Goal: Information Seeking & Learning: Learn about a topic

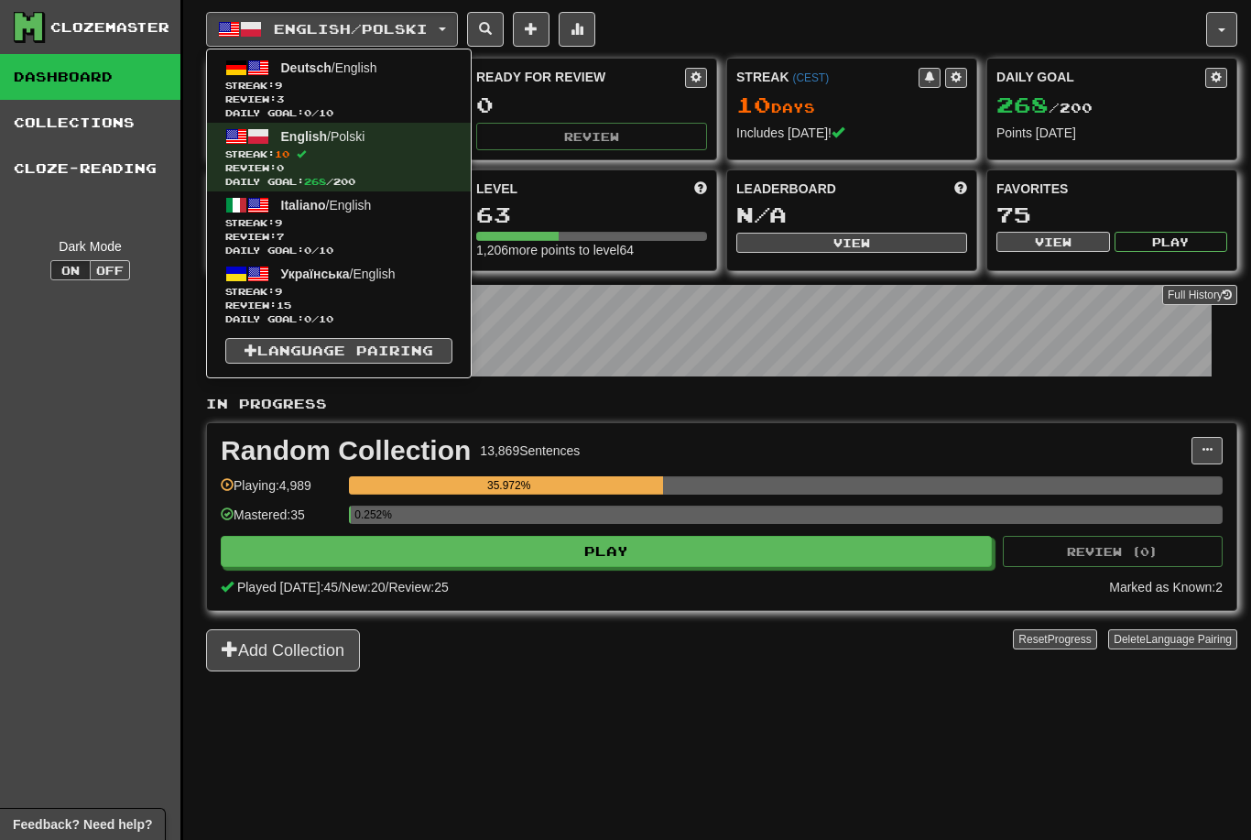
click at [404, 300] on span "Review: 15" at bounding box center [338, 306] width 227 height 14
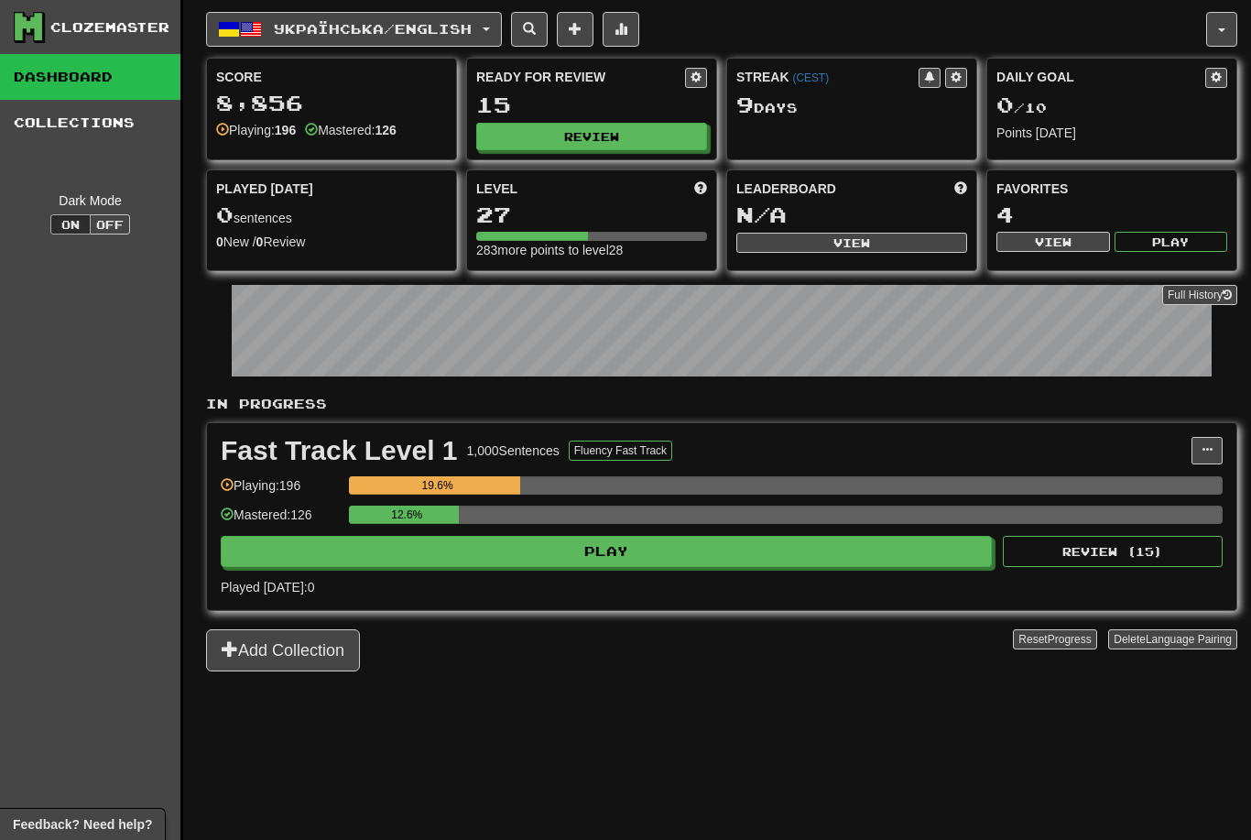
click at [618, 149] on button "Review" at bounding box center [591, 136] width 231 height 27
select select "********"
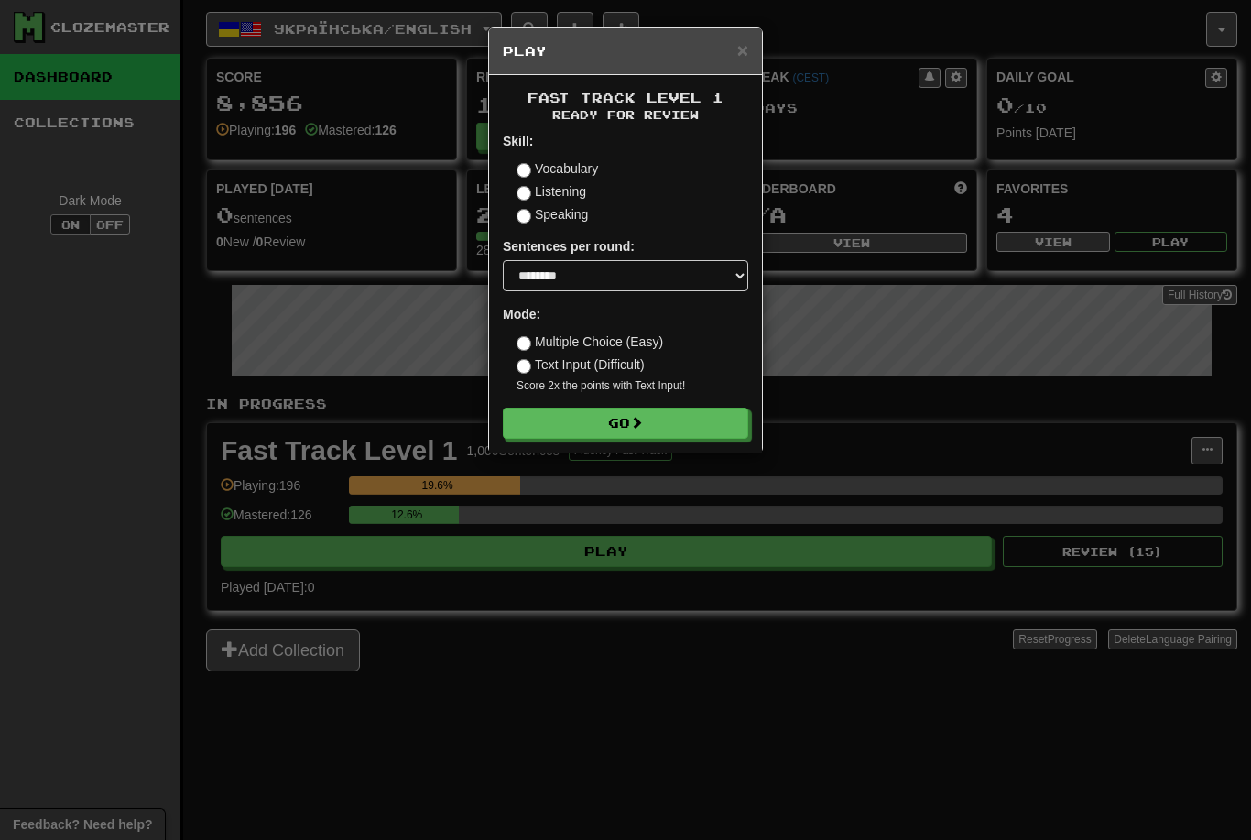
click at [675, 423] on button "Go" at bounding box center [625, 423] width 245 height 31
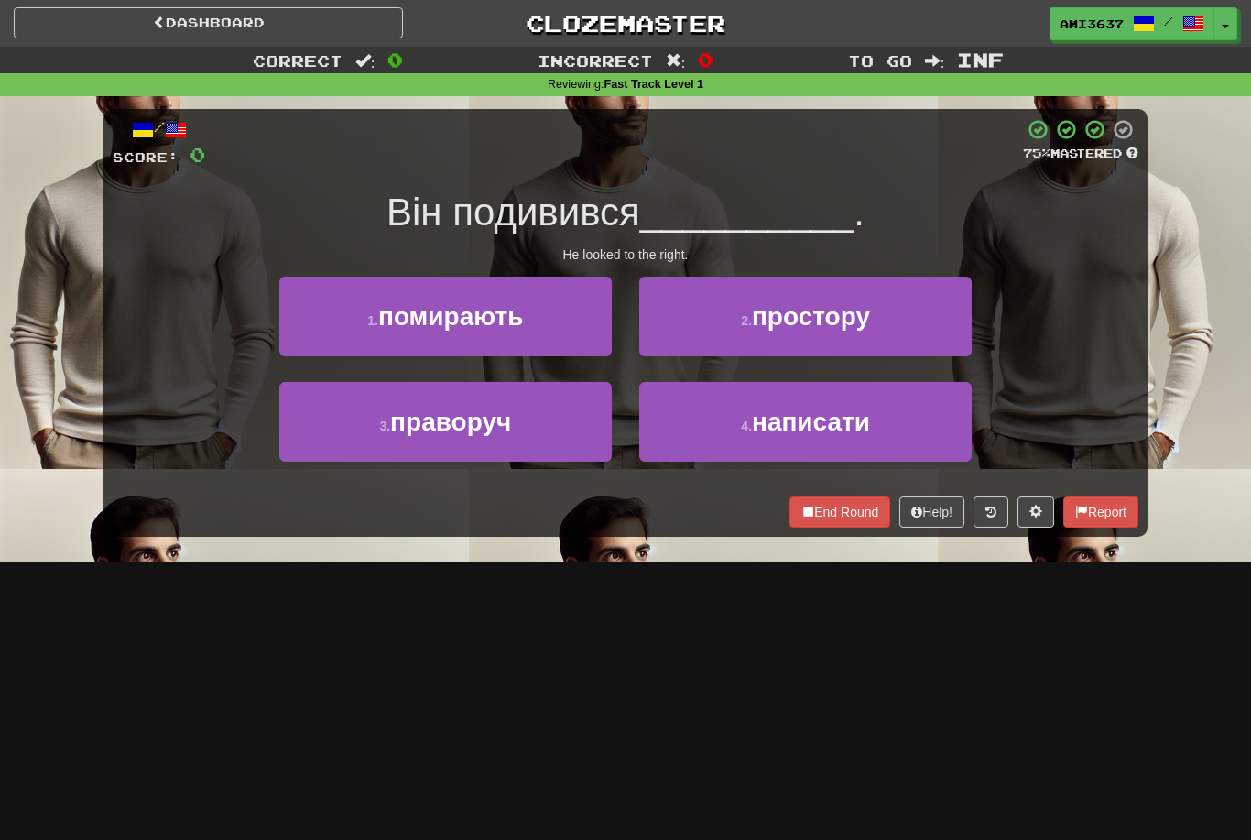
click at [569, 424] on button "3 . праворуч" at bounding box center [445, 422] width 332 height 80
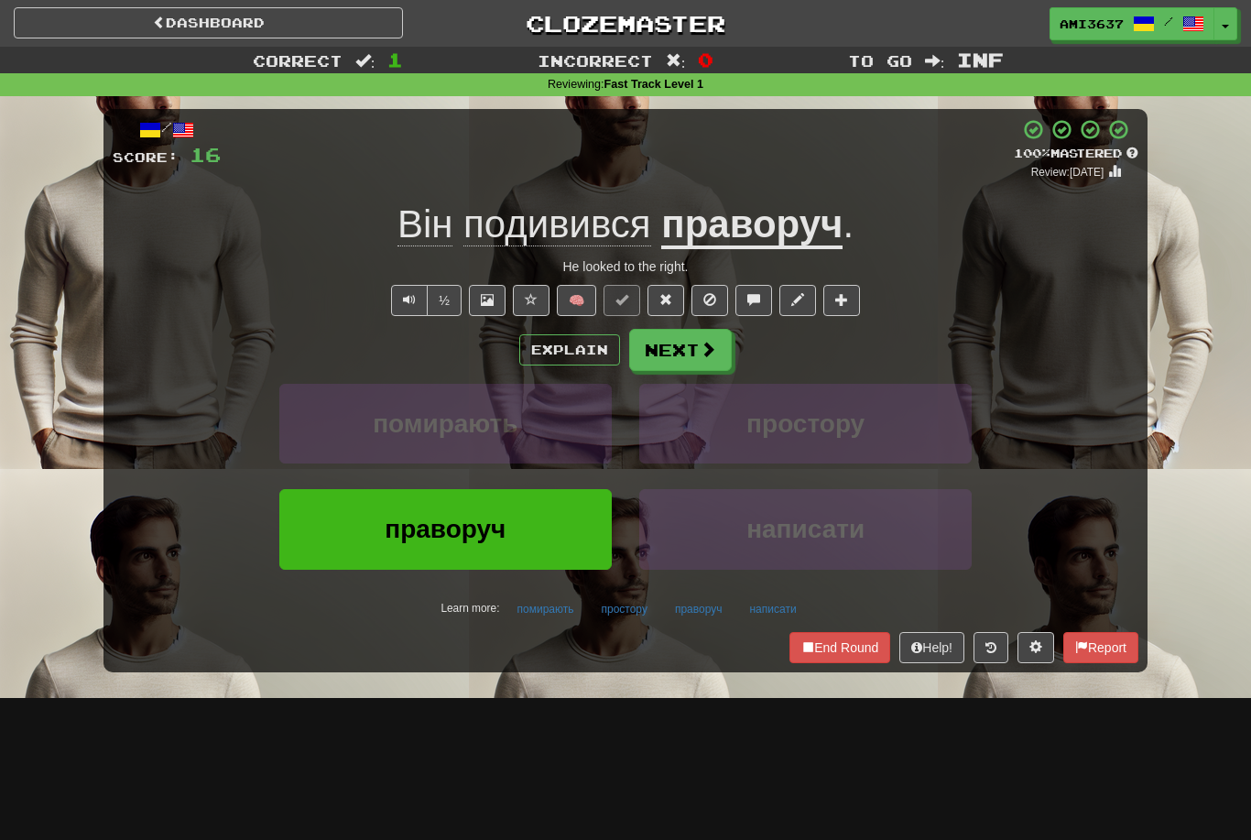
click at [492, 532] on span "праворуч" at bounding box center [445, 529] width 121 height 28
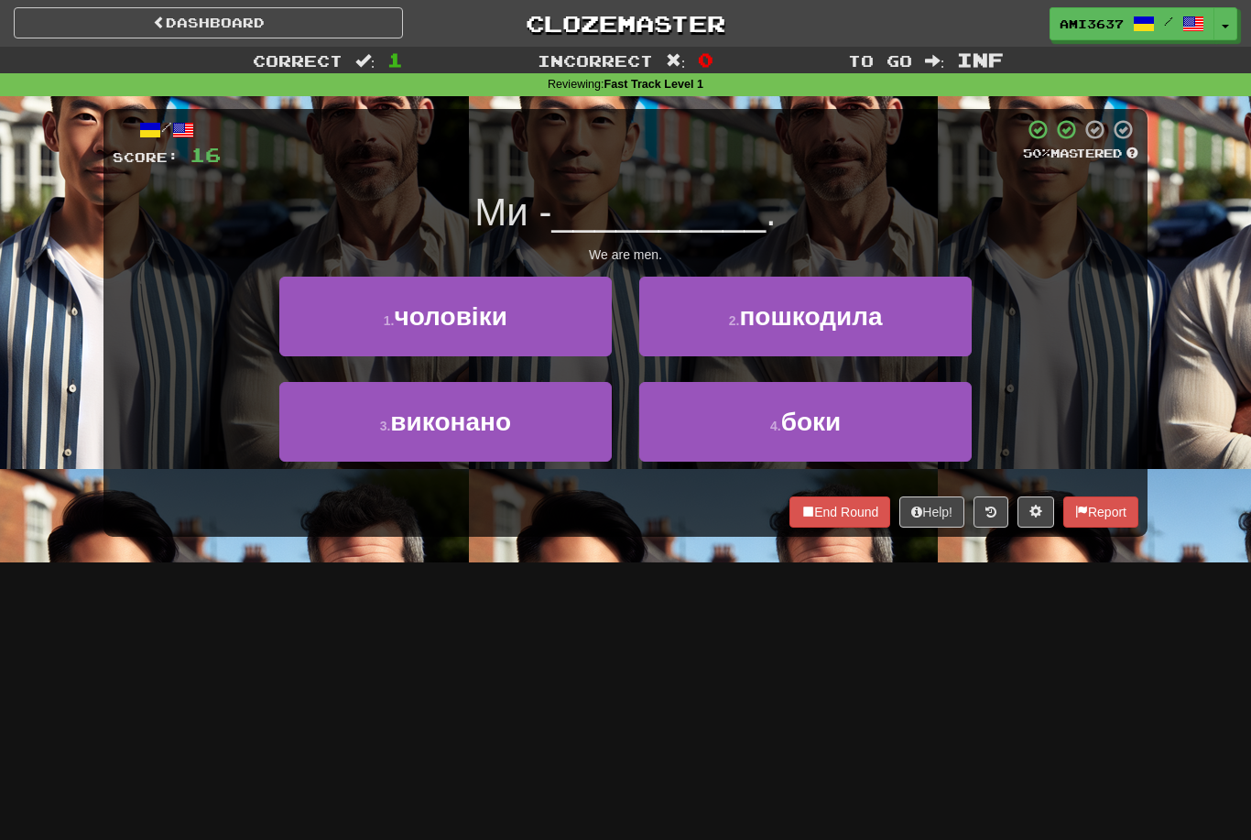
click at [562, 315] on button "1 . чоловіки" at bounding box center [445, 317] width 332 height 80
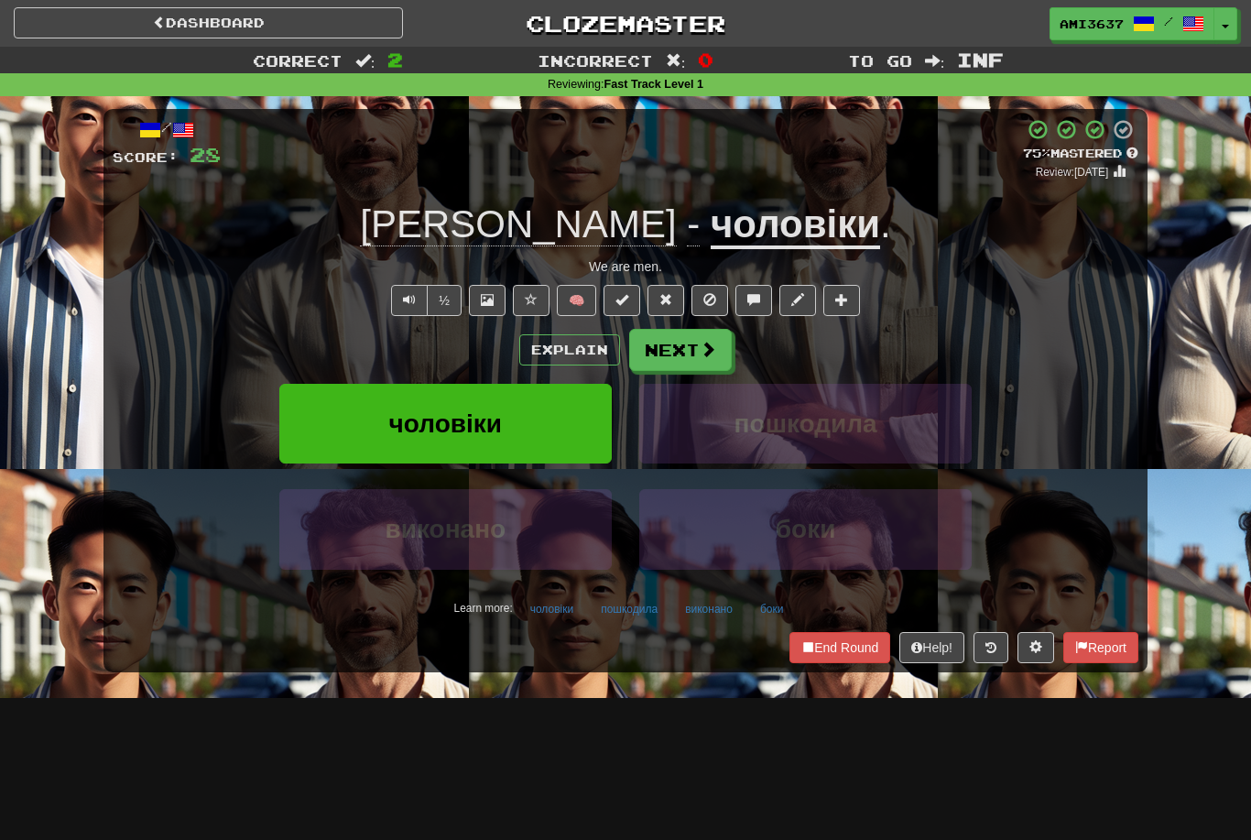
click at [479, 425] on span "чоловіки" at bounding box center [445, 423] width 113 height 28
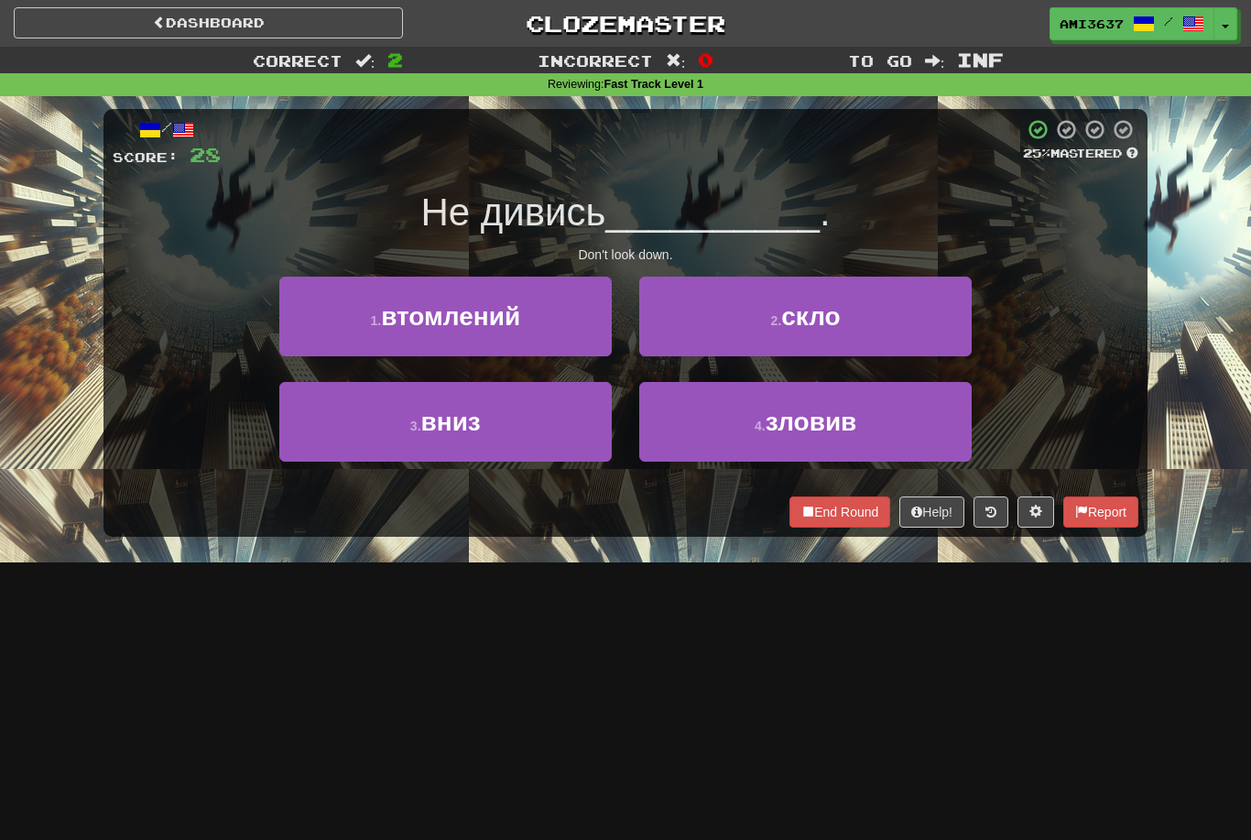
click at [520, 432] on button "3 . вниз" at bounding box center [445, 422] width 332 height 80
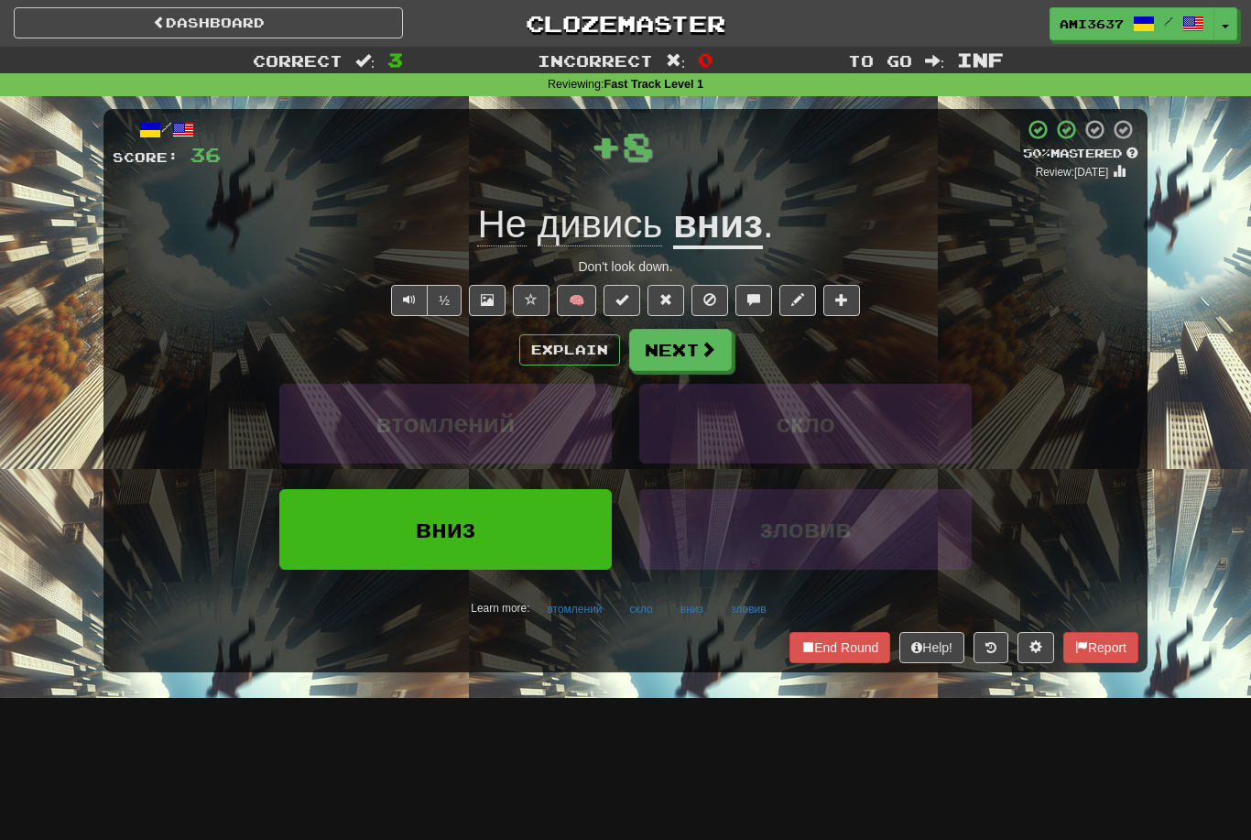
click at [416, 531] on span "вниз" at bounding box center [446, 529] width 60 height 28
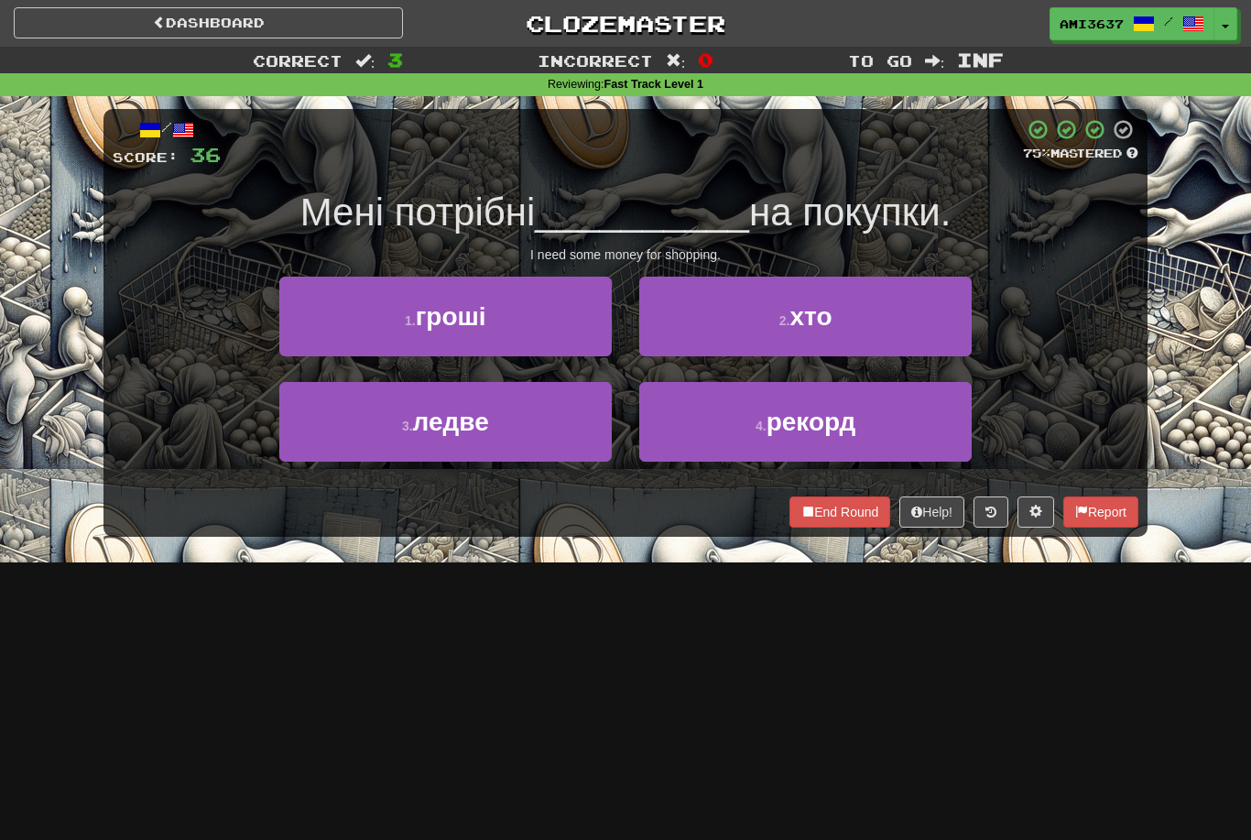
click at [523, 319] on button "1 . гроші" at bounding box center [445, 317] width 332 height 80
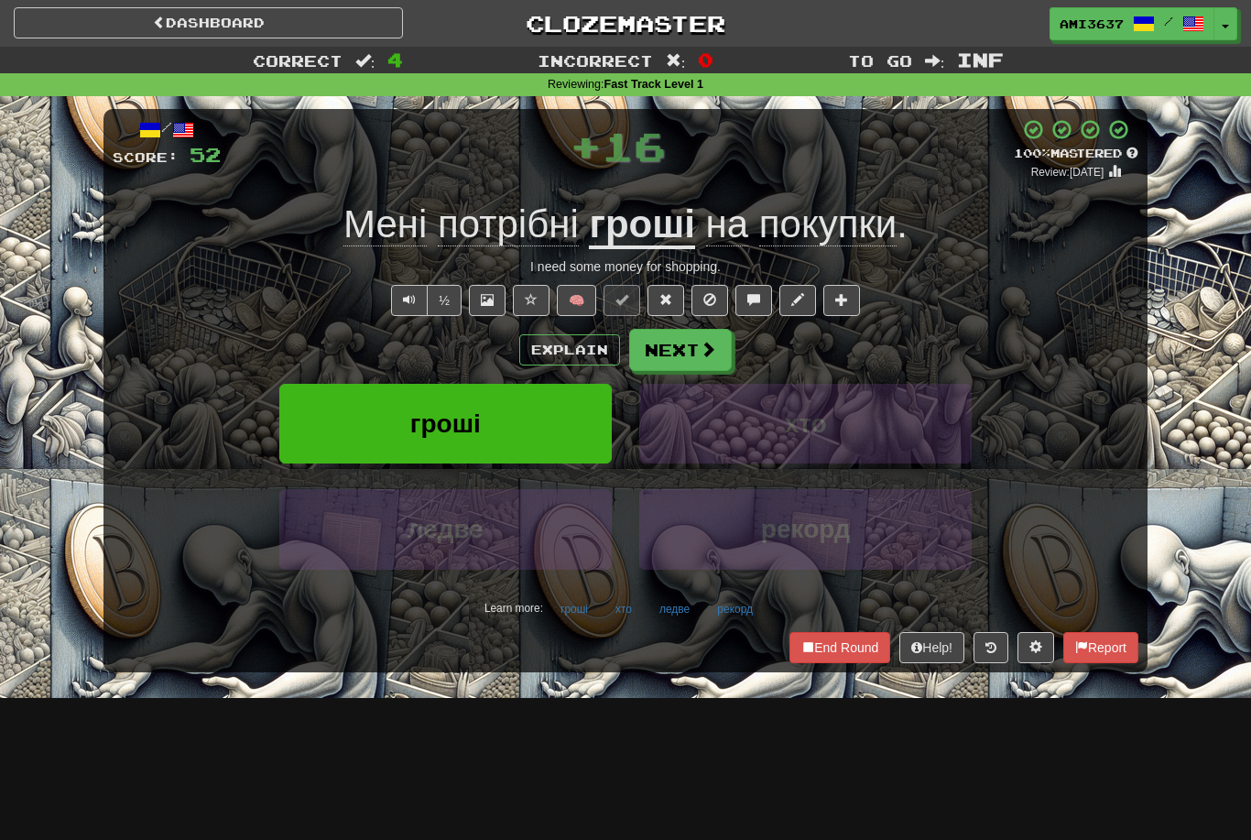
click at [525, 434] on button "гроші" at bounding box center [445, 424] width 332 height 80
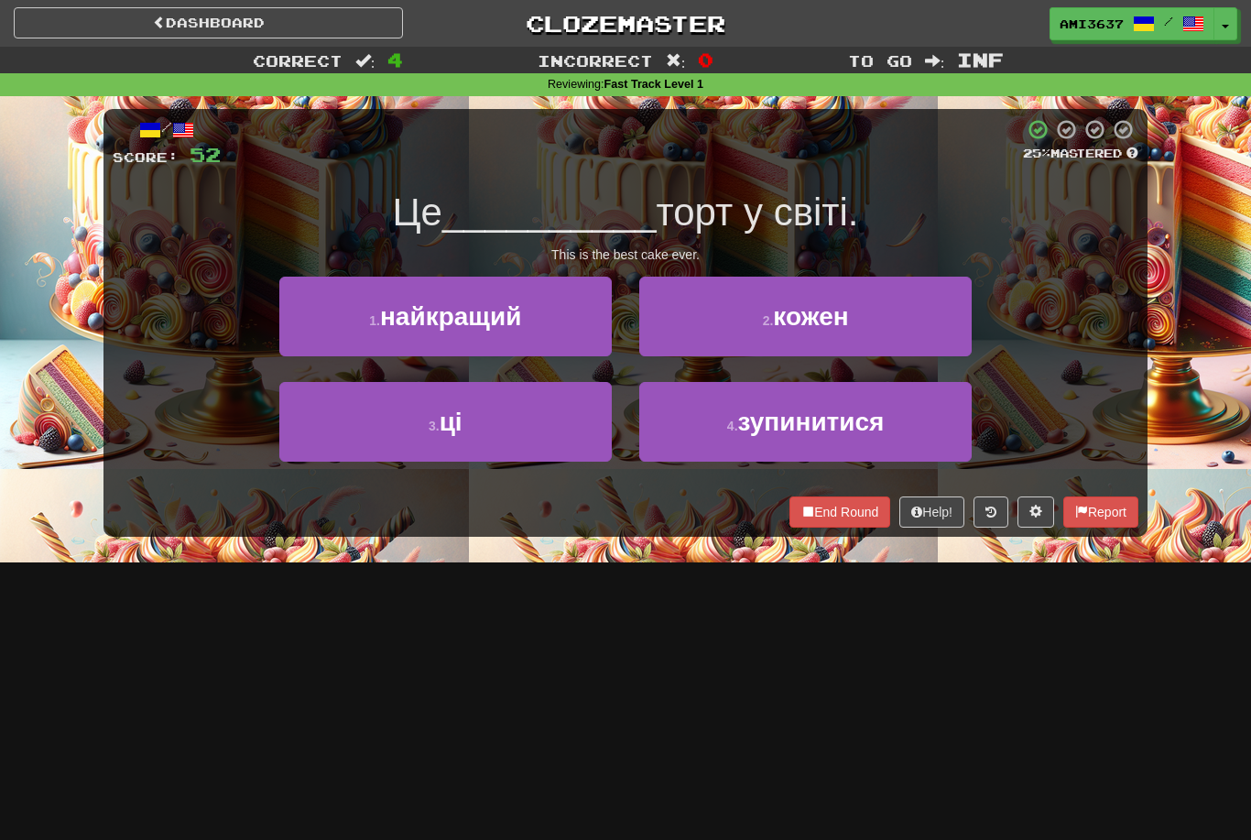
click at [582, 313] on button "1 . найкращий" at bounding box center [445, 317] width 332 height 80
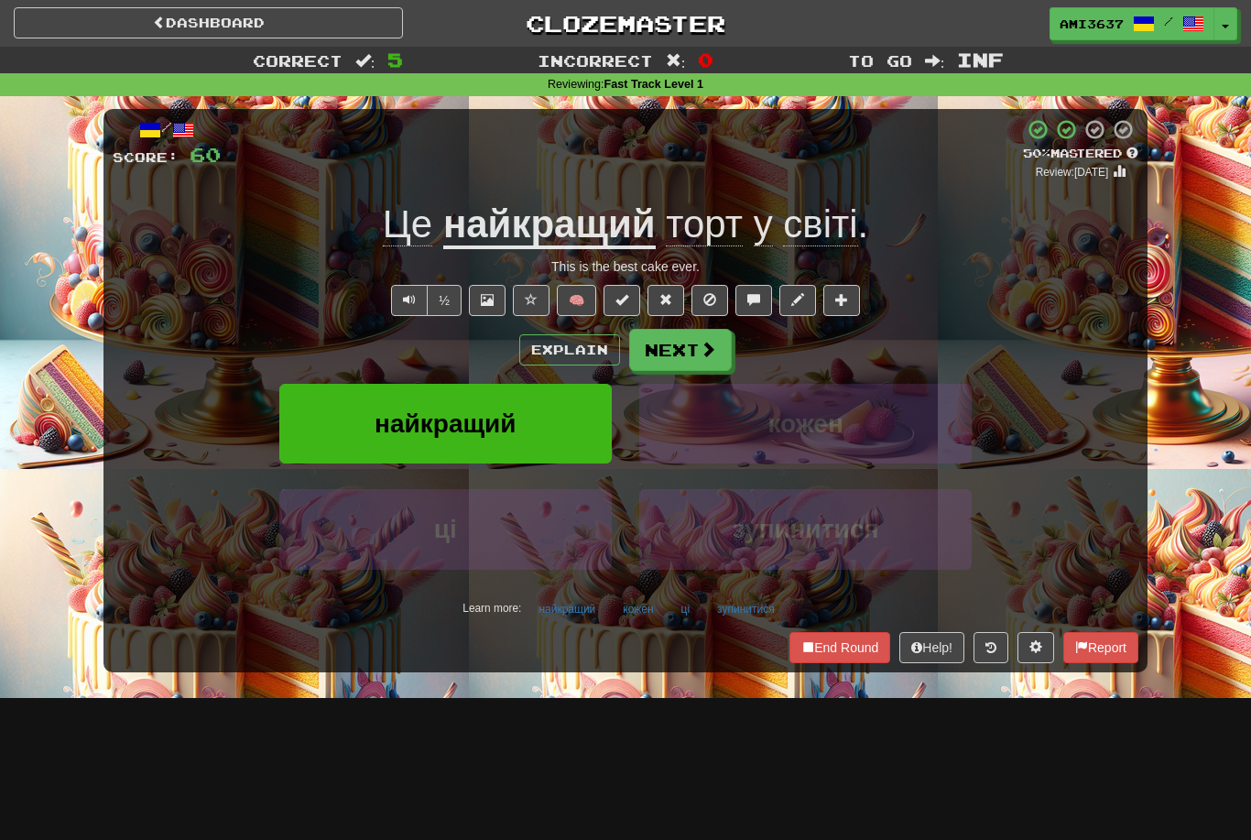
click at [843, 632] on button "End Round" at bounding box center [840, 647] width 101 height 31
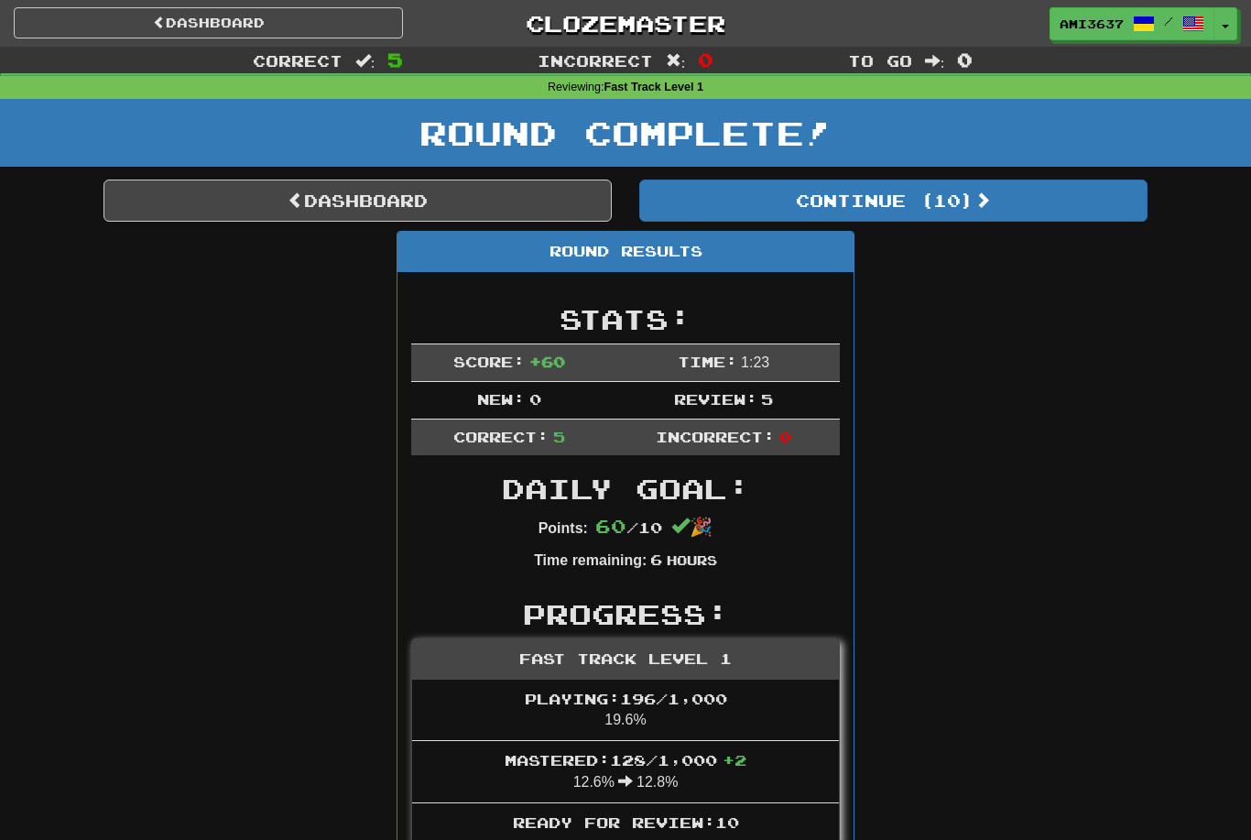
click at [554, 198] on link "Dashboard" at bounding box center [358, 201] width 508 height 42
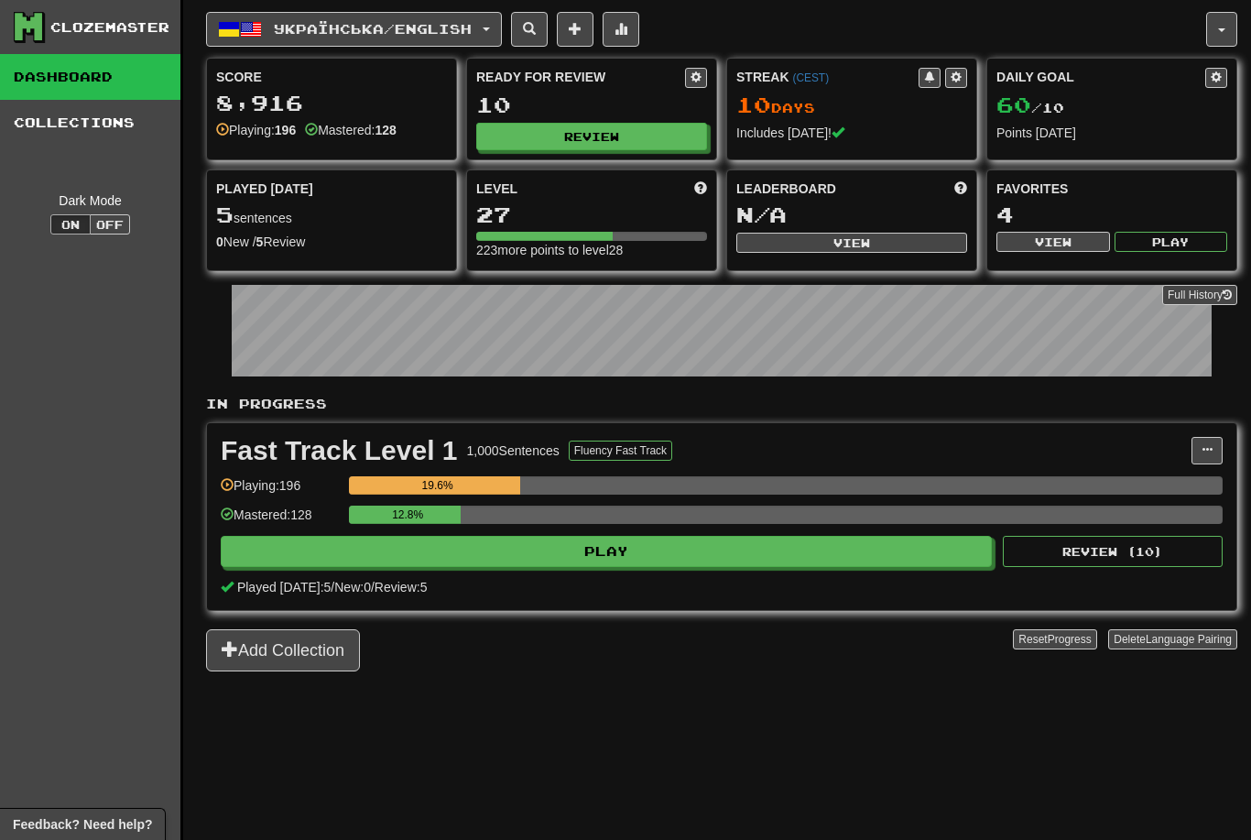
click at [469, 38] on button "Українська / English" at bounding box center [354, 29] width 296 height 35
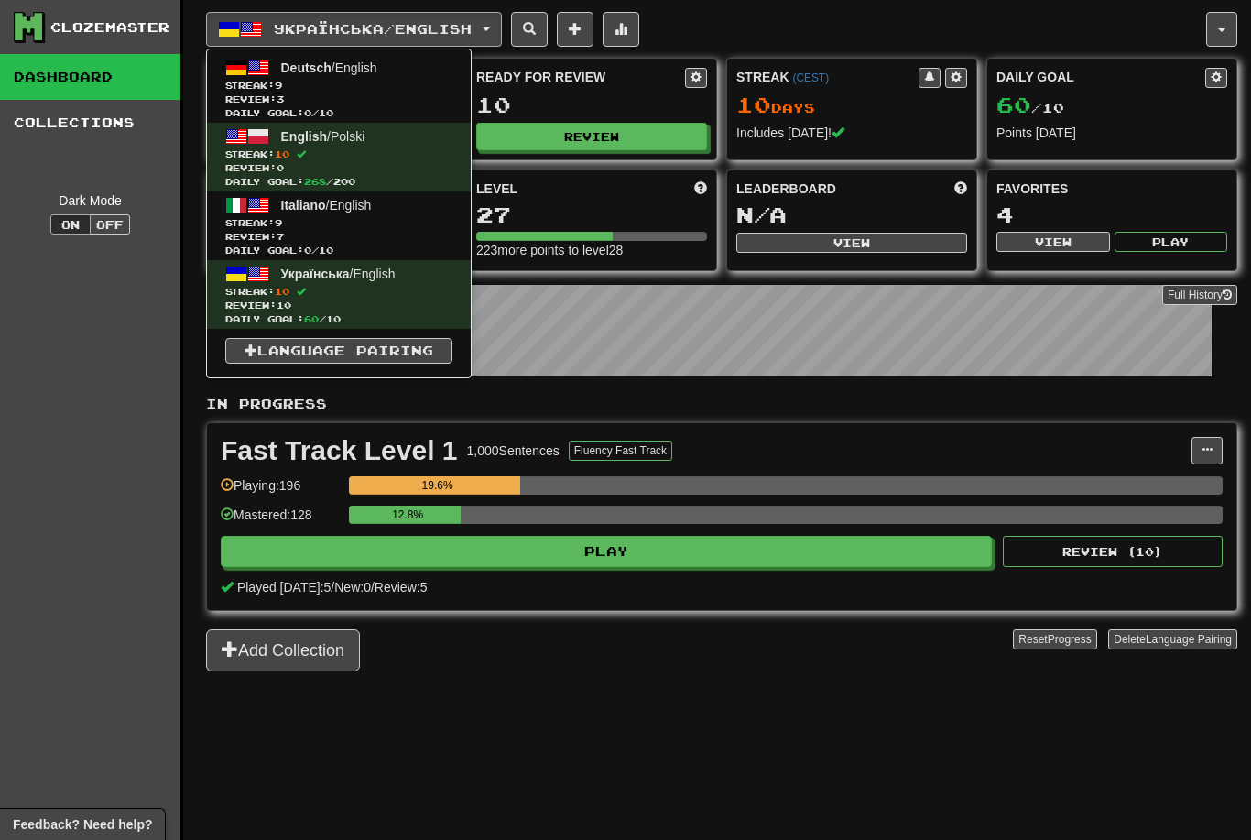
click at [402, 90] on span "Streak: 9" at bounding box center [338, 86] width 227 height 14
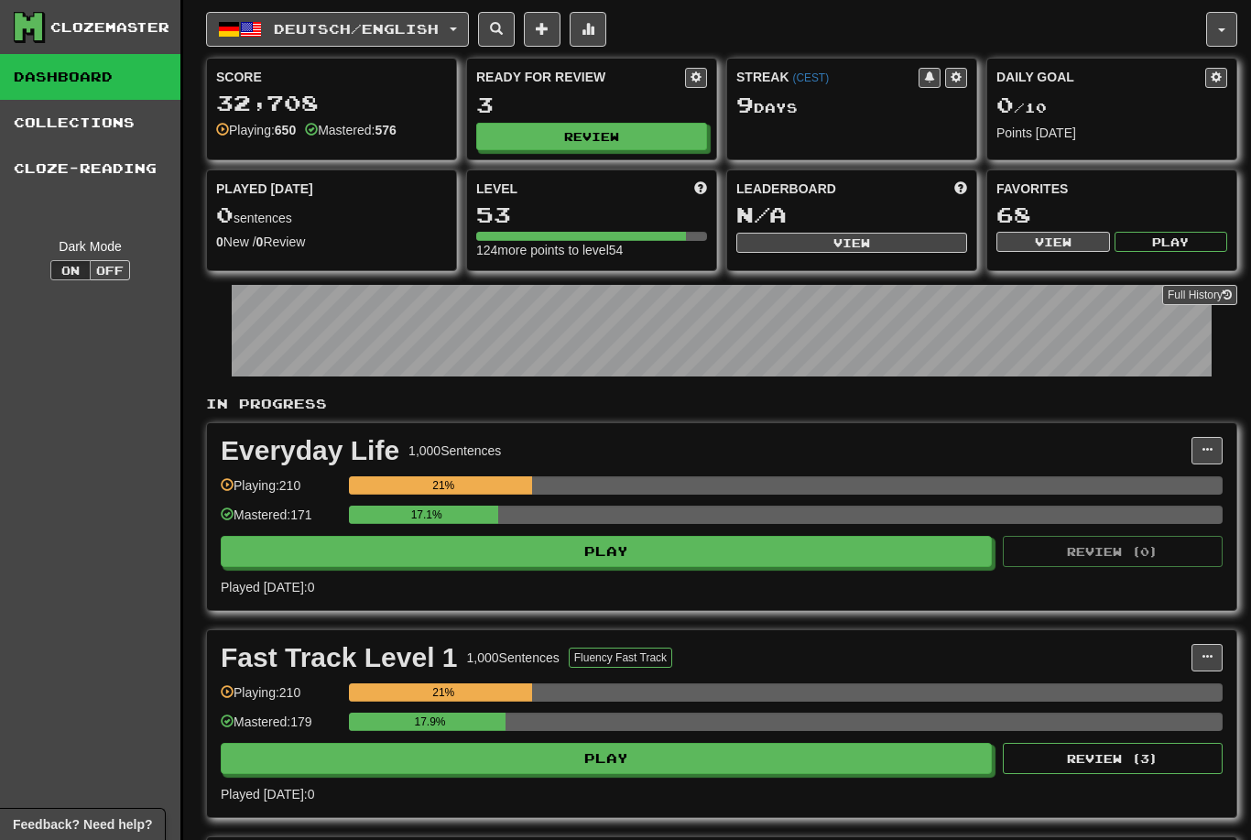
click at [635, 136] on button "Review" at bounding box center [591, 136] width 231 height 27
select select "********"
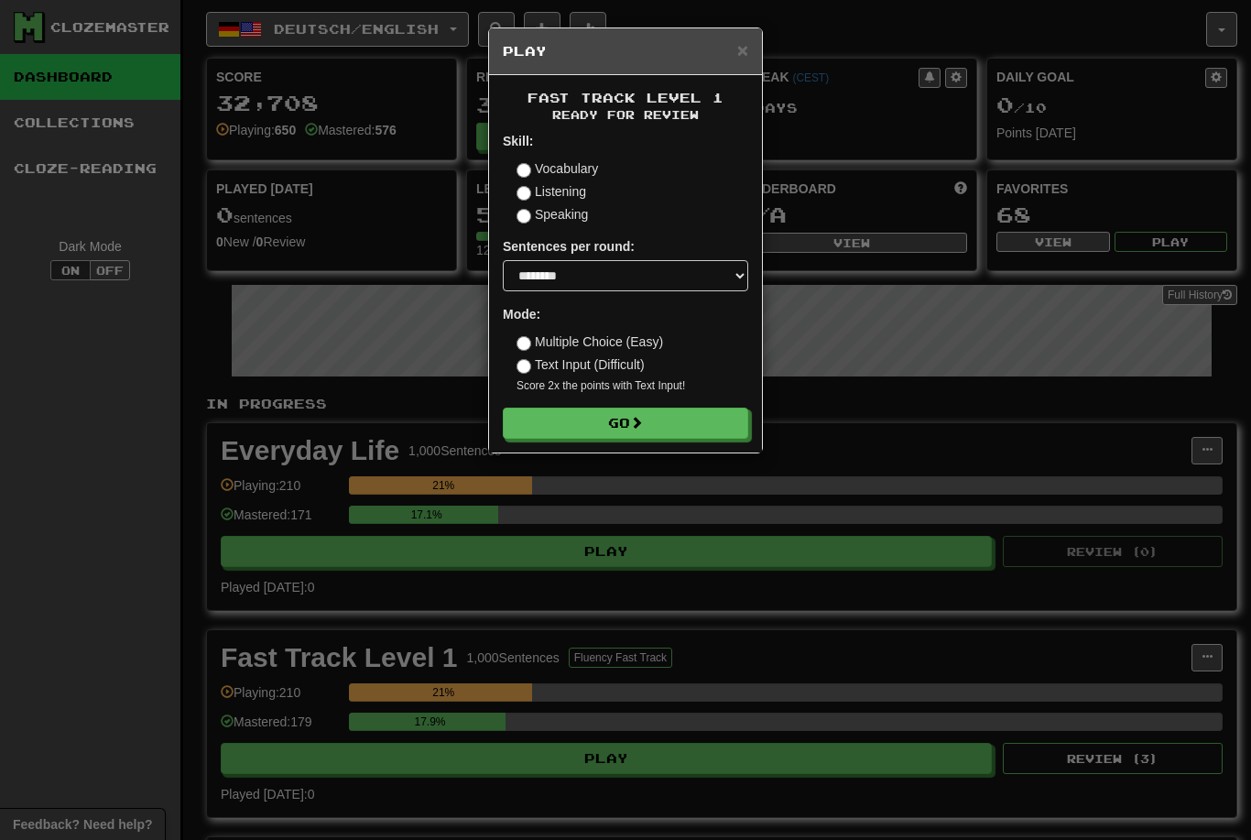
click at [641, 420] on span at bounding box center [636, 422] width 13 height 13
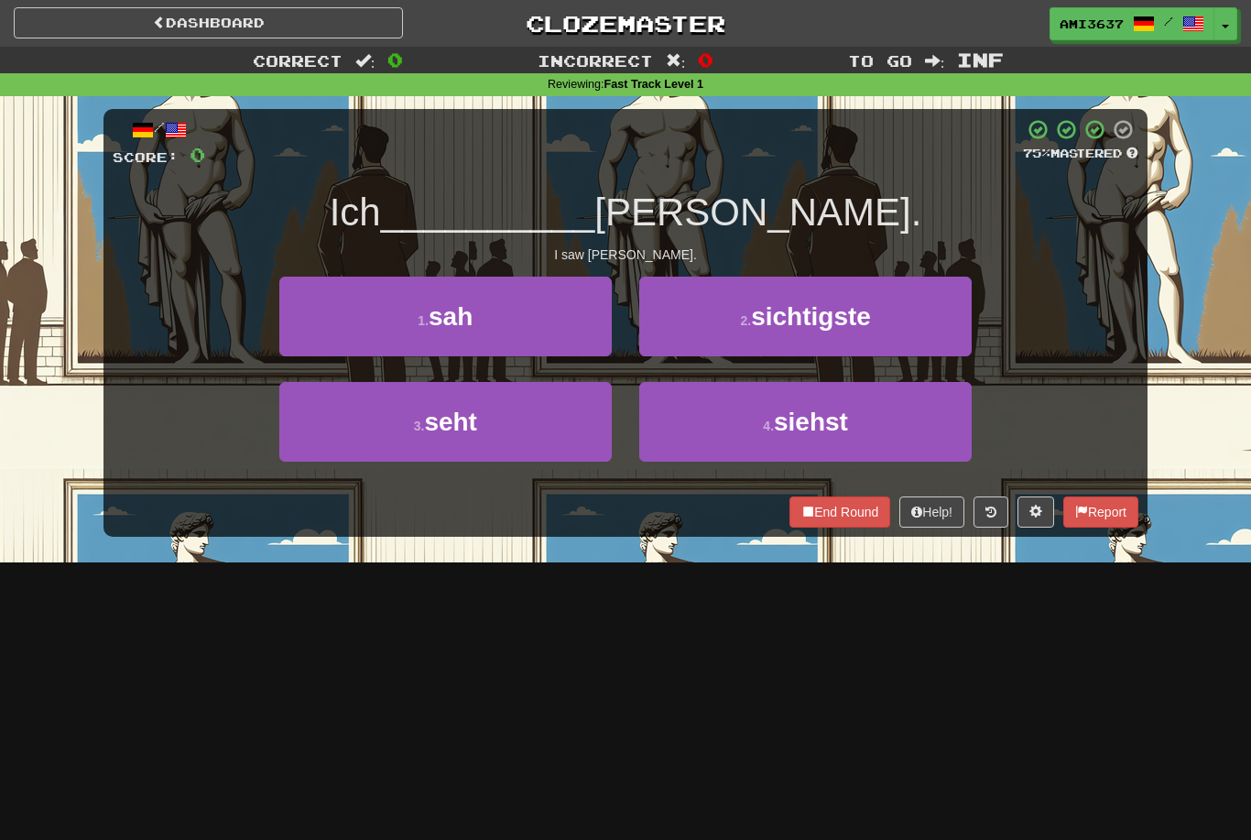
click at [539, 325] on button "1 . sah" at bounding box center [445, 317] width 332 height 80
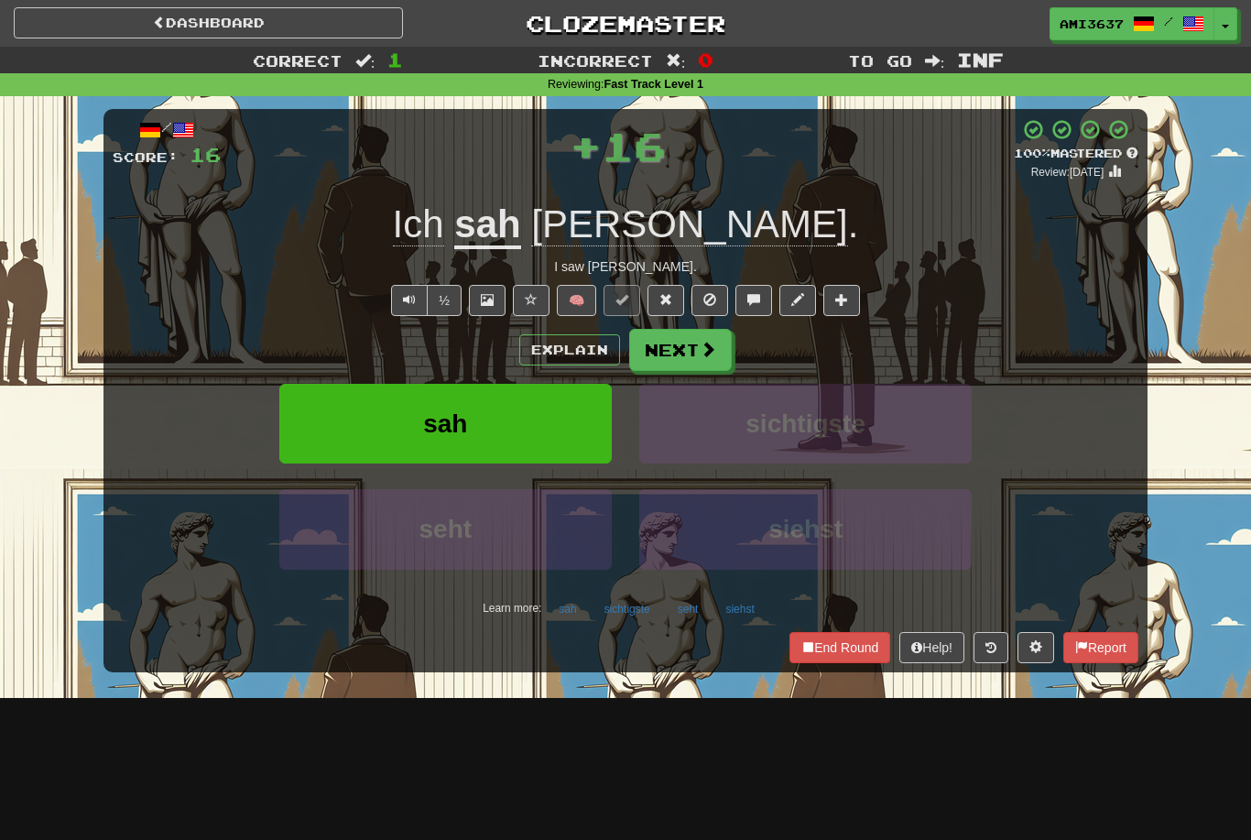
click at [534, 428] on button "sah" at bounding box center [445, 424] width 332 height 80
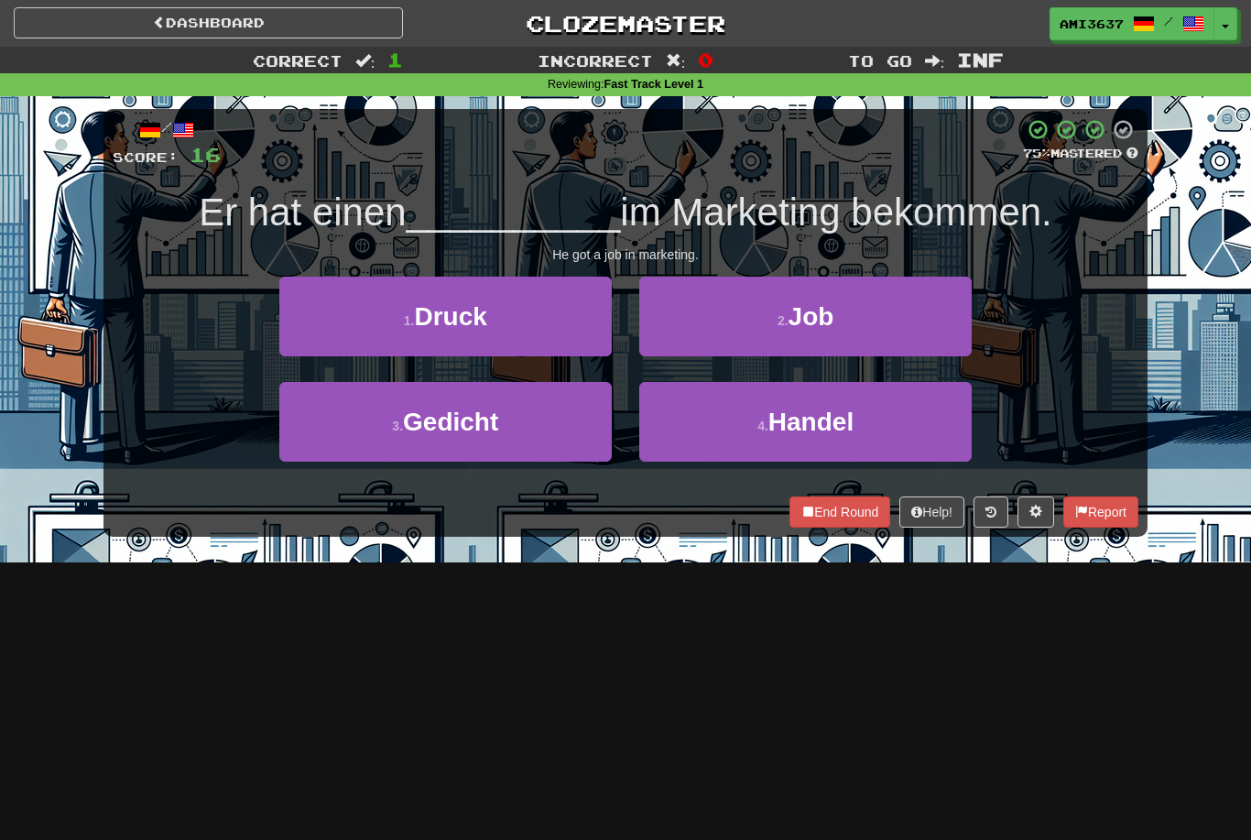
click at [752, 321] on button "2 . Job" at bounding box center [805, 317] width 332 height 80
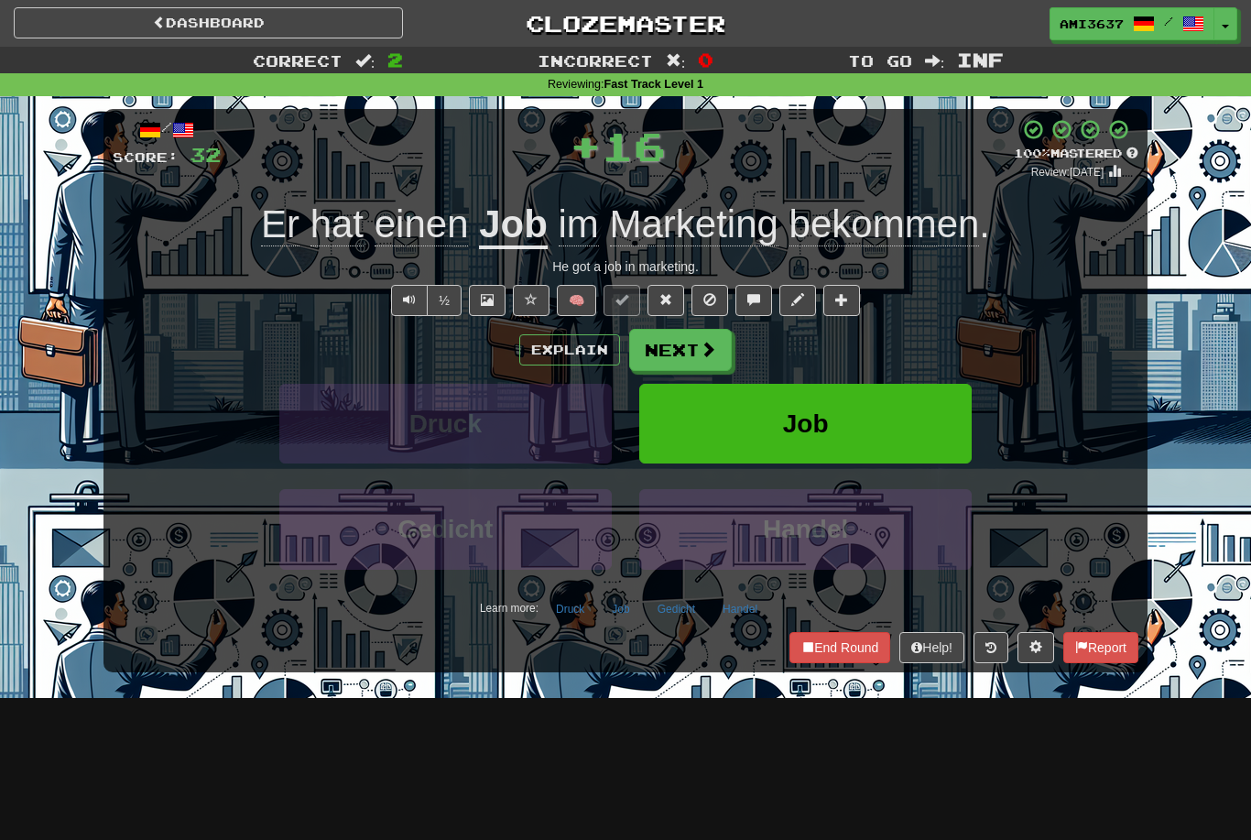
click at [842, 427] on button "Job" at bounding box center [805, 424] width 332 height 80
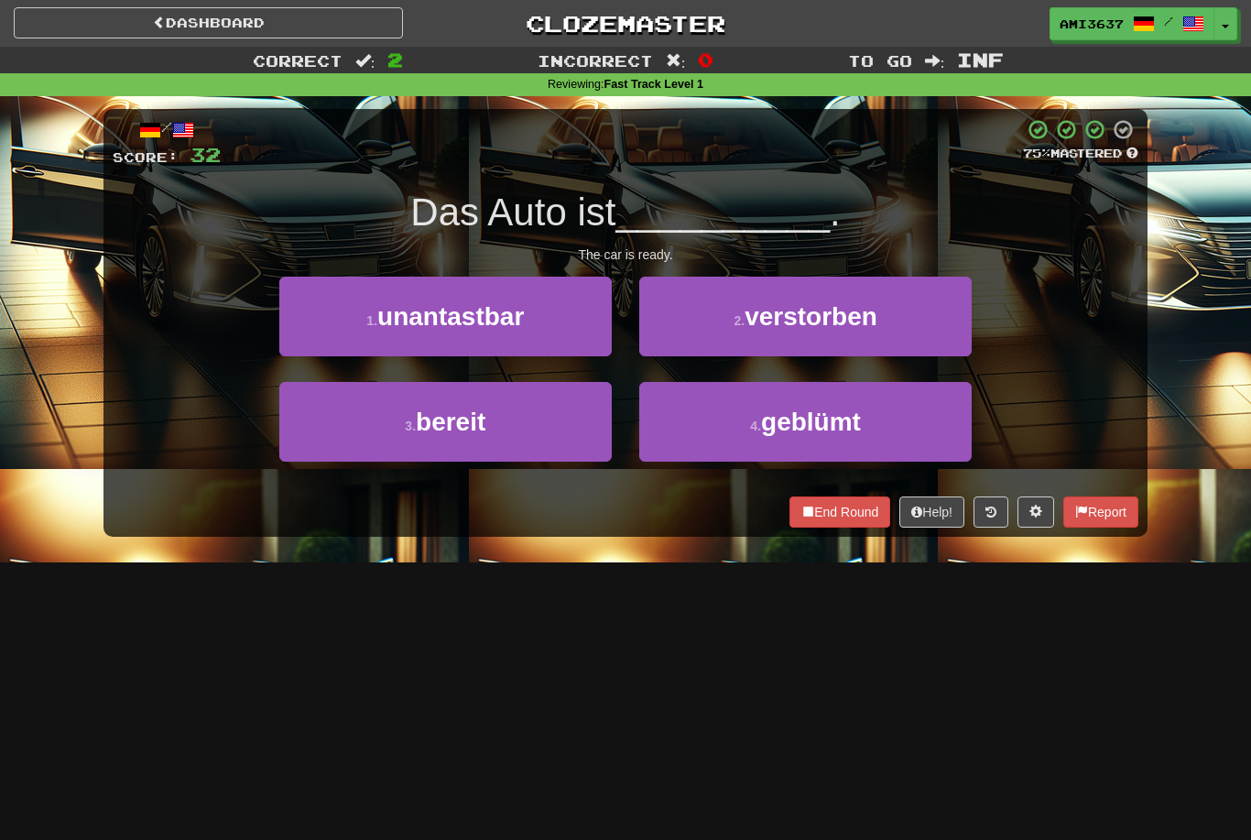
click at [474, 440] on button "3 . bereit" at bounding box center [445, 422] width 332 height 80
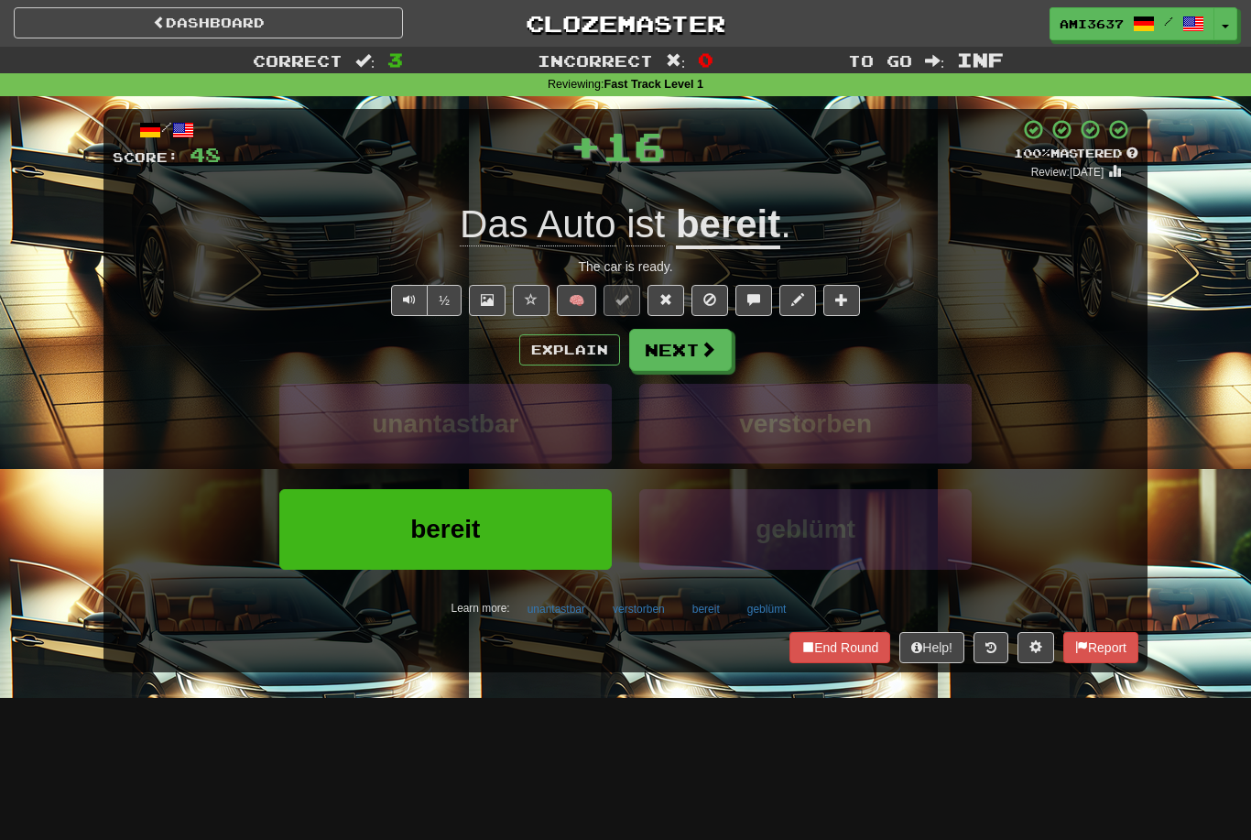
click at [540, 519] on button "bereit" at bounding box center [445, 529] width 332 height 80
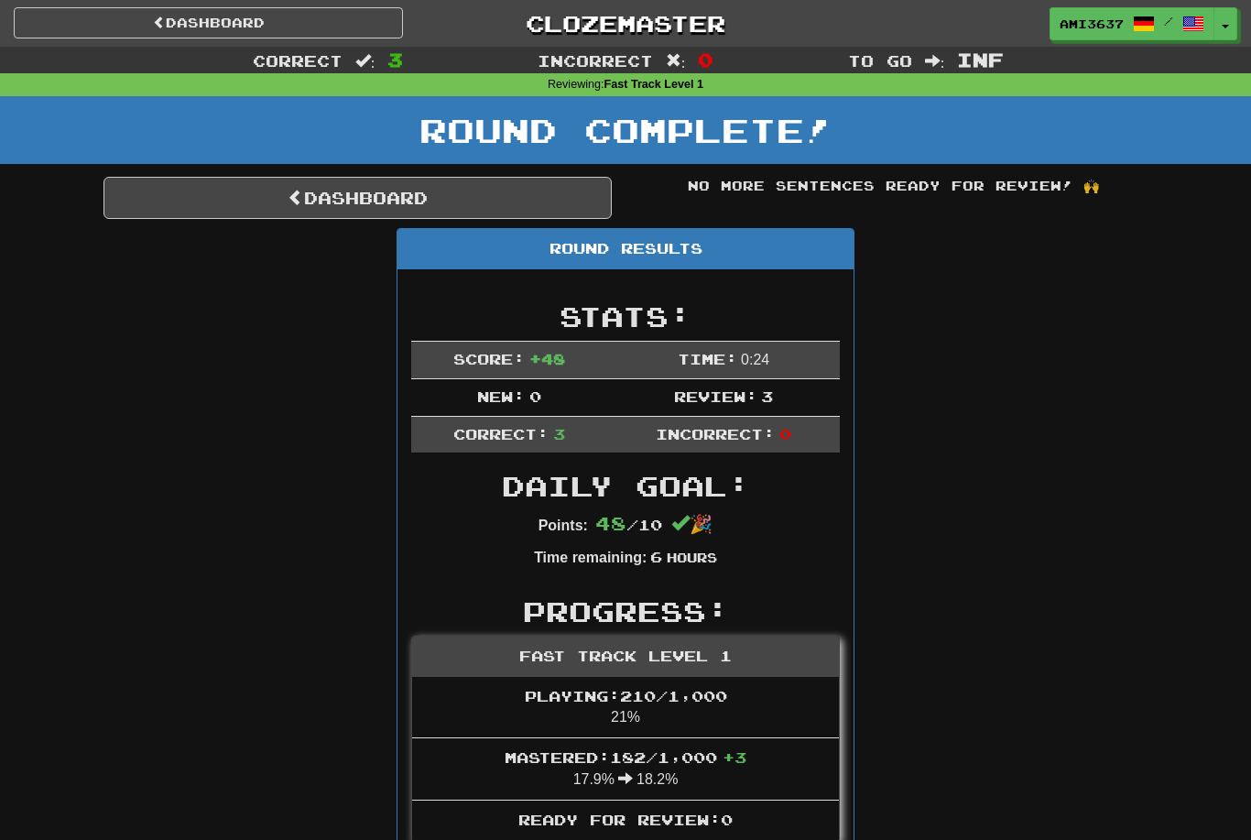
click at [187, 190] on link "Dashboard" at bounding box center [358, 198] width 508 height 42
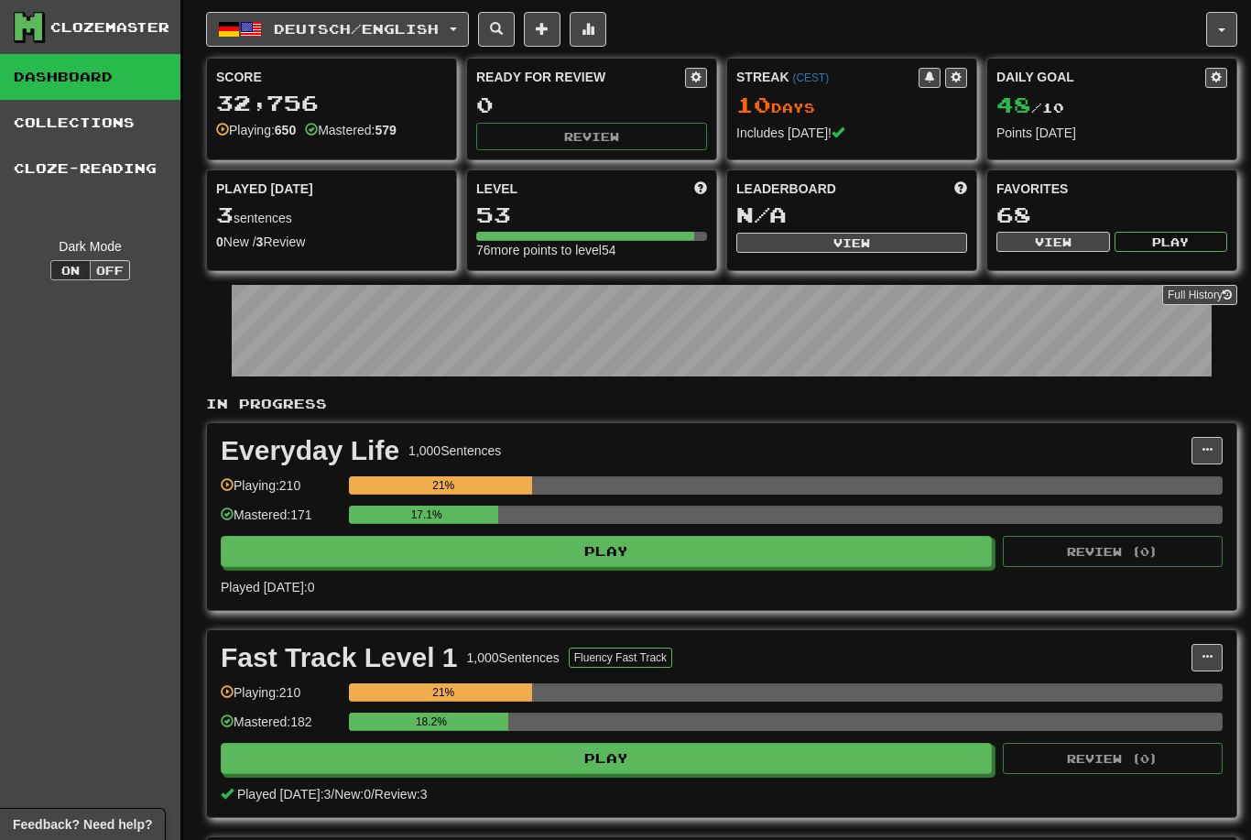
click at [416, 33] on span "Deutsch / English" at bounding box center [356, 29] width 165 height 16
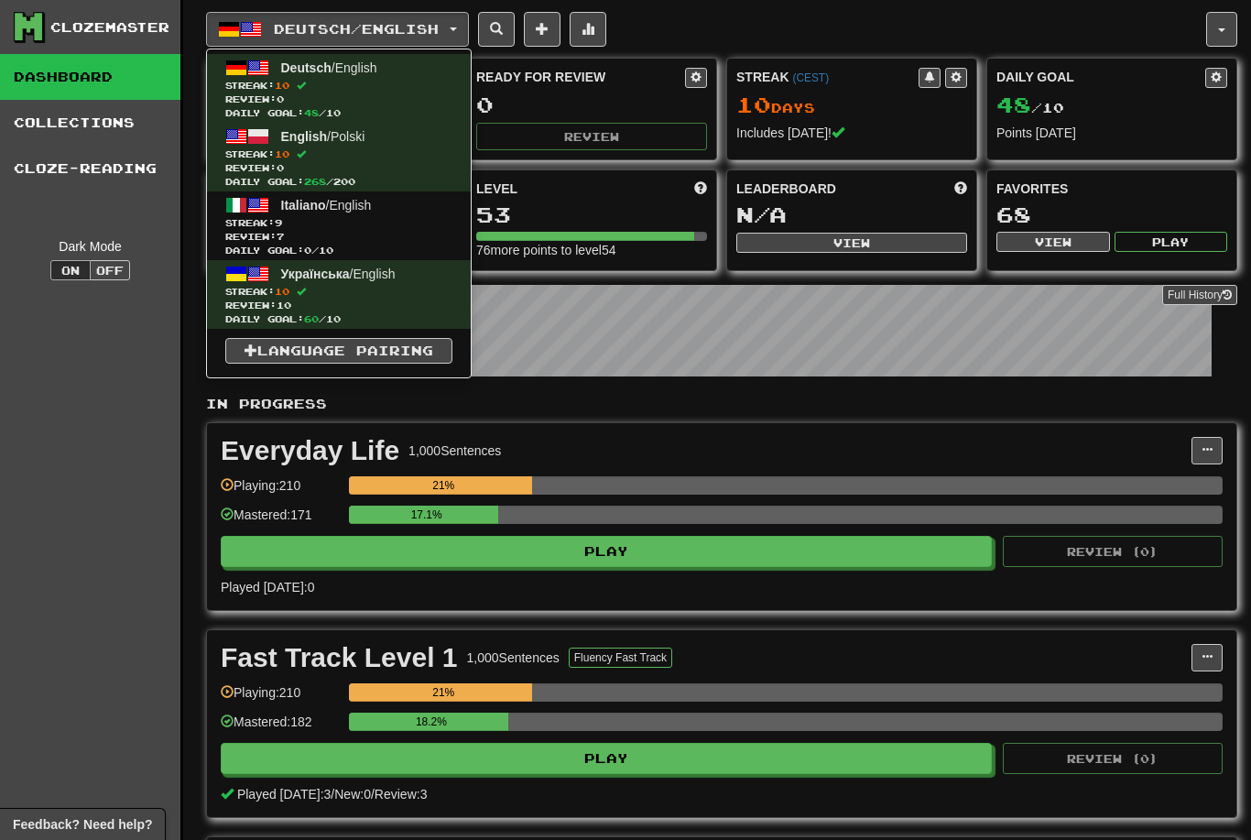
click at [416, 232] on span "Review: 7" at bounding box center [338, 237] width 227 height 14
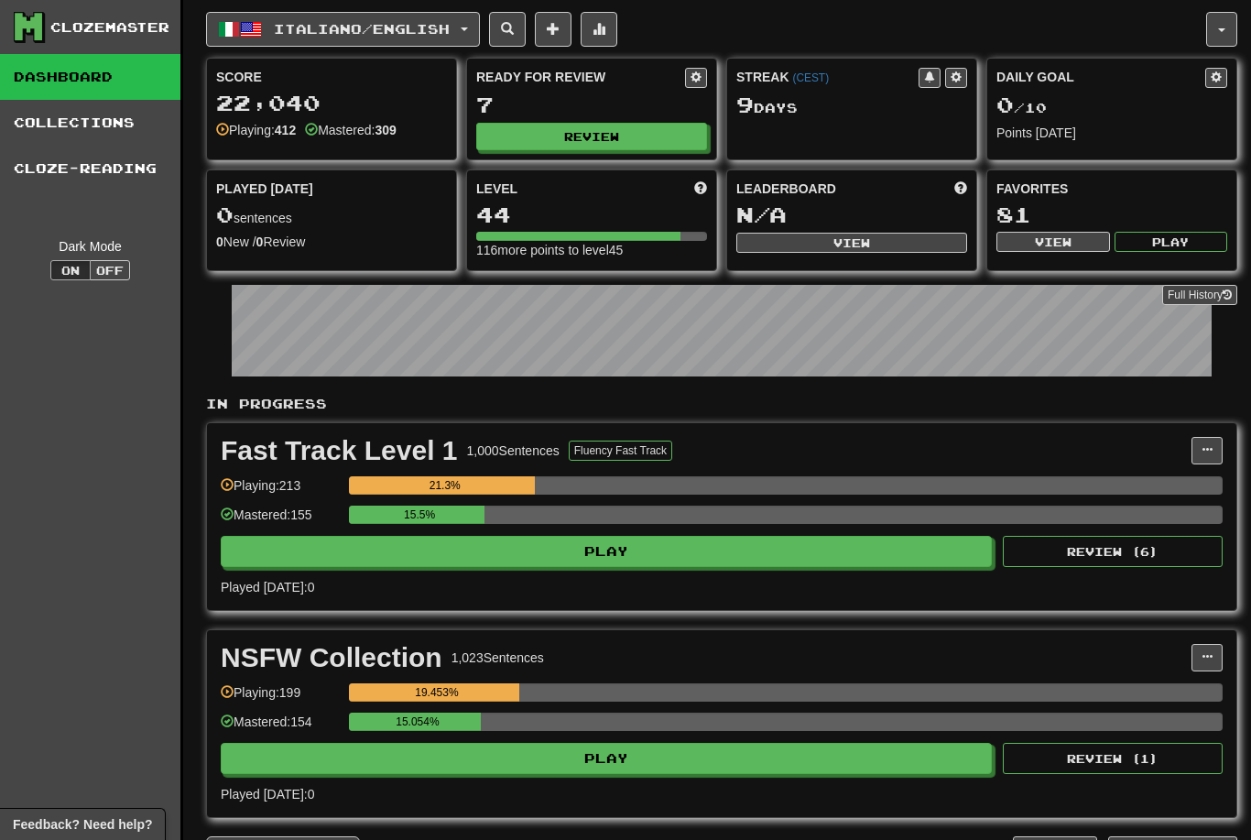
click at [630, 131] on button "Review" at bounding box center [591, 136] width 231 height 27
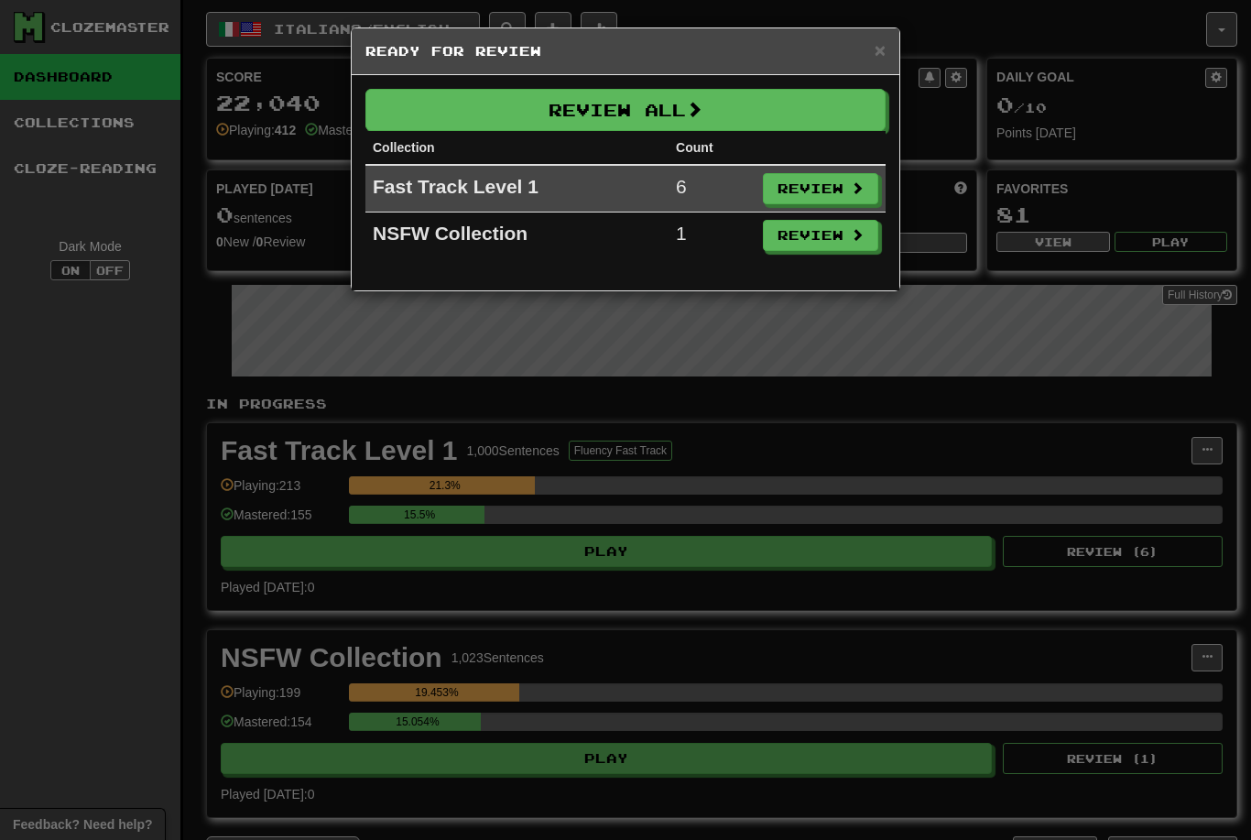
click at [409, 114] on button "Review All" at bounding box center [625, 110] width 520 height 42
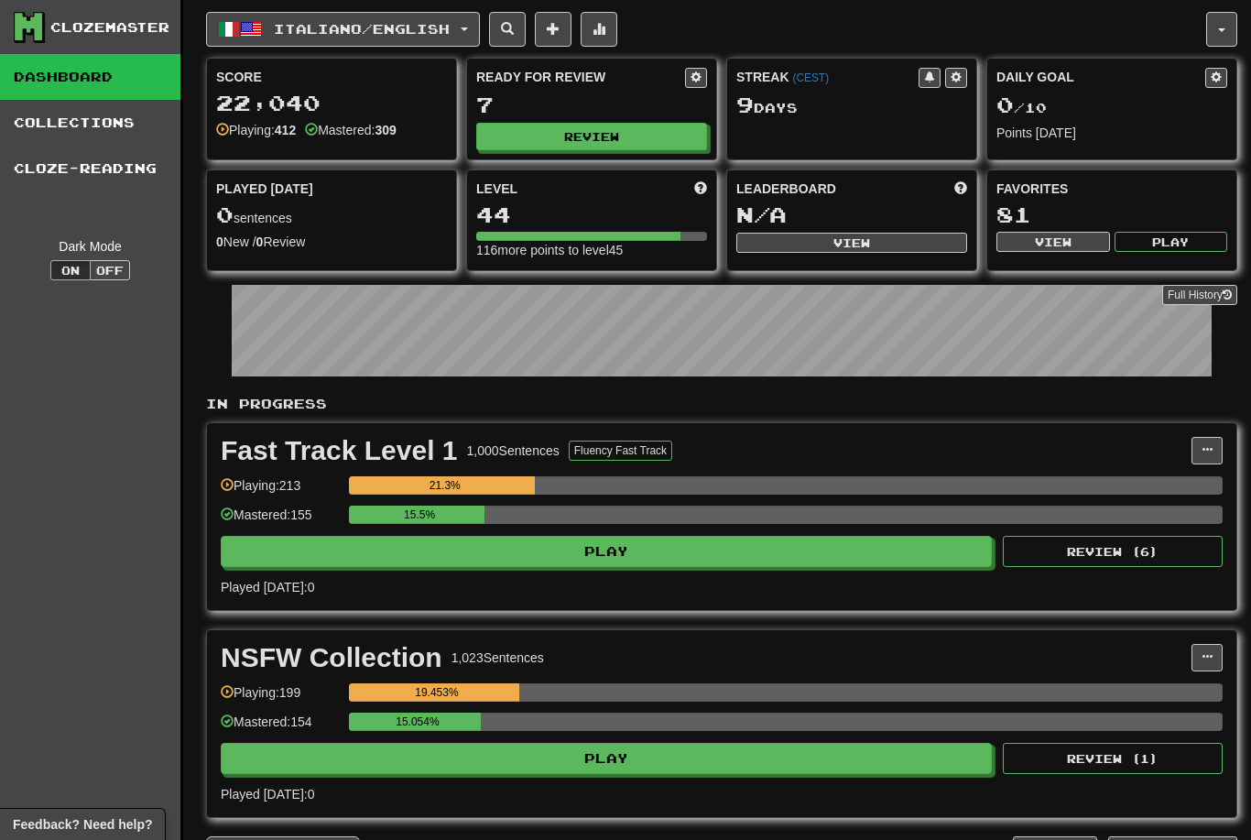
select select "********"
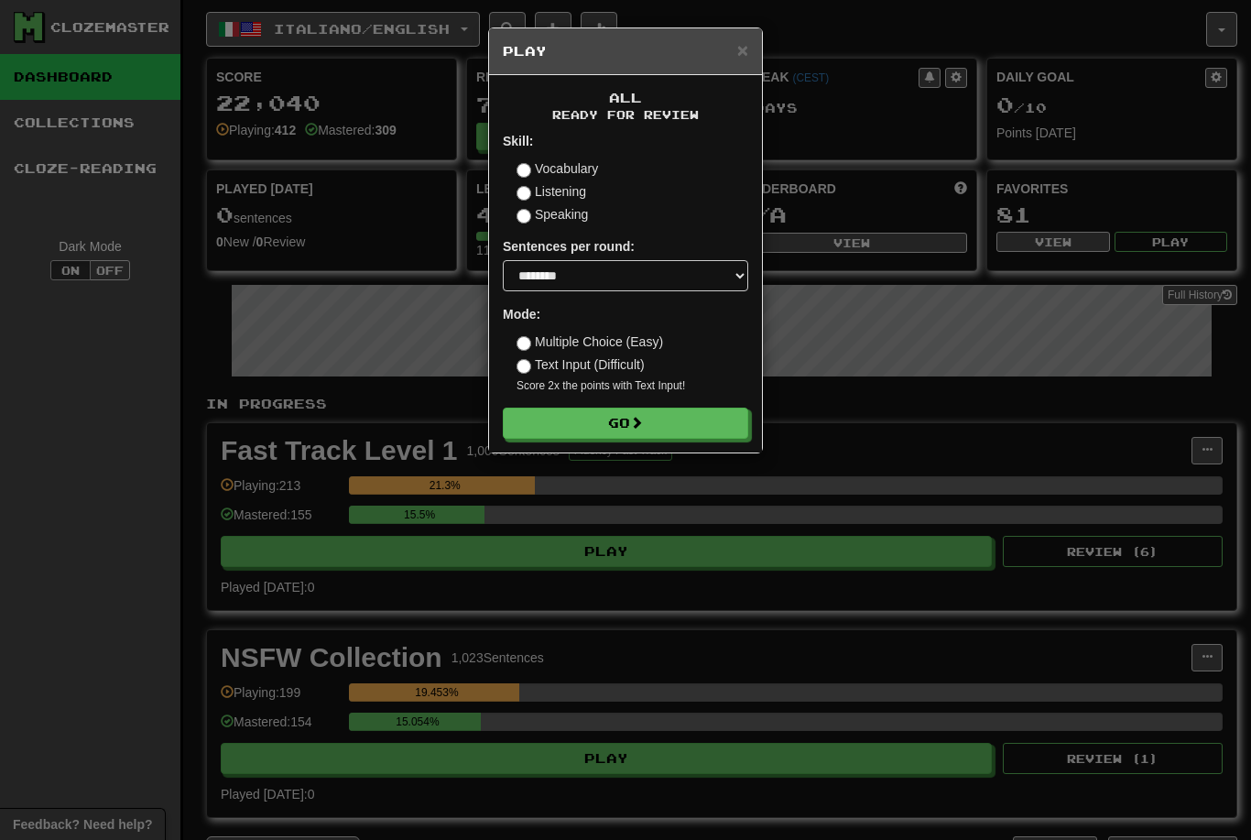
click at [691, 428] on button "Go" at bounding box center [625, 423] width 245 height 31
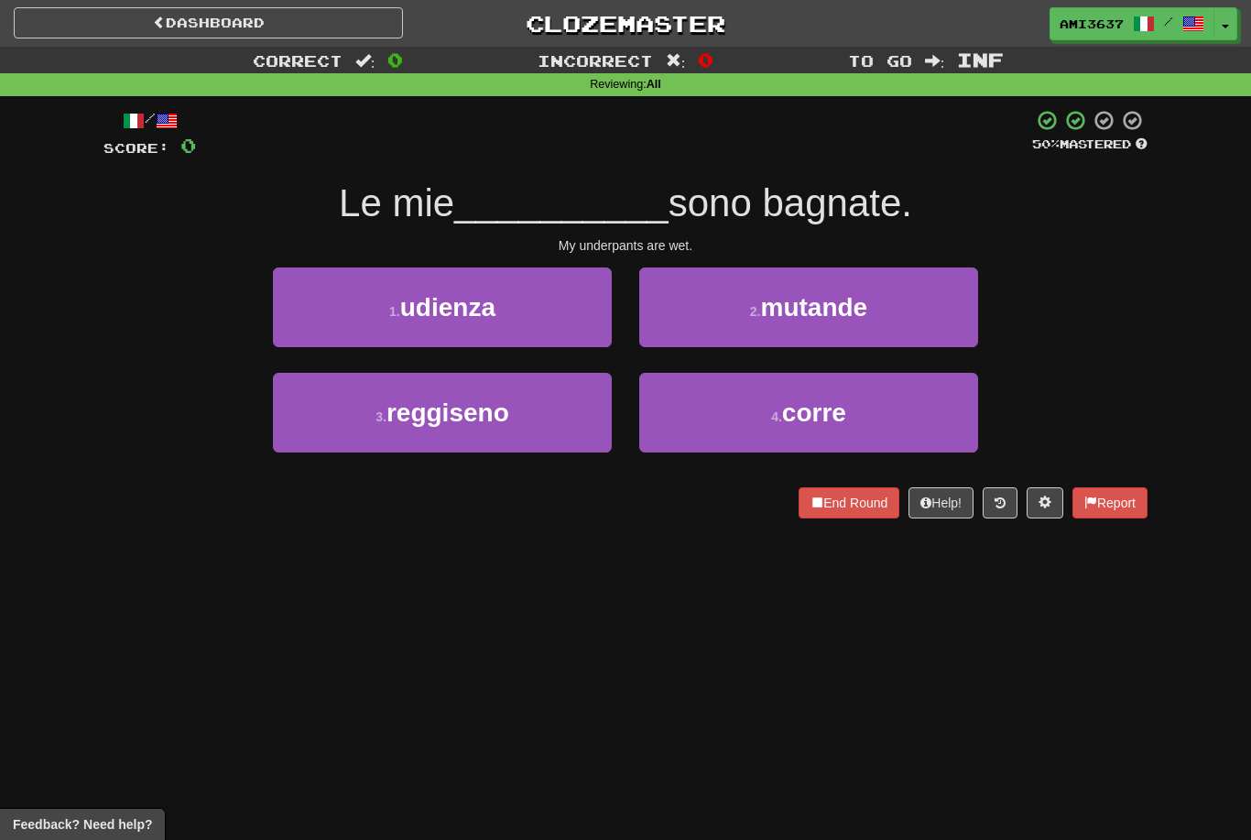
click at [934, 299] on button "2 . [GEOGRAPHIC_DATA]" at bounding box center [808, 307] width 339 height 80
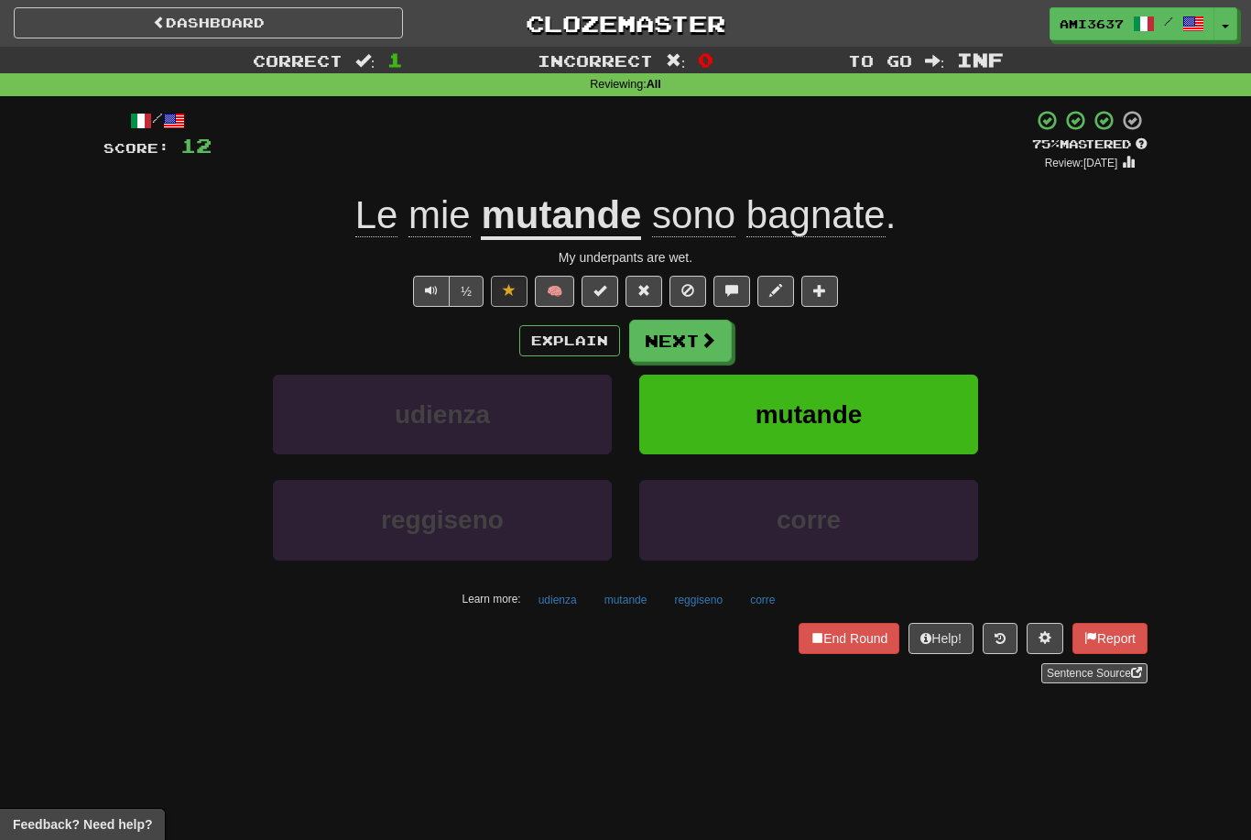
click at [918, 404] on button "mutande" at bounding box center [808, 415] width 339 height 80
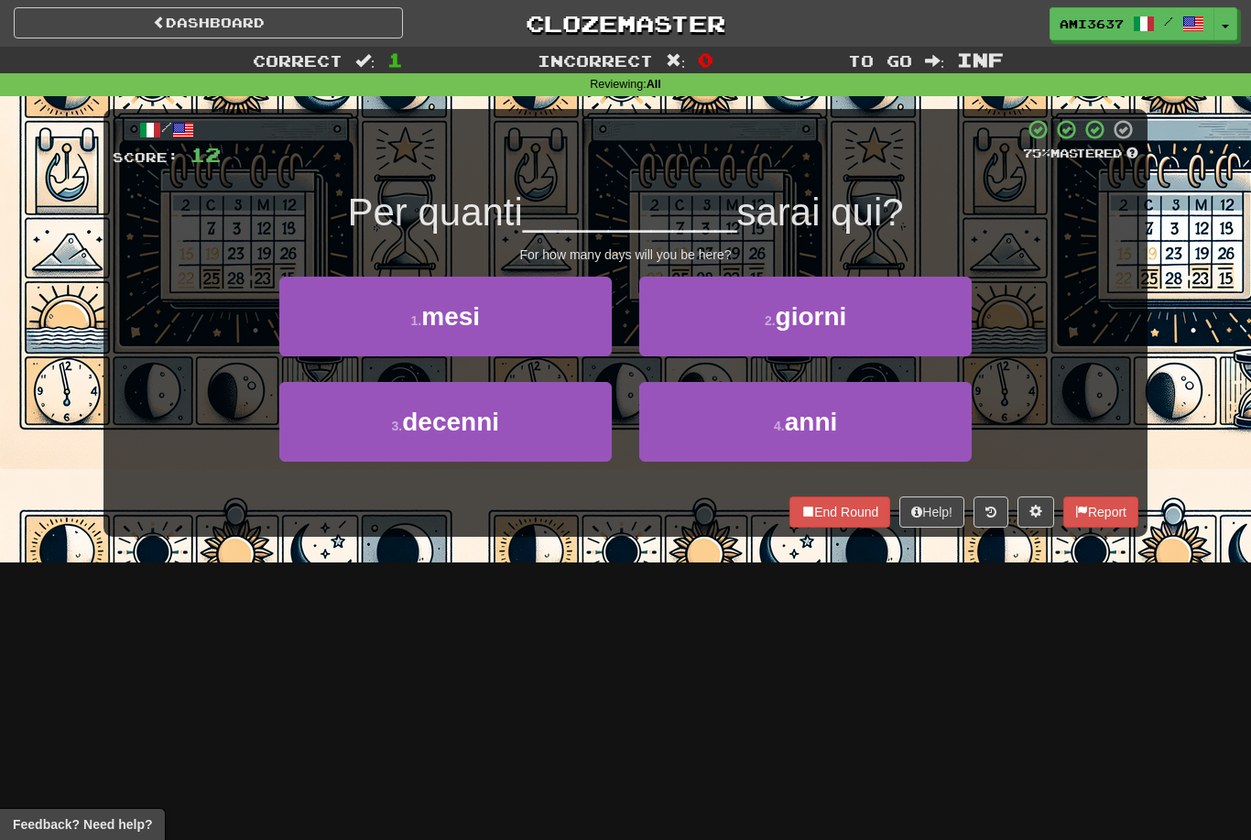
click at [941, 326] on button "2 . giorni" at bounding box center [805, 317] width 332 height 80
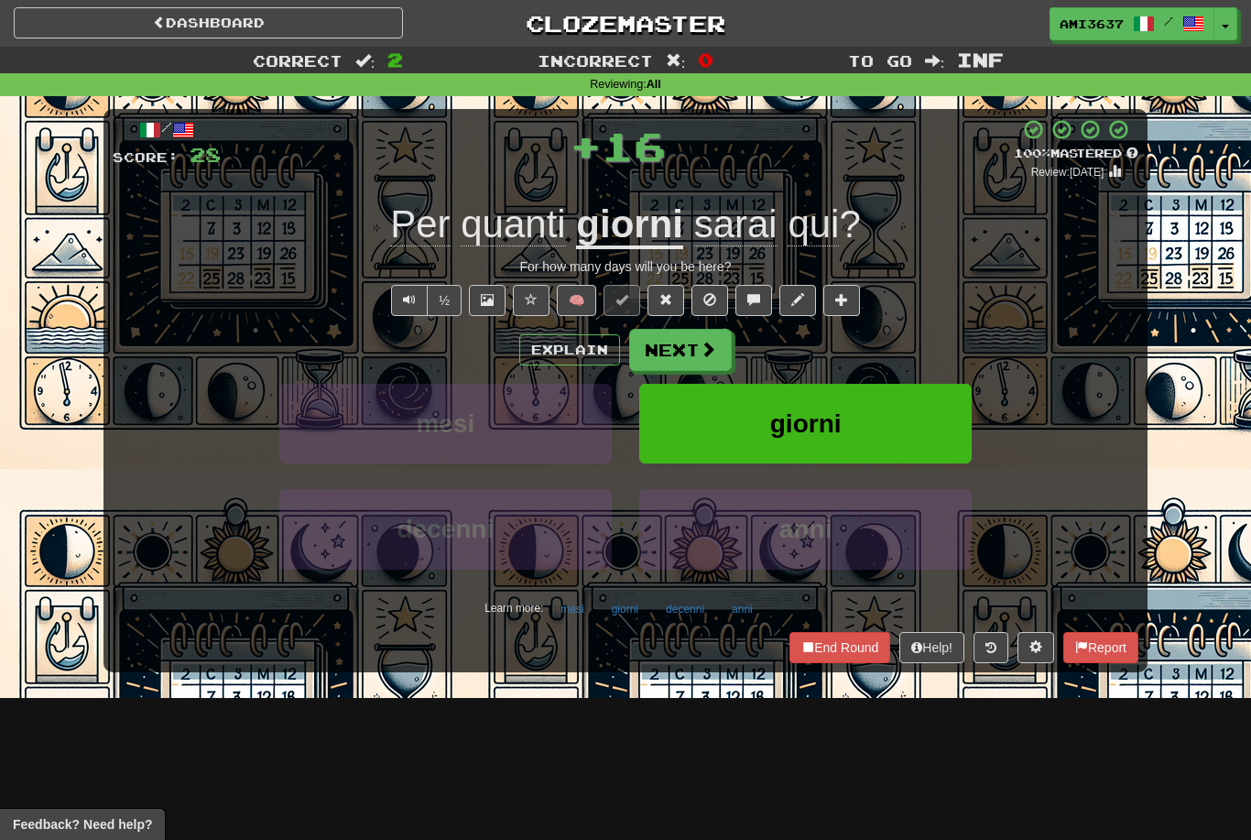
click at [912, 414] on button "giorni" at bounding box center [805, 424] width 332 height 80
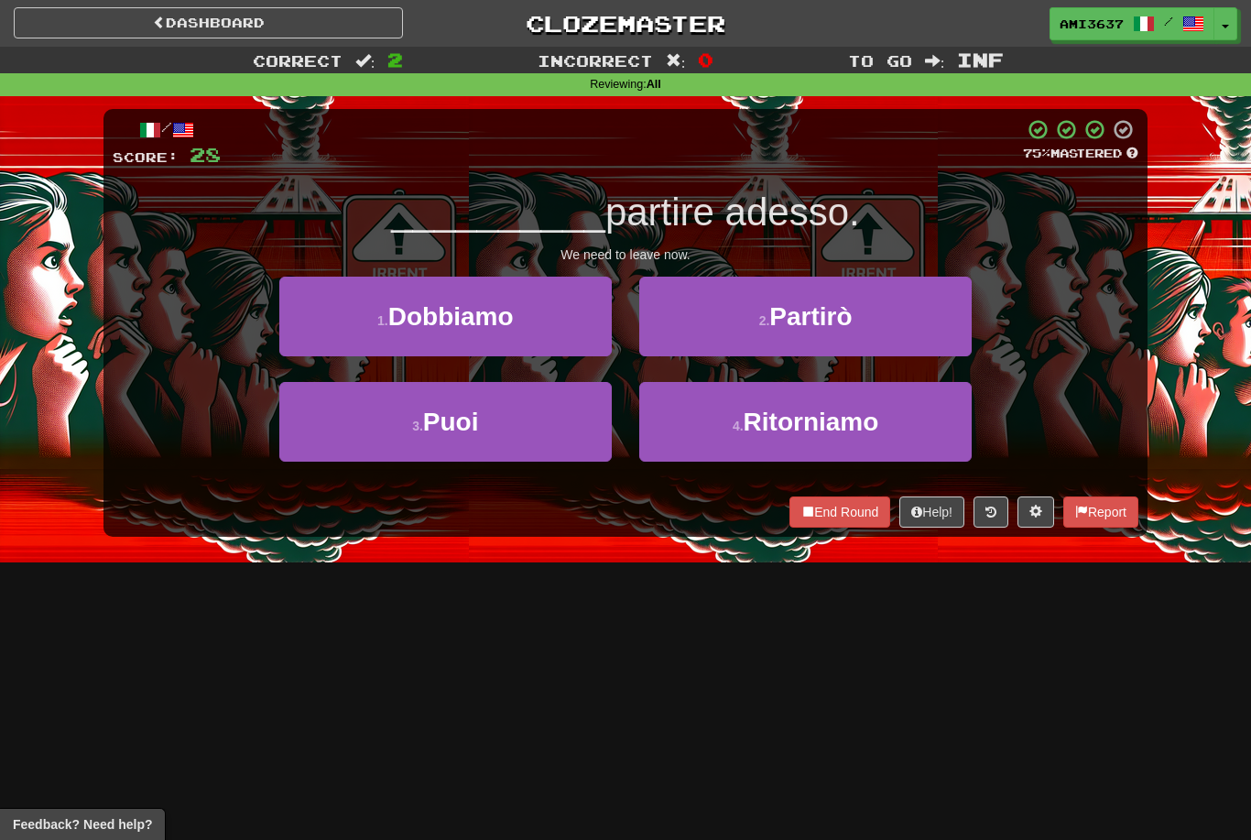
click at [317, 333] on button "1 . Dobbiamo" at bounding box center [445, 317] width 332 height 80
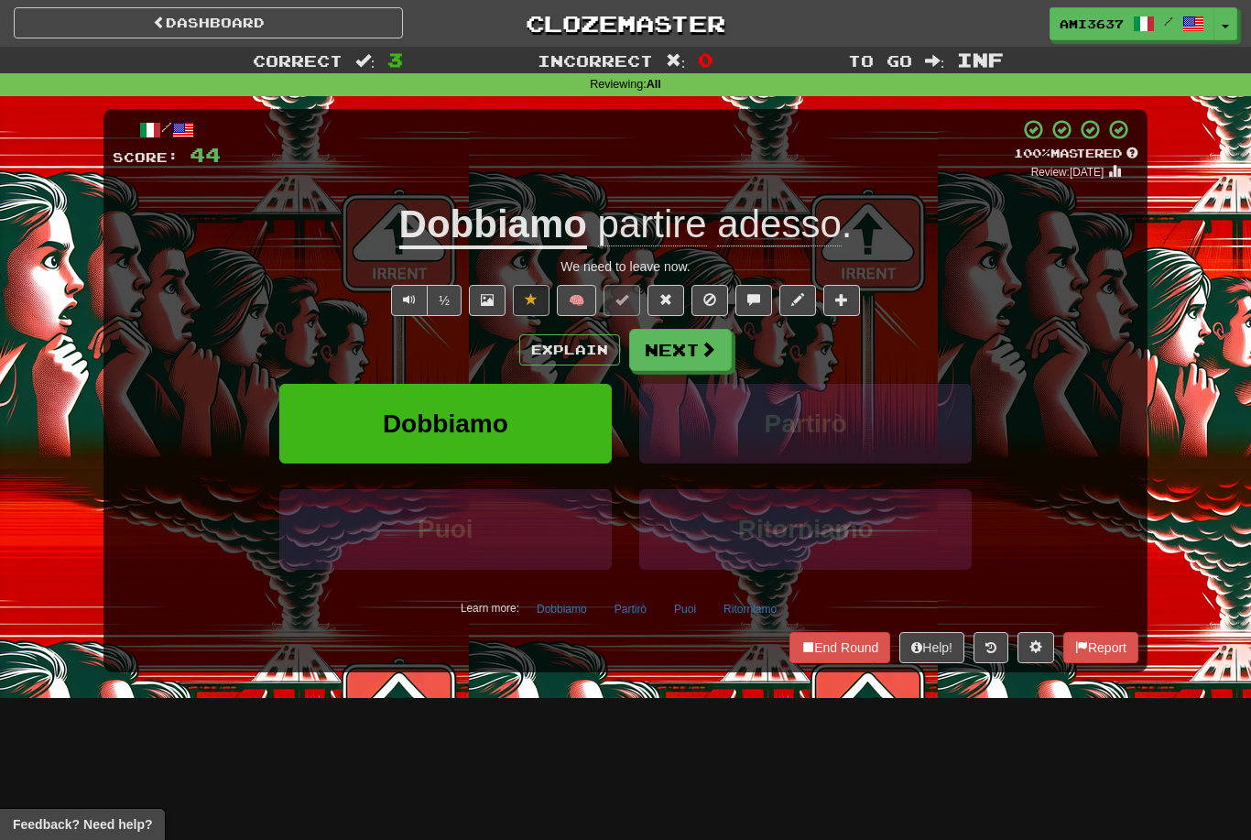
click at [338, 416] on button "Dobbiamo" at bounding box center [445, 424] width 332 height 80
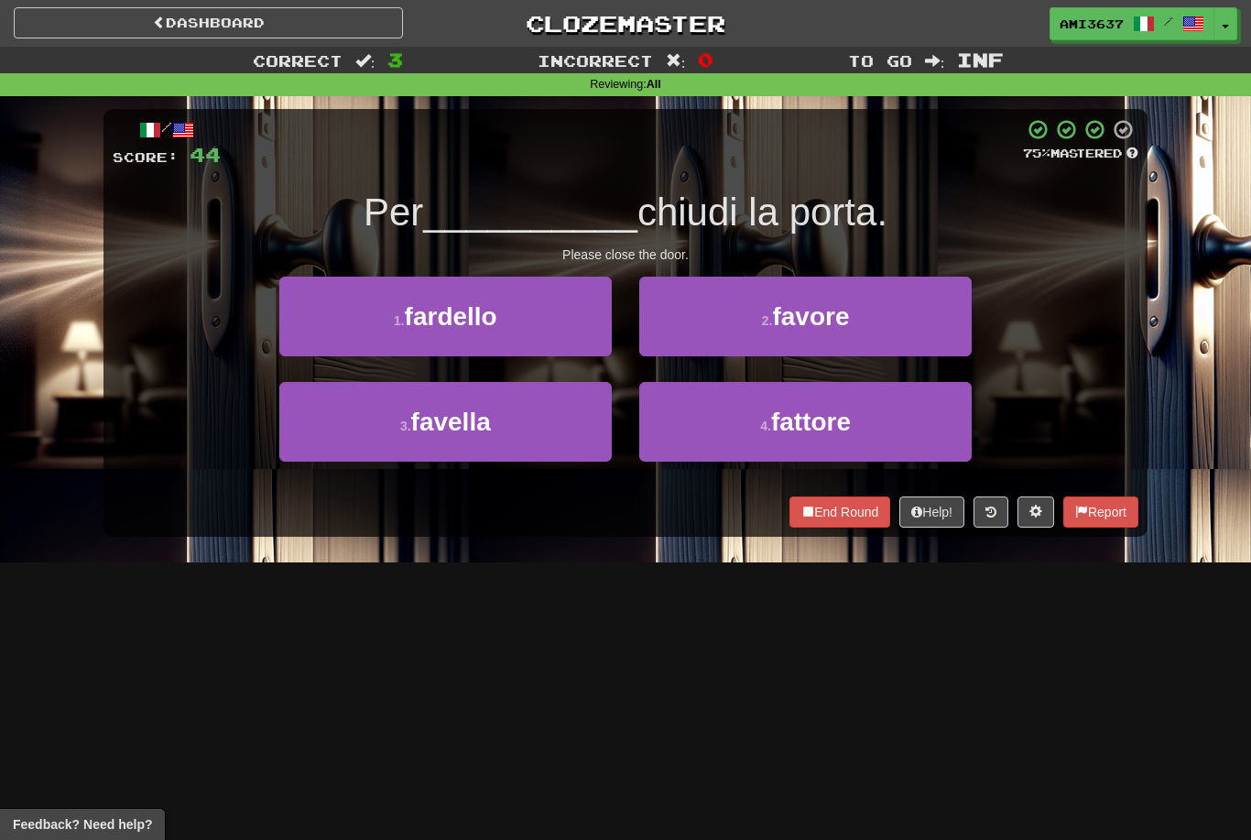
click at [927, 318] on button "2 . favore" at bounding box center [805, 317] width 332 height 80
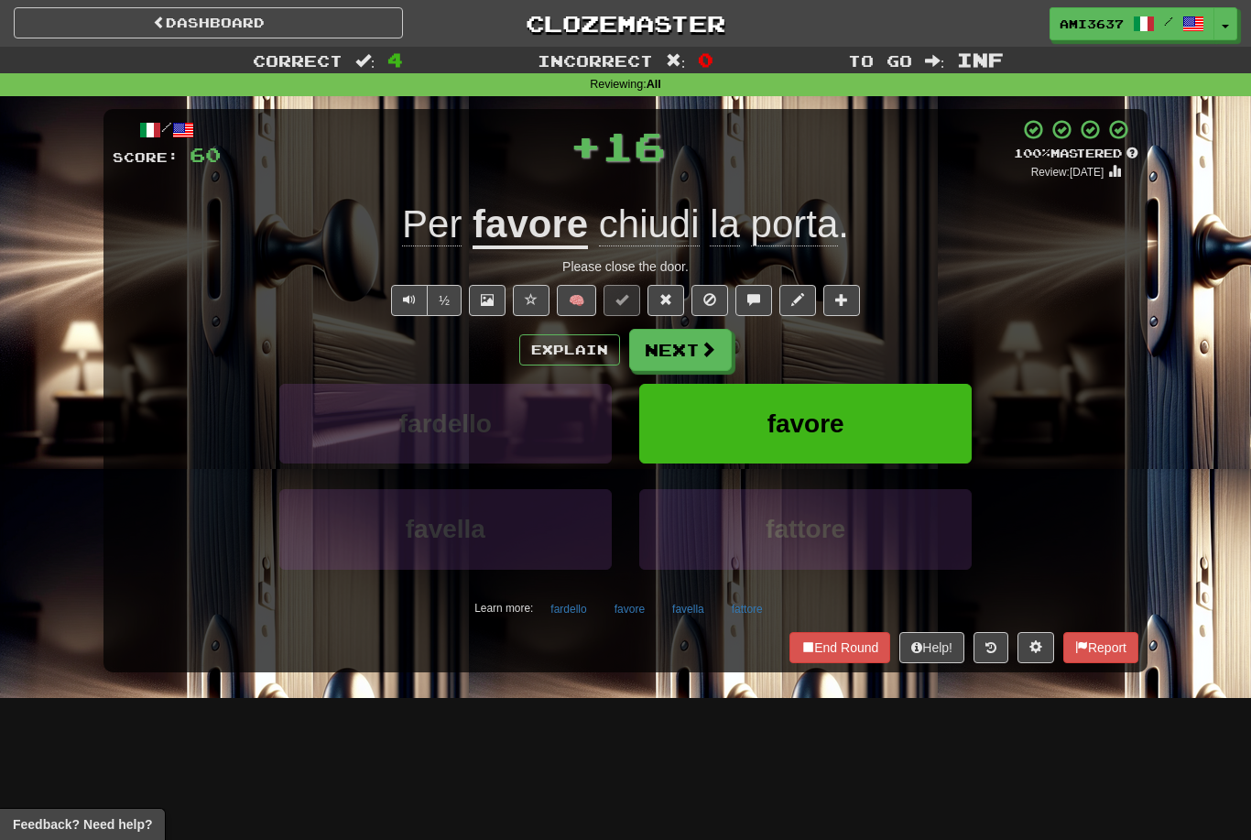
click at [949, 417] on button "favore" at bounding box center [805, 424] width 332 height 80
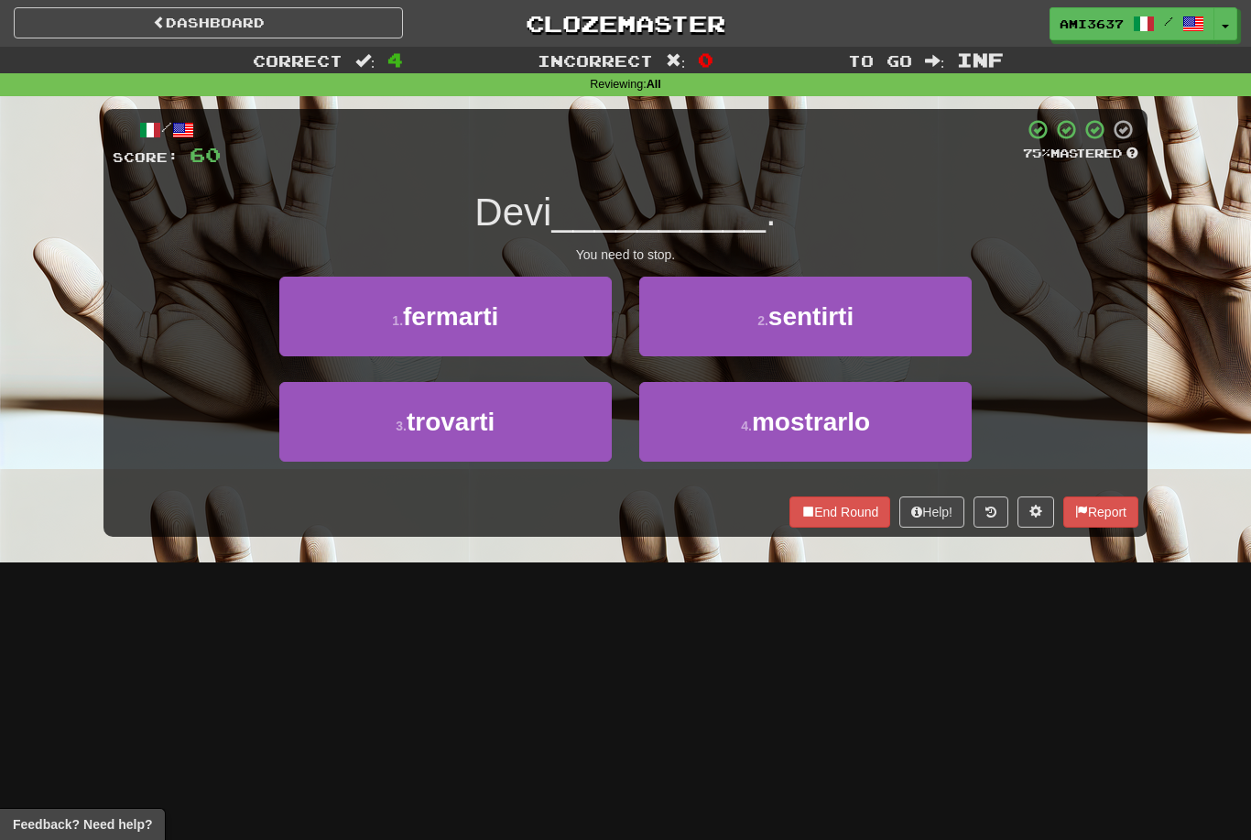
click at [936, 335] on button "2 . sentirti" at bounding box center [805, 317] width 332 height 80
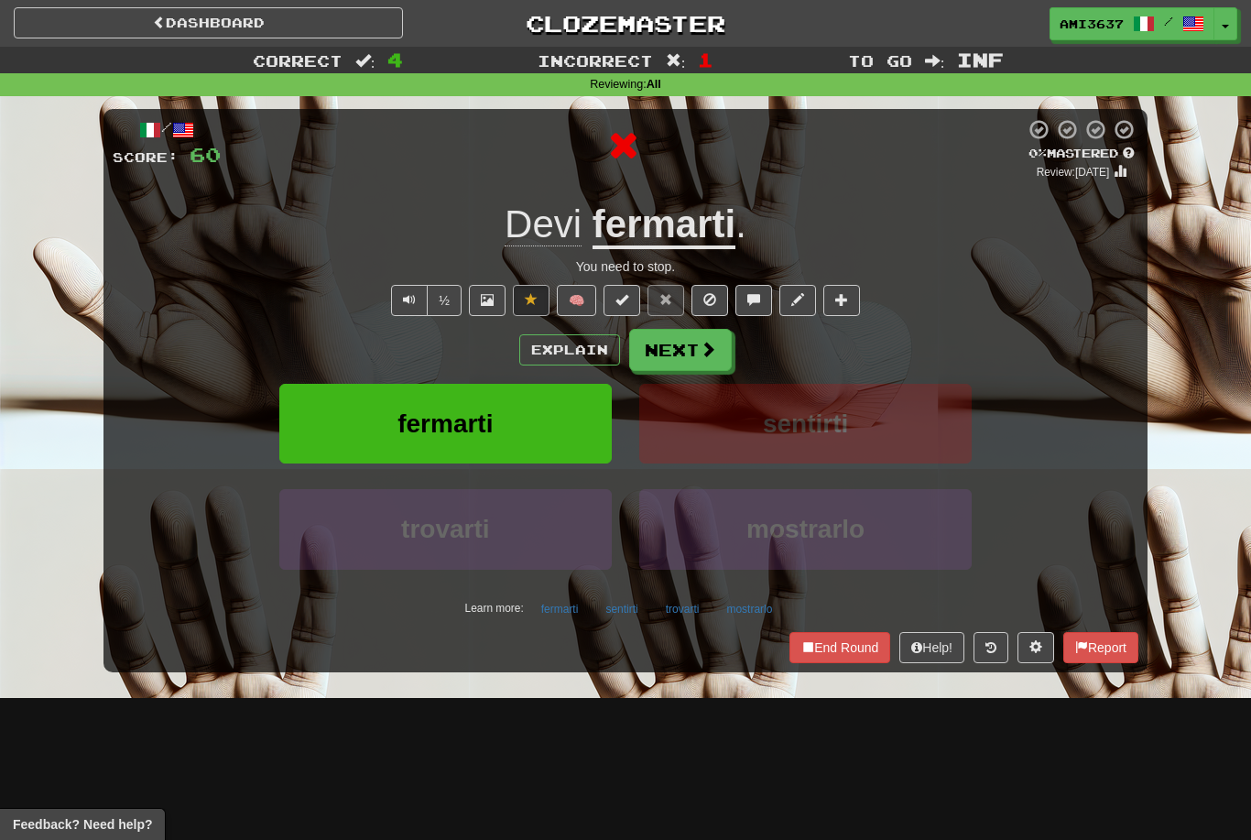
click at [343, 426] on button "fermarti" at bounding box center [445, 424] width 332 height 80
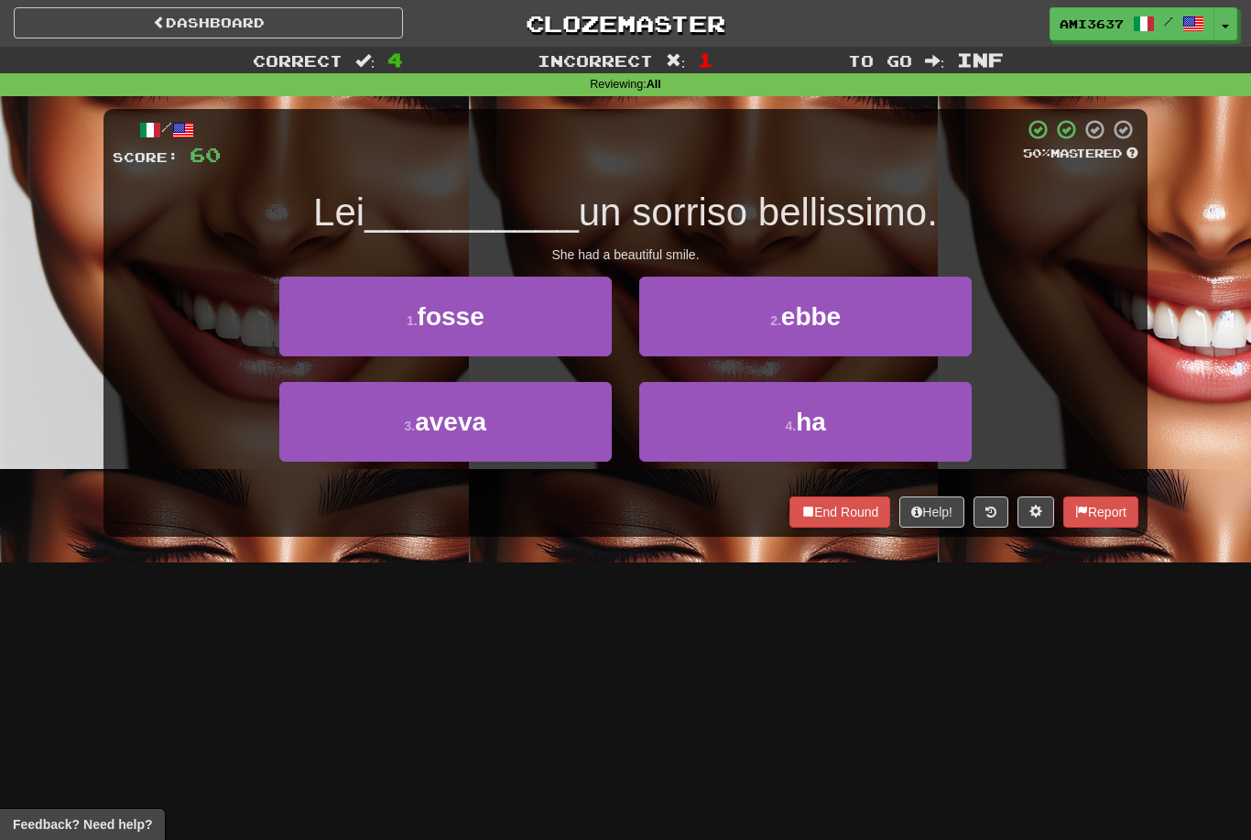
click at [949, 412] on button "4 . ha" at bounding box center [805, 422] width 332 height 80
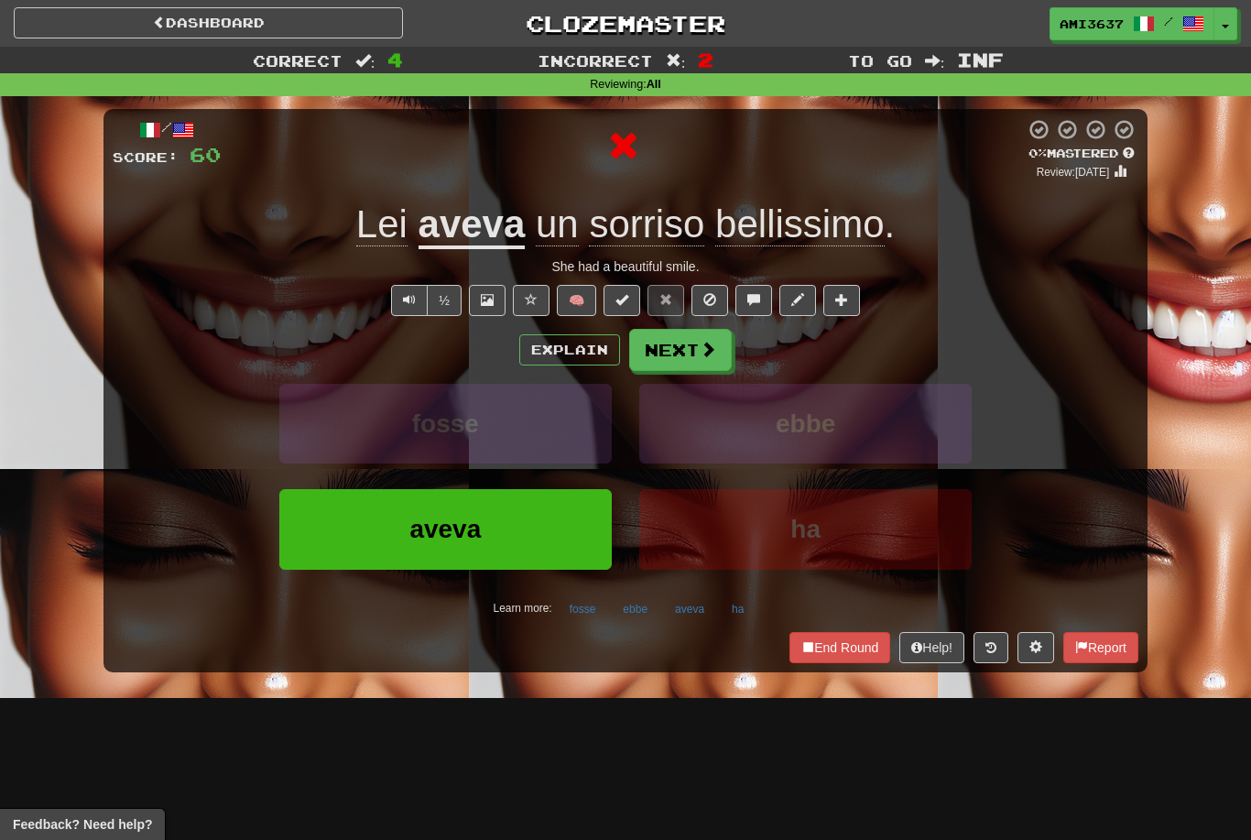
click at [376, 530] on button "aveva" at bounding box center [445, 529] width 332 height 80
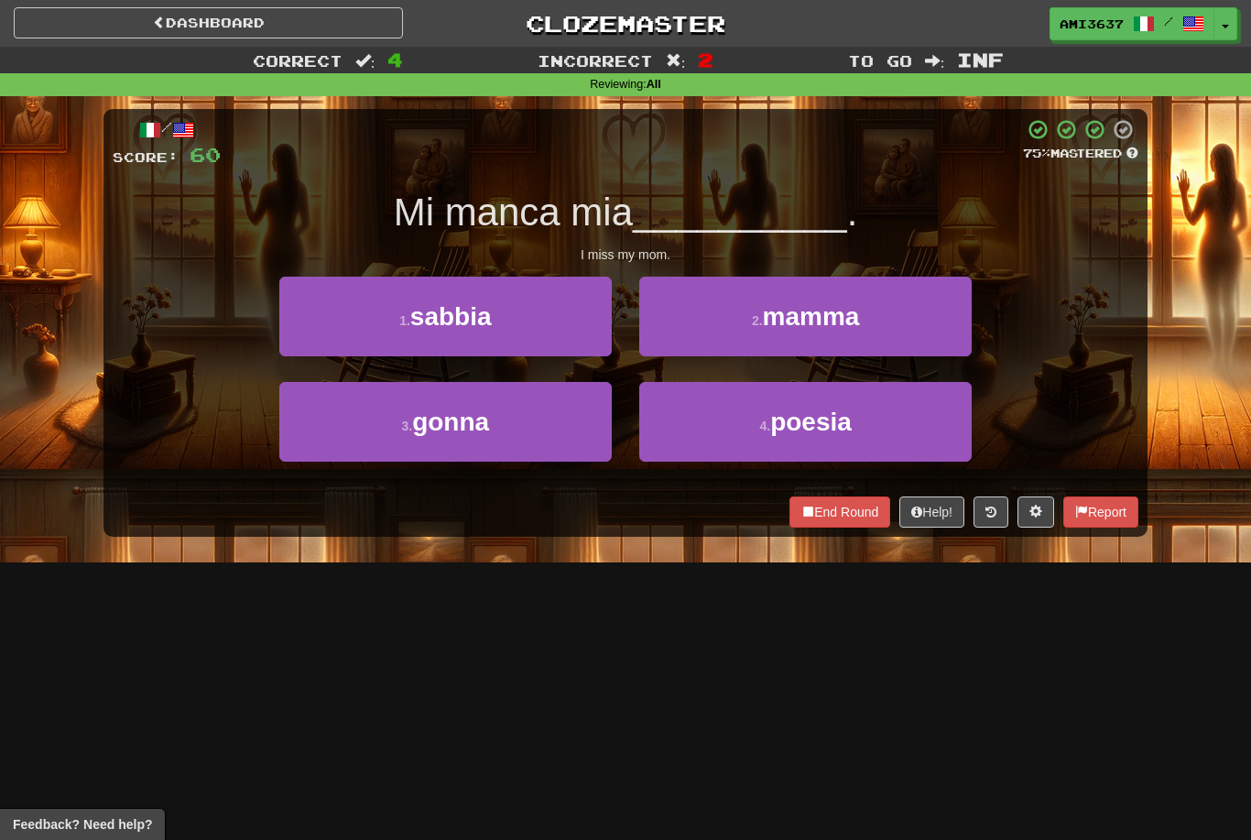
click at [944, 319] on button "2 . mamma" at bounding box center [805, 317] width 332 height 80
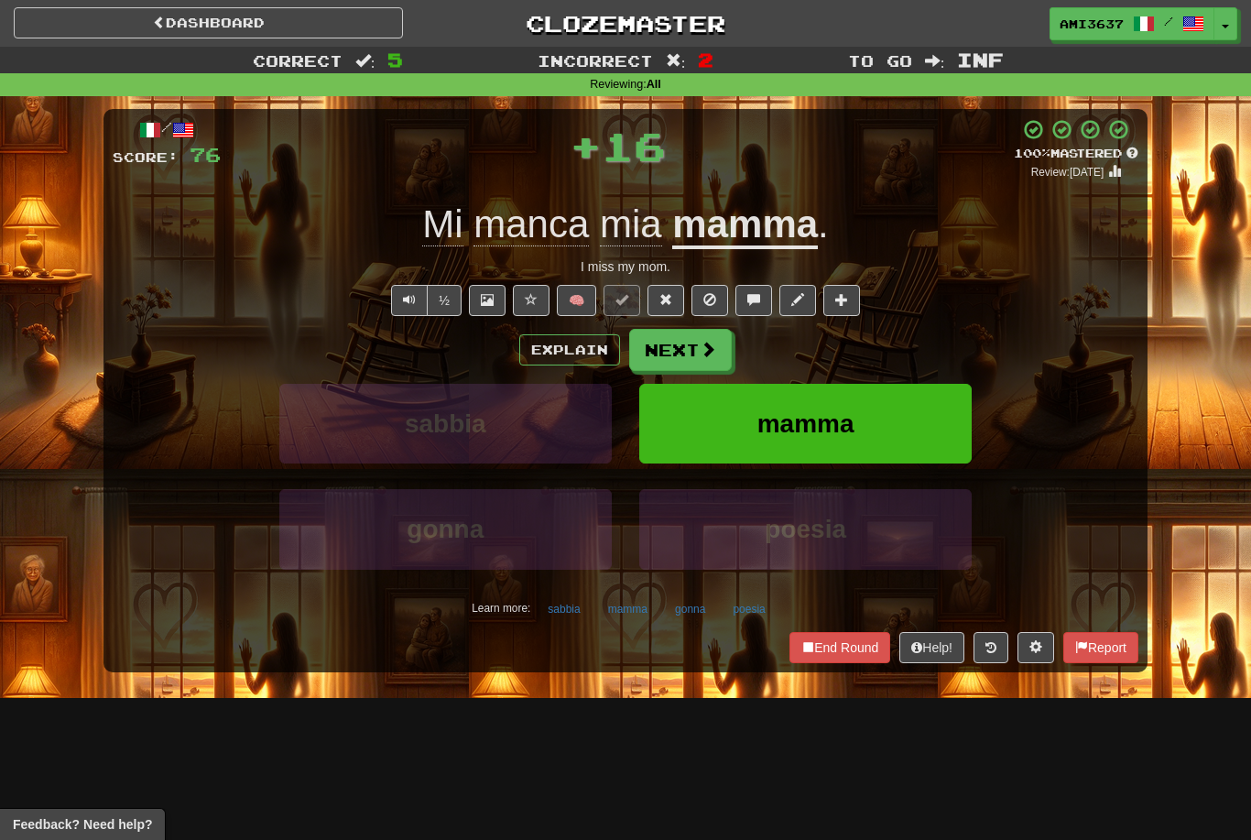
click at [942, 417] on button "mamma" at bounding box center [805, 424] width 332 height 80
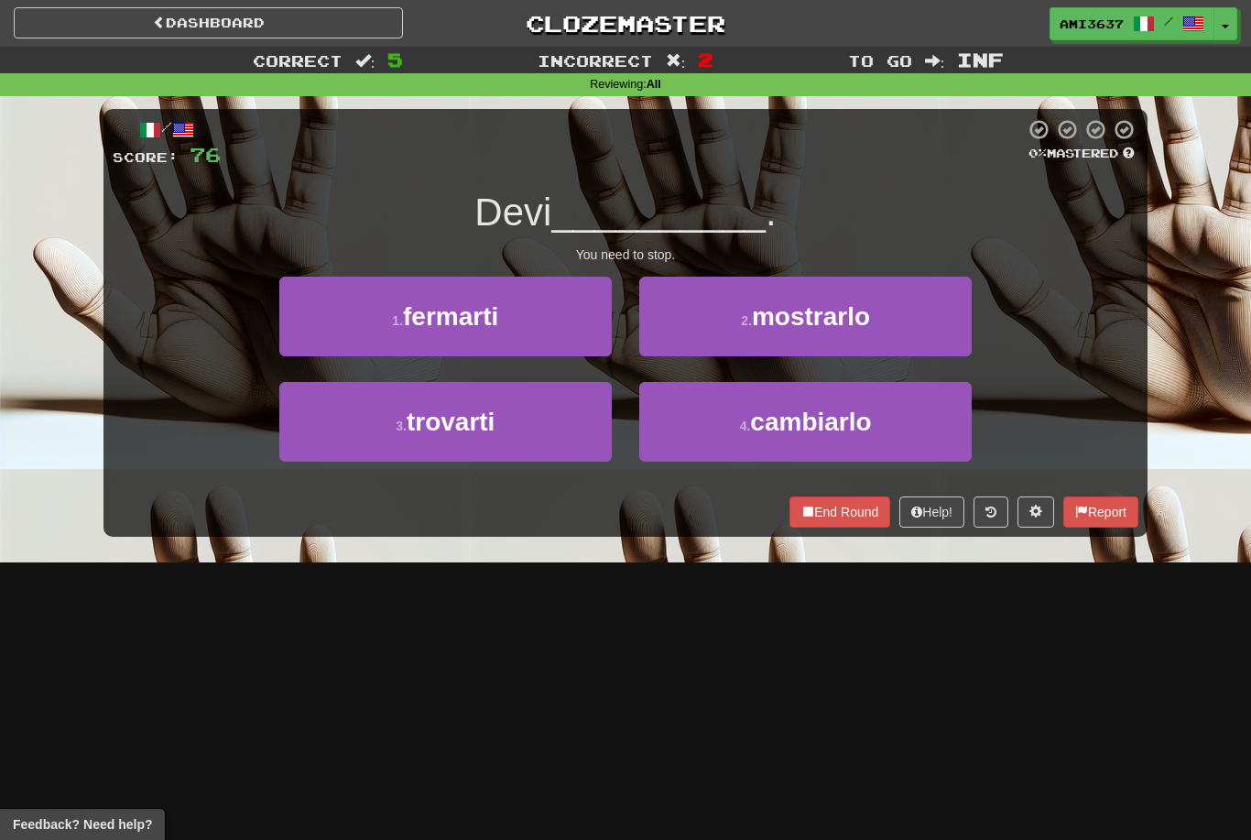
click at [307, 334] on button "1 . fermarti" at bounding box center [445, 317] width 332 height 80
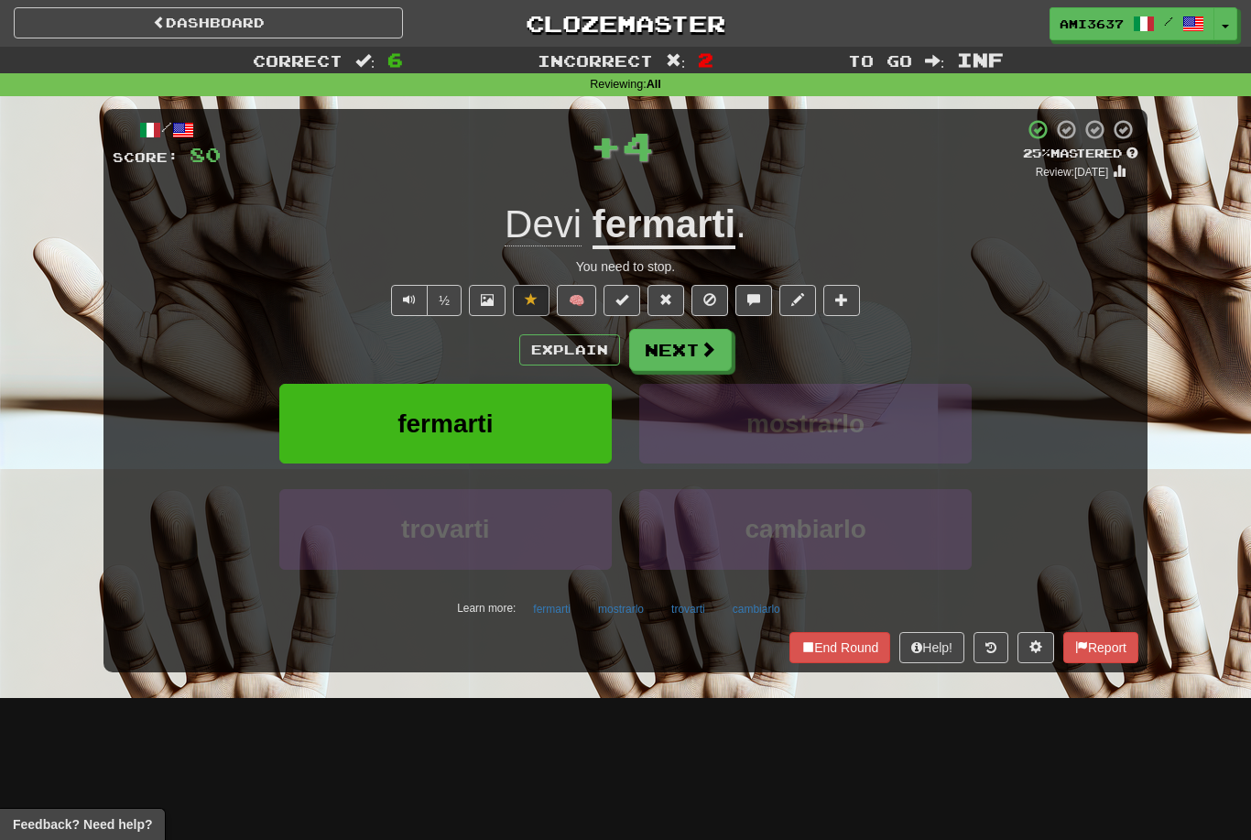
click at [341, 437] on button "fermarti" at bounding box center [445, 424] width 332 height 80
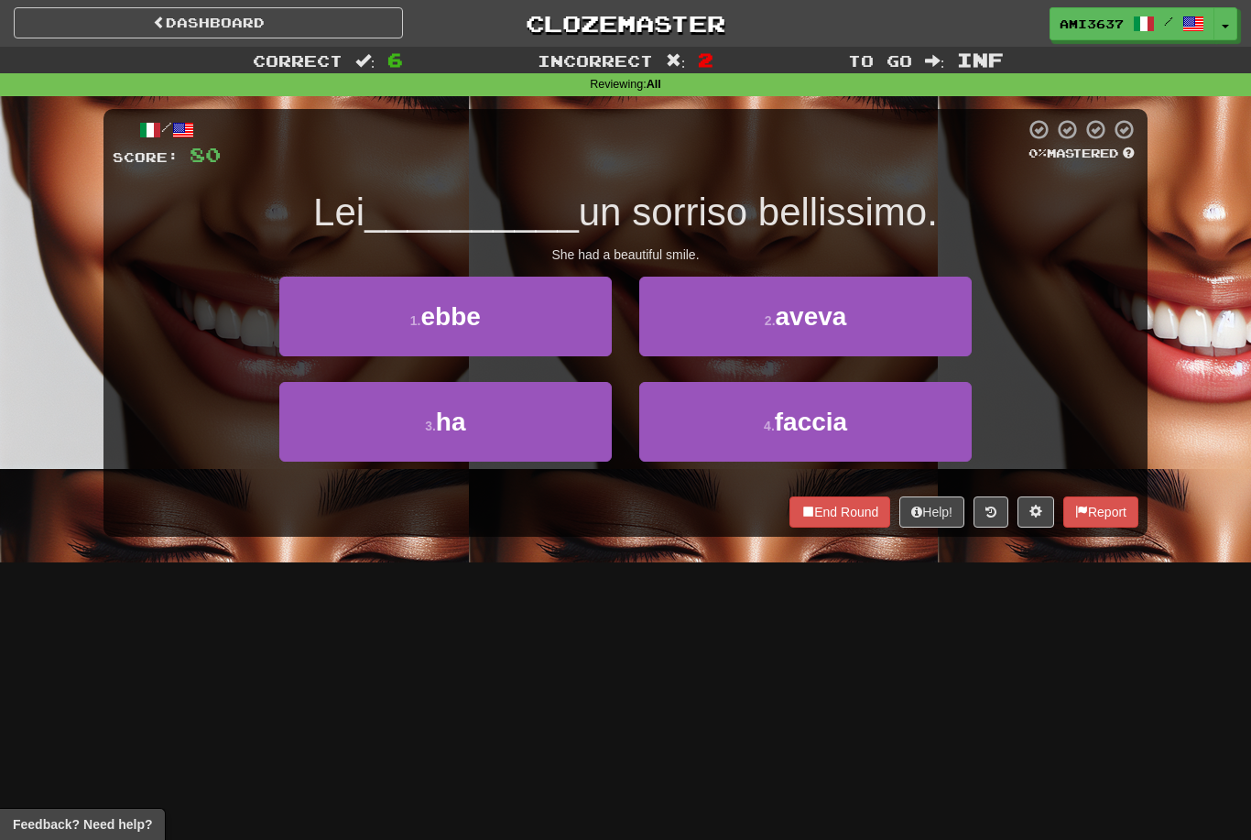
click at [956, 320] on button "2 . aveva" at bounding box center [805, 317] width 332 height 80
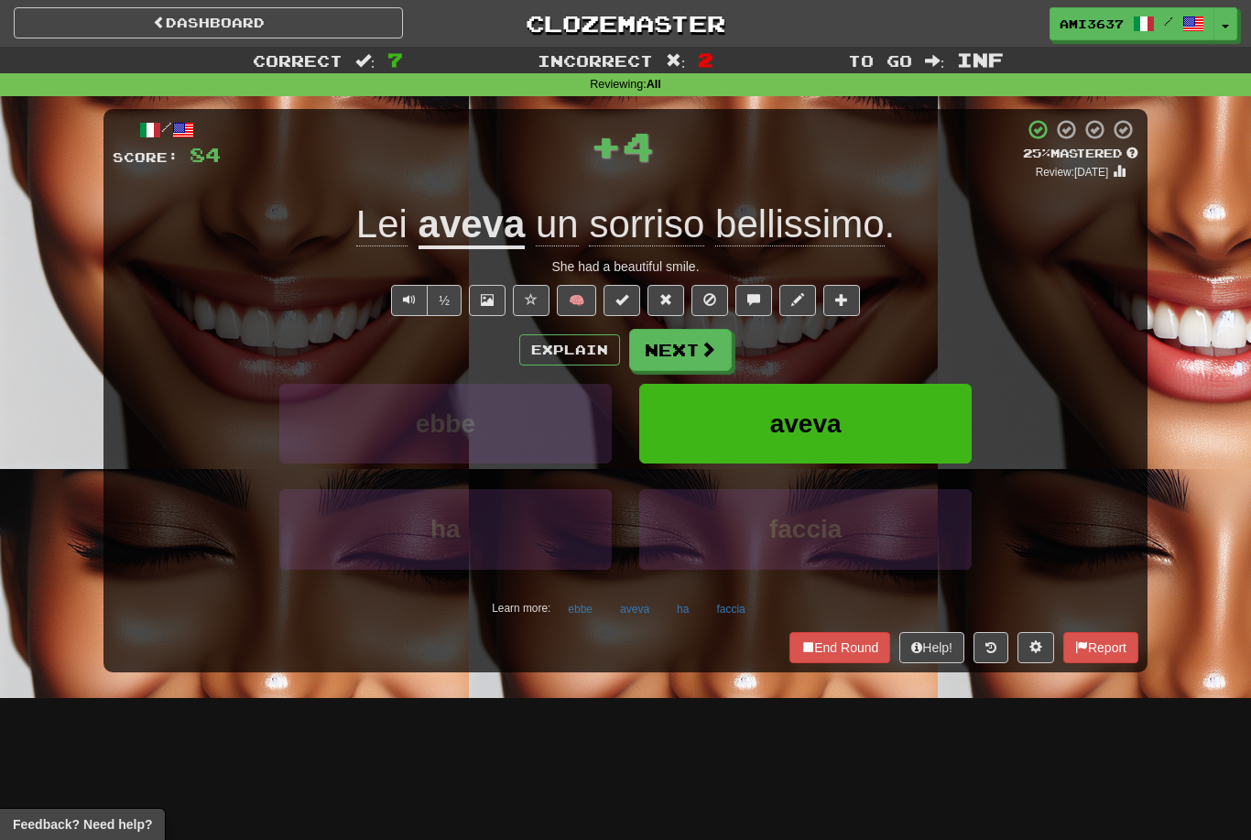
click at [934, 412] on button "aveva" at bounding box center [805, 424] width 332 height 80
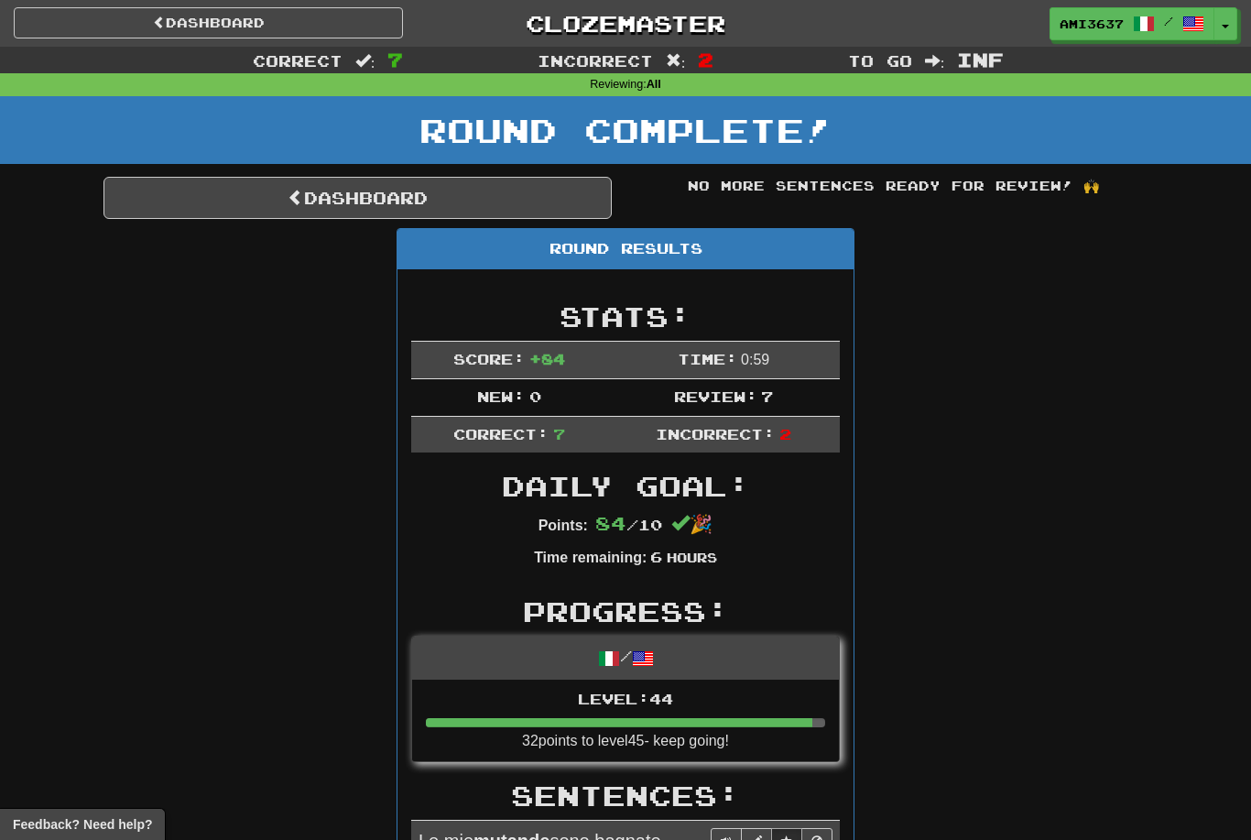
click at [195, 203] on link "Dashboard" at bounding box center [358, 198] width 508 height 42
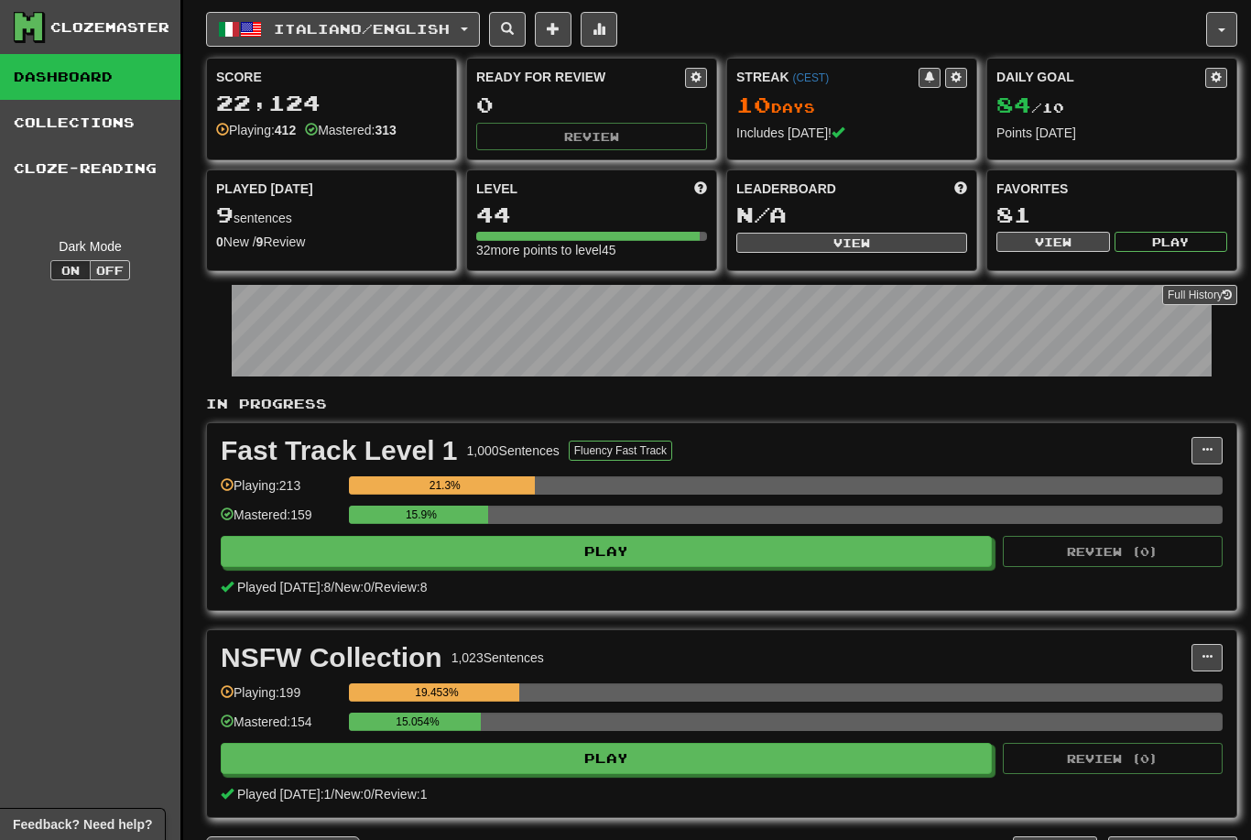
click at [369, 38] on button "Italiano / English" at bounding box center [343, 29] width 274 height 35
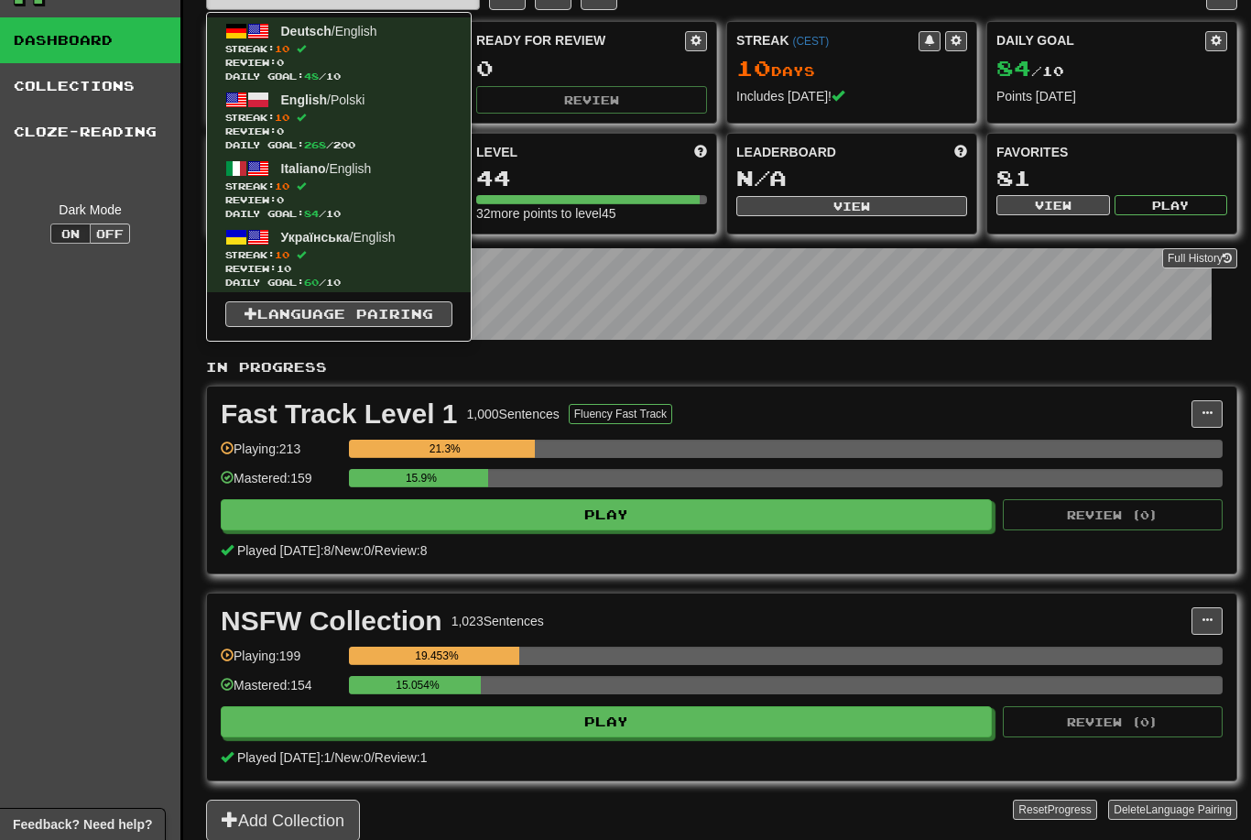
scroll to position [32, 0]
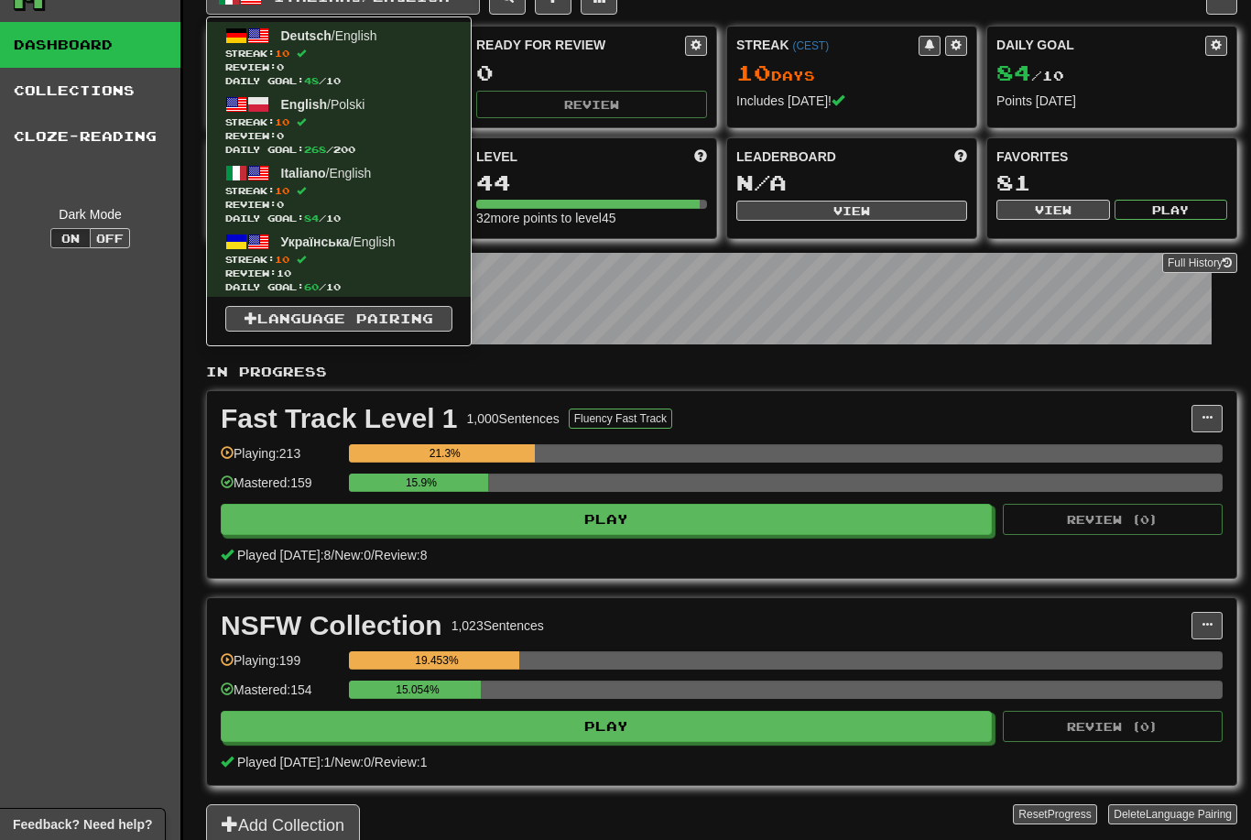
click at [569, 730] on div at bounding box center [625, 420] width 1251 height 840
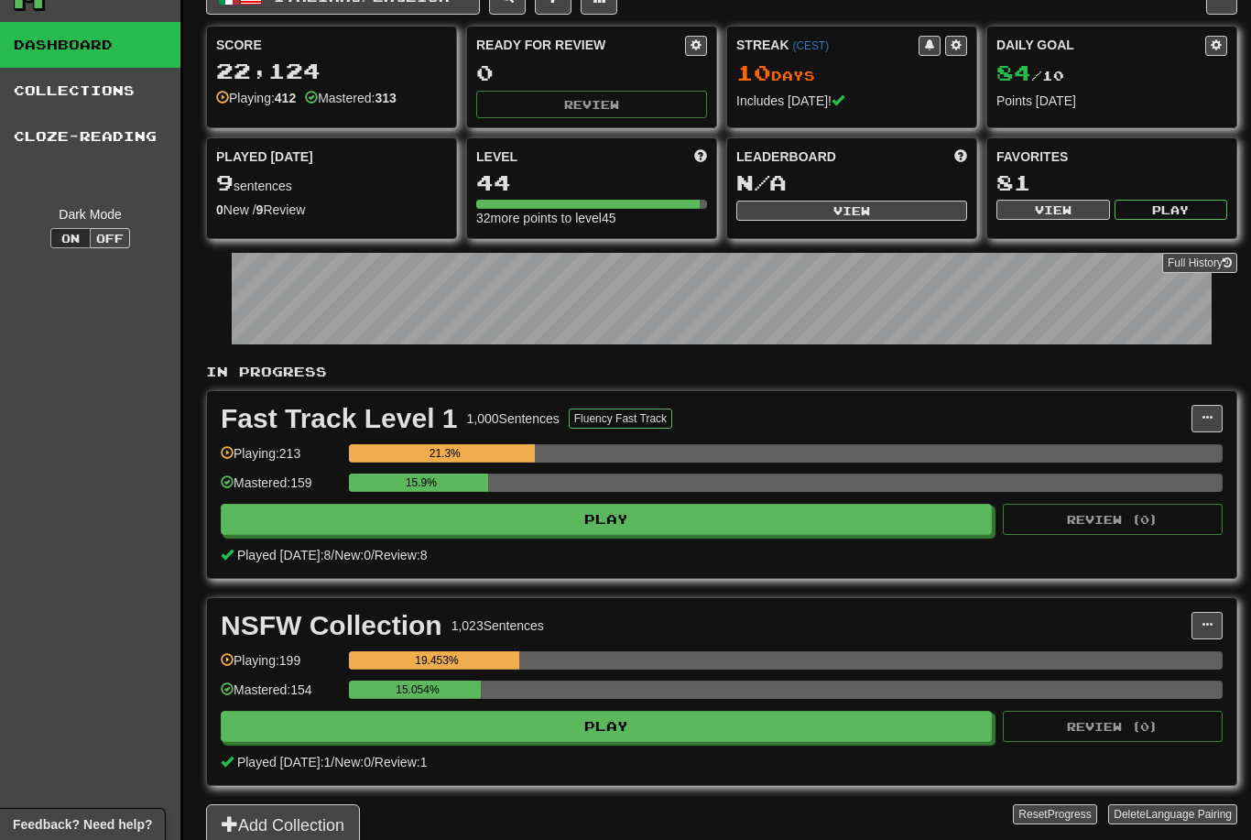
click at [748, 733] on button "Play" at bounding box center [606, 726] width 771 height 31
select select "********"
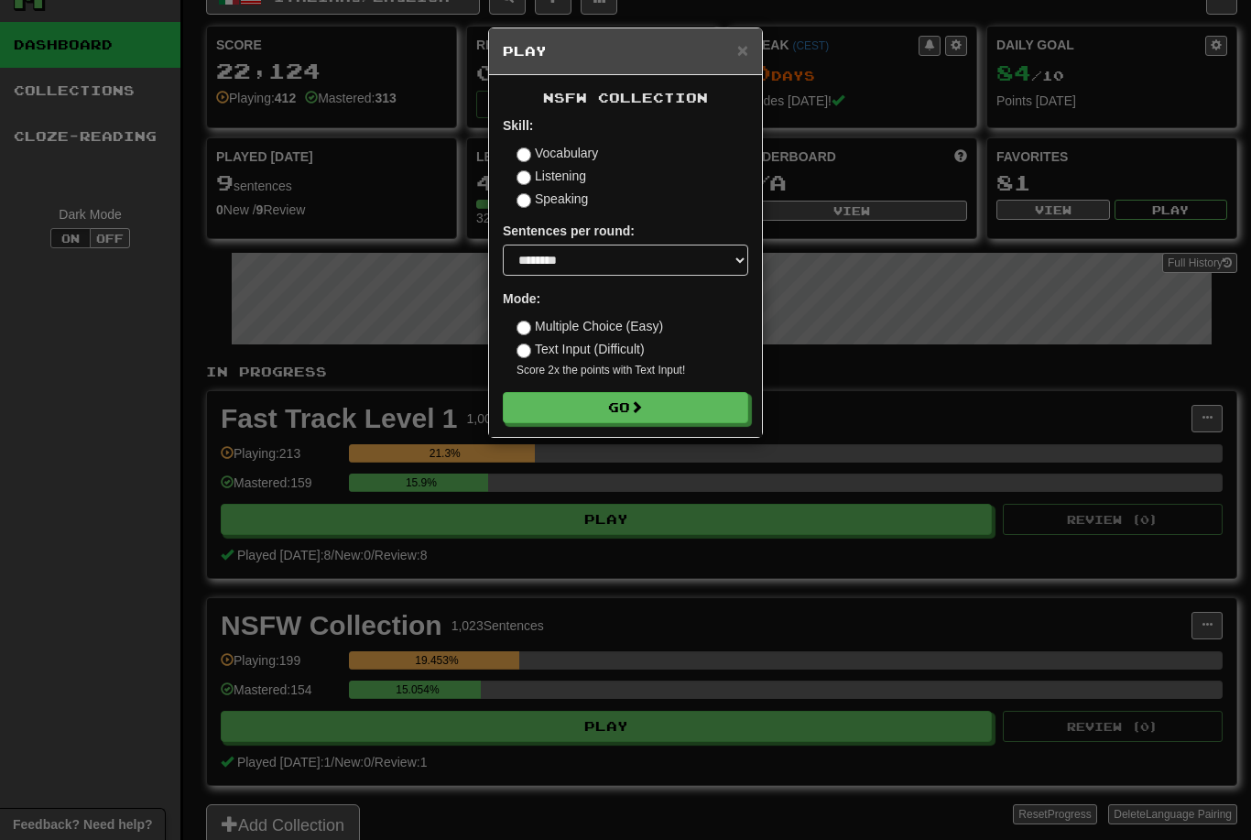
click at [714, 416] on button "Go" at bounding box center [625, 407] width 245 height 31
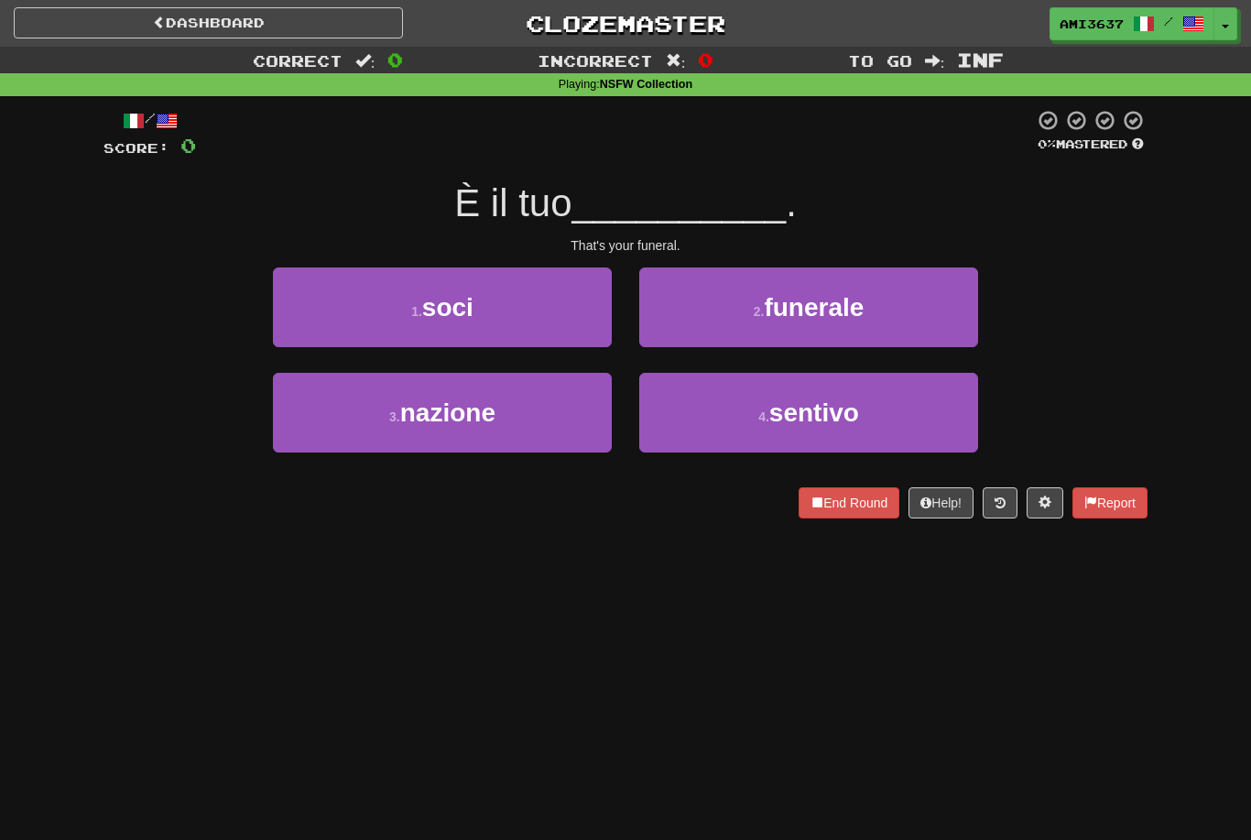
click at [913, 313] on button "2 . funerale" at bounding box center [808, 307] width 339 height 80
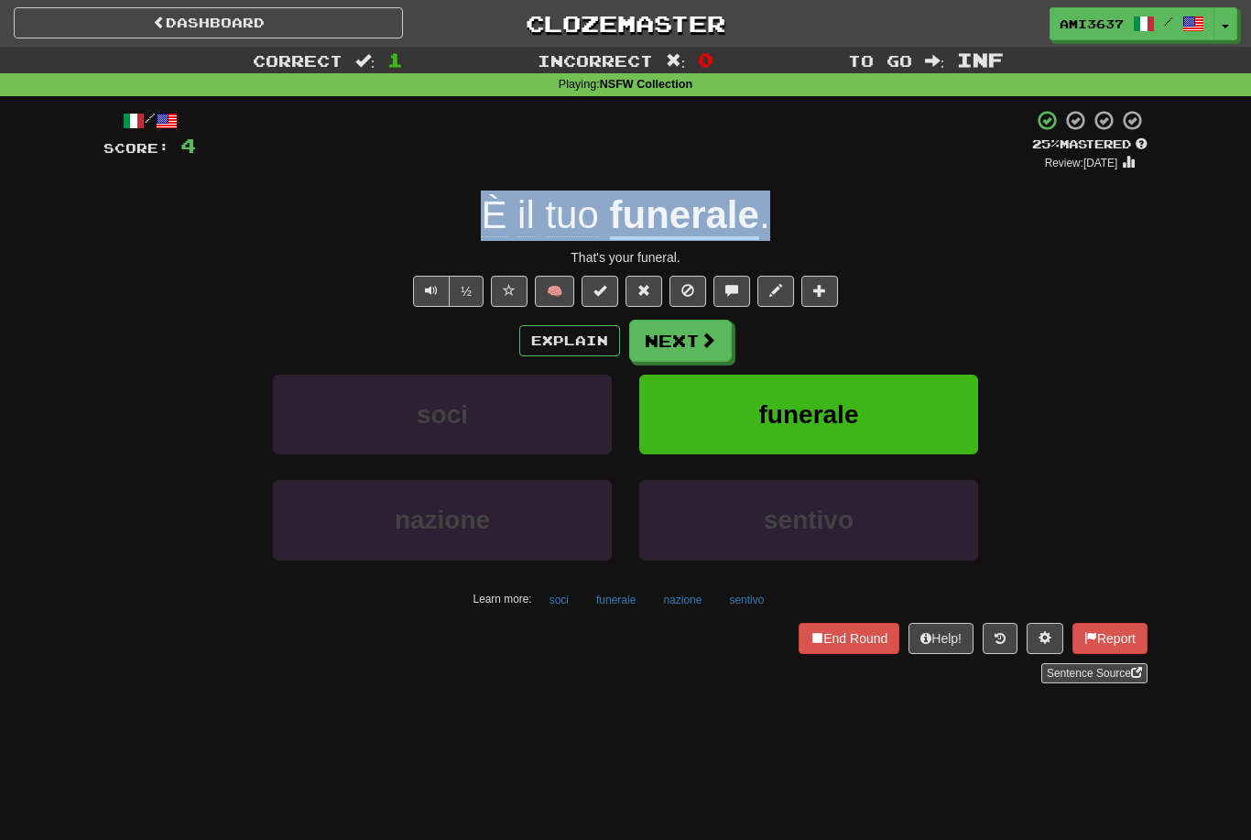
click at [946, 420] on button "funerale" at bounding box center [808, 415] width 339 height 80
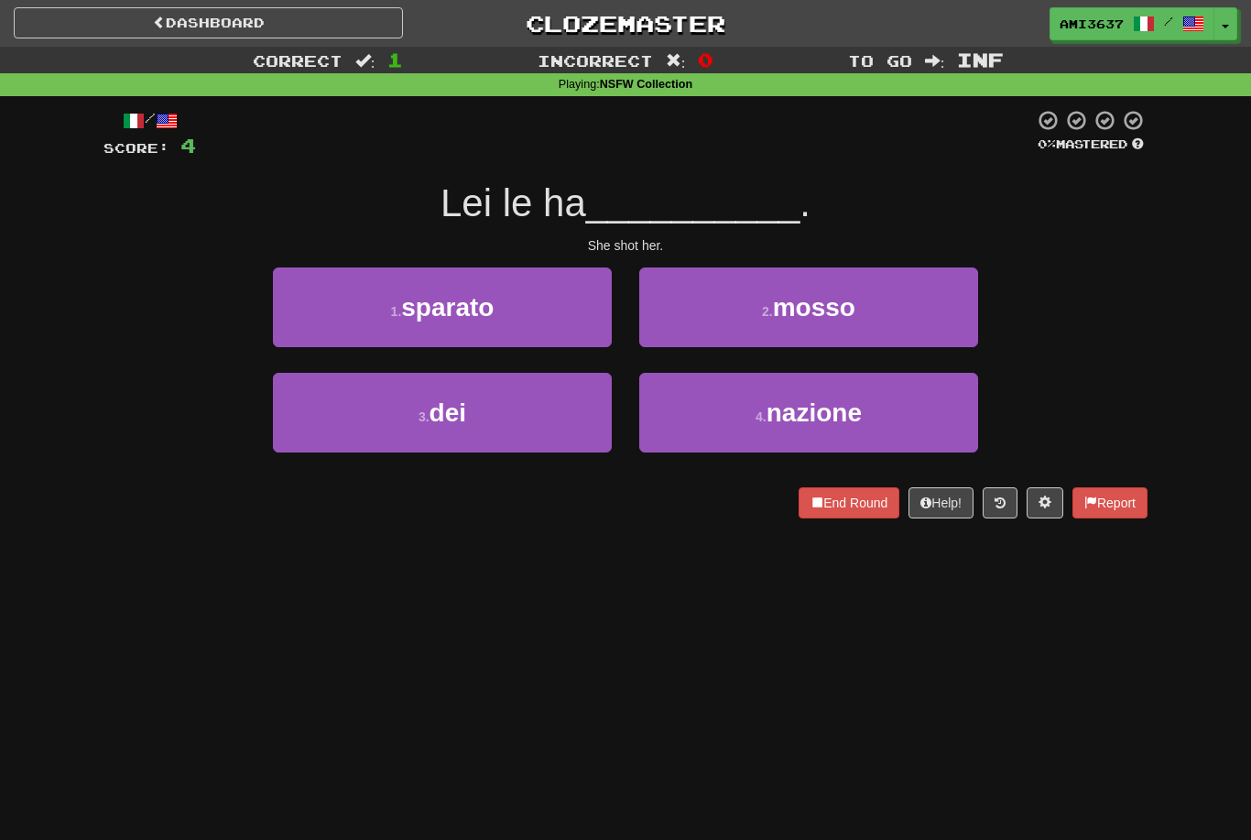
click at [515, 429] on button "3 . dei" at bounding box center [442, 413] width 339 height 80
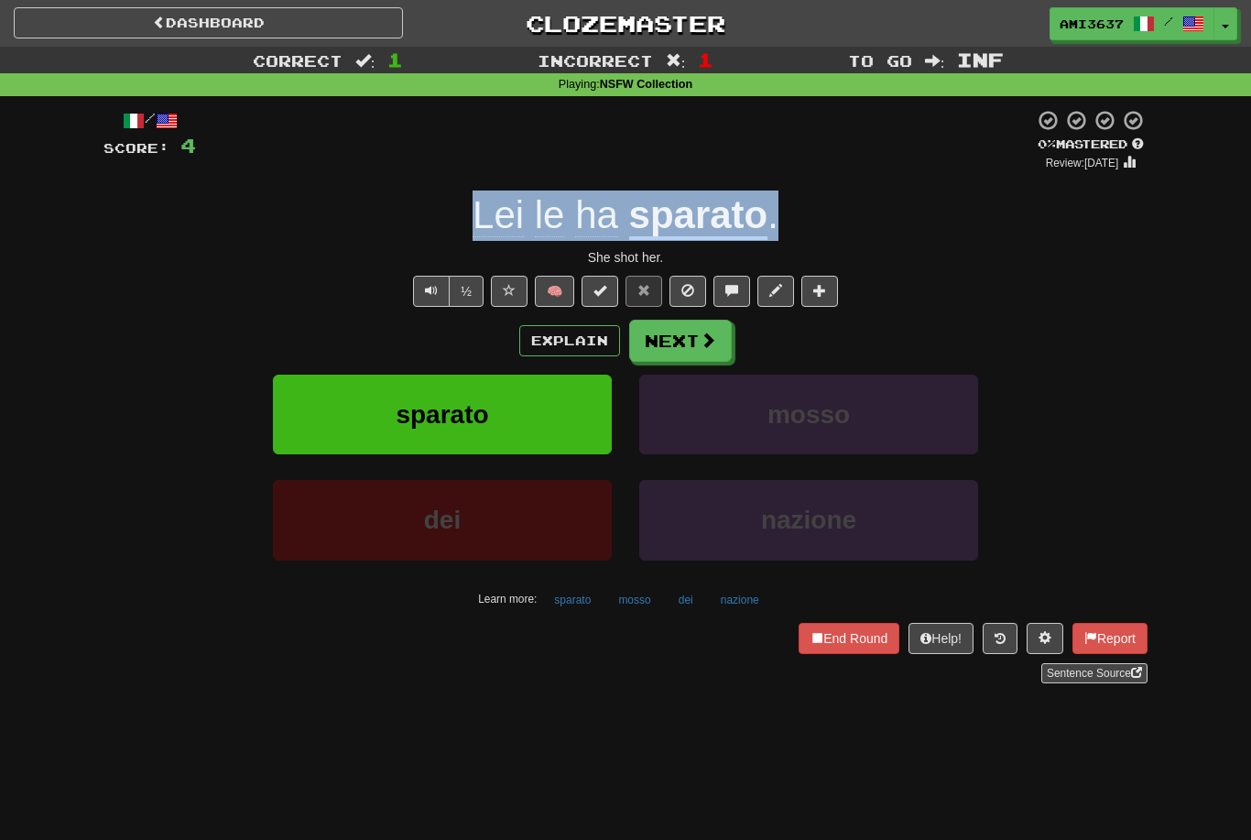
click at [335, 406] on button "sparato" at bounding box center [442, 415] width 339 height 80
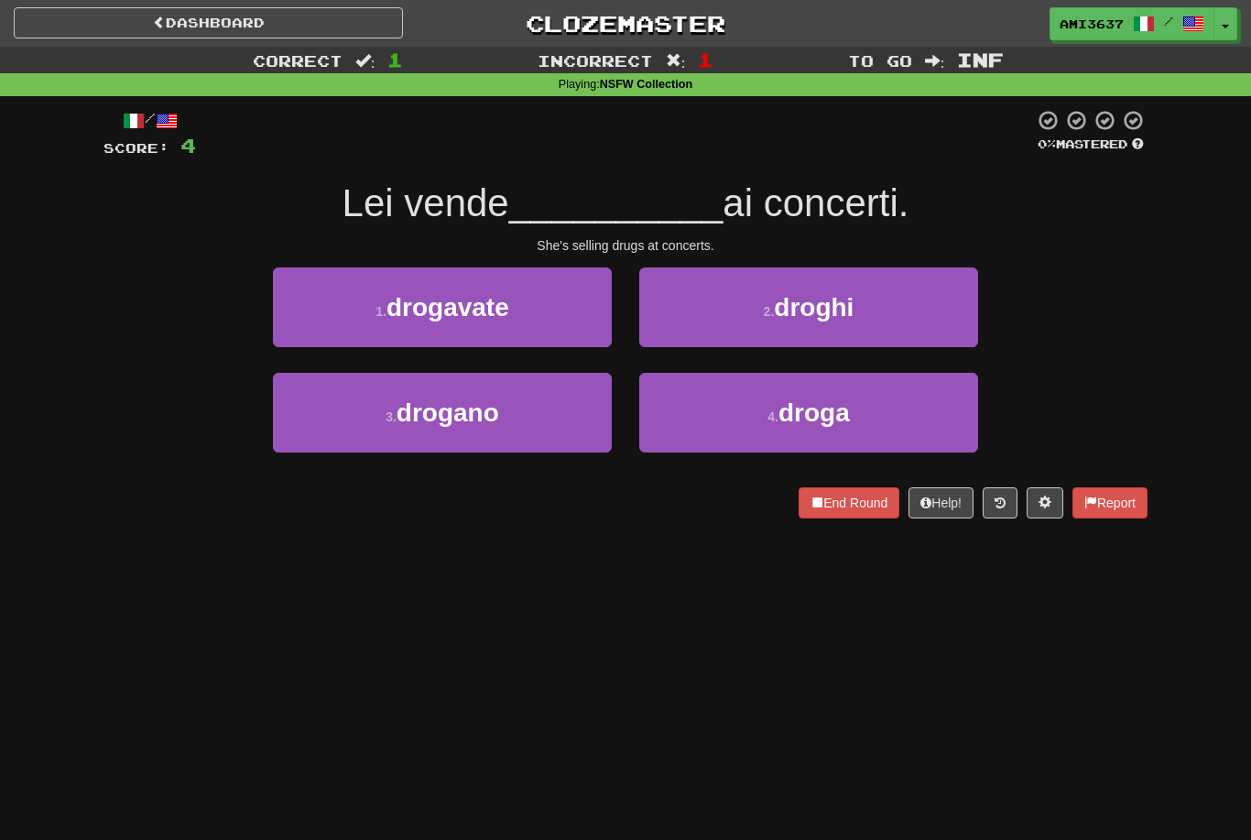
click at [343, 422] on button "3 . drogano" at bounding box center [442, 413] width 339 height 80
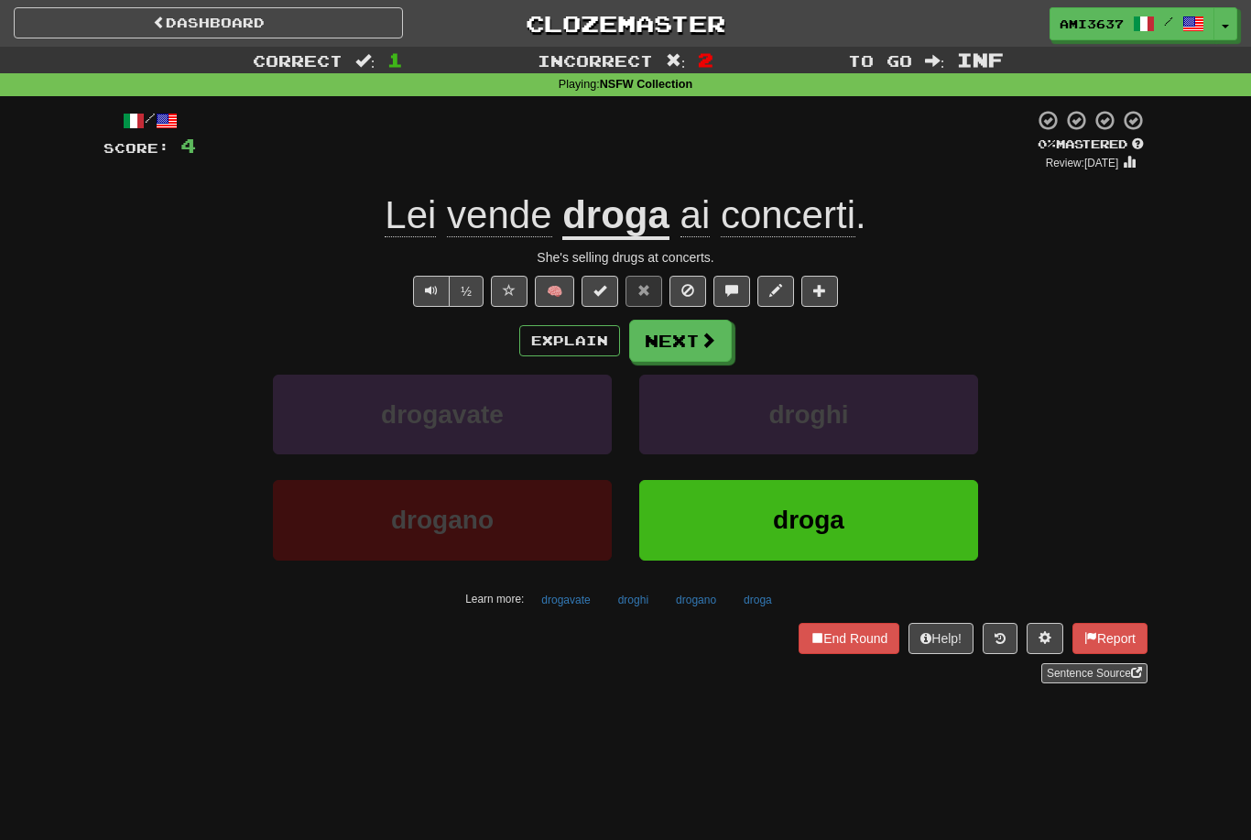
click at [826, 523] on span "droga" at bounding box center [808, 520] width 71 height 28
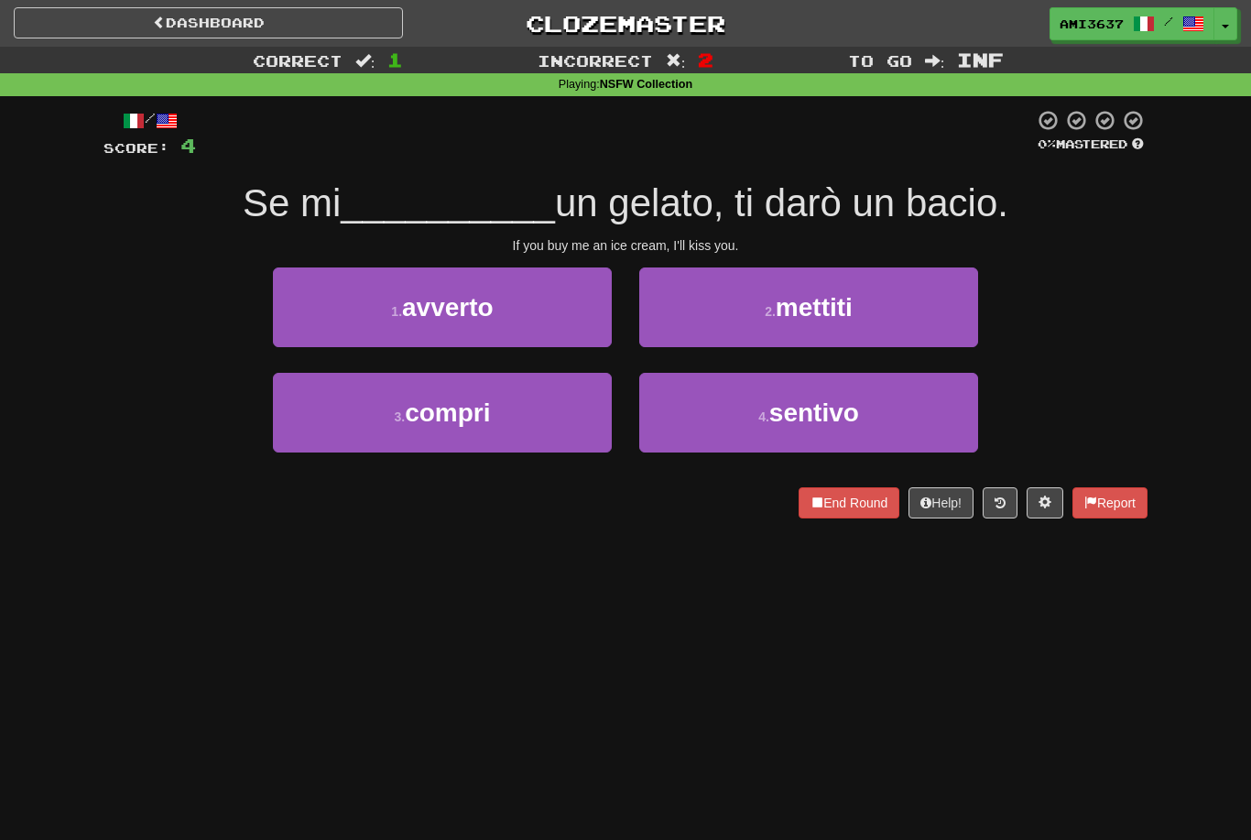
click at [559, 425] on button "3 . compri" at bounding box center [442, 413] width 339 height 80
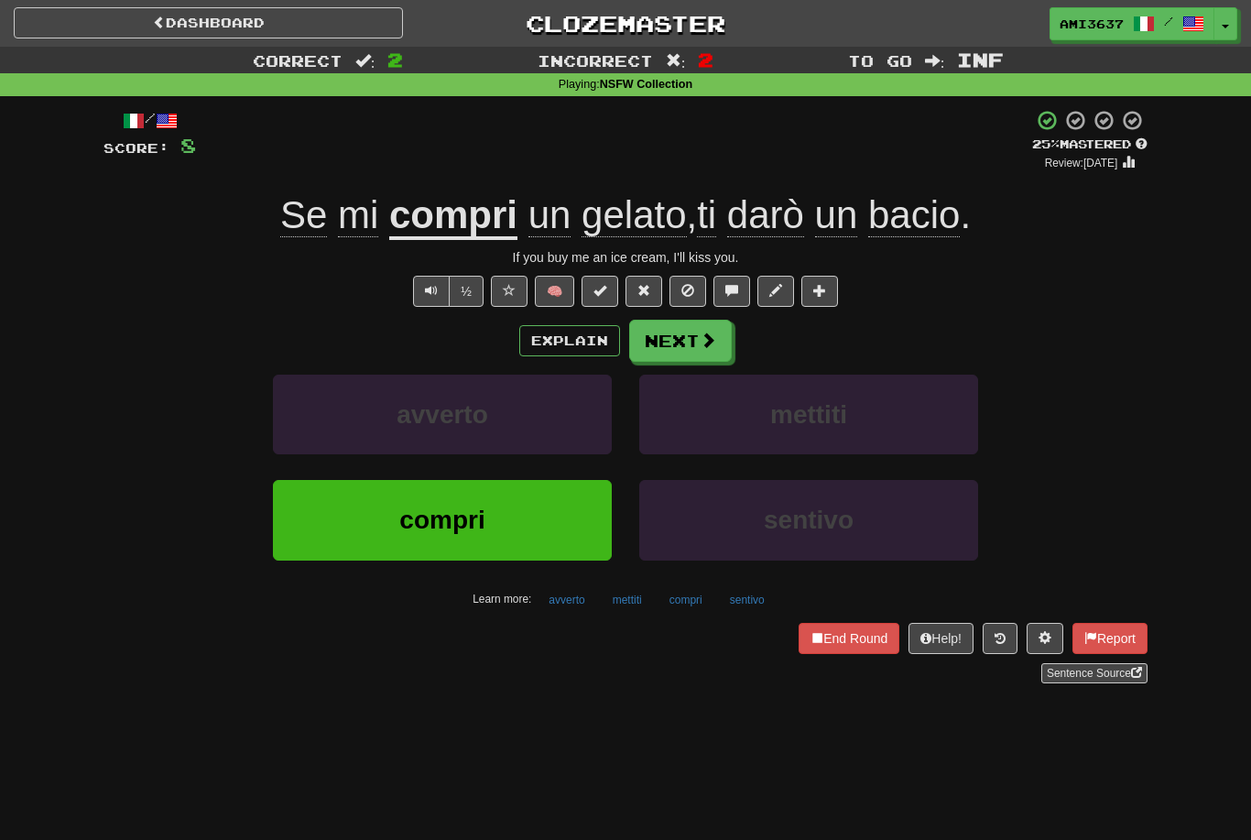
click at [505, 529] on button "compri" at bounding box center [442, 520] width 339 height 80
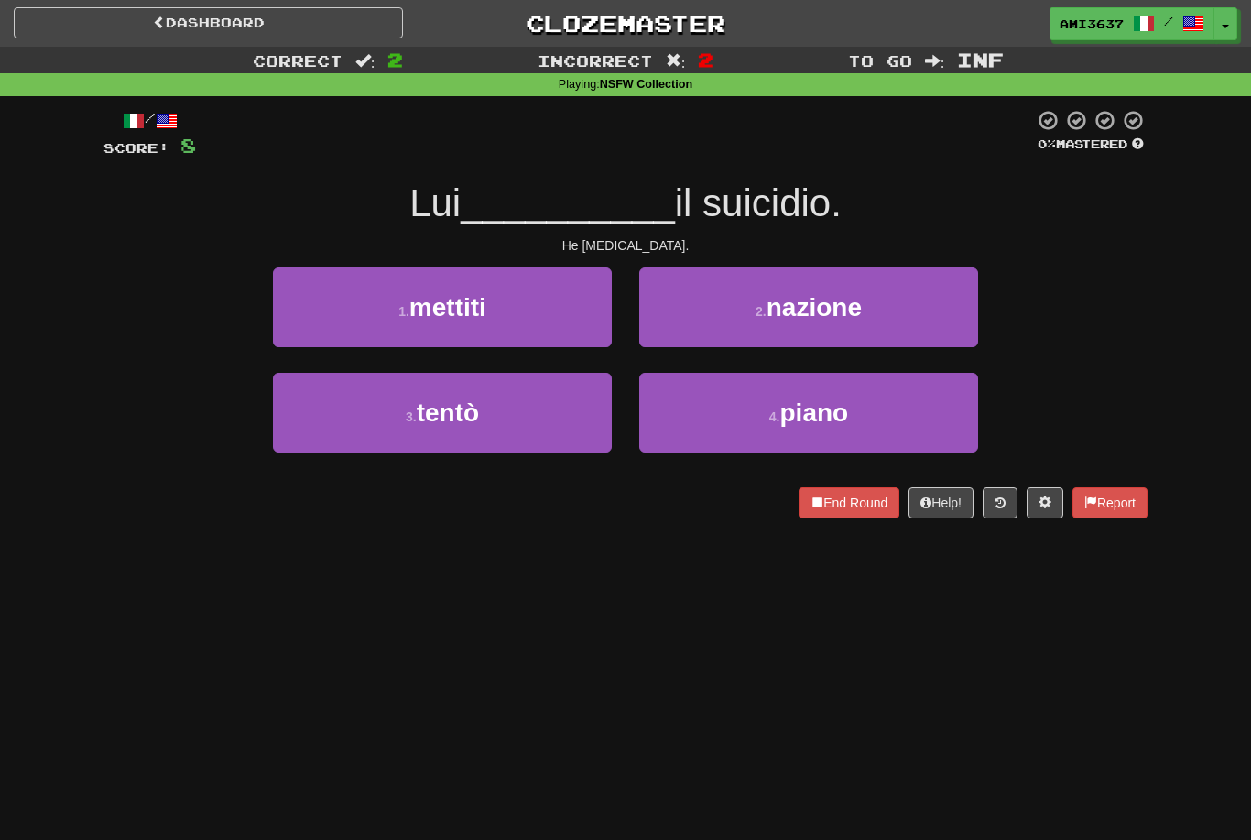
click at [550, 412] on button "3 . tentò" at bounding box center [442, 413] width 339 height 80
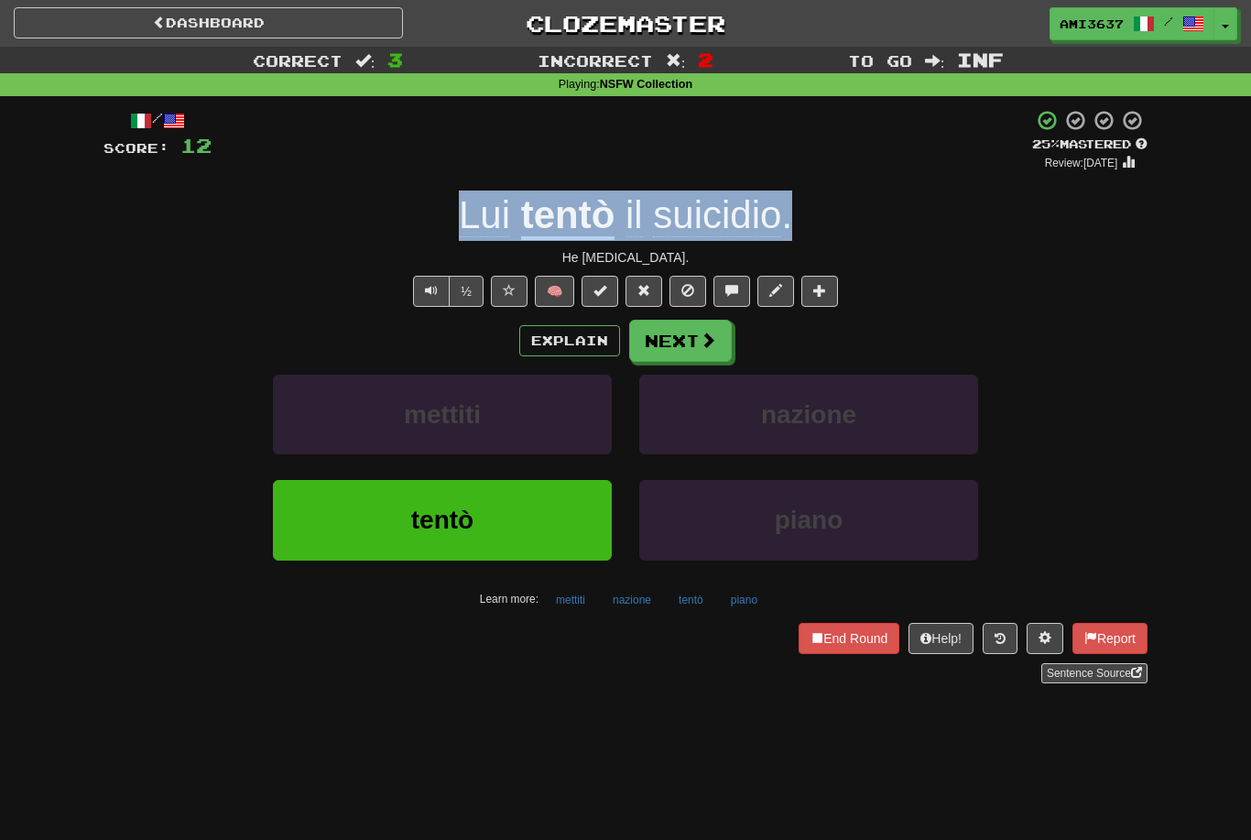
click at [702, 339] on span at bounding box center [708, 340] width 16 height 16
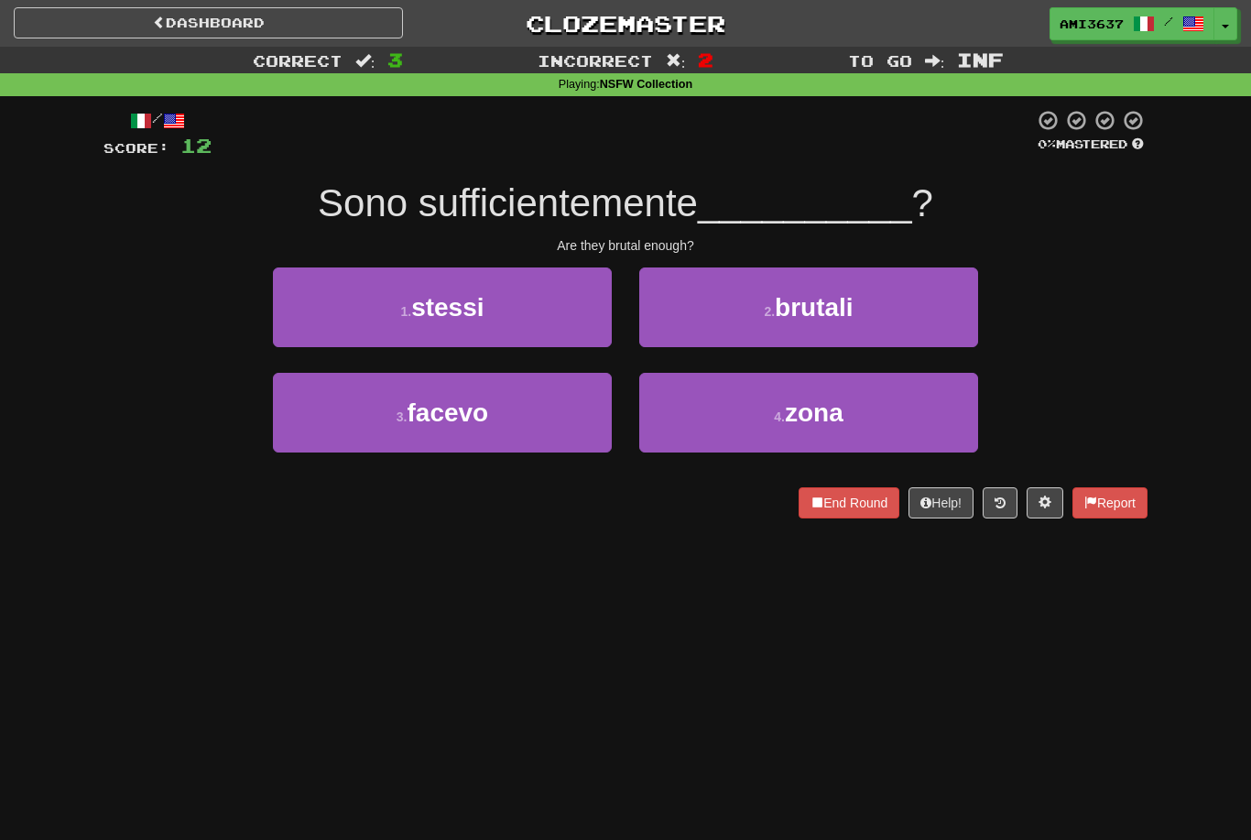
click at [951, 325] on button "2 . brutali" at bounding box center [808, 307] width 339 height 80
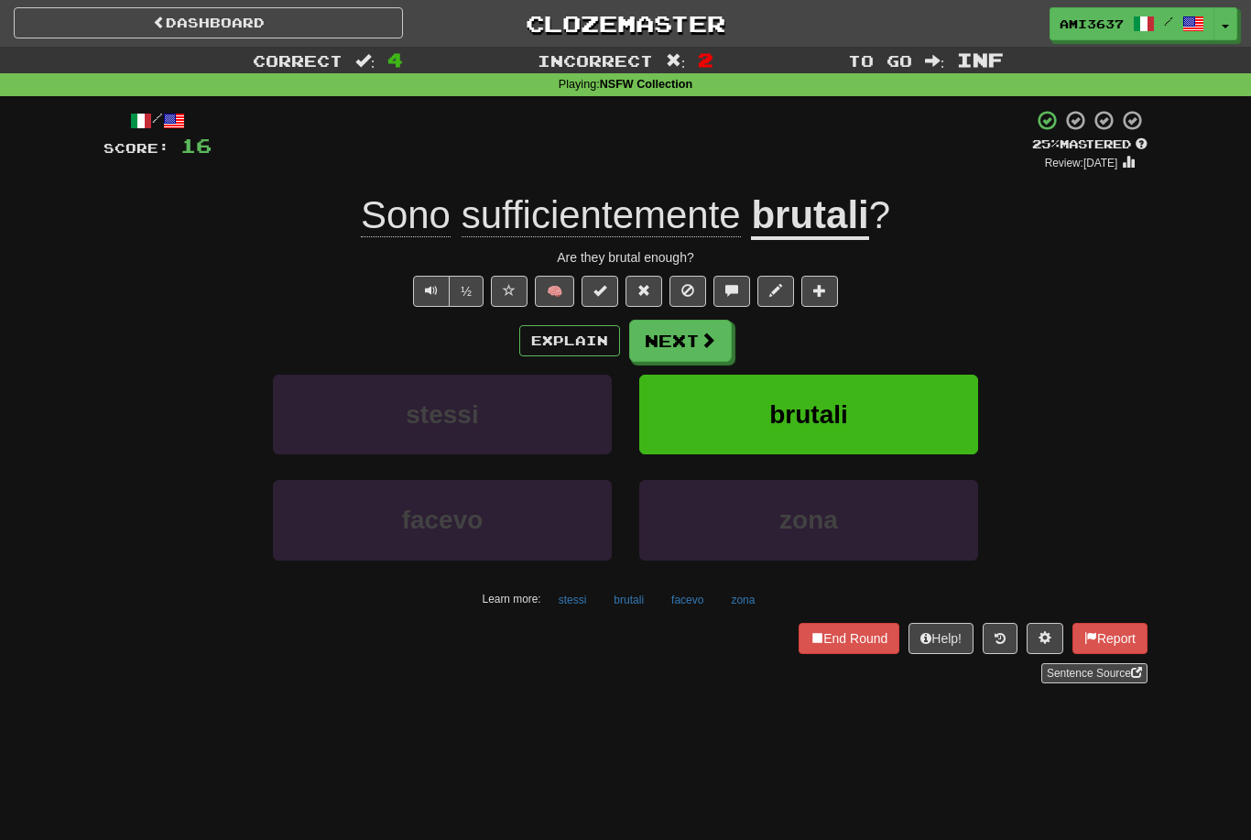
click at [844, 416] on span "brutali" at bounding box center [808, 414] width 79 height 28
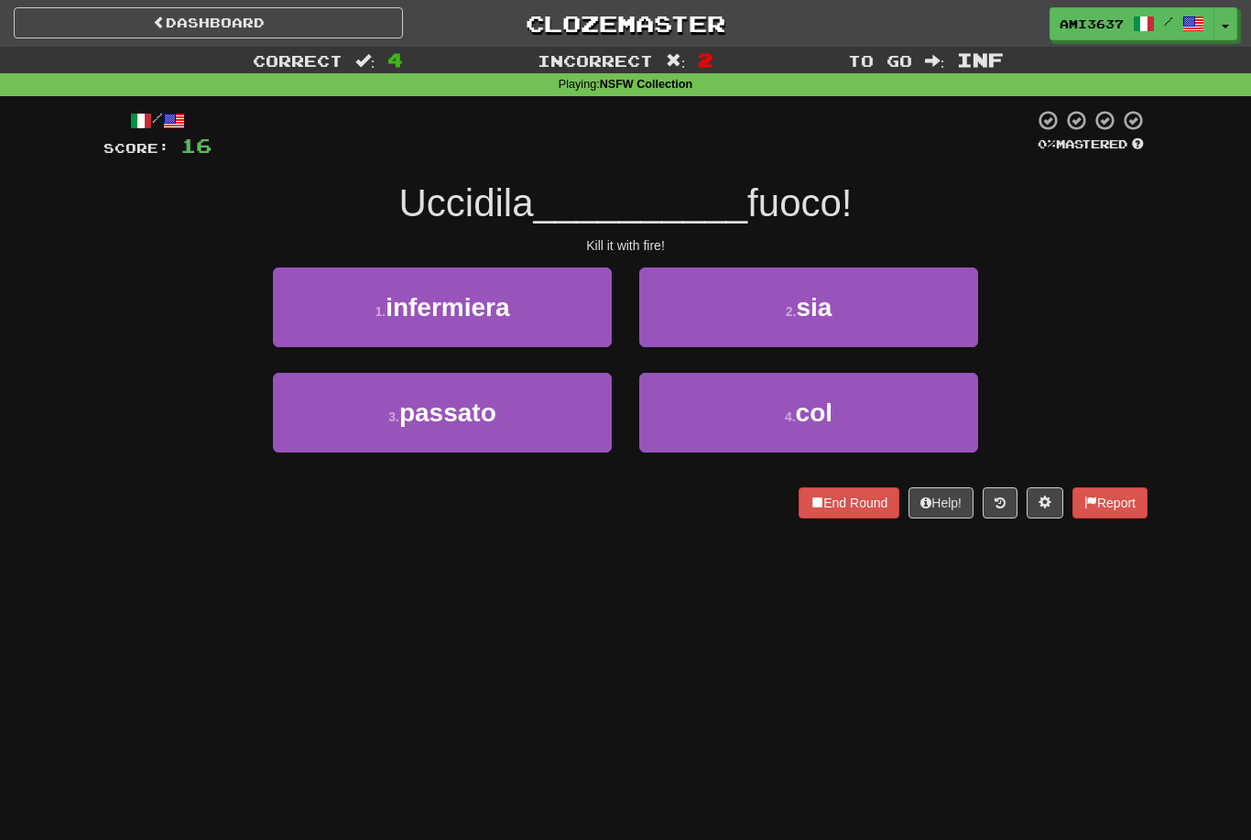
click at [910, 314] on button "2 . sia" at bounding box center [808, 307] width 339 height 80
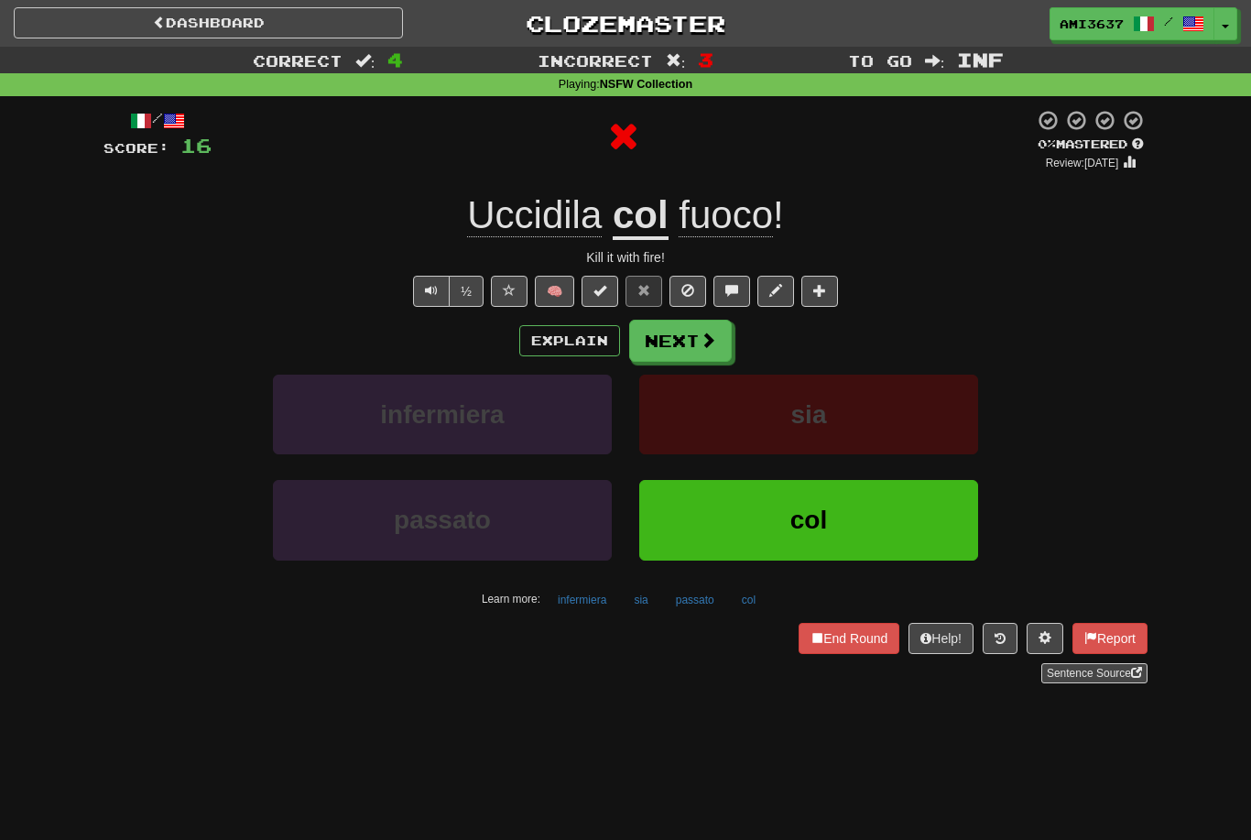
click at [930, 553] on button "col" at bounding box center [808, 520] width 339 height 80
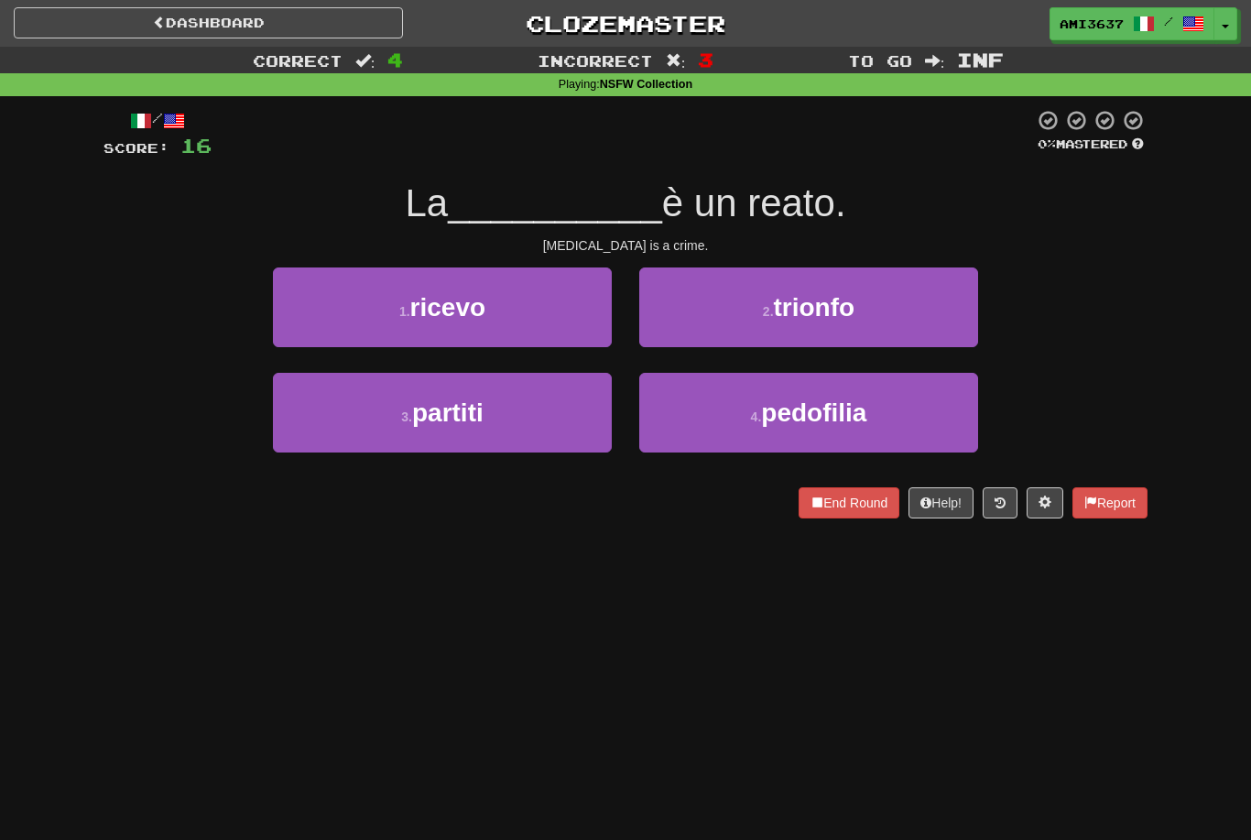
click at [893, 423] on button "4 . pedofilia" at bounding box center [808, 413] width 339 height 80
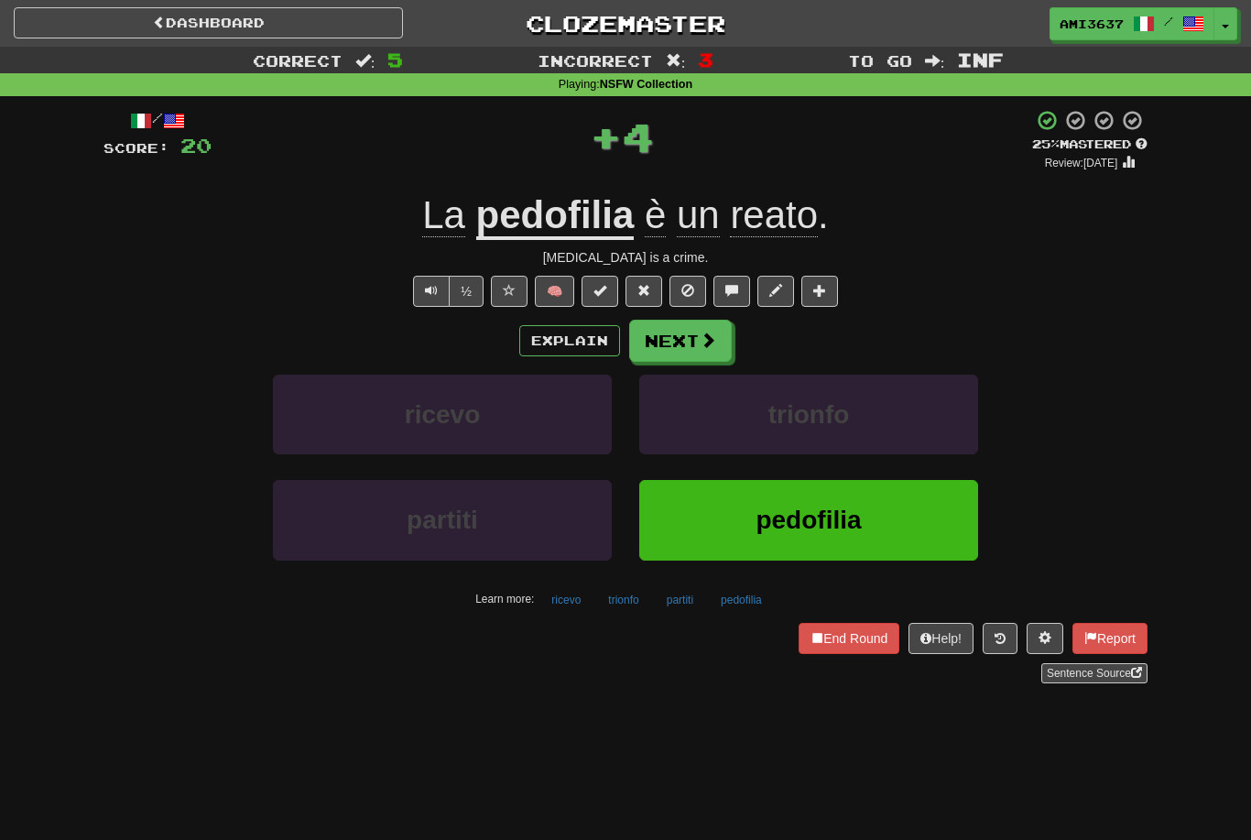
click at [939, 515] on button "pedofilia" at bounding box center [808, 520] width 339 height 80
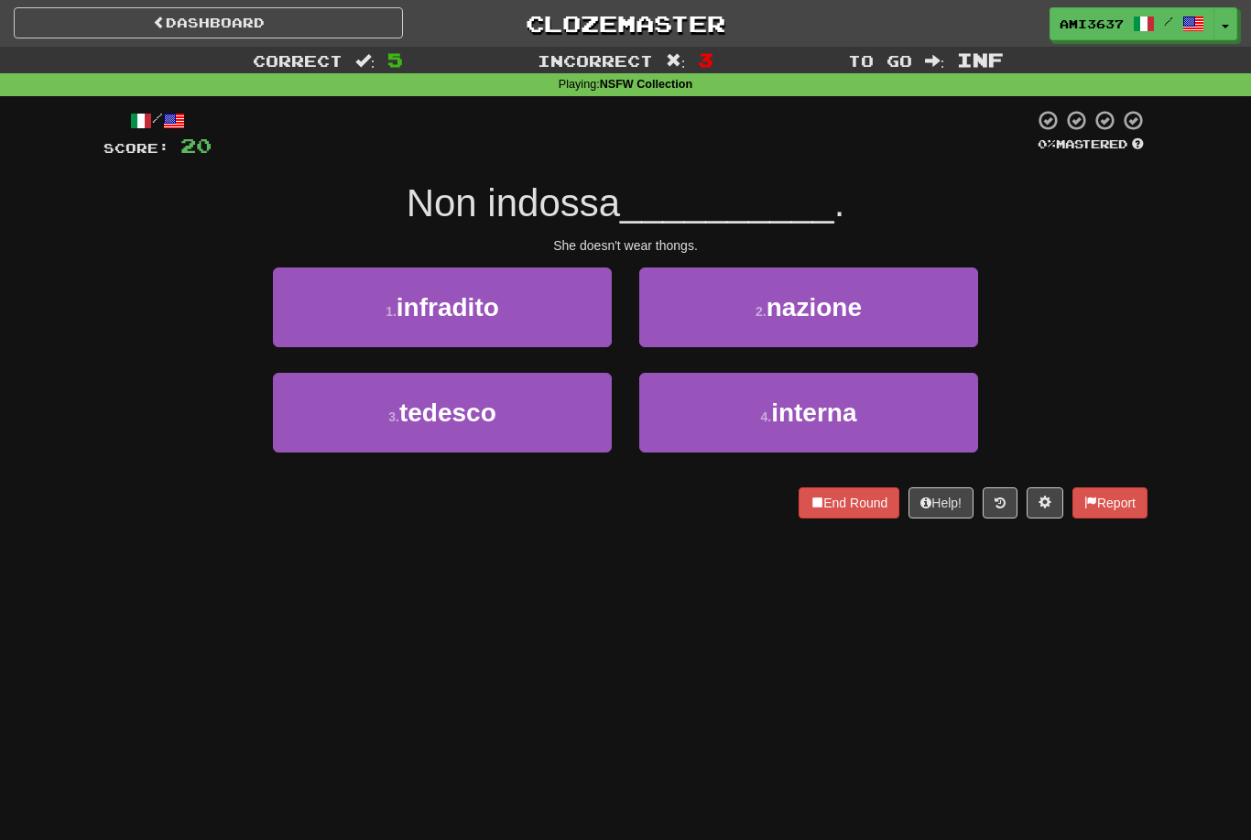
click at [561, 397] on button "3 . tedesco" at bounding box center [442, 413] width 339 height 80
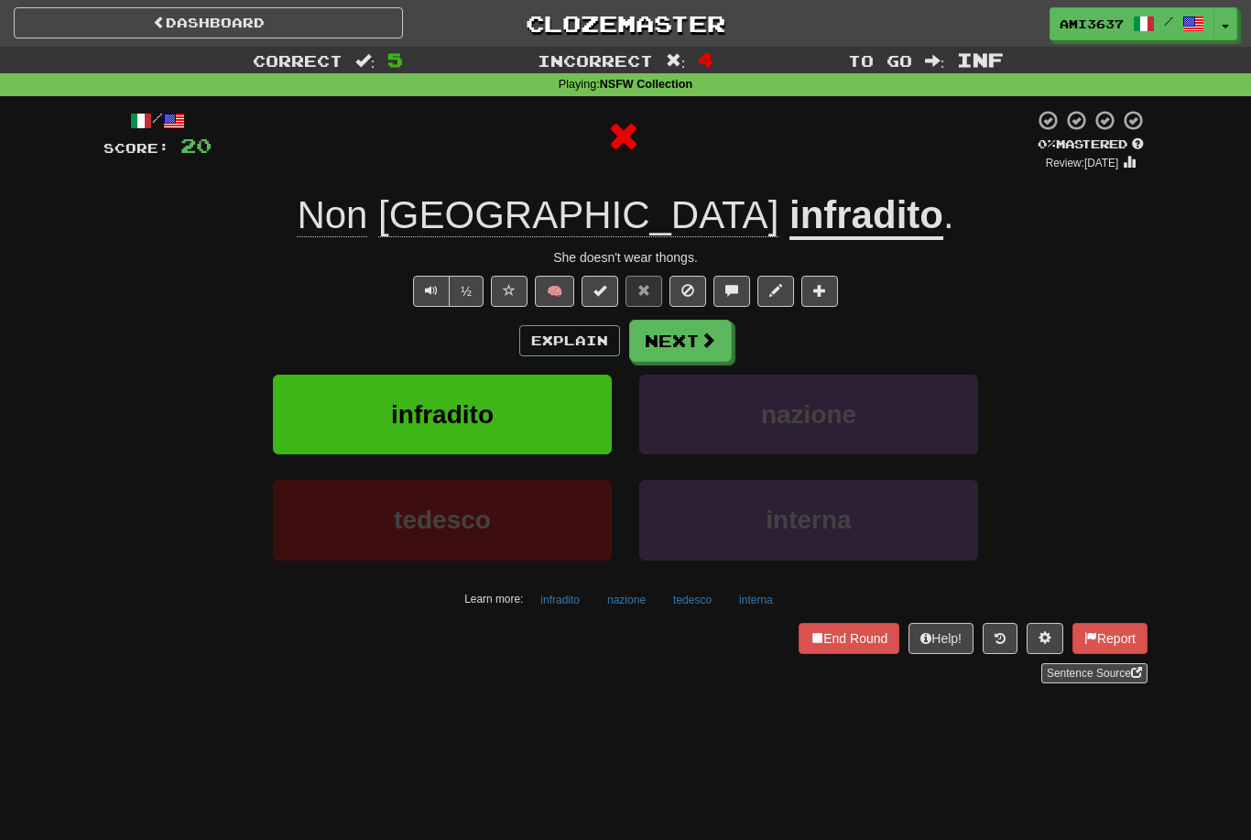
click at [543, 430] on button "infradito" at bounding box center [442, 415] width 339 height 80
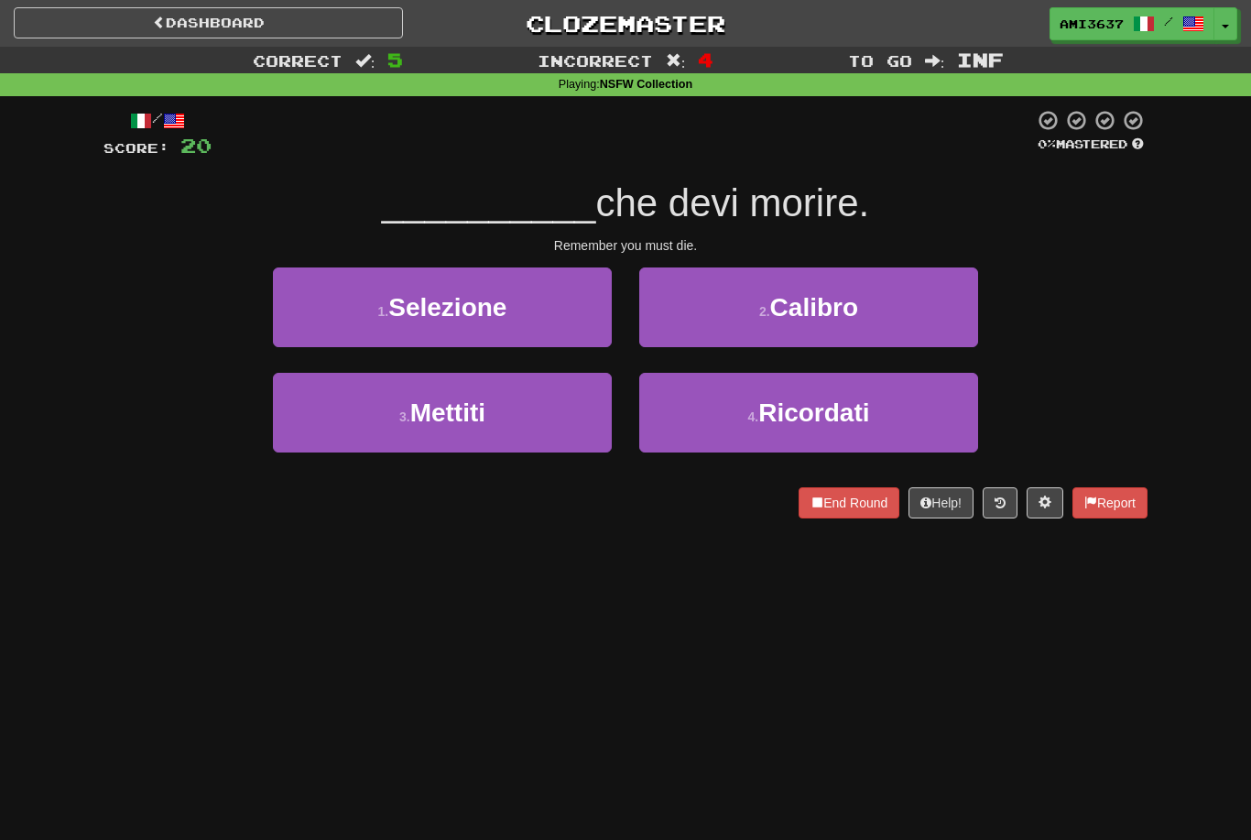
click at [937, 430] on button "4 . Ricordati" at bounding box center [808, 413] width 339 height 80
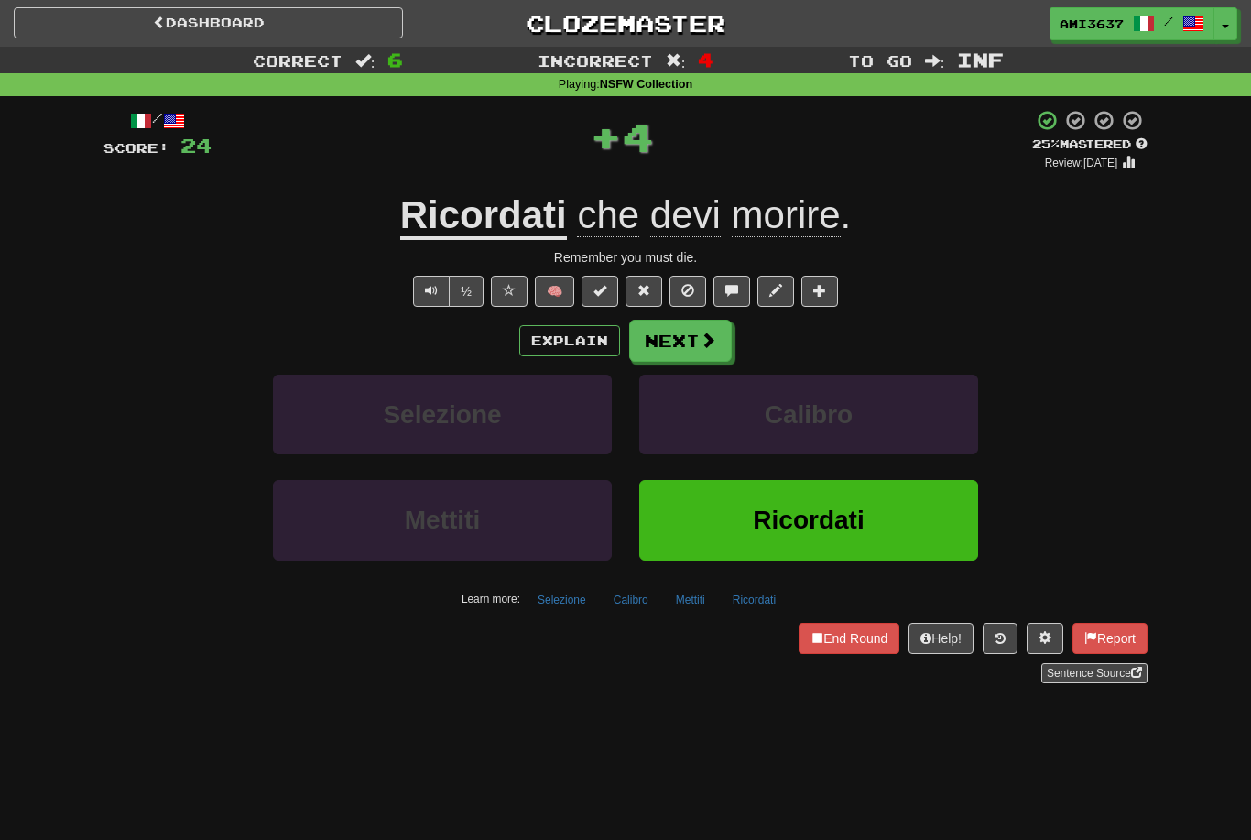
click at [928, 530] on button "Ricordati" at bounding box center [808, 520] width 339 height 80
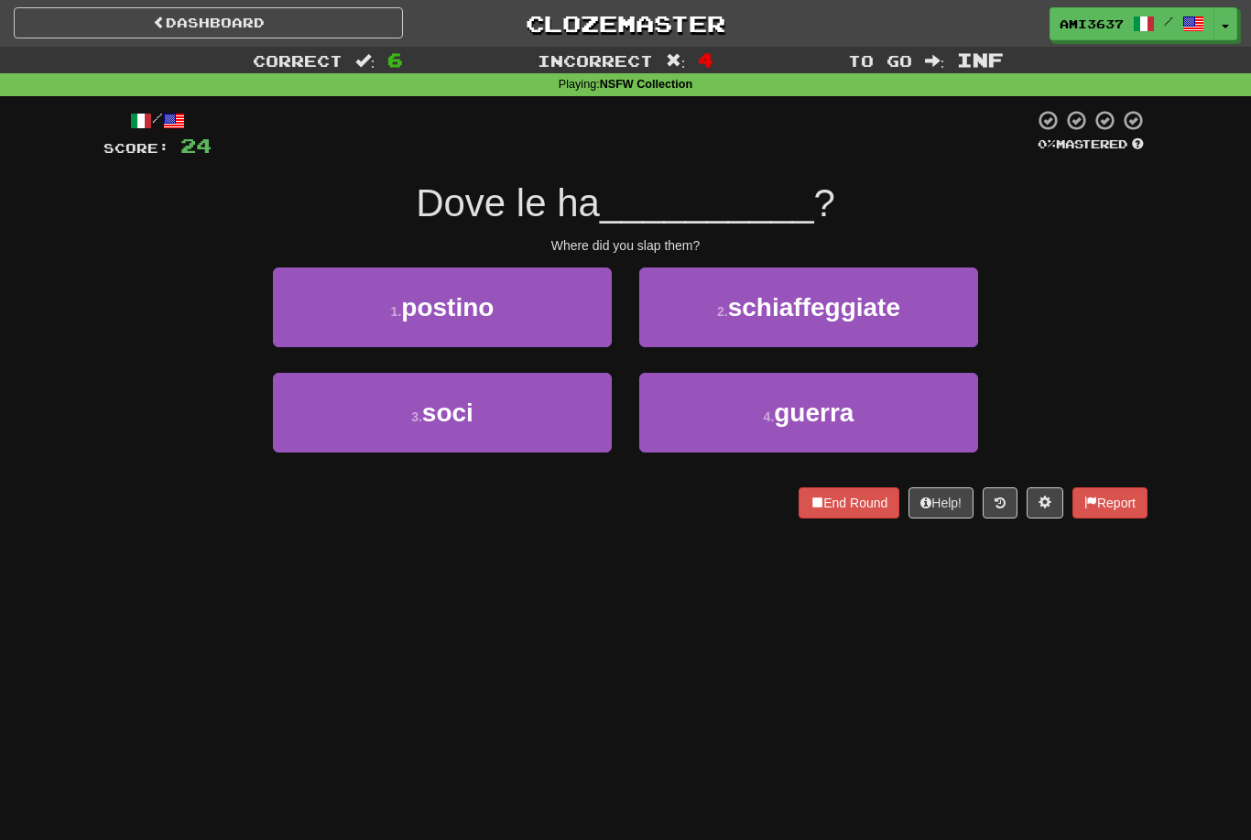
click at [342, 414] on button "3 . soci" at bounding box center [442, 413] width 339 height 80
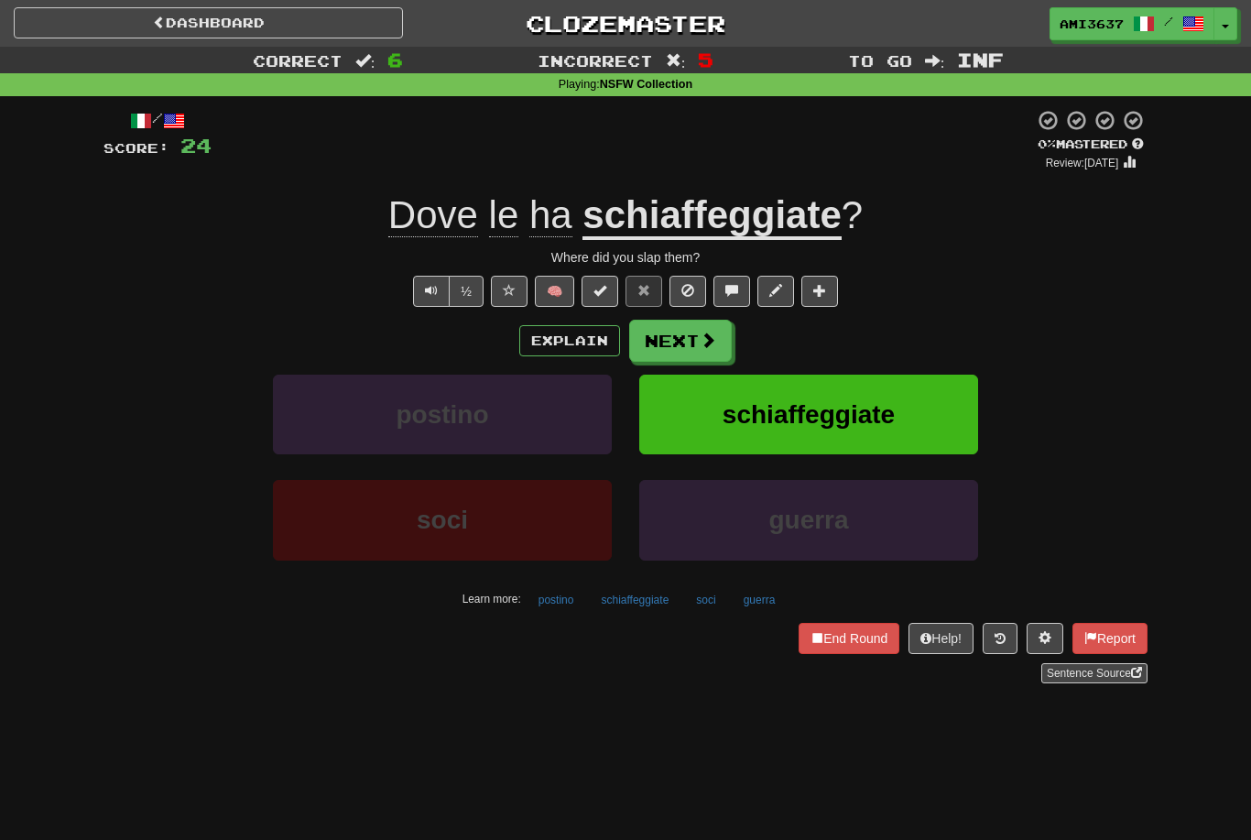
click at [489, 219] on span "Dove" at bounding box center [504, 215] width 30 height 44
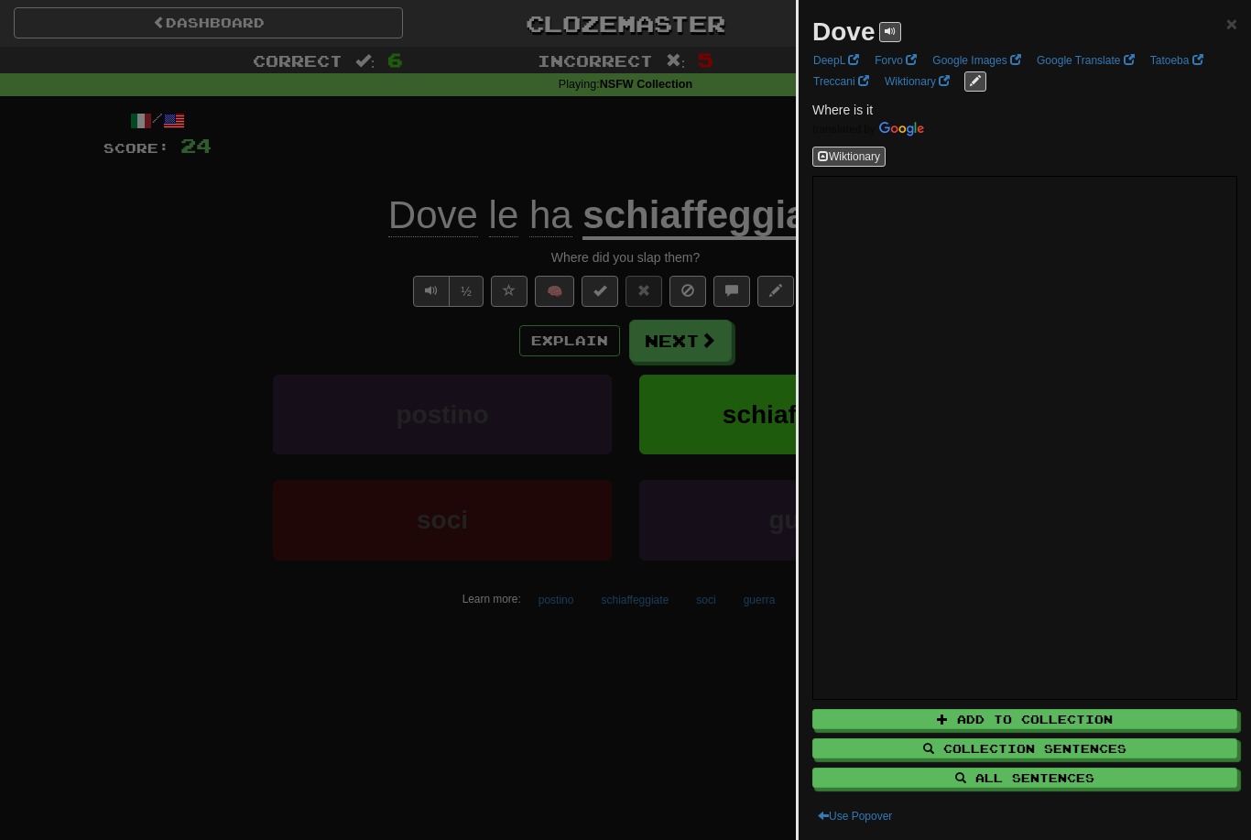
click at [171, 389] on div at bounding box center [625, 420] width 1251 height 840
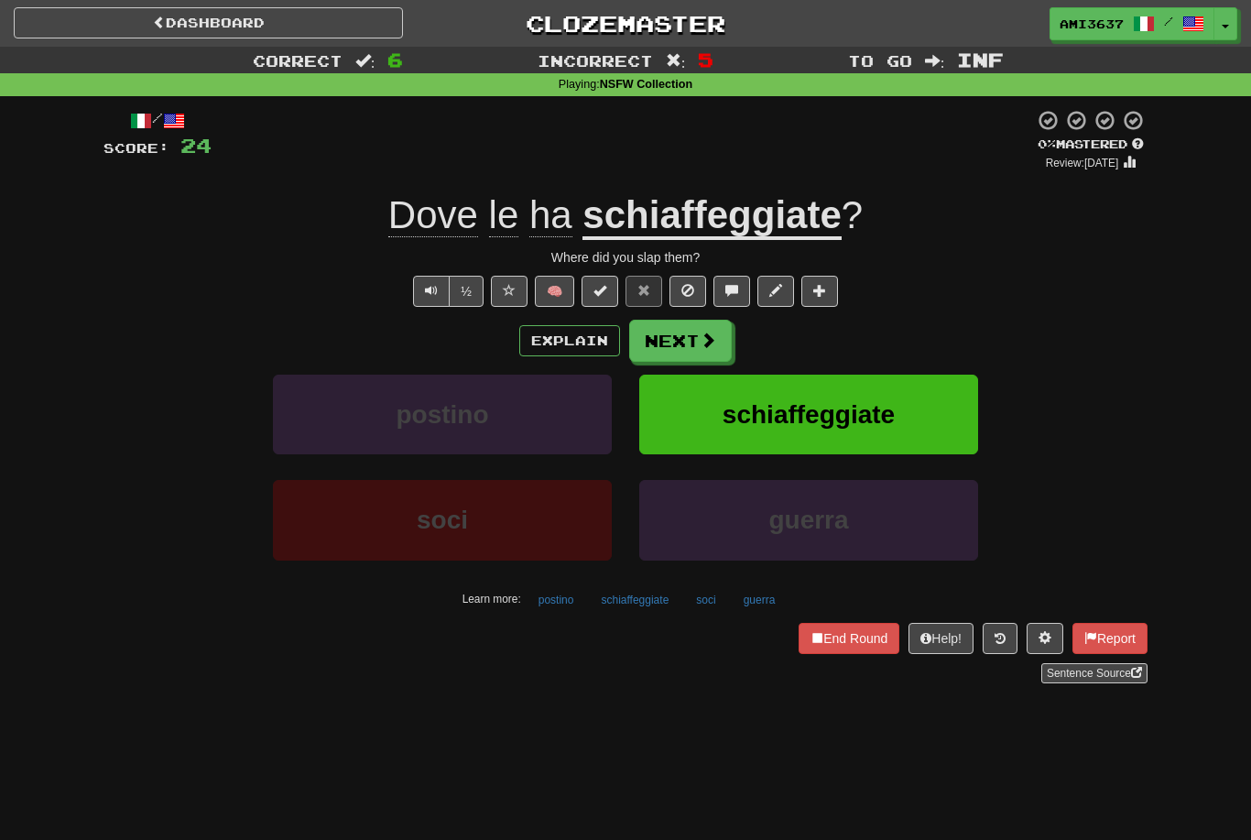
click at [363, 518] on button "soci" at bounding box center [442, 520] width 339 height 80
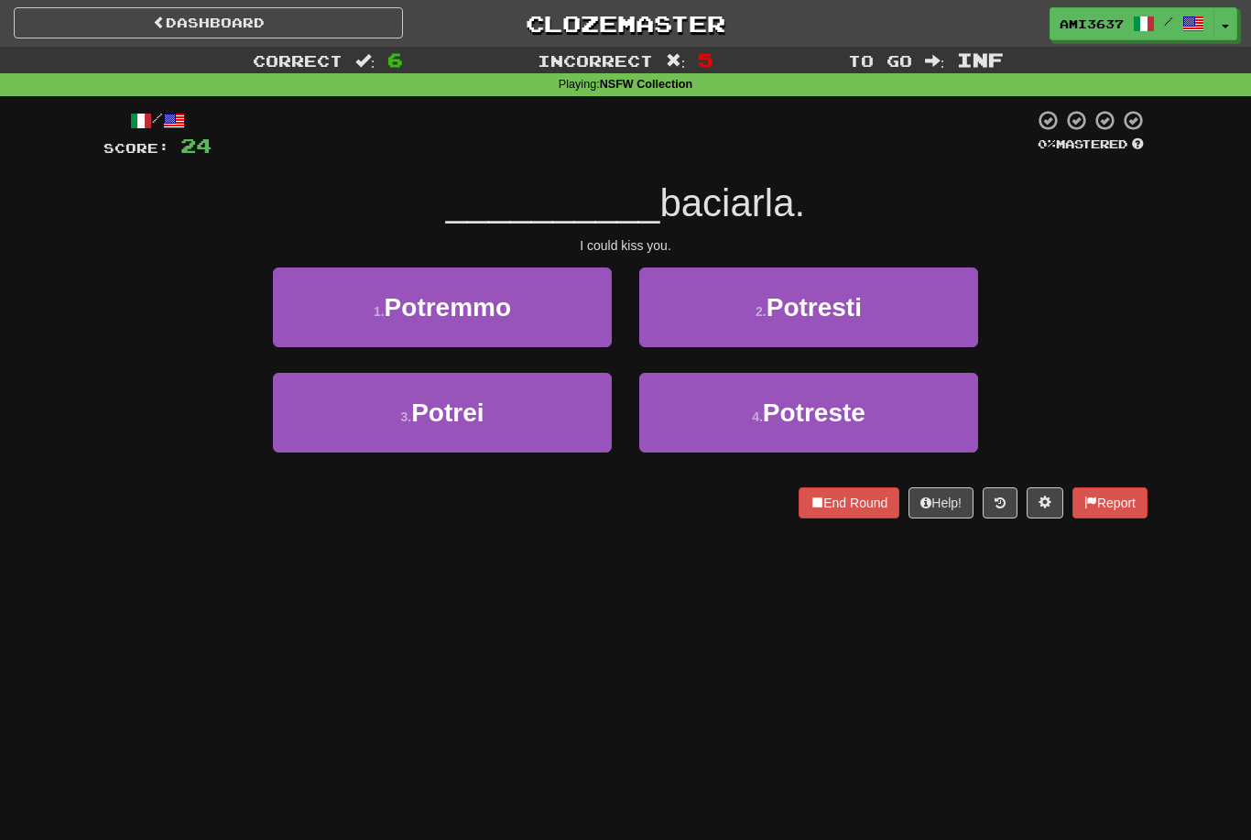
click at [376, 417] on button "3 . Potrei" at bounding box center [442, 413] width 339 height 80
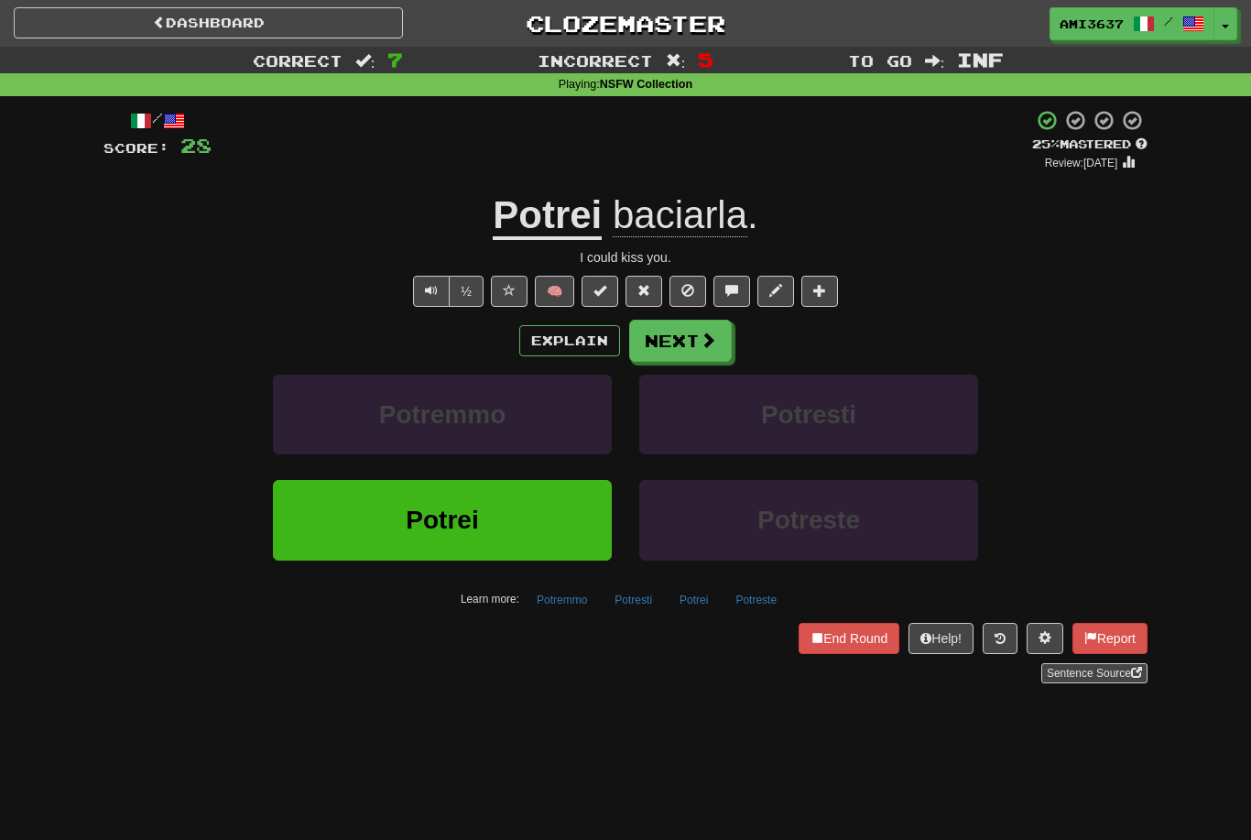
click at [503, 288] on span at bounding box center [509, 290] width 13 height 13
click at [414, 523] on span "Potrei" at bounding box center [442, 520] width 72 height 28
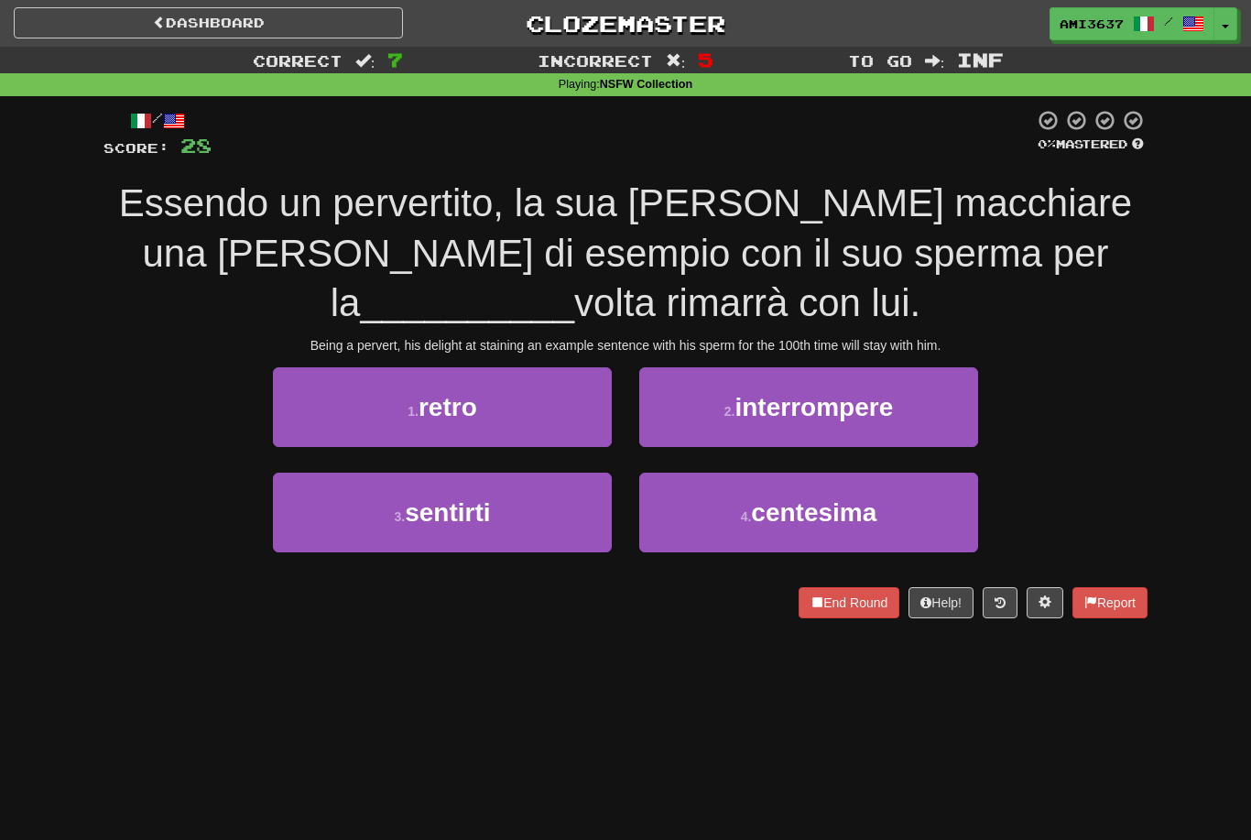
click at [742, 503] on button "4 . centesima" at bounding box center [808, 513] width 339 height 80
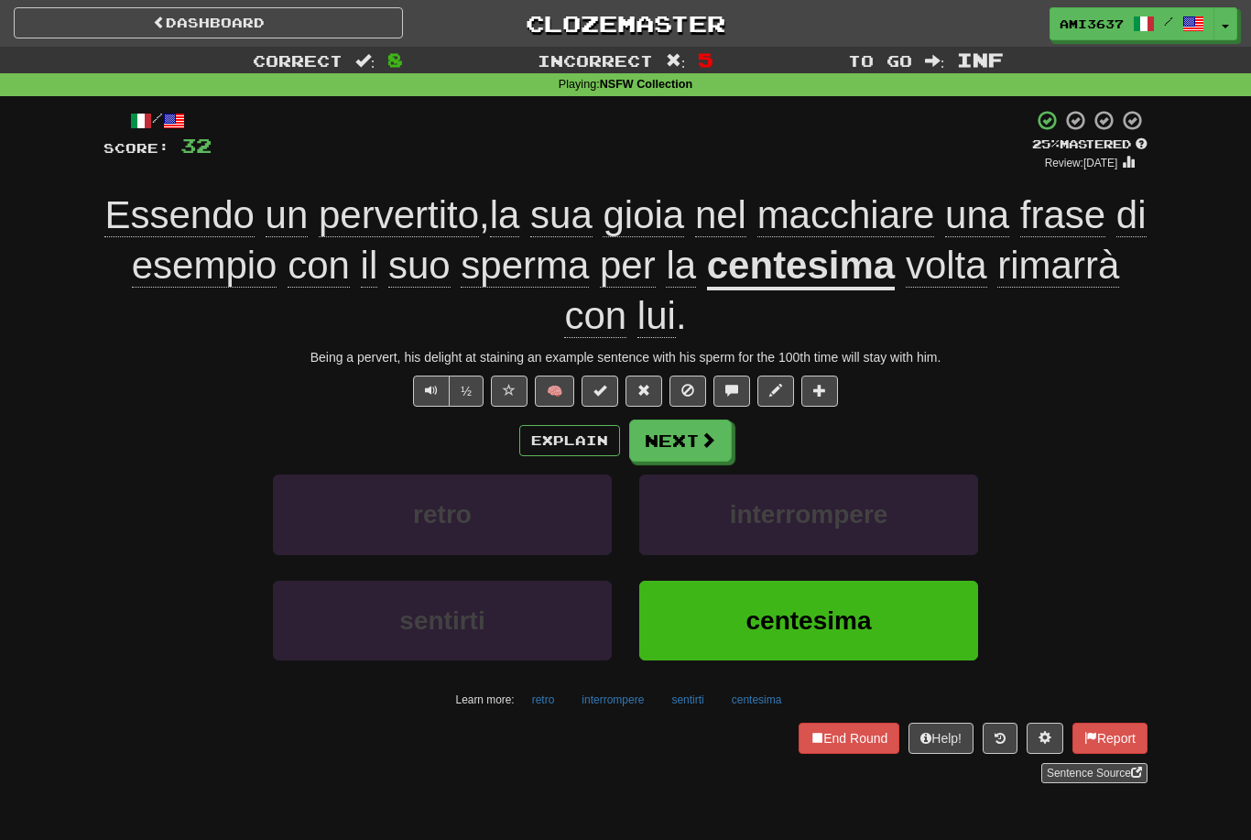
click at [680, 390] on button at bounding box center [688, 391] width 37 height 31
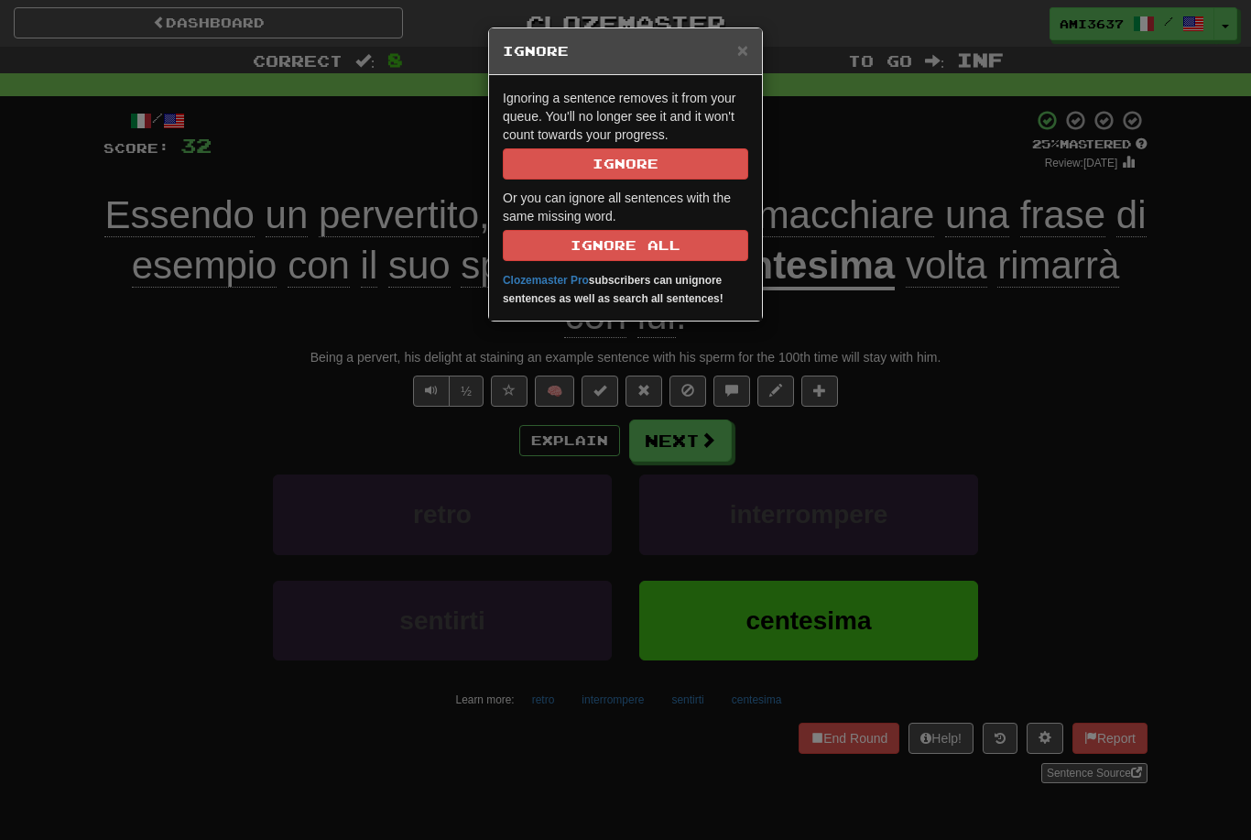
click at [515, 175] on button "Ignore" at bounding box center [625, 163] width 245 height 31
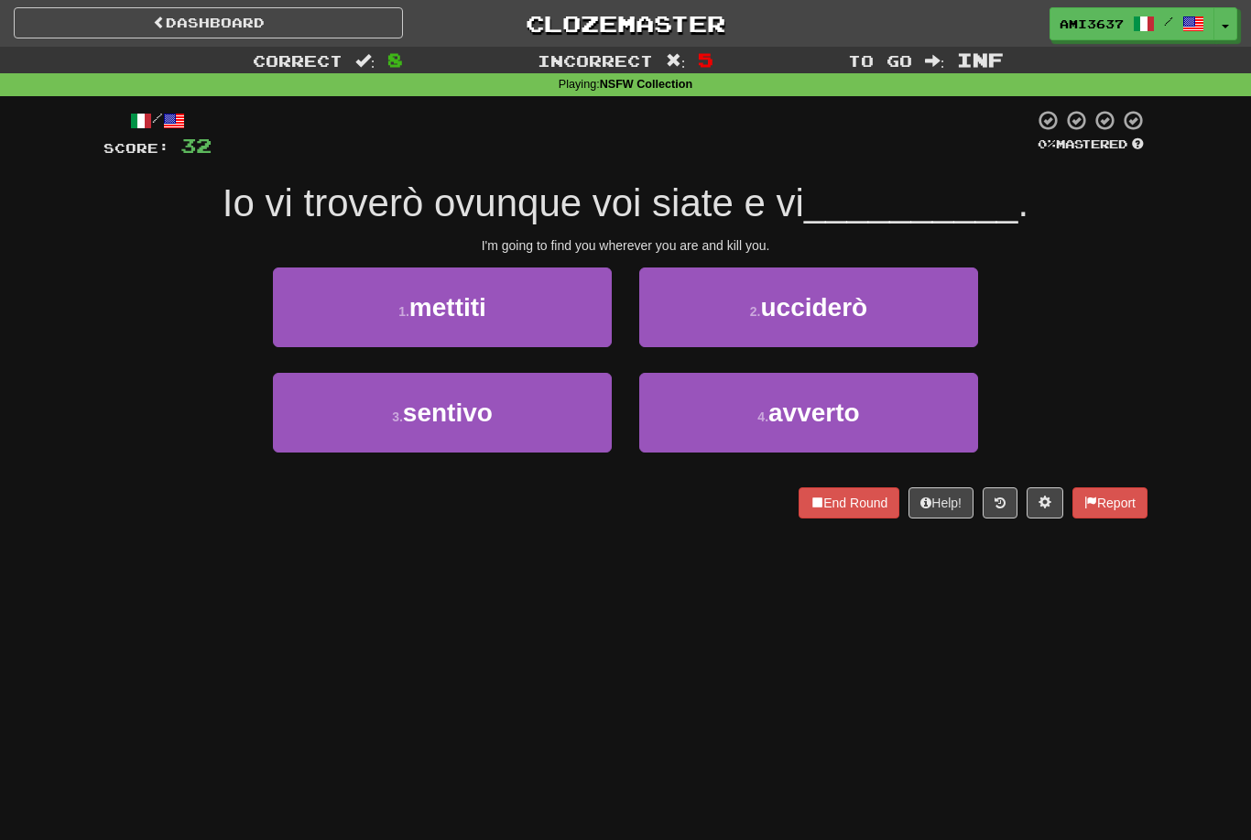
click at [909, 314] on button "2 . ucciderò" at bounding box center [808, 307] width 339 height 80
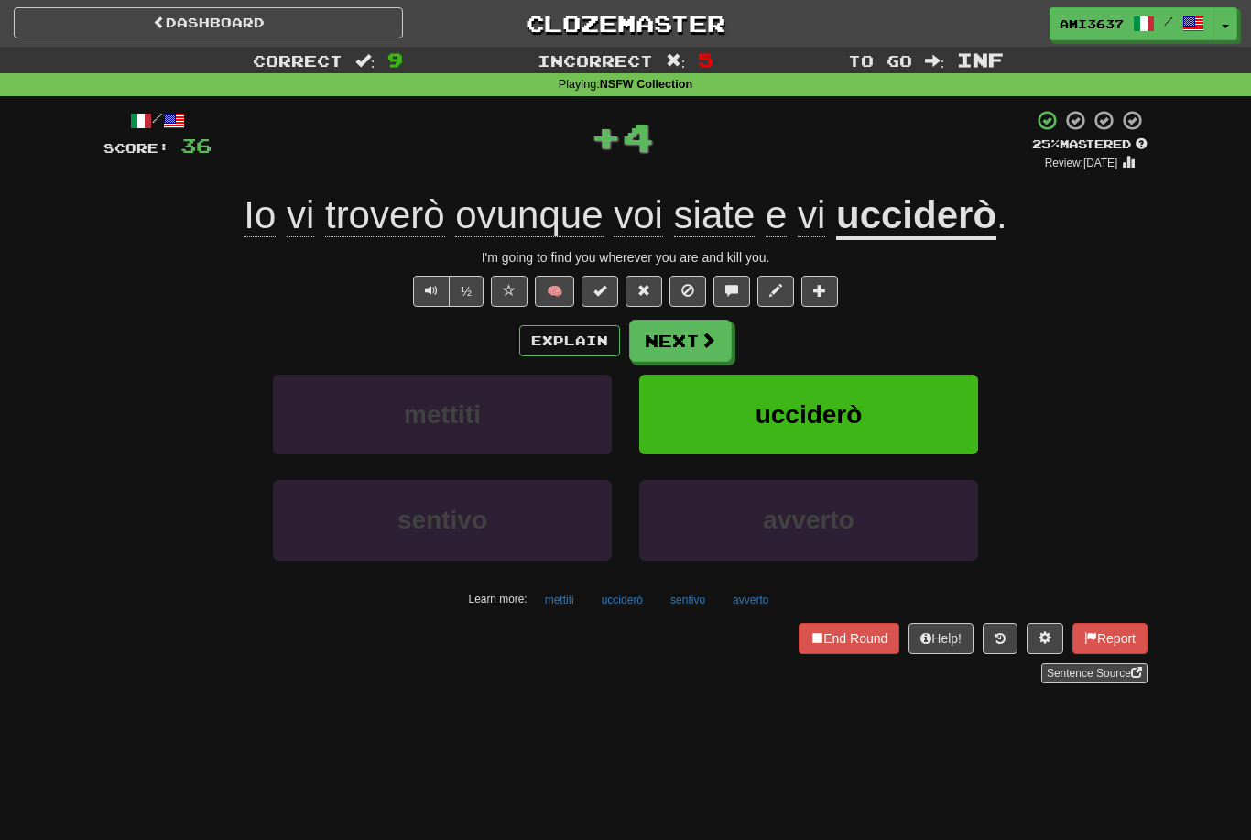
click at [905, 415] on button "ucciderò" at bounding box center [808, 415] width 339 height 80
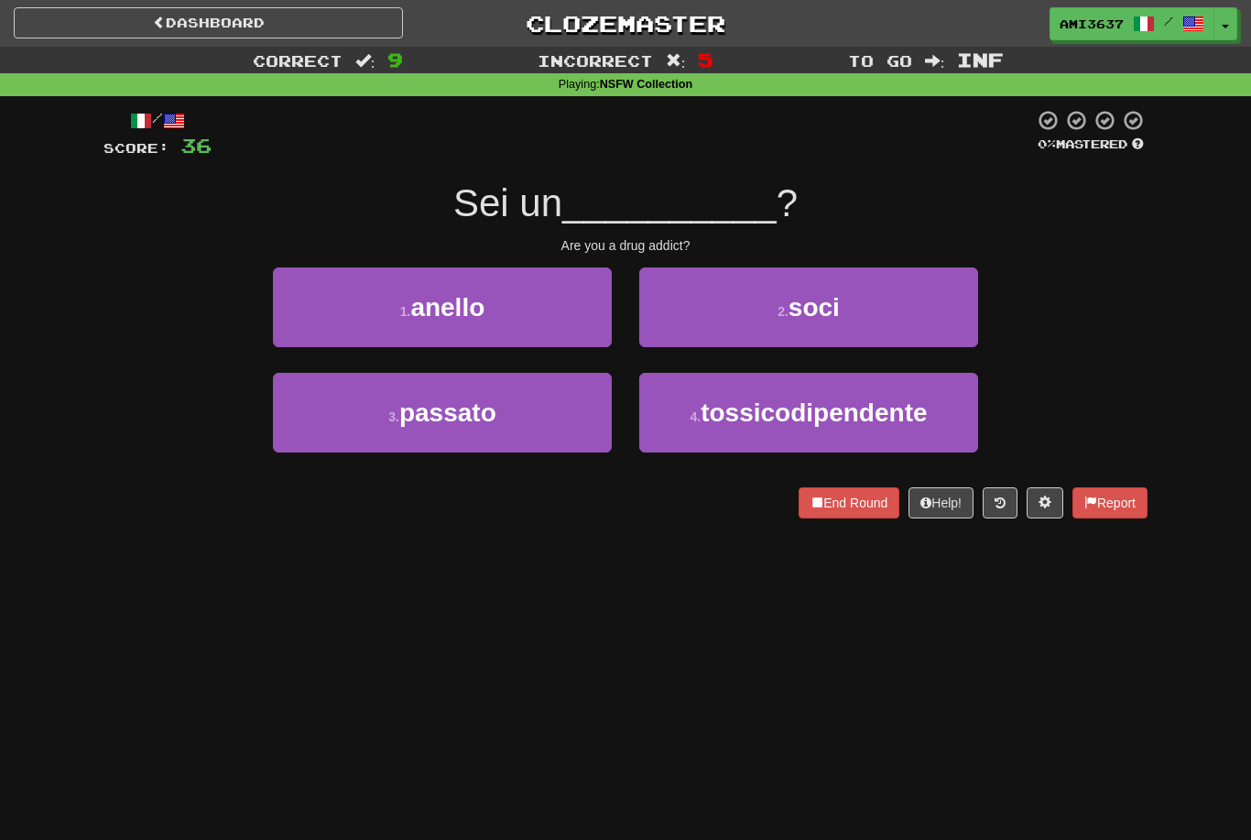
click at [319, 303] on button "1 . anello" at bounding box center [442, 307] width 339 height 80
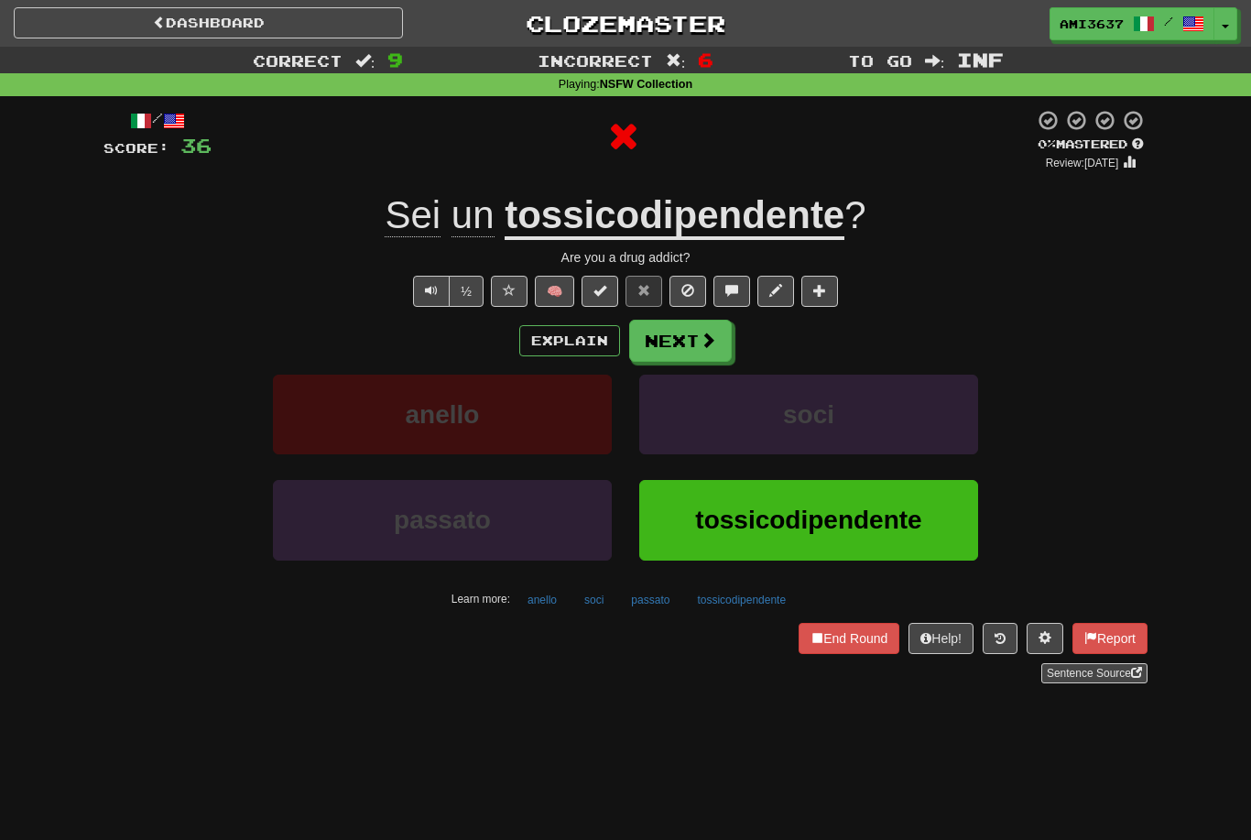
click at [329, 412] on button "anello" at bounding box center [442, 415] width 339 height 80
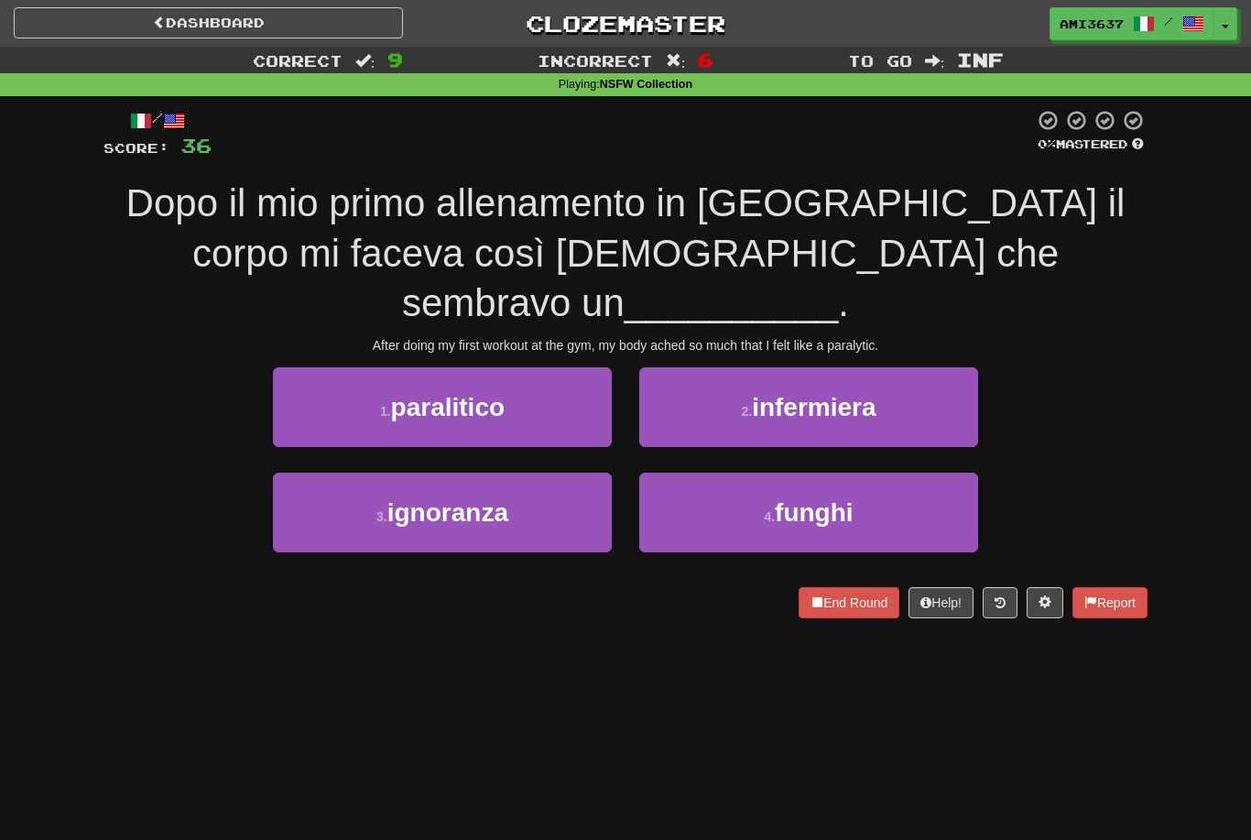
click at [381, 404] on small "1 ." at bounding box center [385, 411] width 11 height 15
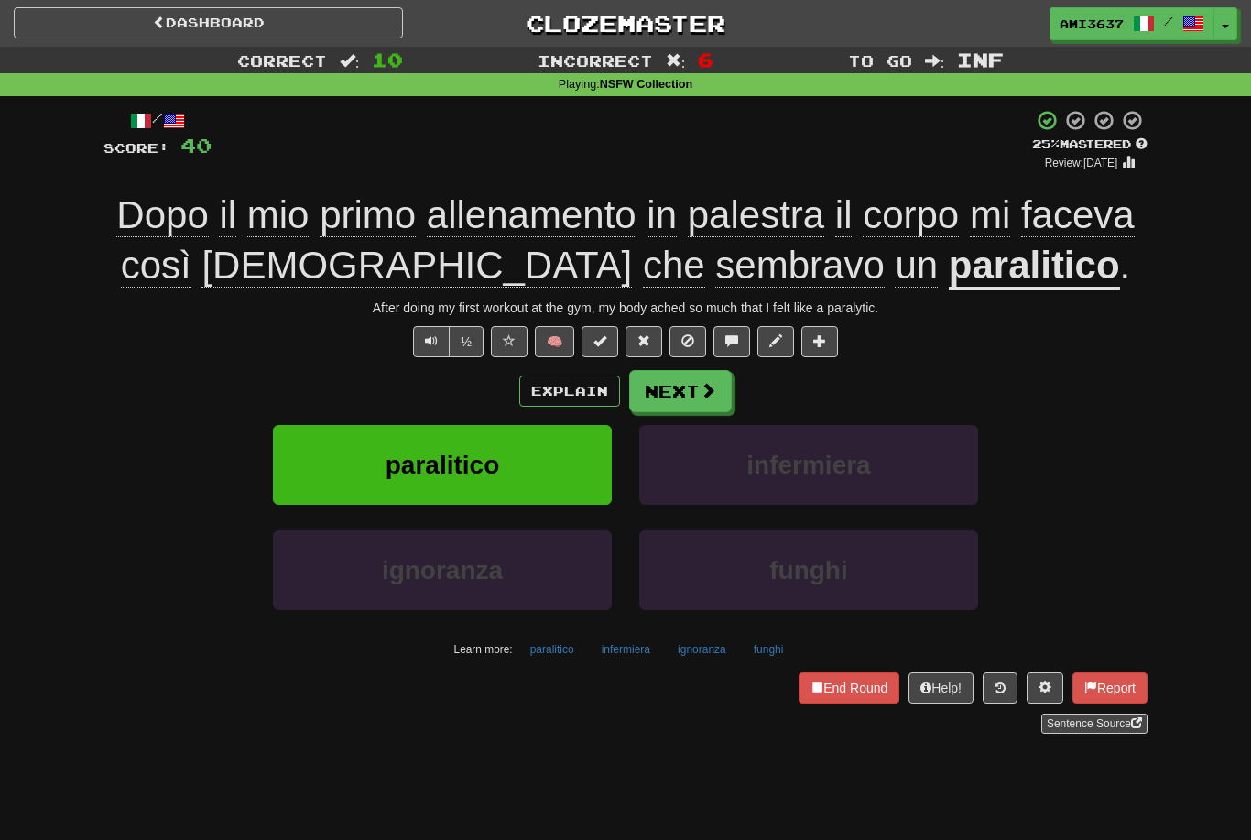
click at [337, 462] on button "paralitico" at bounding box center [442, 465] width 339 height 80
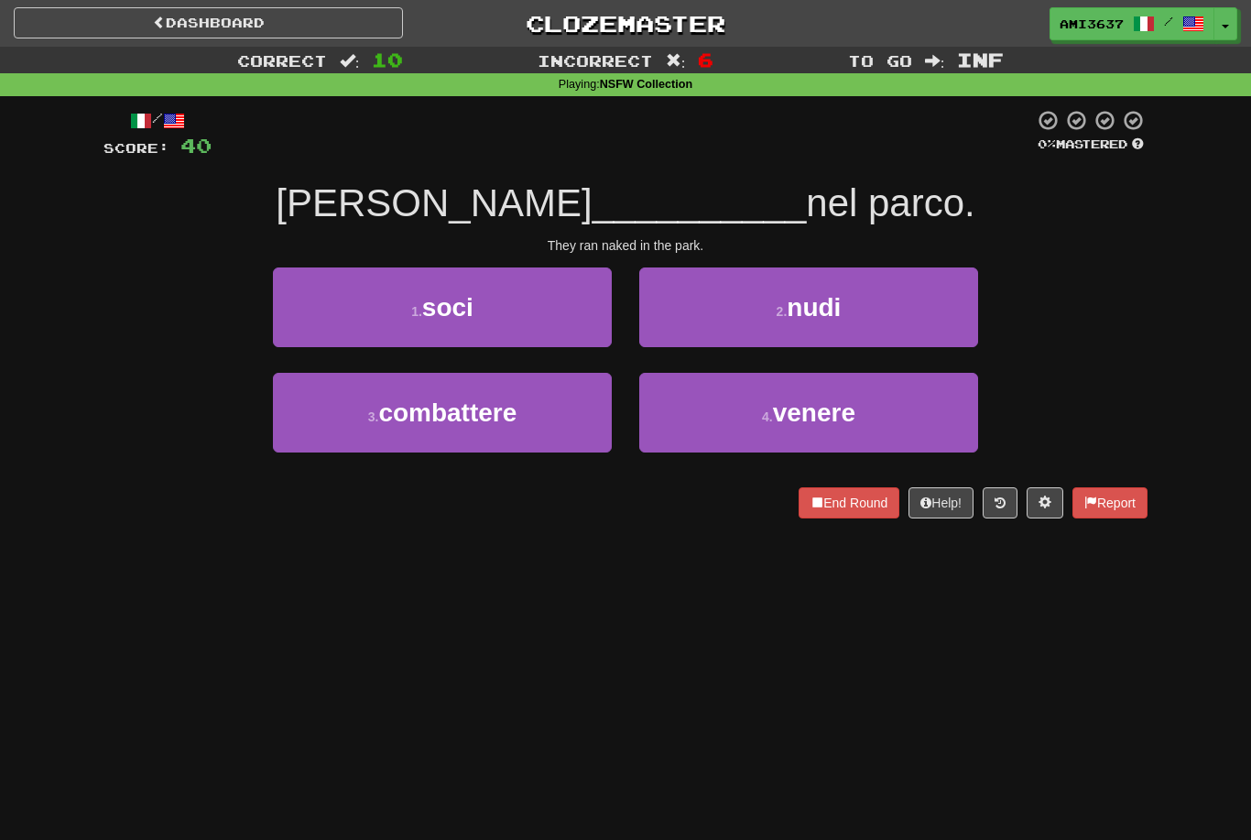
click at [793, 330] on button "2 . nudi" at bounding box center [808, 307] width 339 height 80
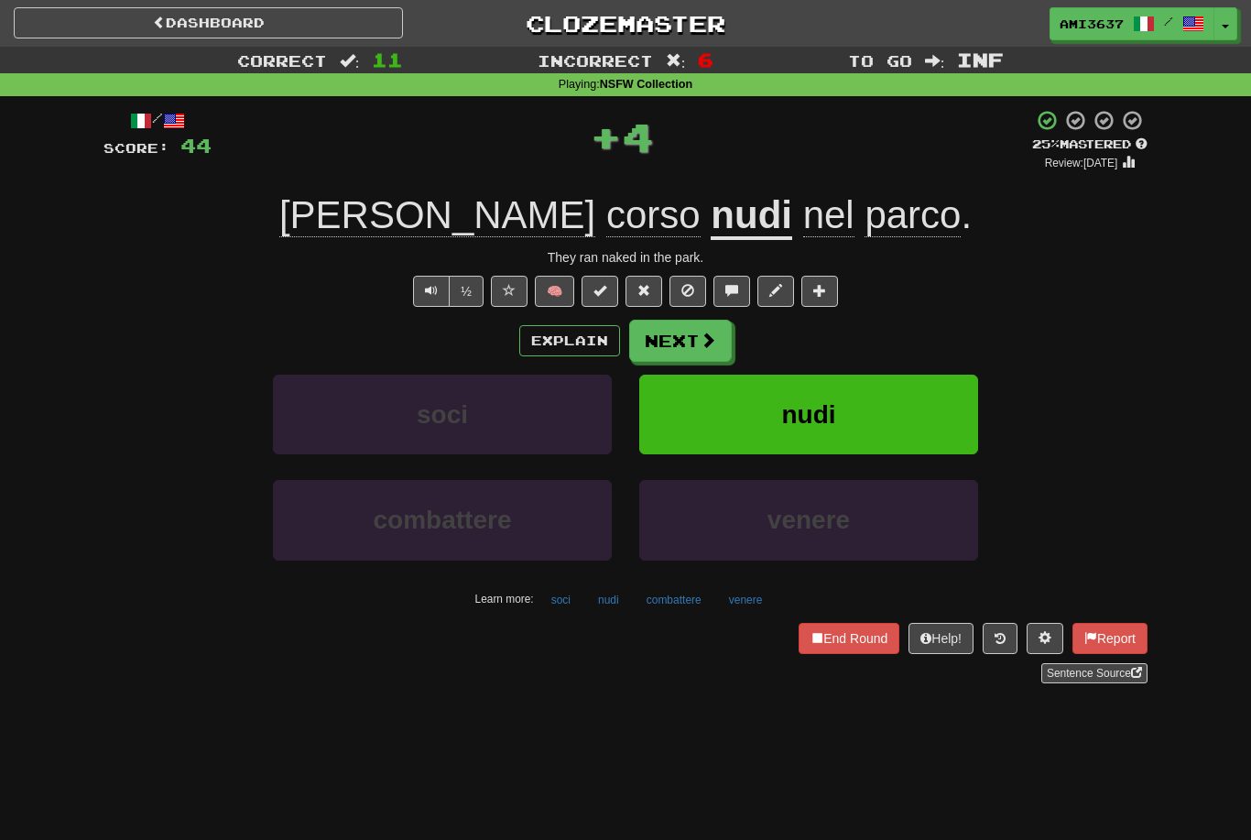
click at [291, 547] on button "combattere" at bounding box center [442, 520] width 339 height 80
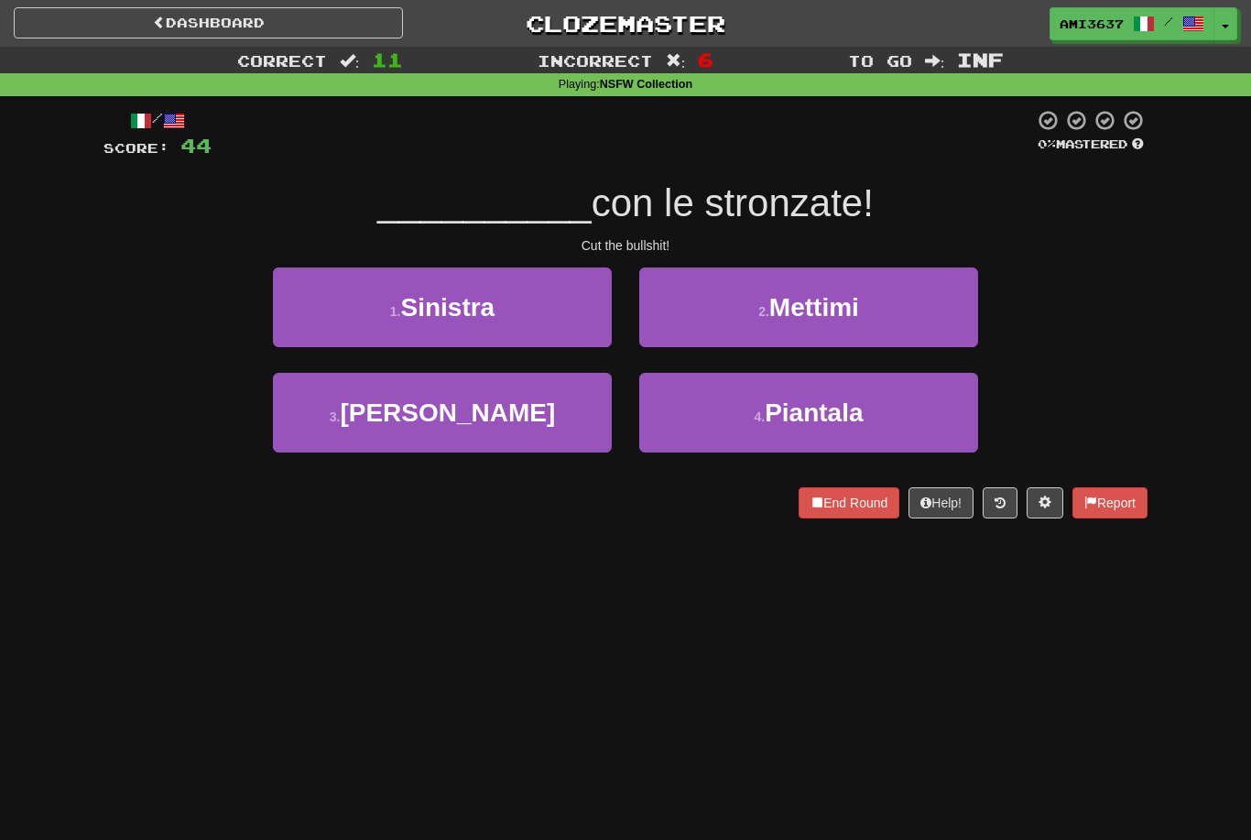
click at [311, 324] on button "1 . Sinistra" at bounding box center [442, 307] width 339 height 80
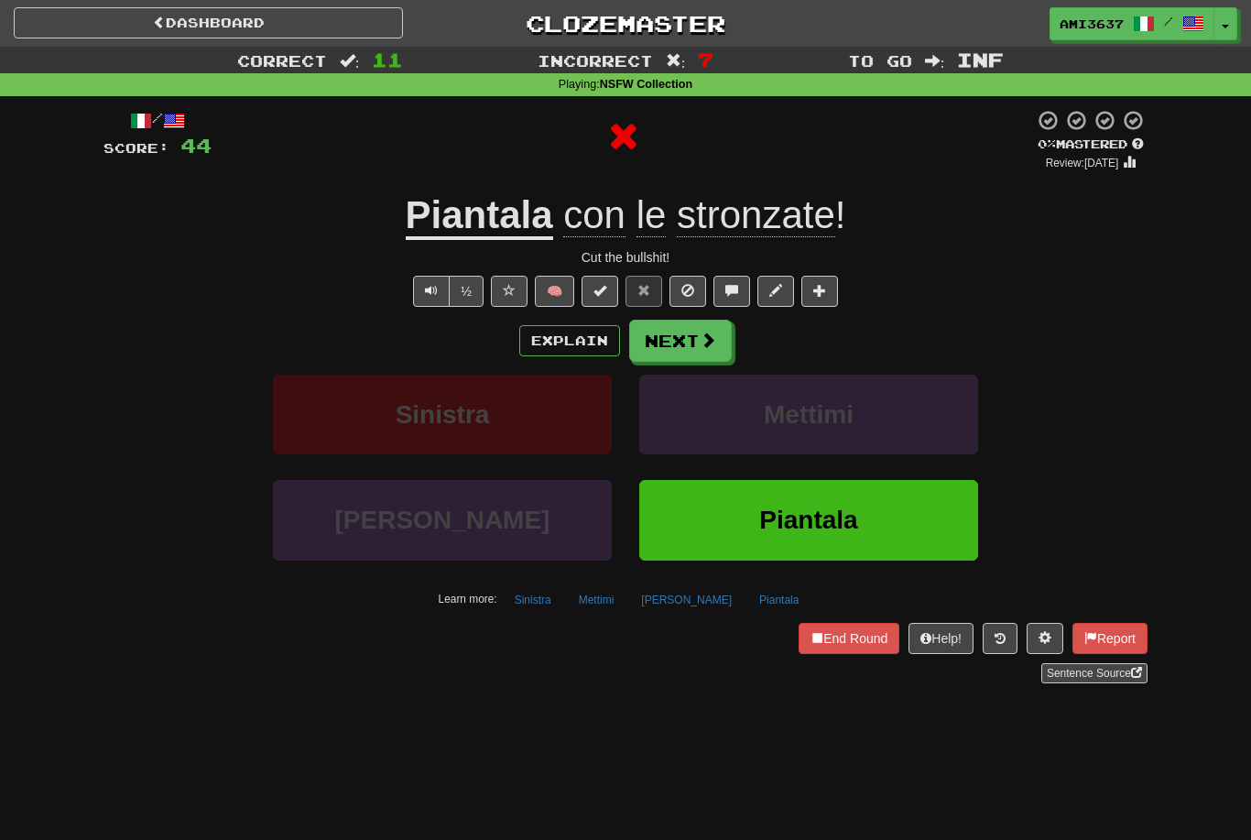
click at [319, 531] on button "Mosso" at bounding box center [442, 520] width 339 height 80
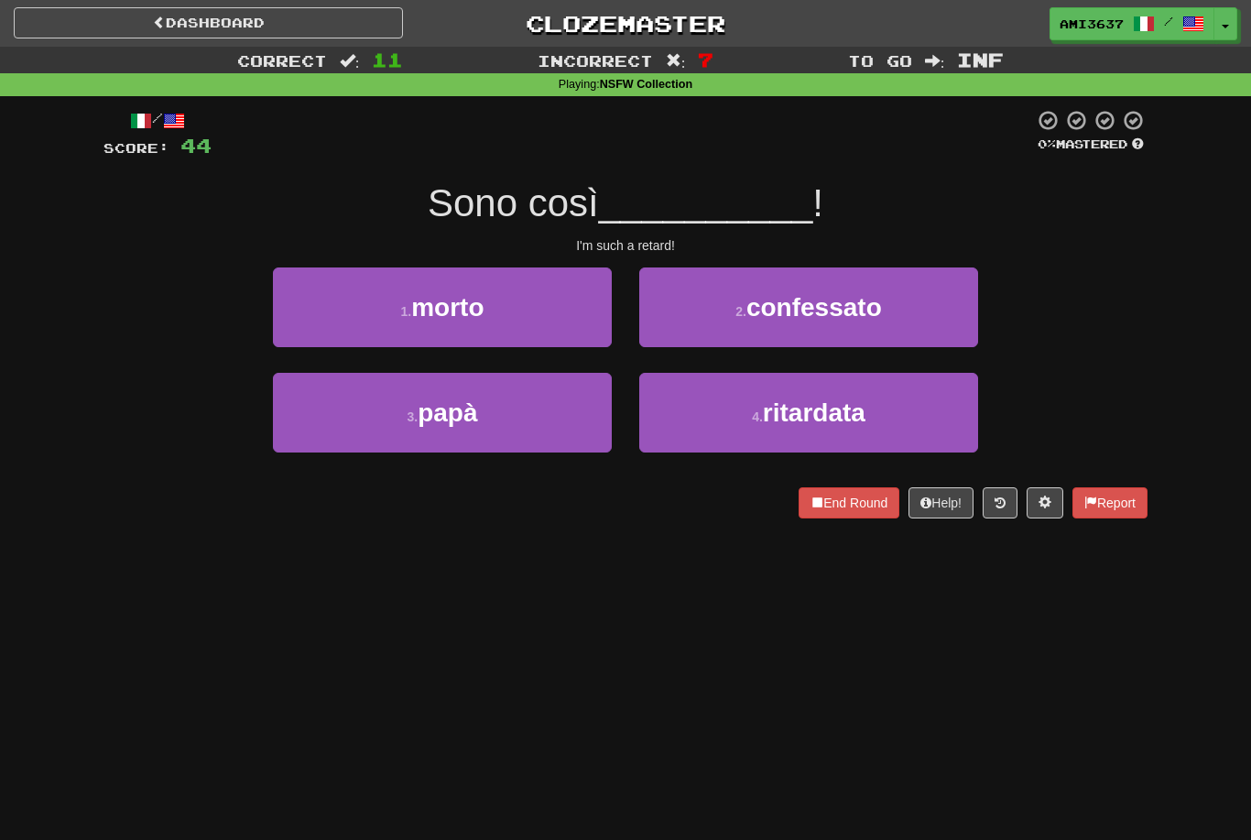
click at [715, 422] on button "4 . ritardata" at bounding box center [808, 413] width 339 height 80
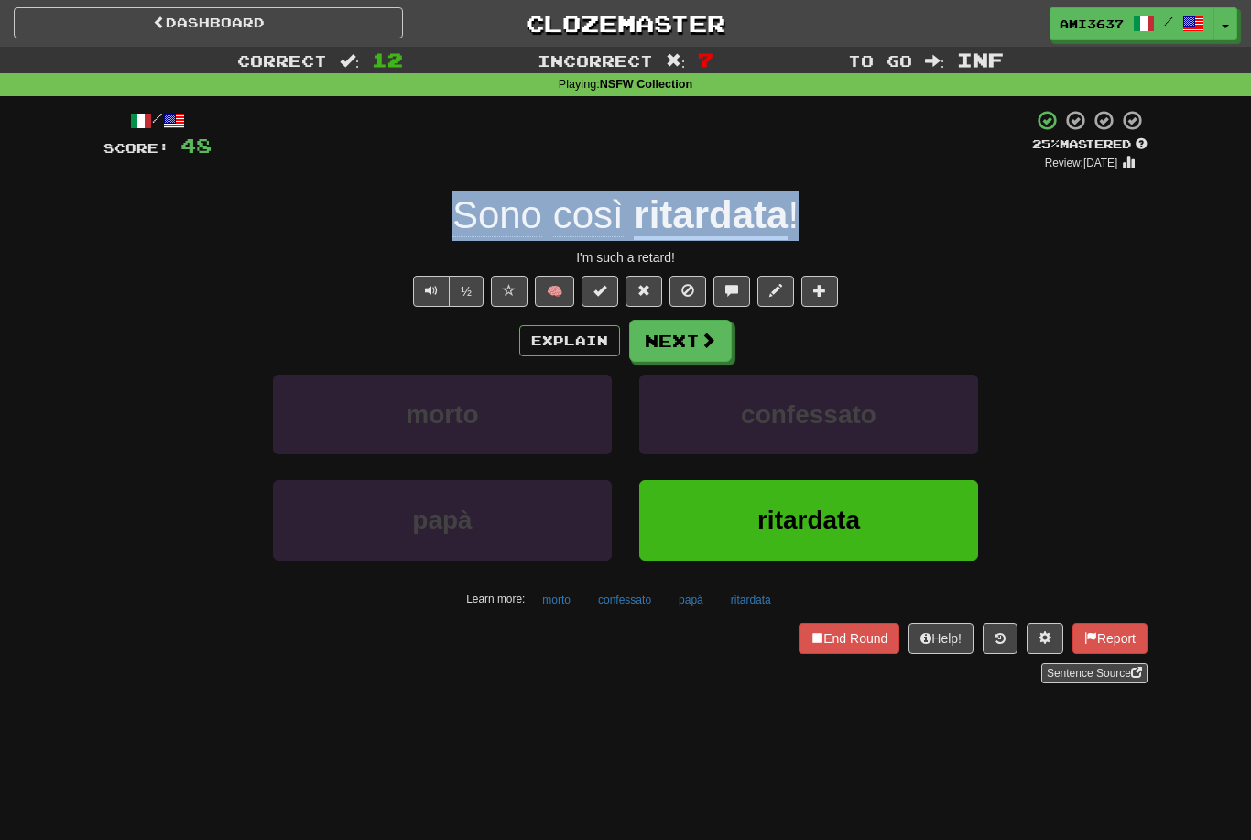
click at [904, 533] on button "ritardata" at bounding box center [808, 520] width 339 height 80
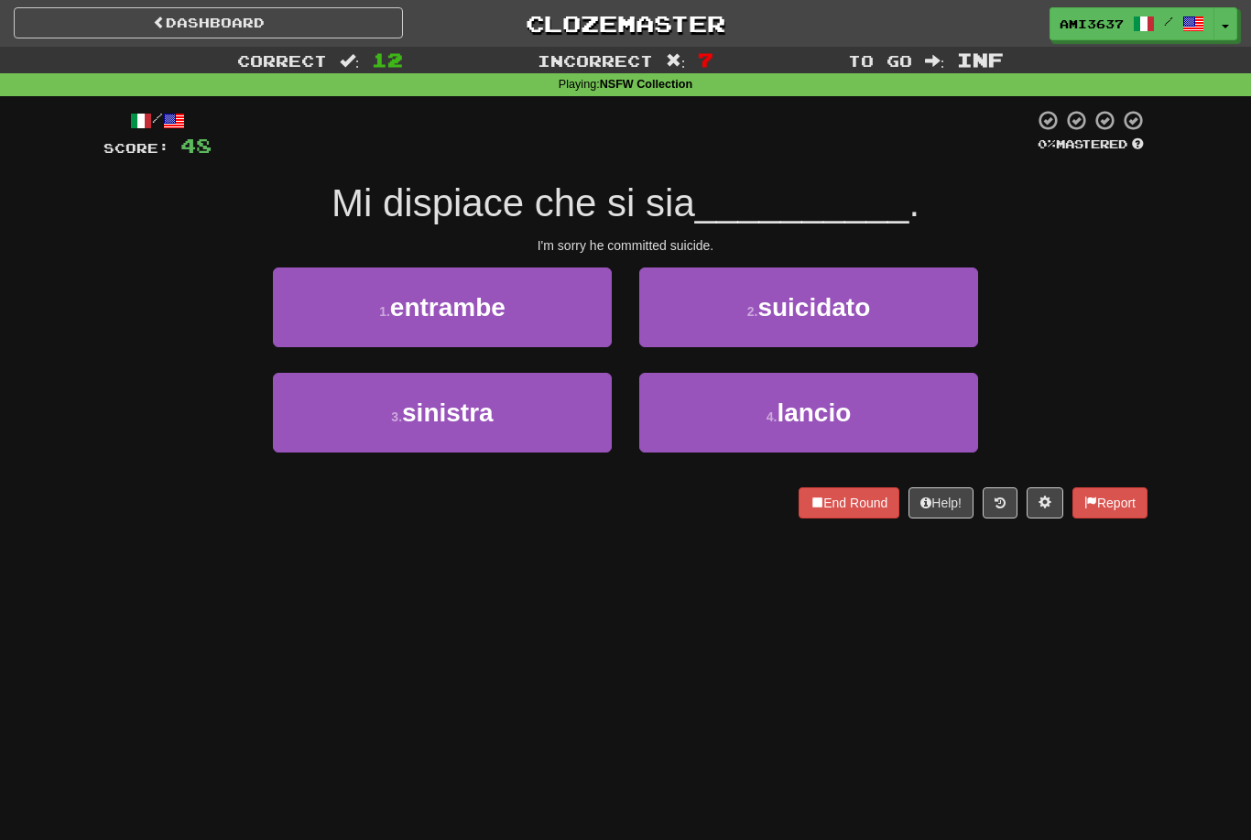
click at [520, 413] on button "3 . sinistra" at bounding box center [442, 413] width 339 height 80
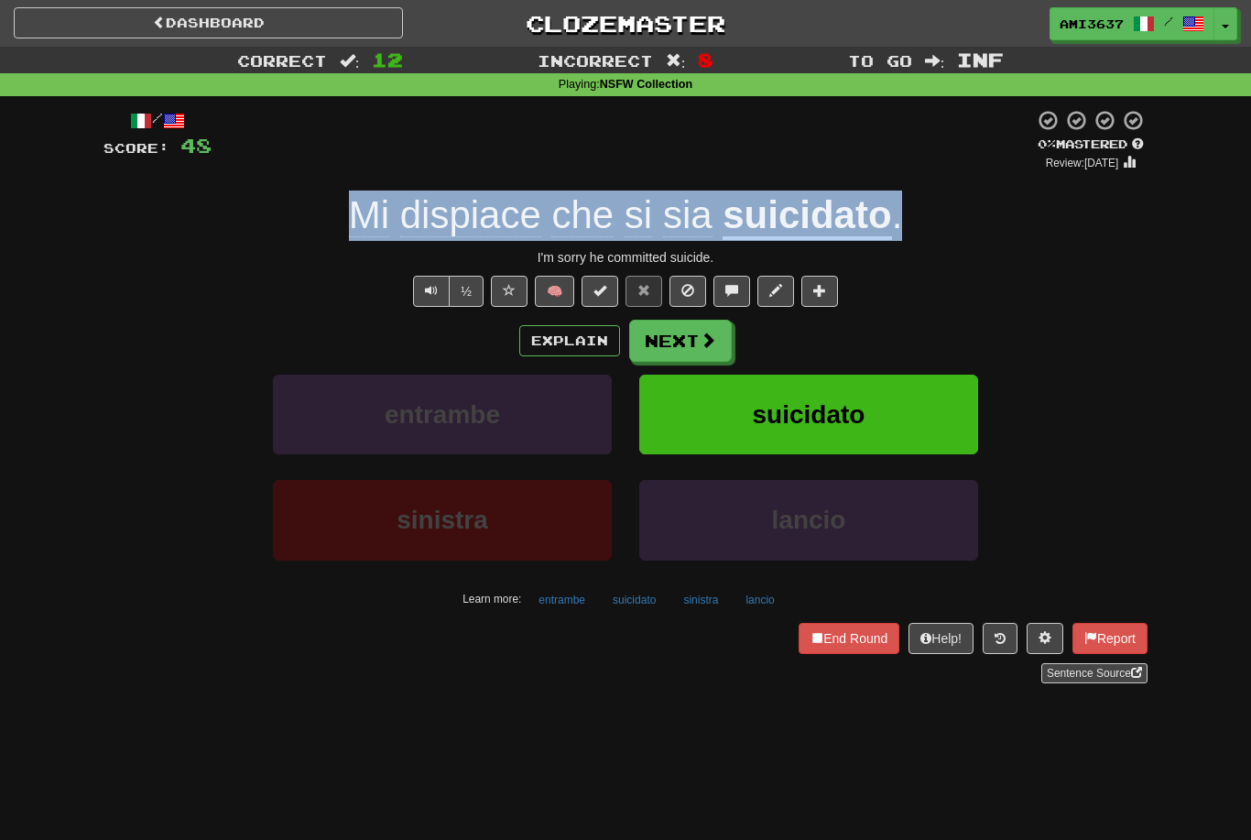
click at [922, 415] on button "suicidato" at bounding box center [808, 415] width 339 height 80
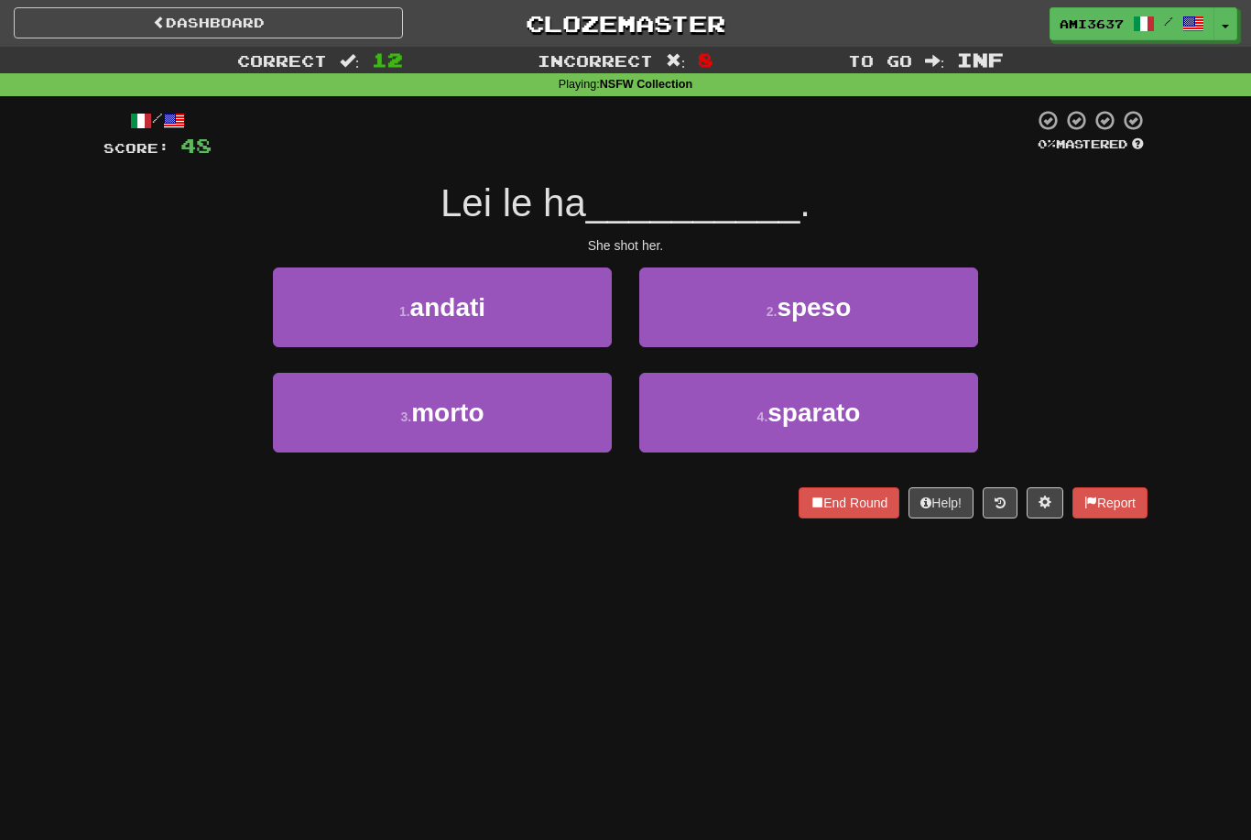
click at [935, 417] on button "4 . sparato" at bounding box center [808, 413] width 339 height 80
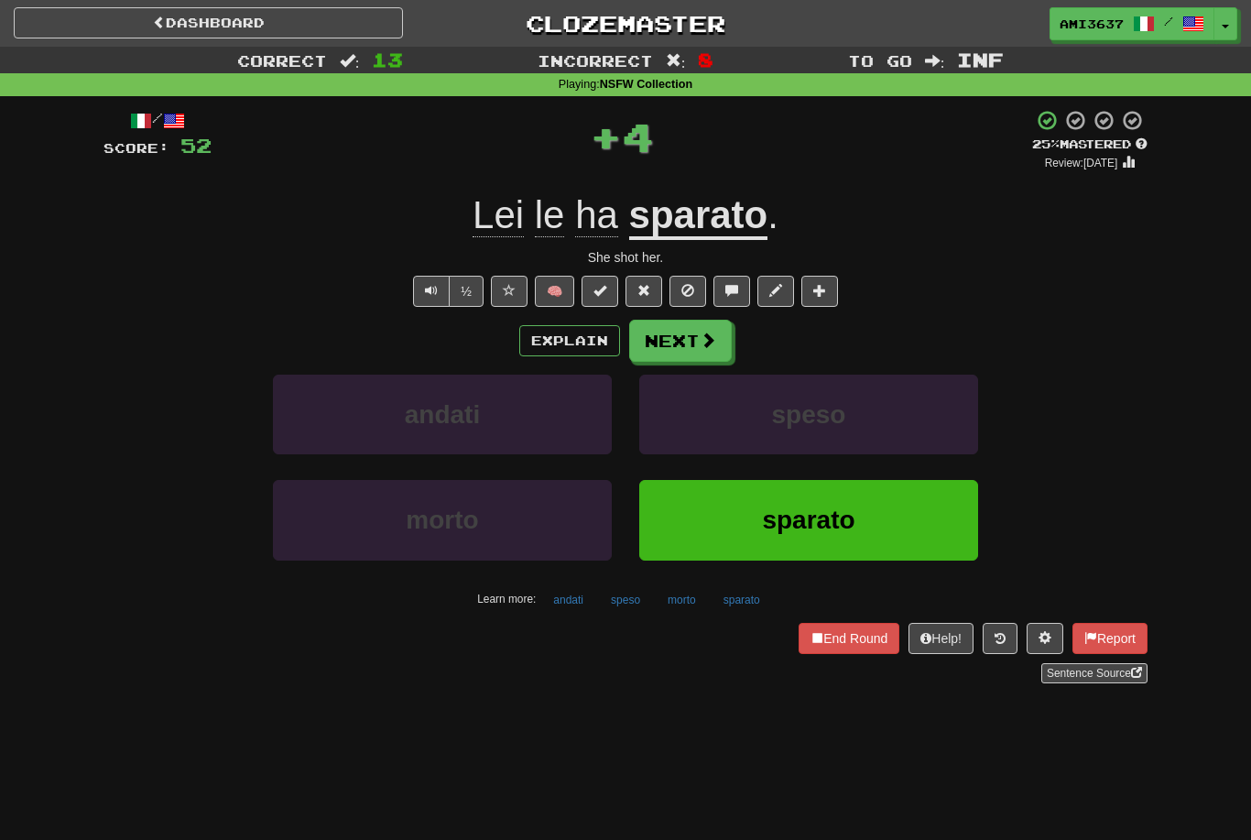
click at [875, 517] on button "sparato" at bounding box center [808, 520] width 339 height 80
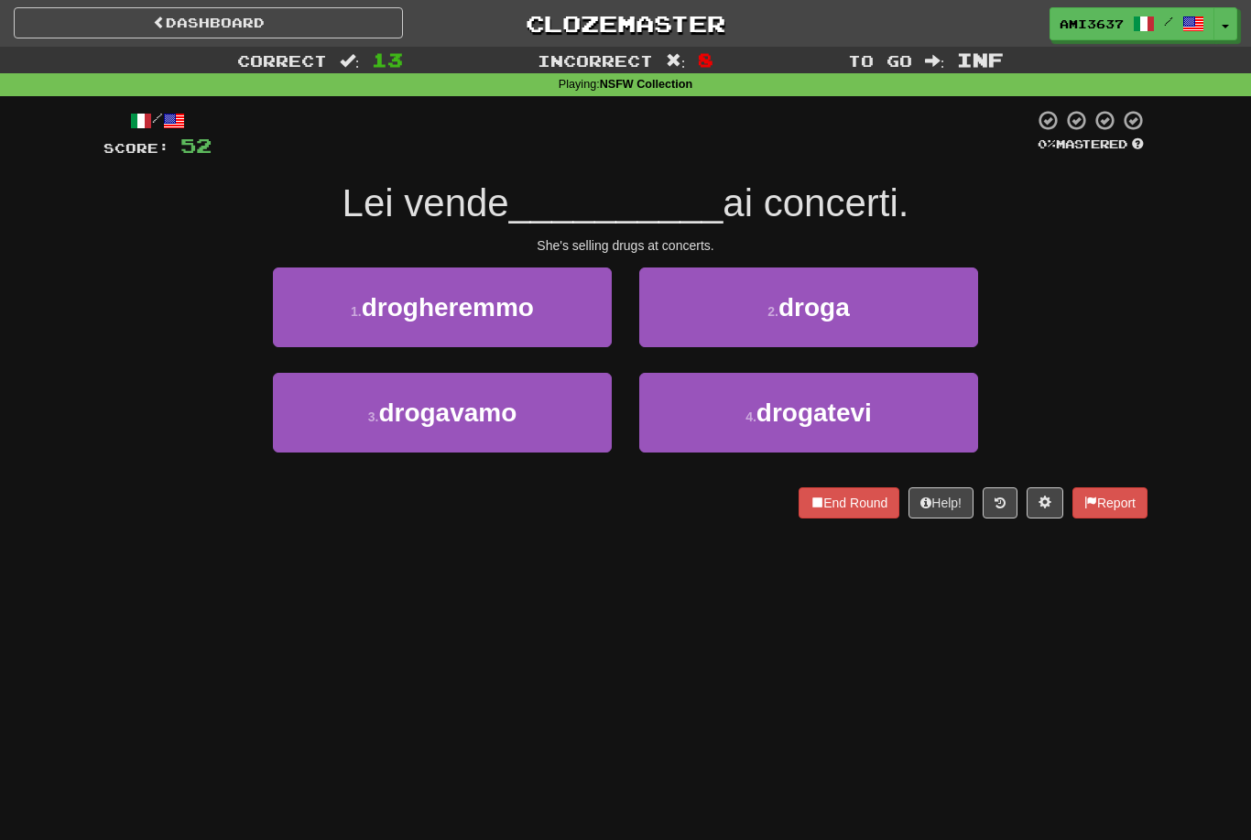
click at [908, 296] on button "2 . droga" at bounding box center [808, 307] width 339 height 80
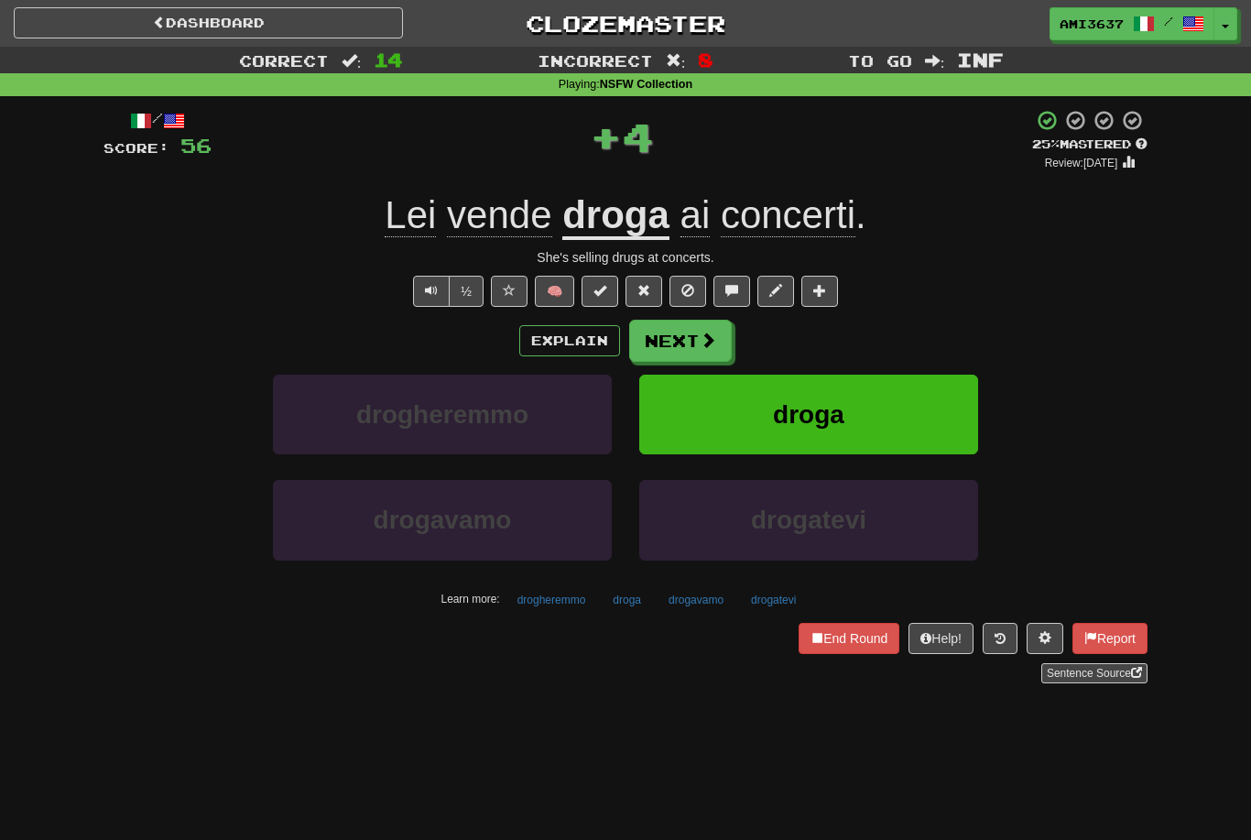
click at [941, 413] on button "droga" at bounding box center [808, 415] width 339 height 80
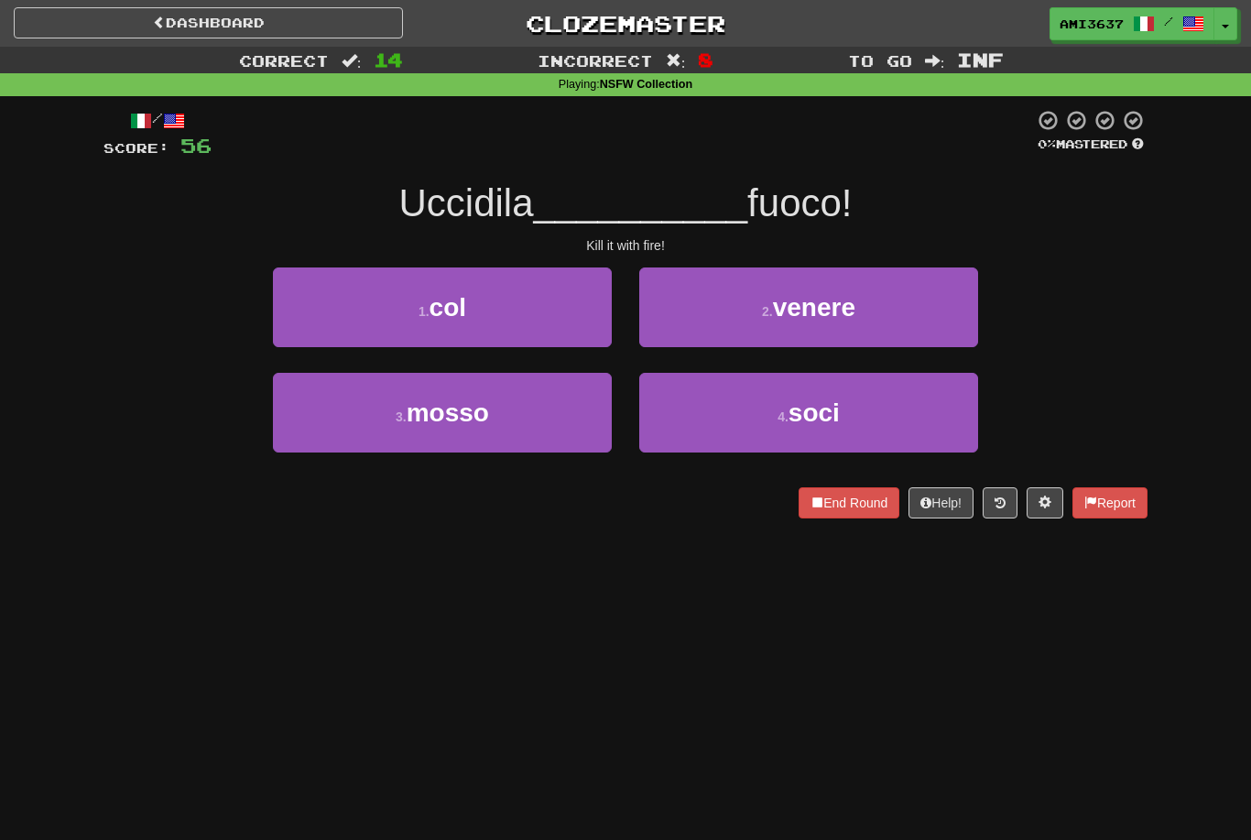
click at [539, 341] on button "1 . col" at bounding box center [442, 307] width 339 height 80
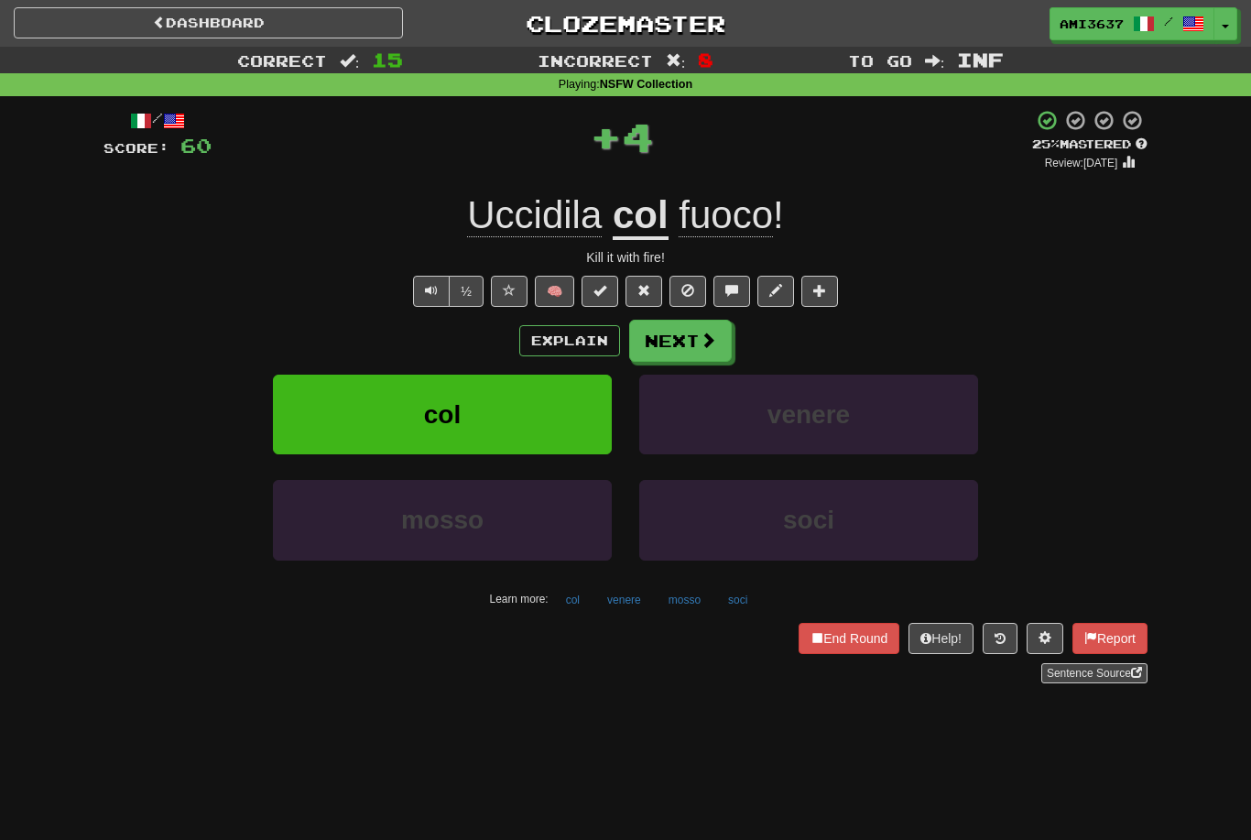
click at [533, 414] on button "col" at bounding box center [442, 415] width 339 height 80
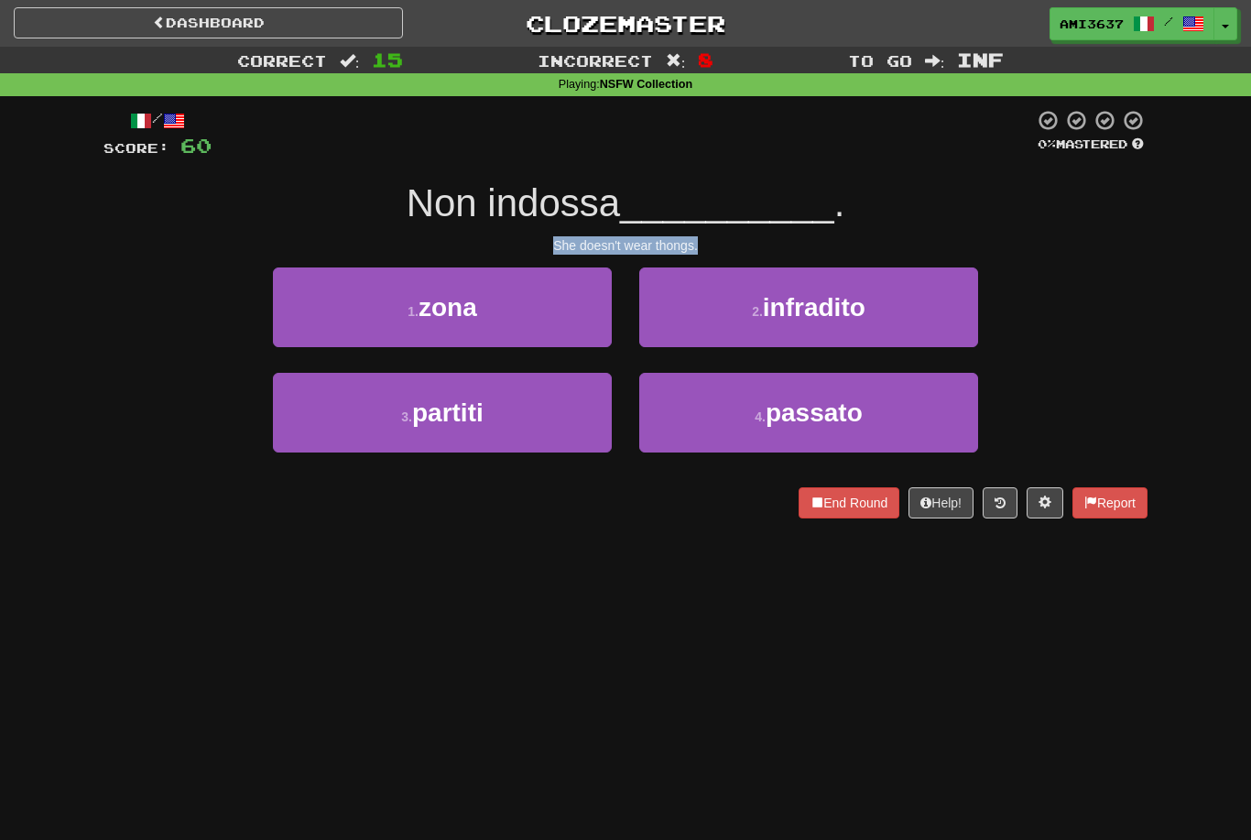
click at [529, 424] on button "3 . partiti" at bounding box center [442, 413] width 339 height 80
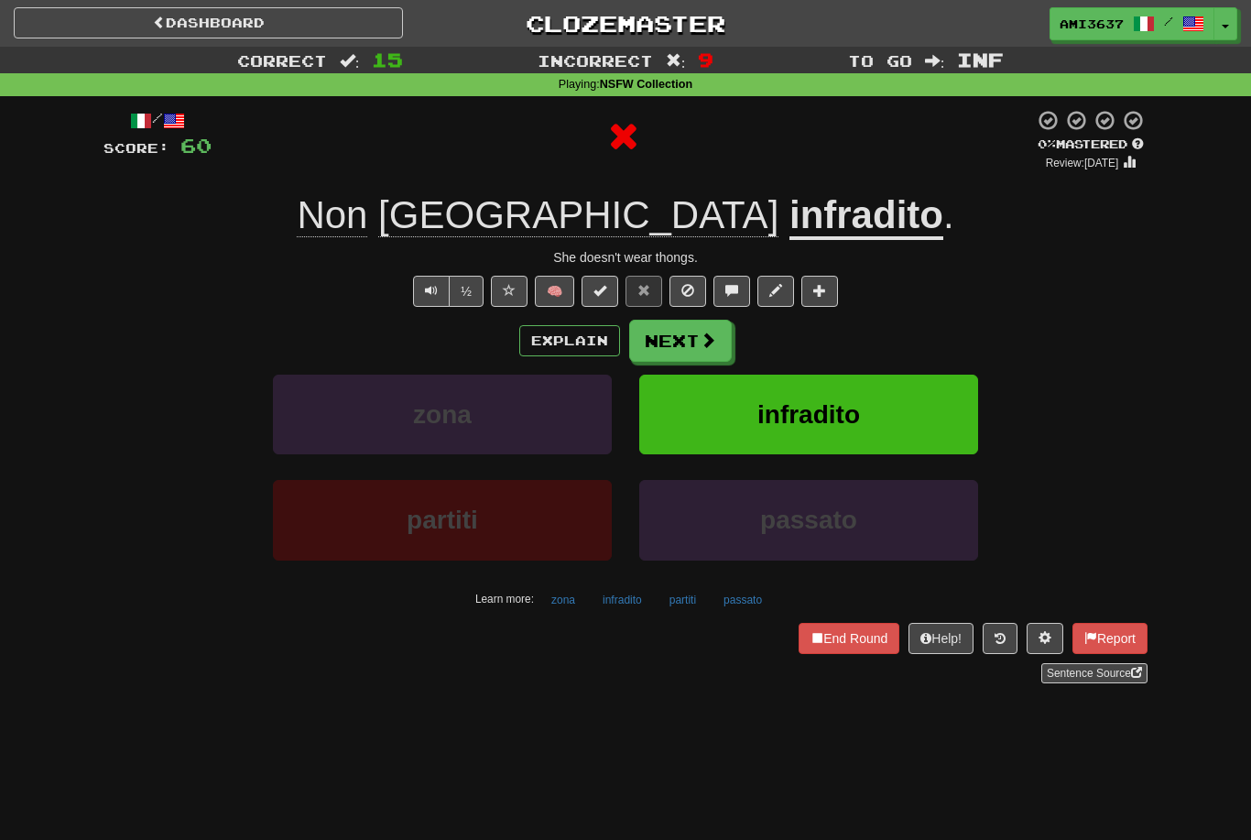
click at [770, 419] on span "infradito" at bounding box center [808, 414] width 103 height 28
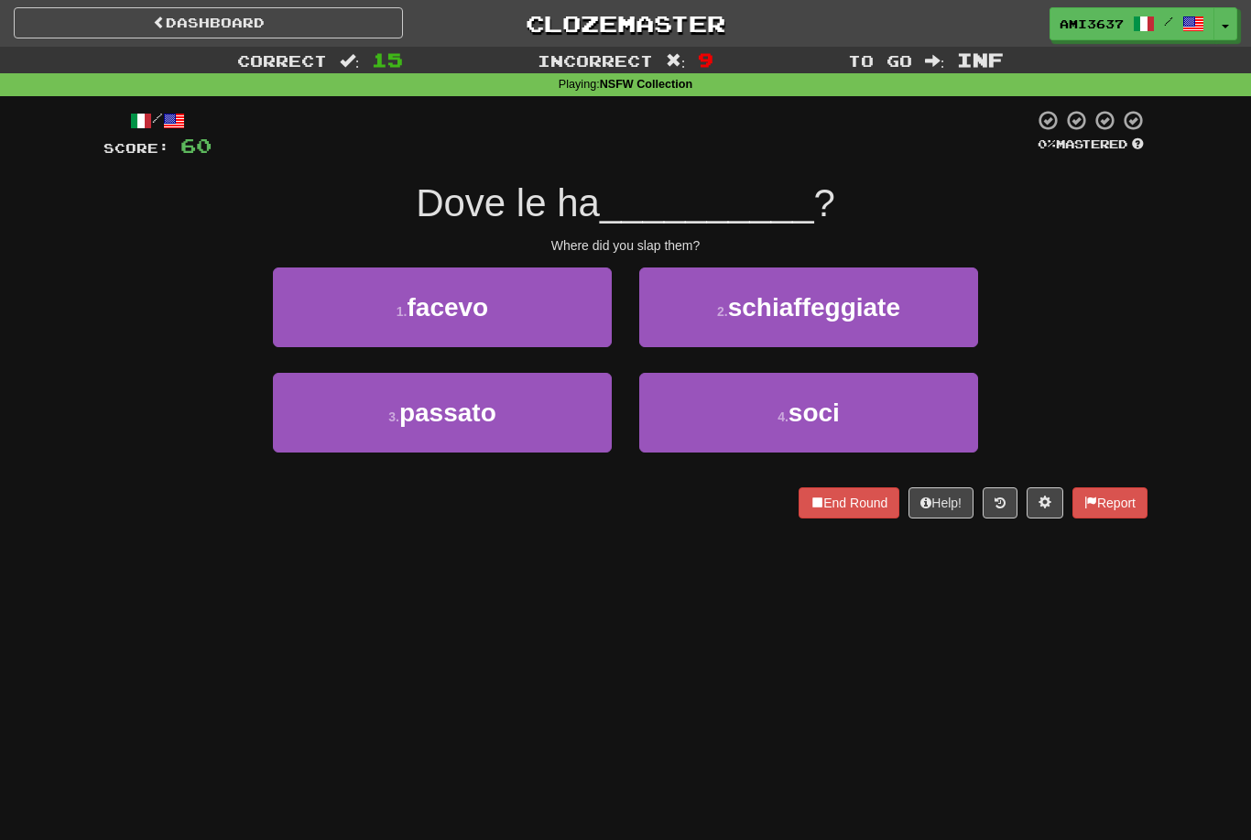
click at [817, 300] on span "schiaffeggiate" at bounding box center [814, 307] width 172 height 28
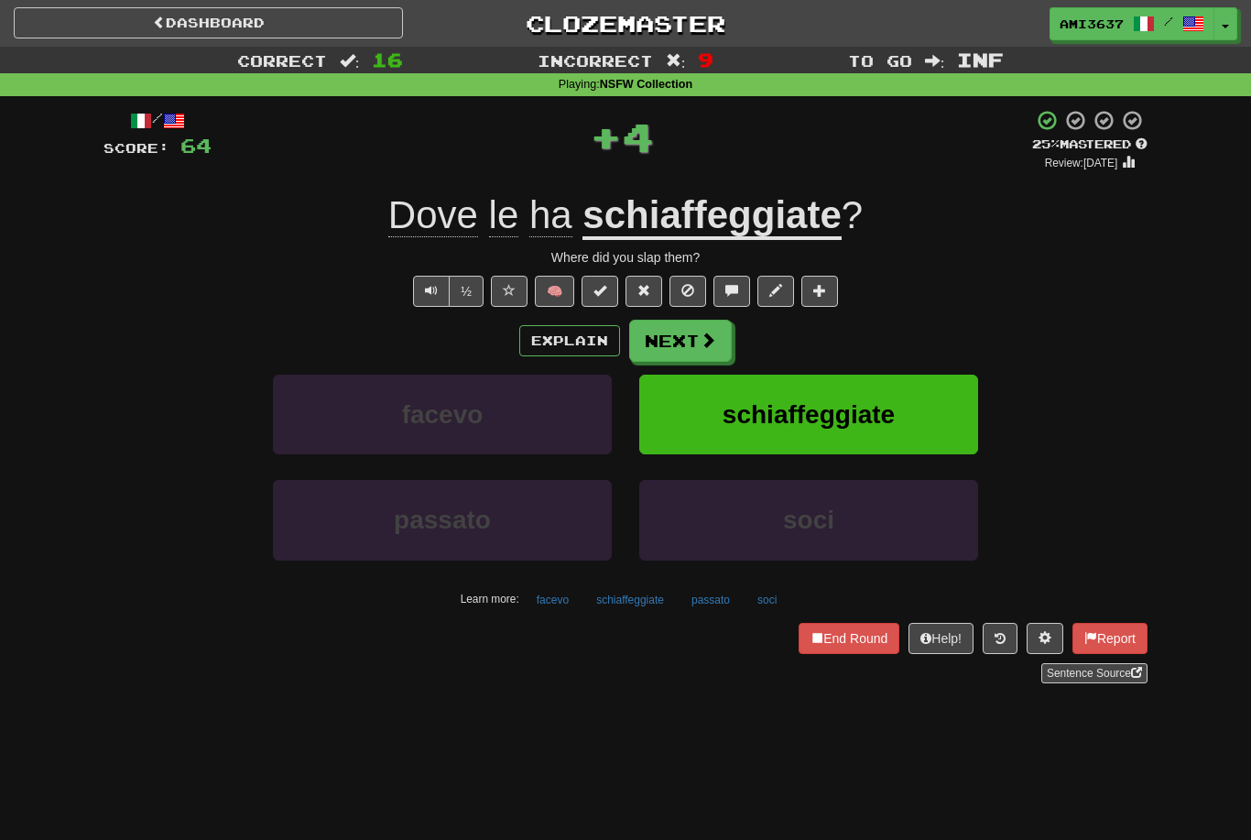
click at [726, 418] on span "schiaffeggiate" at bounding box center [809, 414] width 172 height 28
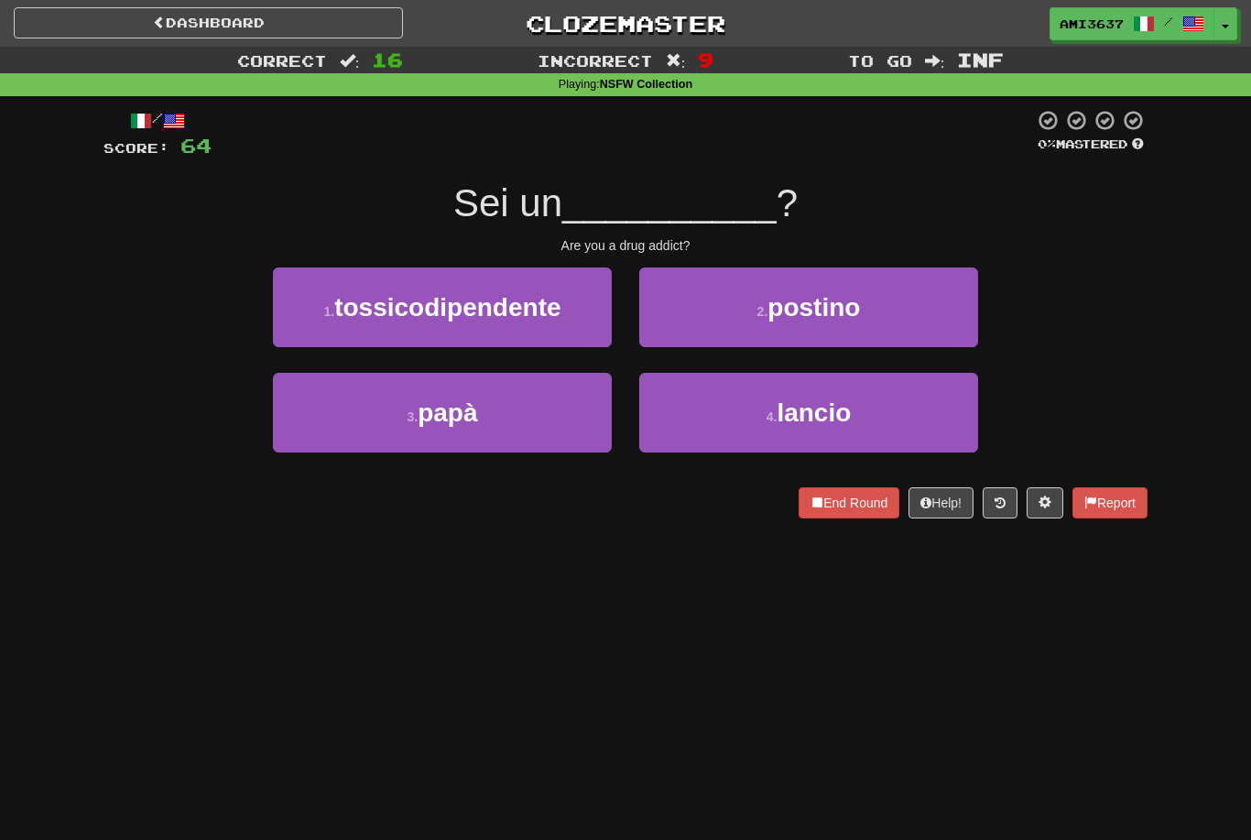
click at [558, 310] on span "tossicodipendente" at bounding box center [447, 307] width 226 height 28
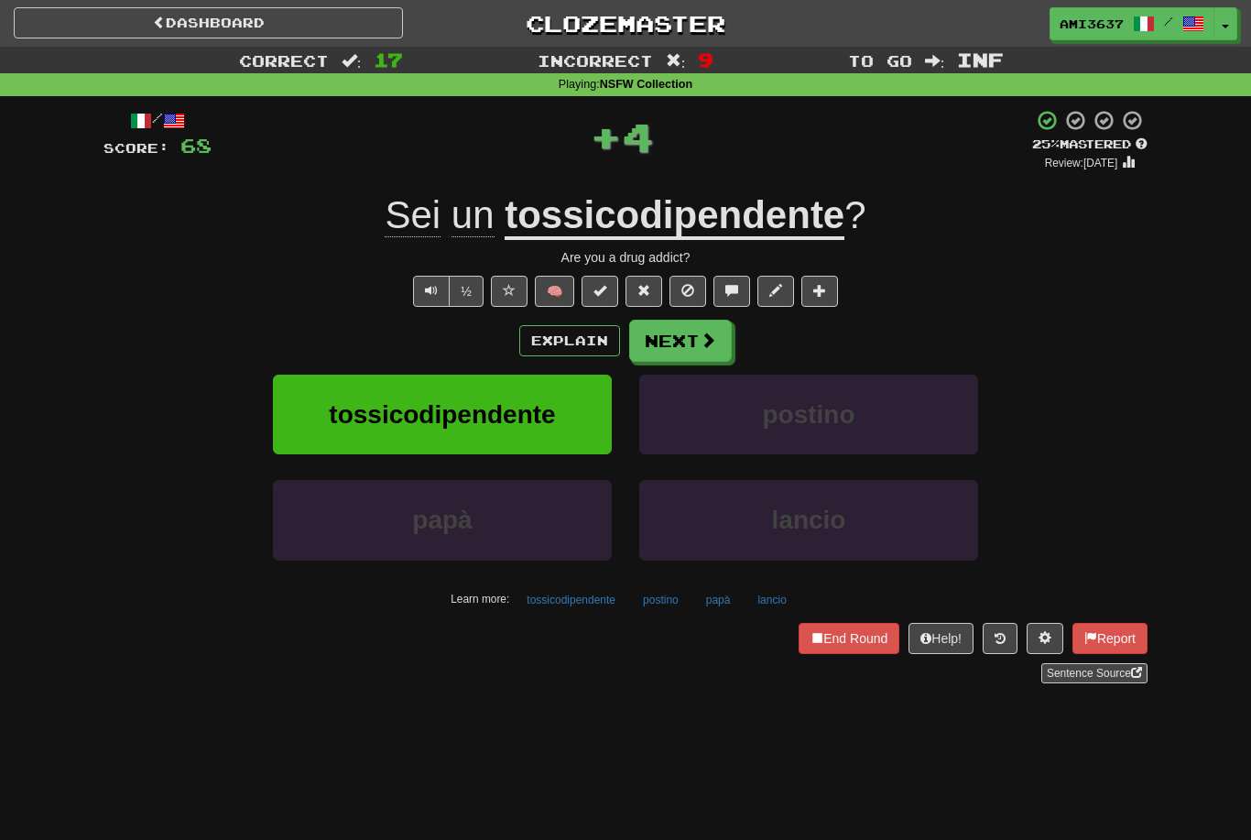
click at [687, 340] on button "Next" at bounding box center [680, 341] width 103 height 42
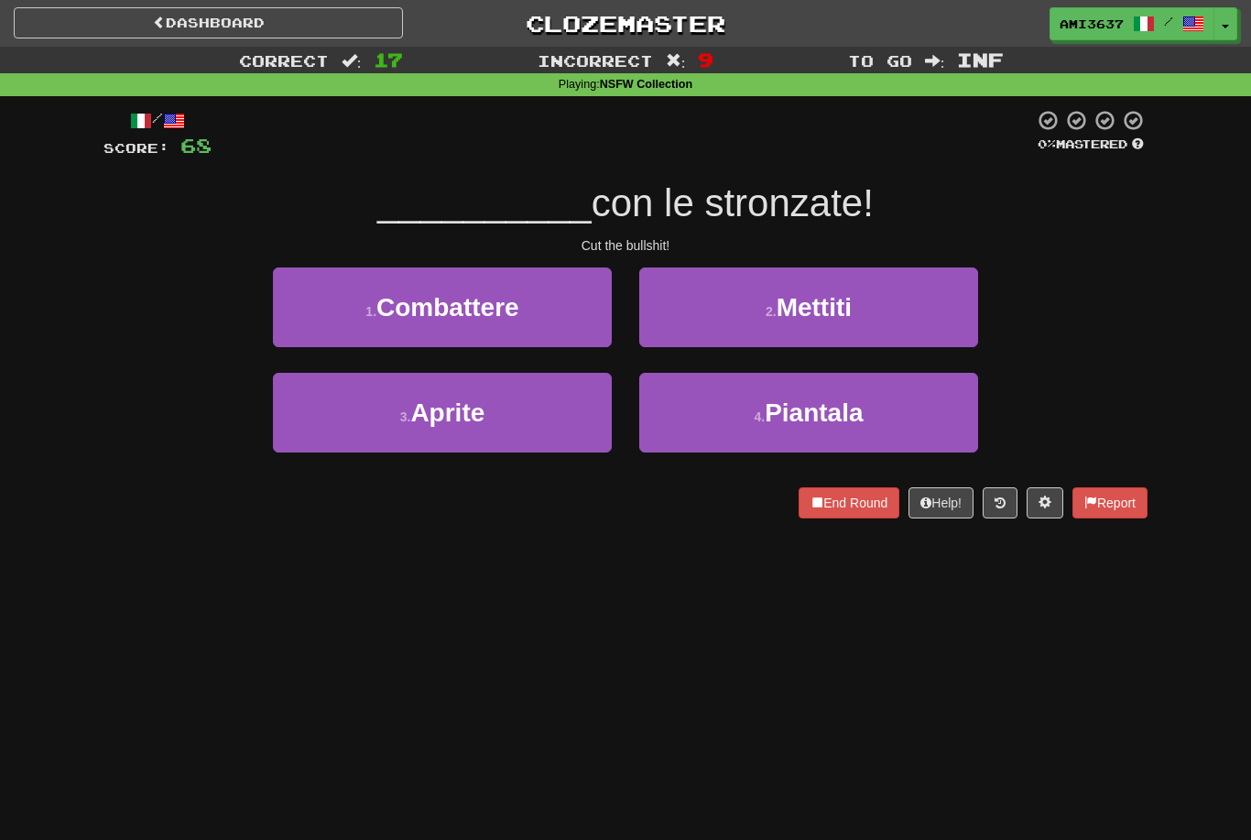
click at [784, 314] on span "Mettiti" at bounding box center [814, 307] width 75 height 28
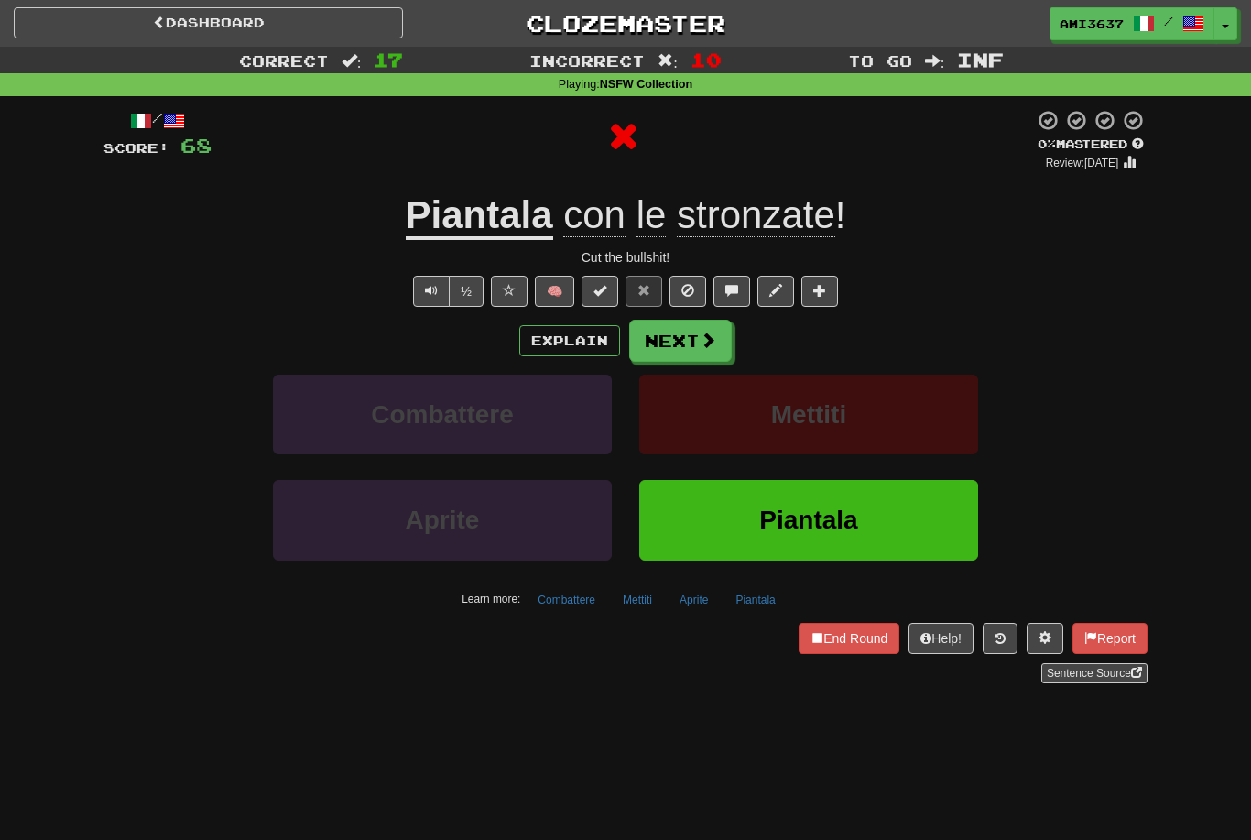
click at [706, 514] on button "Piantala" at bounding box center [808, 520] width 339 height 80
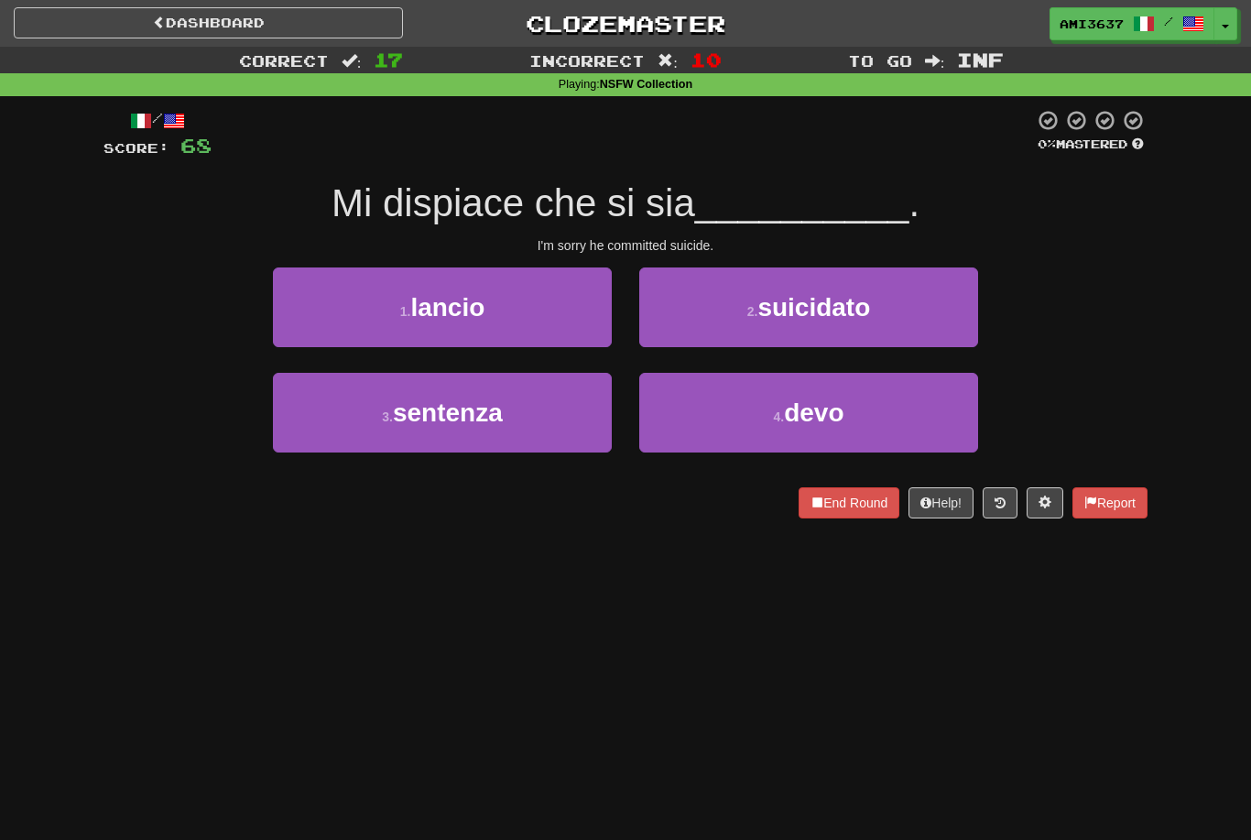
click at [940, 319] on button "2 . suicidato" at bounding box center [808, 307] width 339 height 80
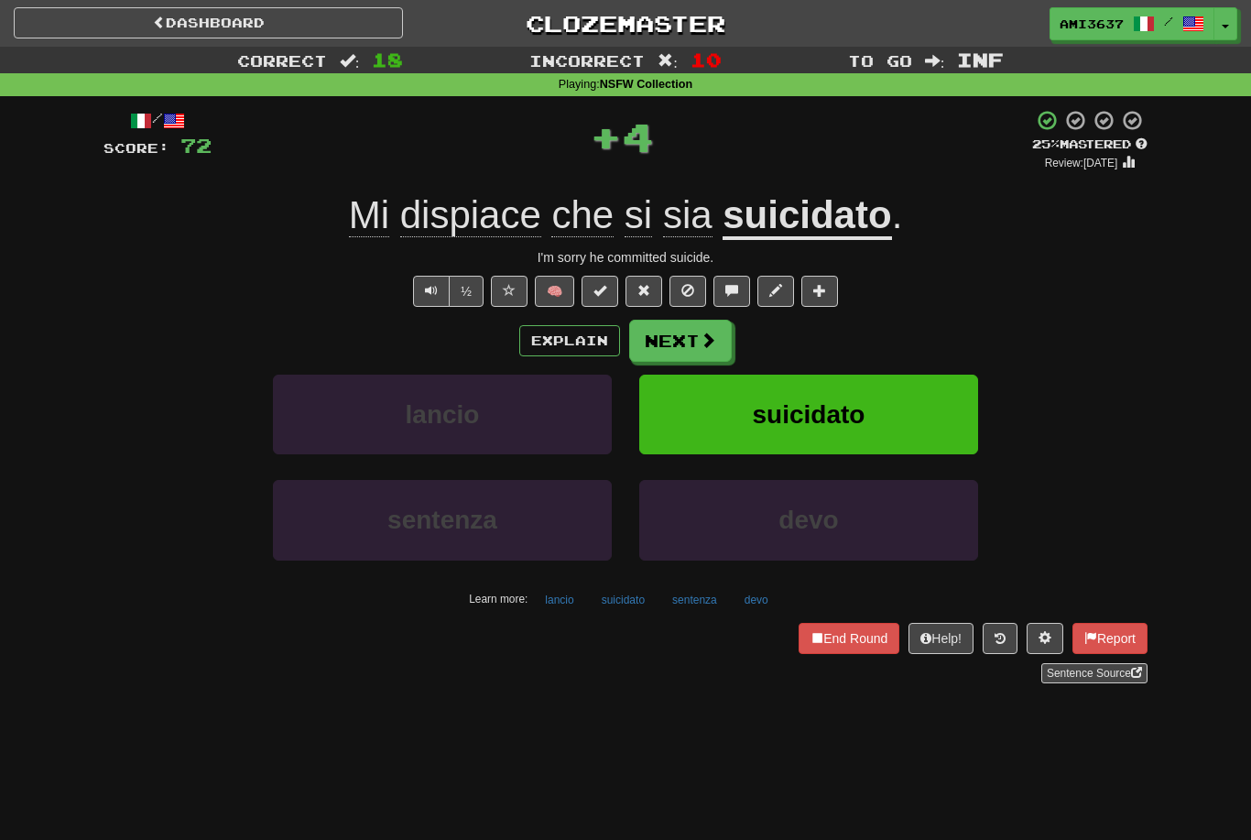
click at [941, 412] on button "suicidato" at bounding box center [808, 415] width 339 height 80
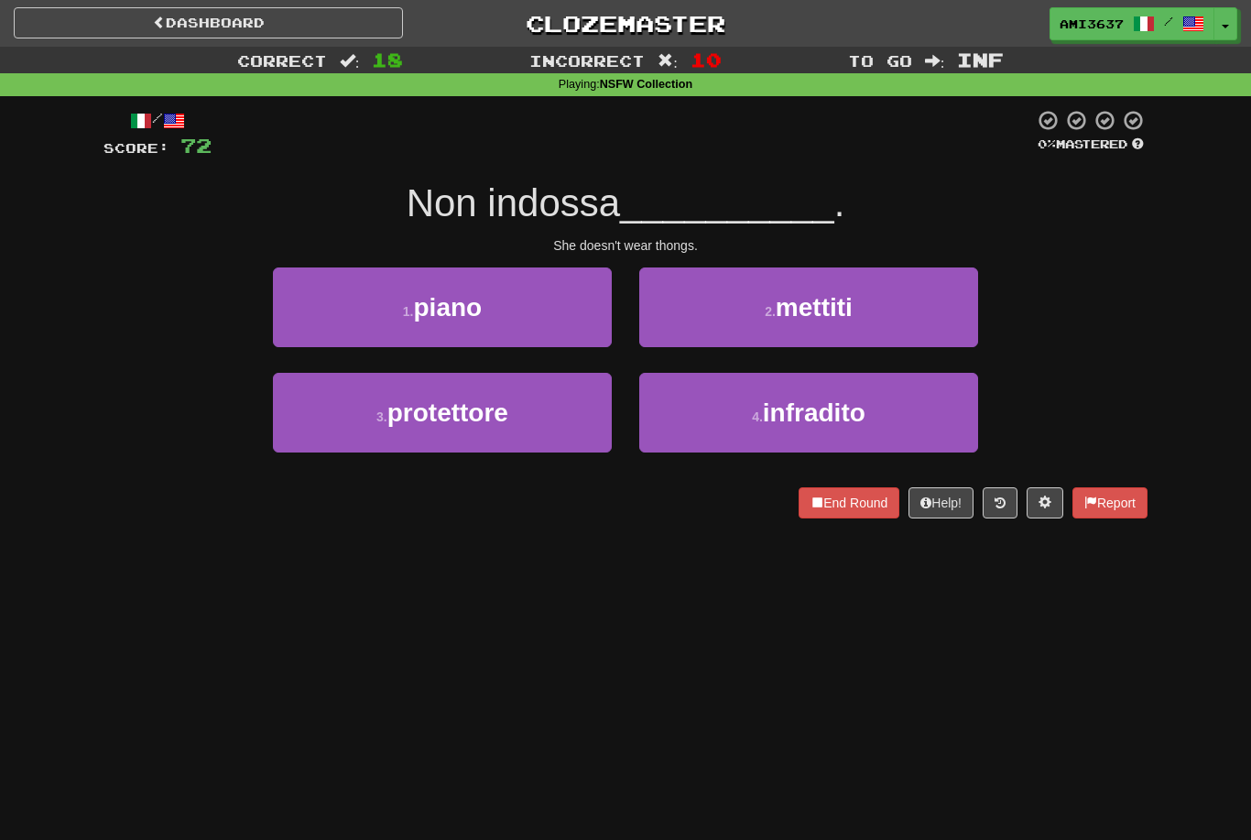
click at [941, 416] on button "4 . infradito" at bounding box center [808, 413] width 339 height 80
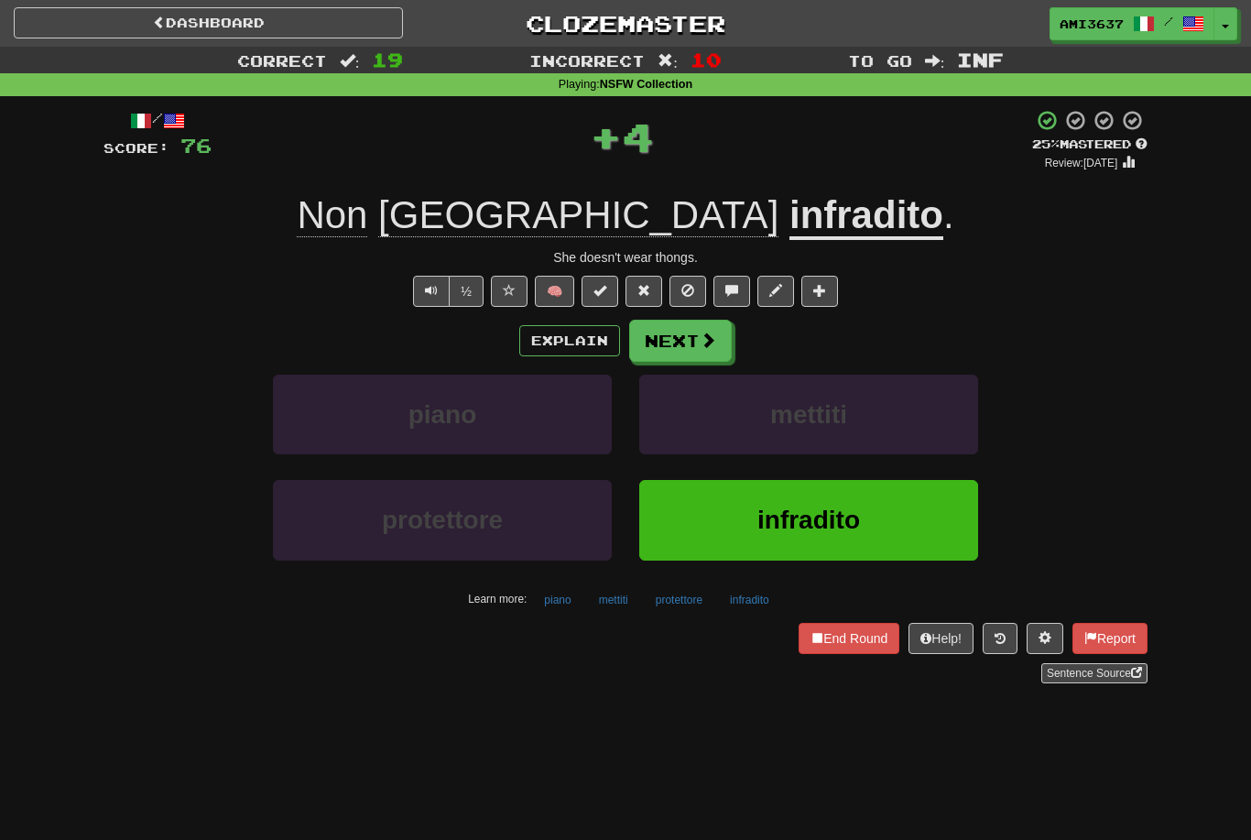
click at [927, 518] on button "infradito" at bounding box center [808, 520] width 339 height 80
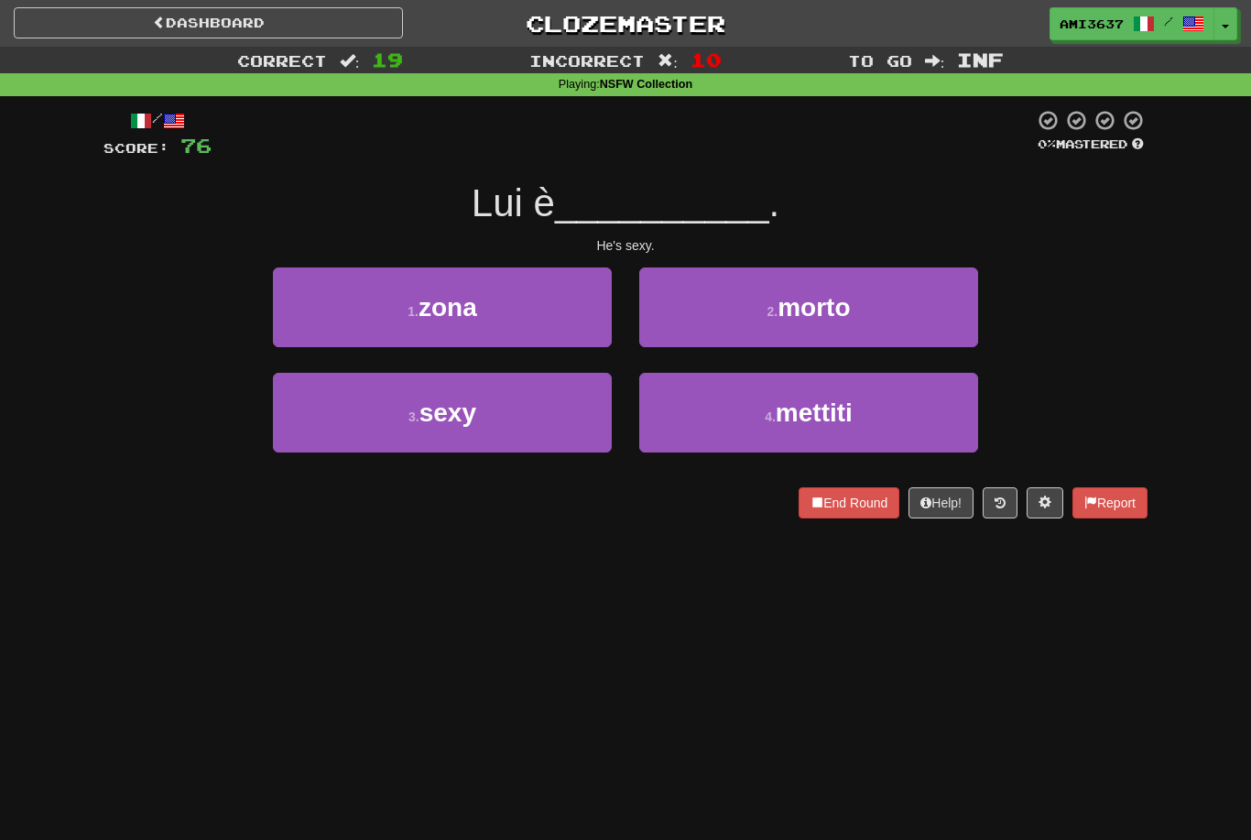
click at [336, 420] on button "3 . sexy" at bounding box center [442, 413] width 339 height 80
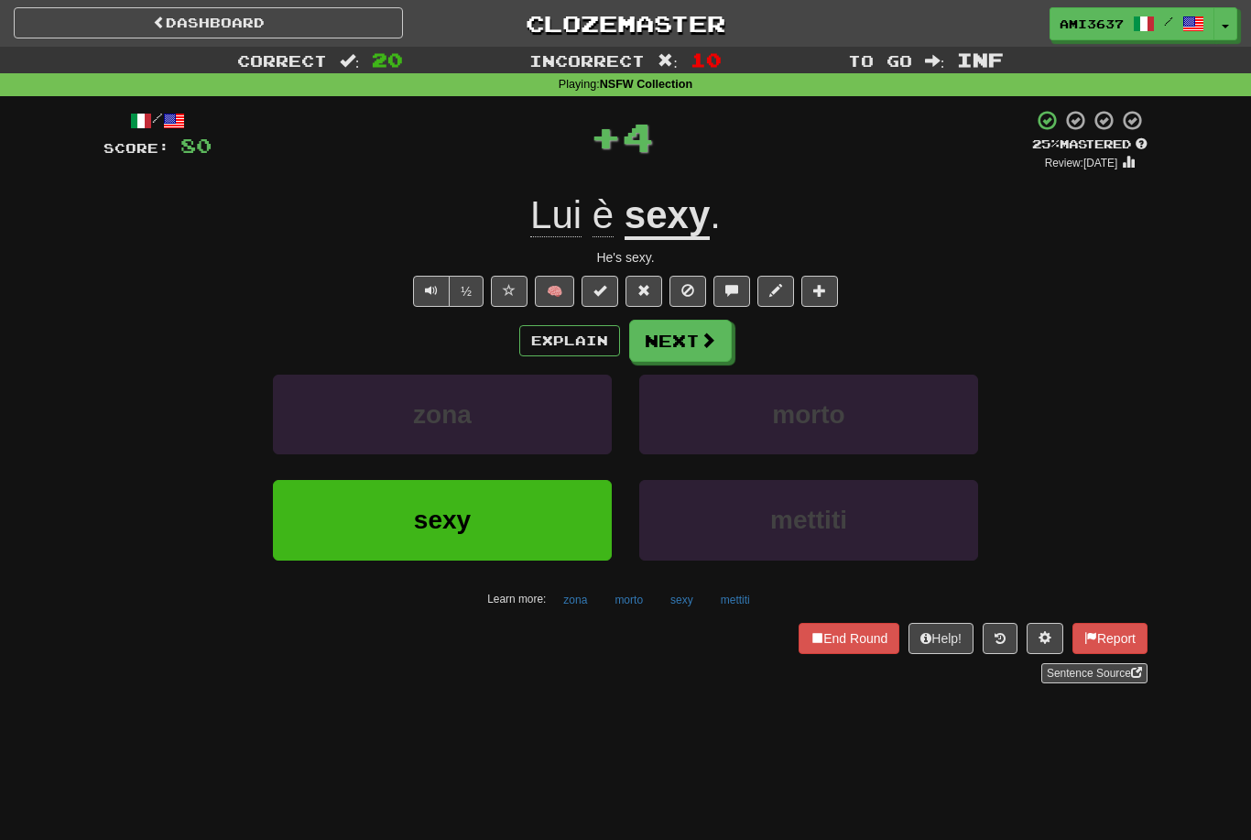
click at [343, 539] on button "sexy" at bounding box center [442, 520] width 339 height 80
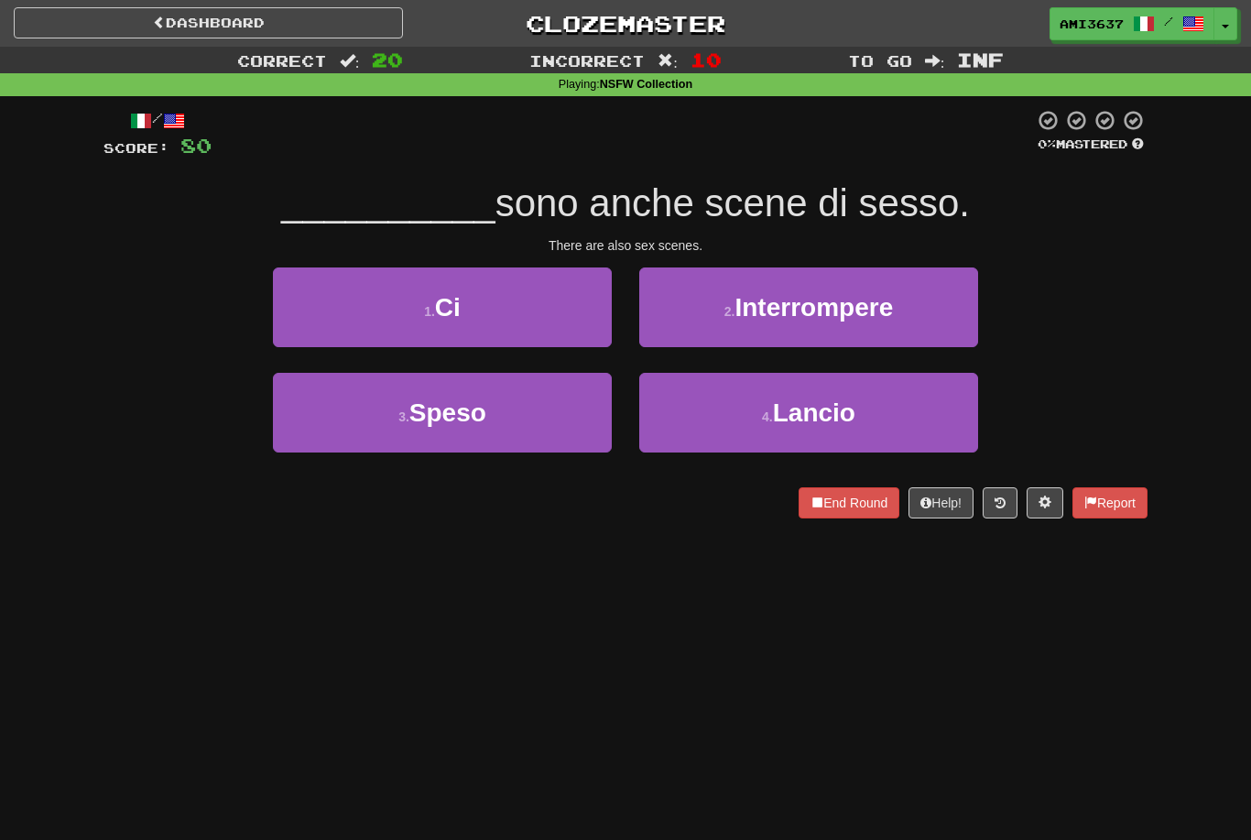
click at [459, 317] on span "Ci" at bounding box center [448, 307] width 26 height 28
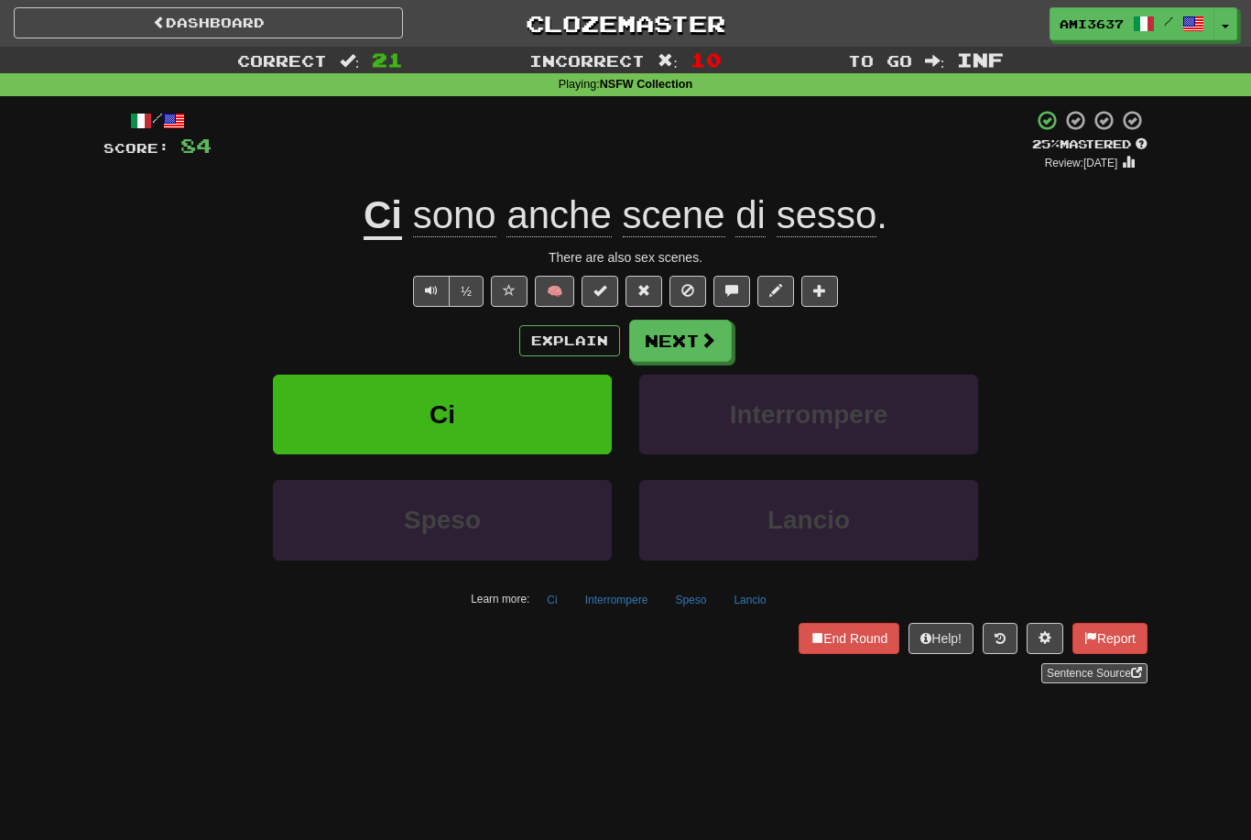
click at [451, 409] on span "Ci" at bounding box center [443, 414] width 26 height 28
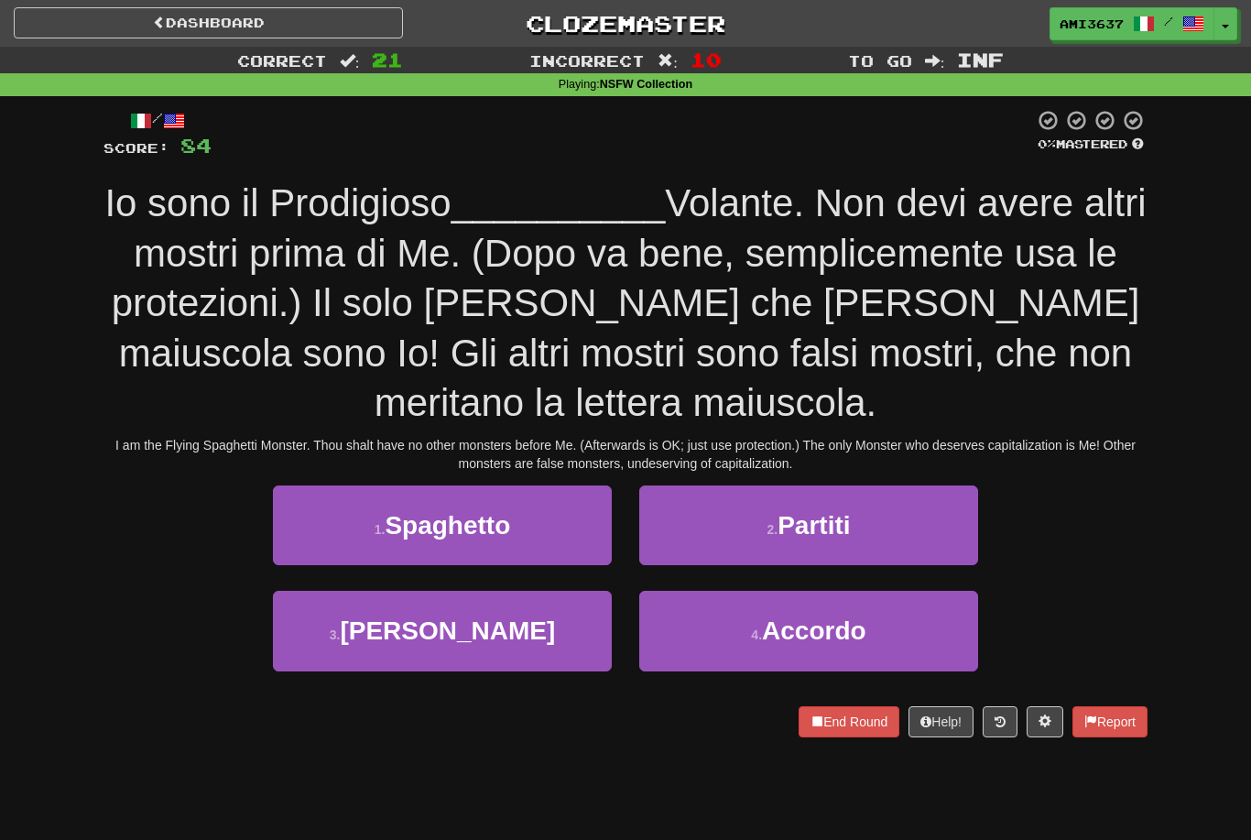
click at [563, 524] on button "1 . Spaghetto" at bounding box center [442, 525] width 339 height 80
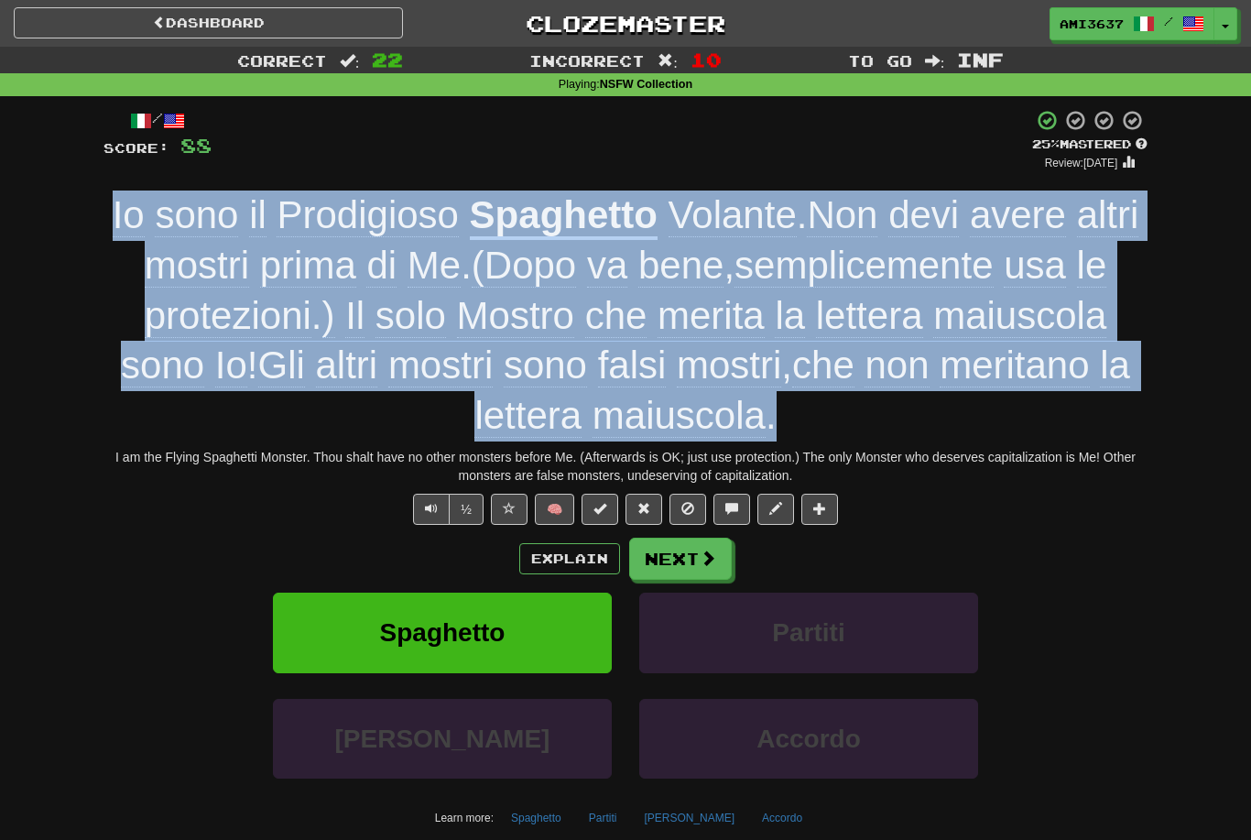
click at [1097, 603] on div "Spaghetto Partiti" at bounding box center [625, 645] width 1099 height 105
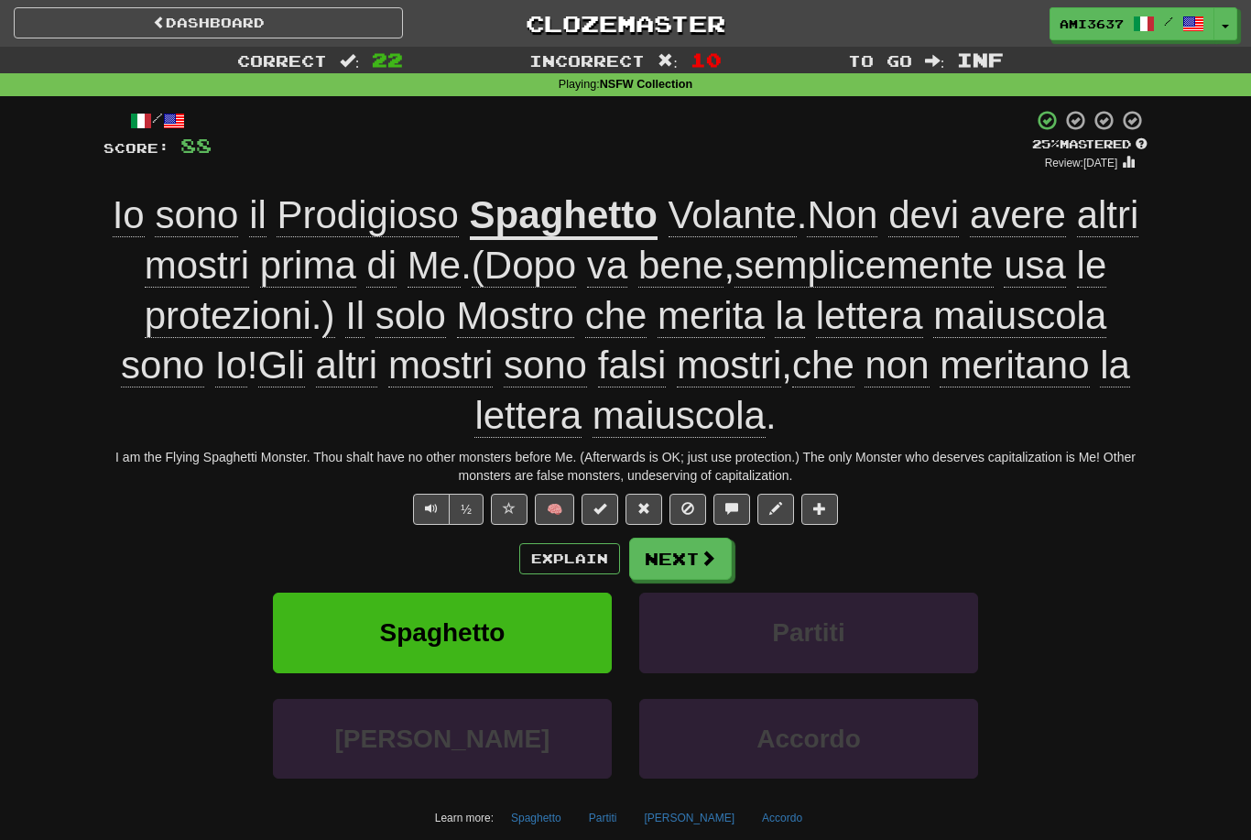
click at [692, 565] on button "Next" at bounding box center [680, 559] width 103 height 42
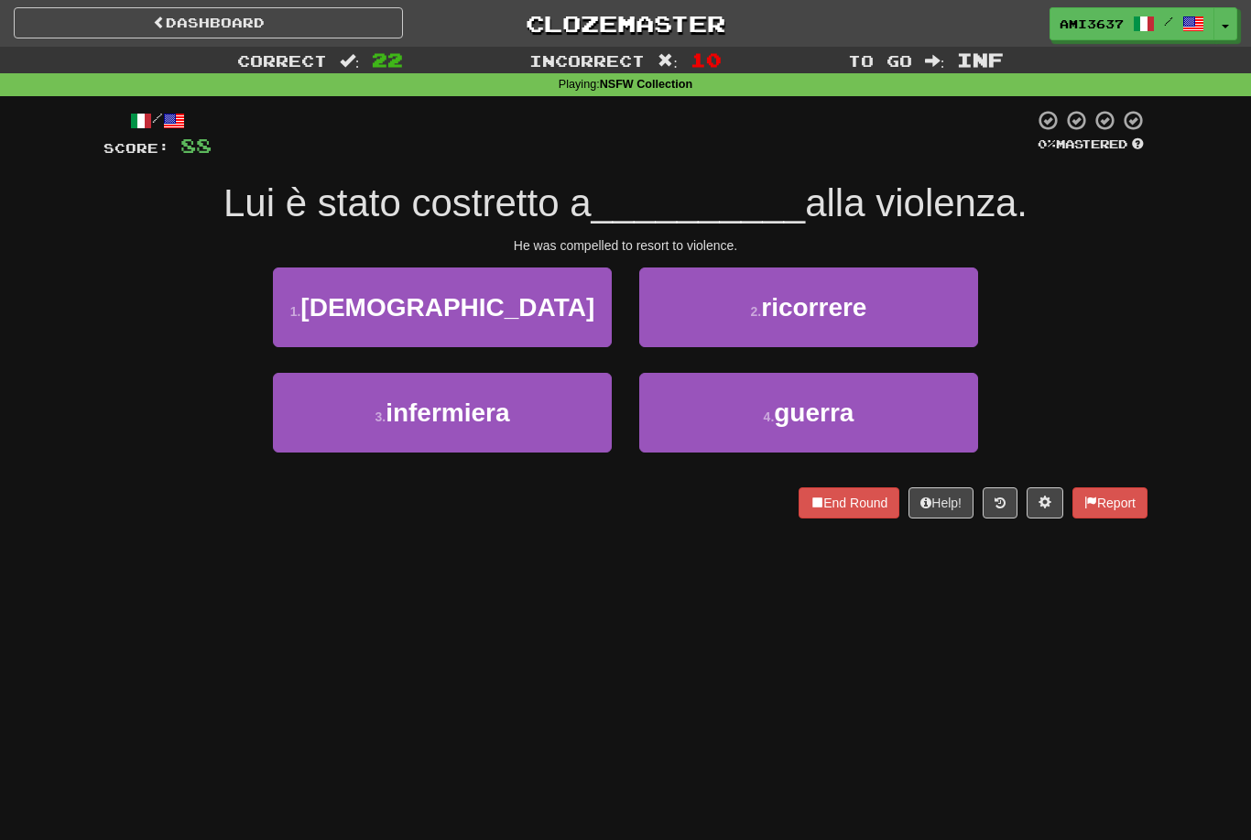
click at [926, 293] on button "2 . ricorrere" at bounding box center [808, 307] width 339 height 80
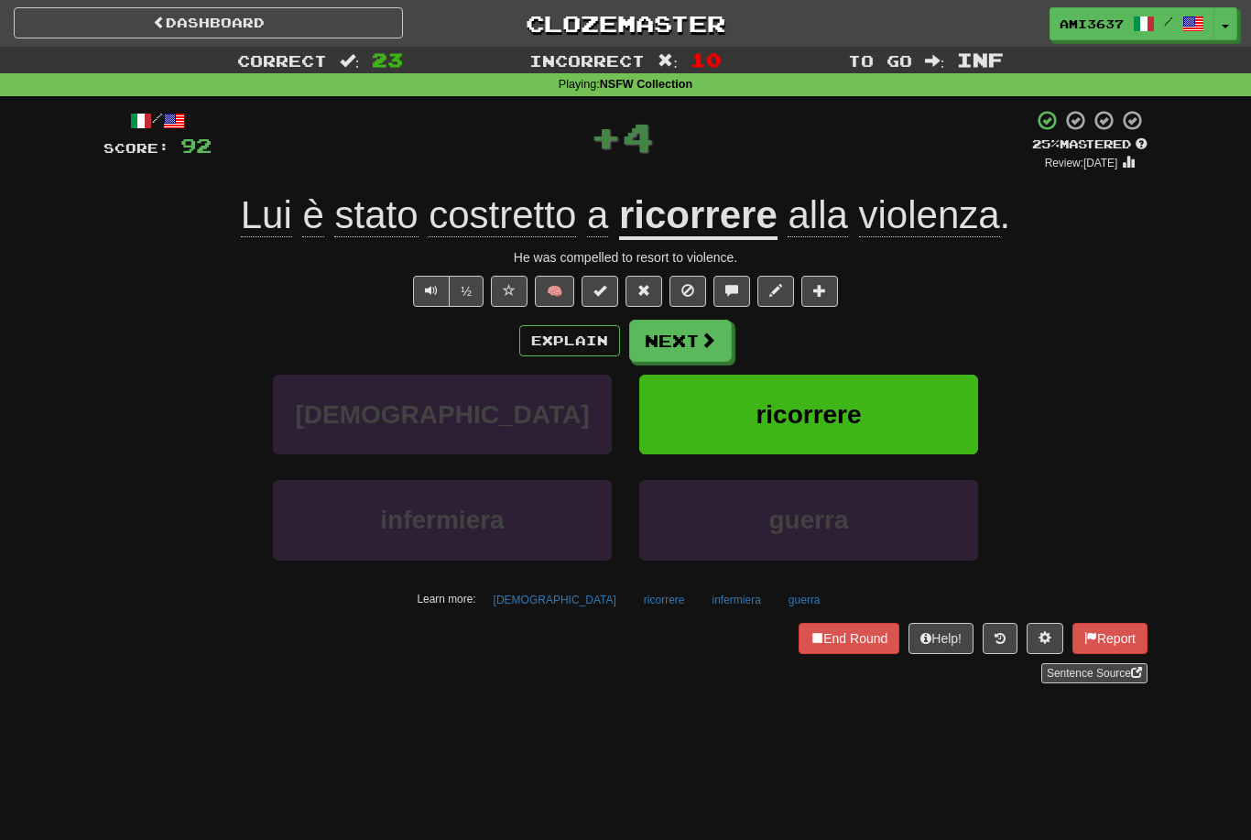
click at [928, 403] on button "ricorrere" at bounding box center [808, 415] width 339 height 80
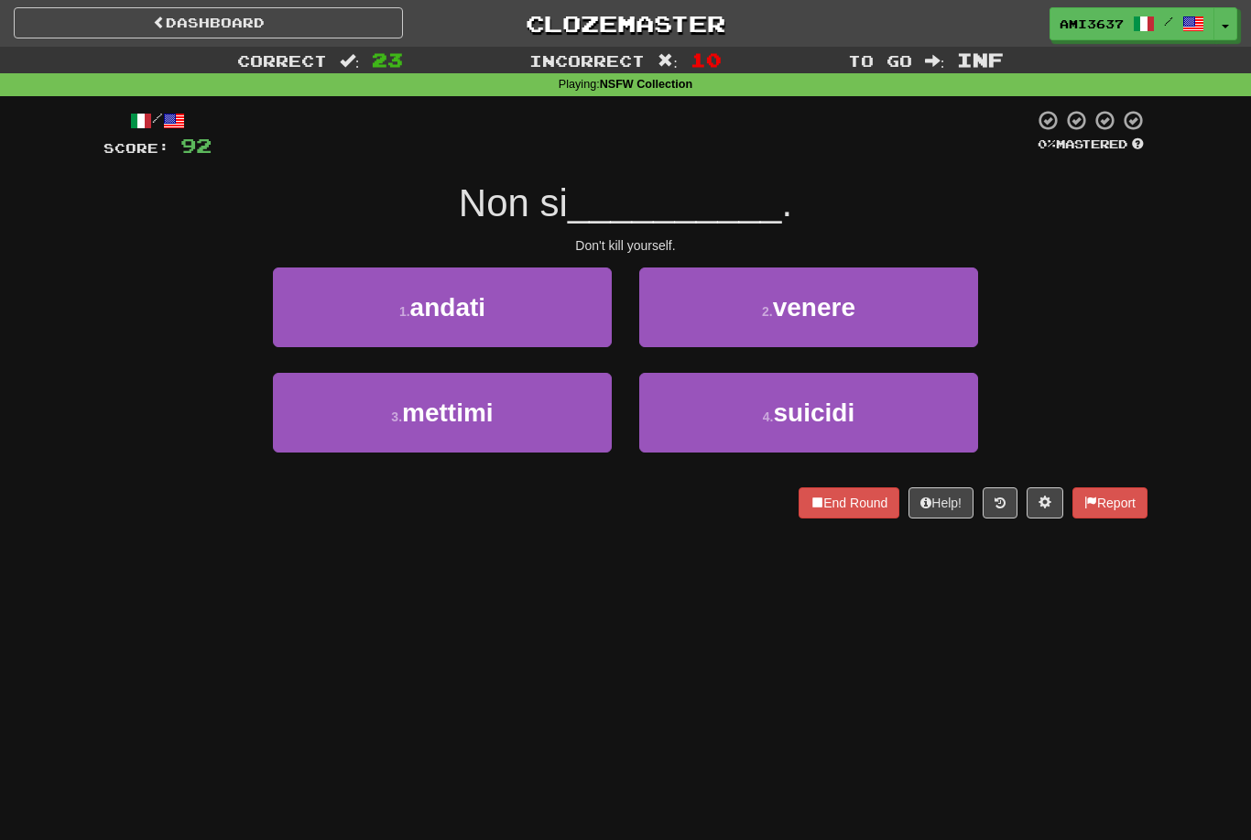
click at [573, 309] on button "1 . andati" at bounding box center [442, 307] width 339 height 80
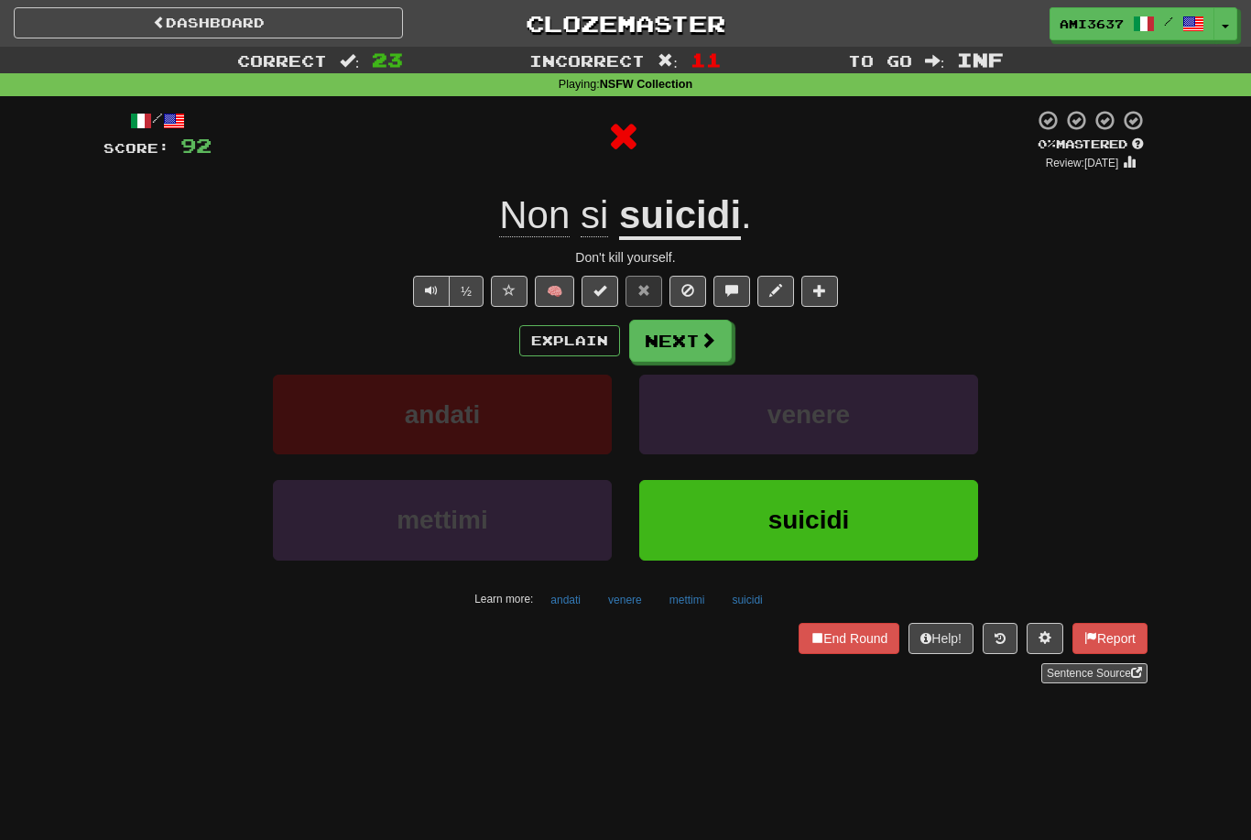
click at [697, 538] on button "suicidi" at bounding box center [808, 520] width 339 height 80
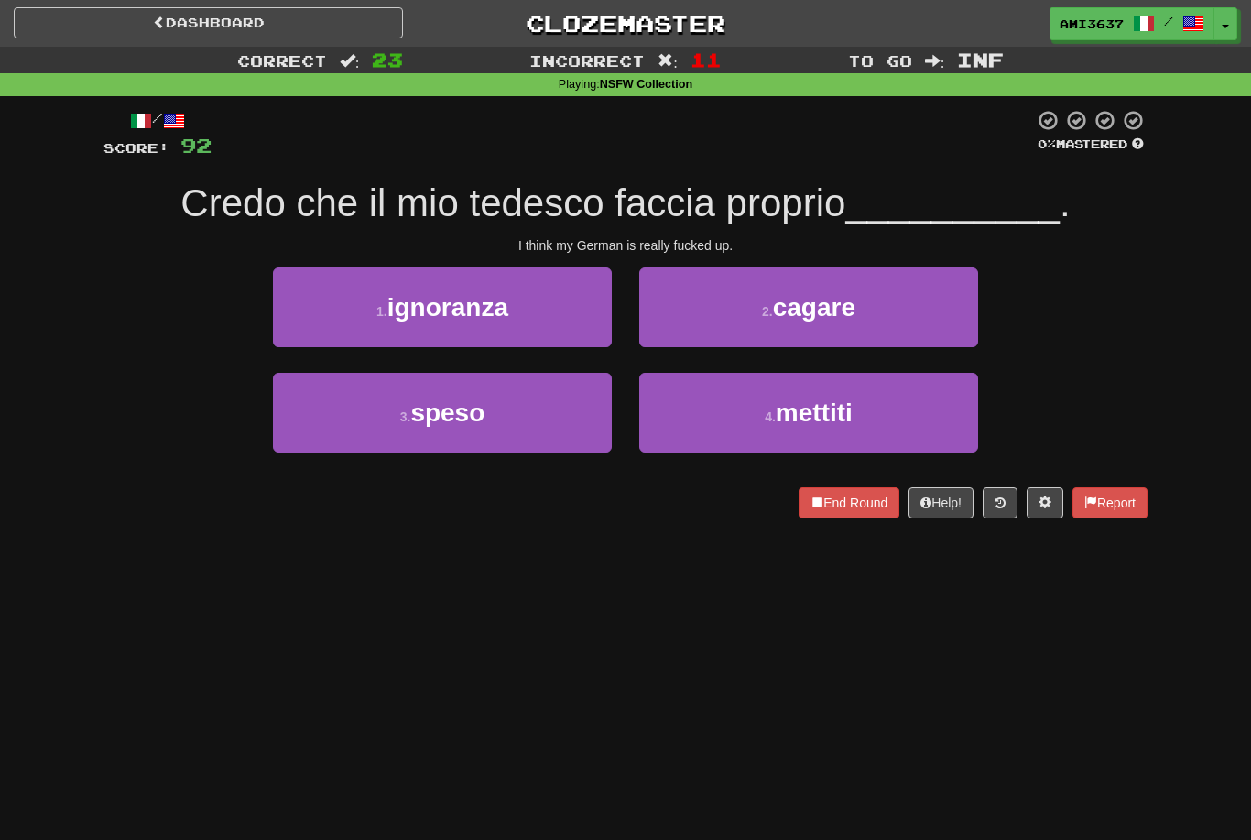
click at [750, 439] on button "4 . mettiti" at bounding box center [808, 413] width 339 height 80
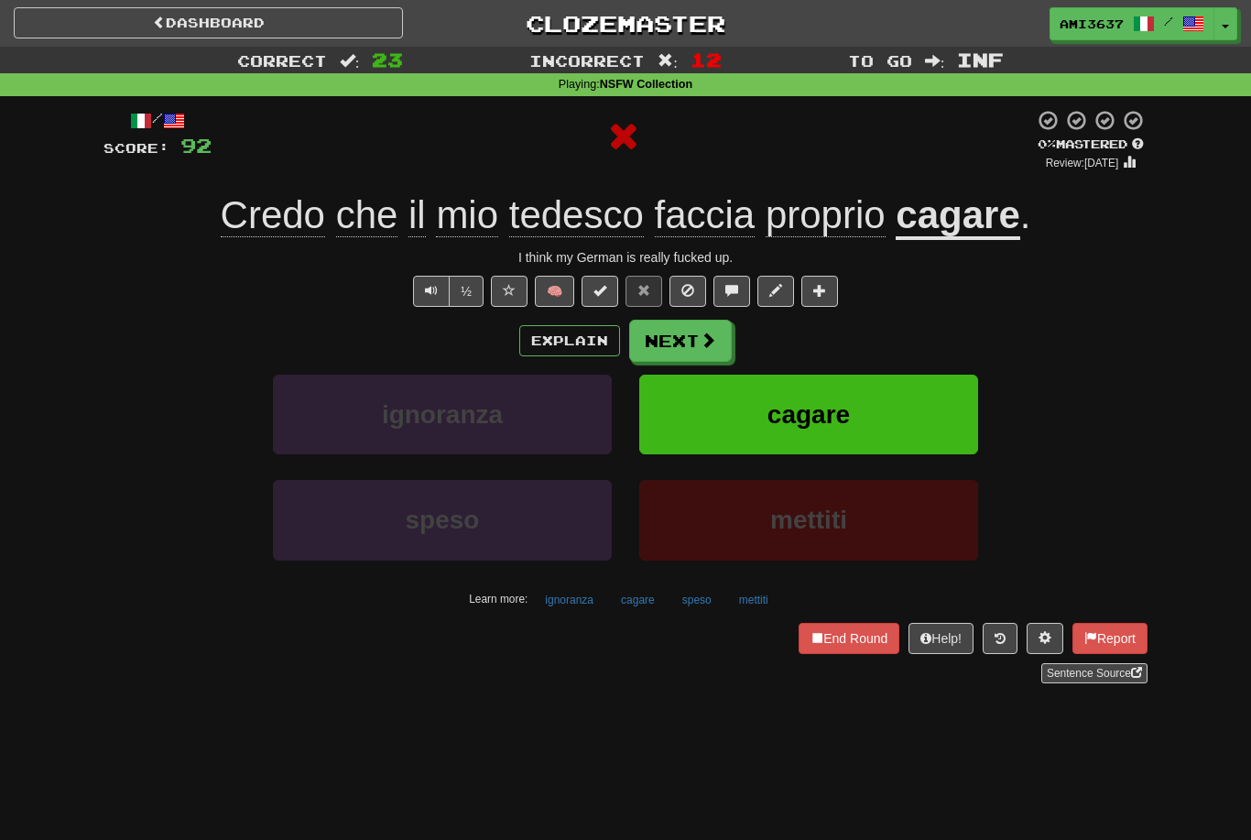
click at [925, 426] on button "cagare" at bounding box center [808, 415] width 339 height 80
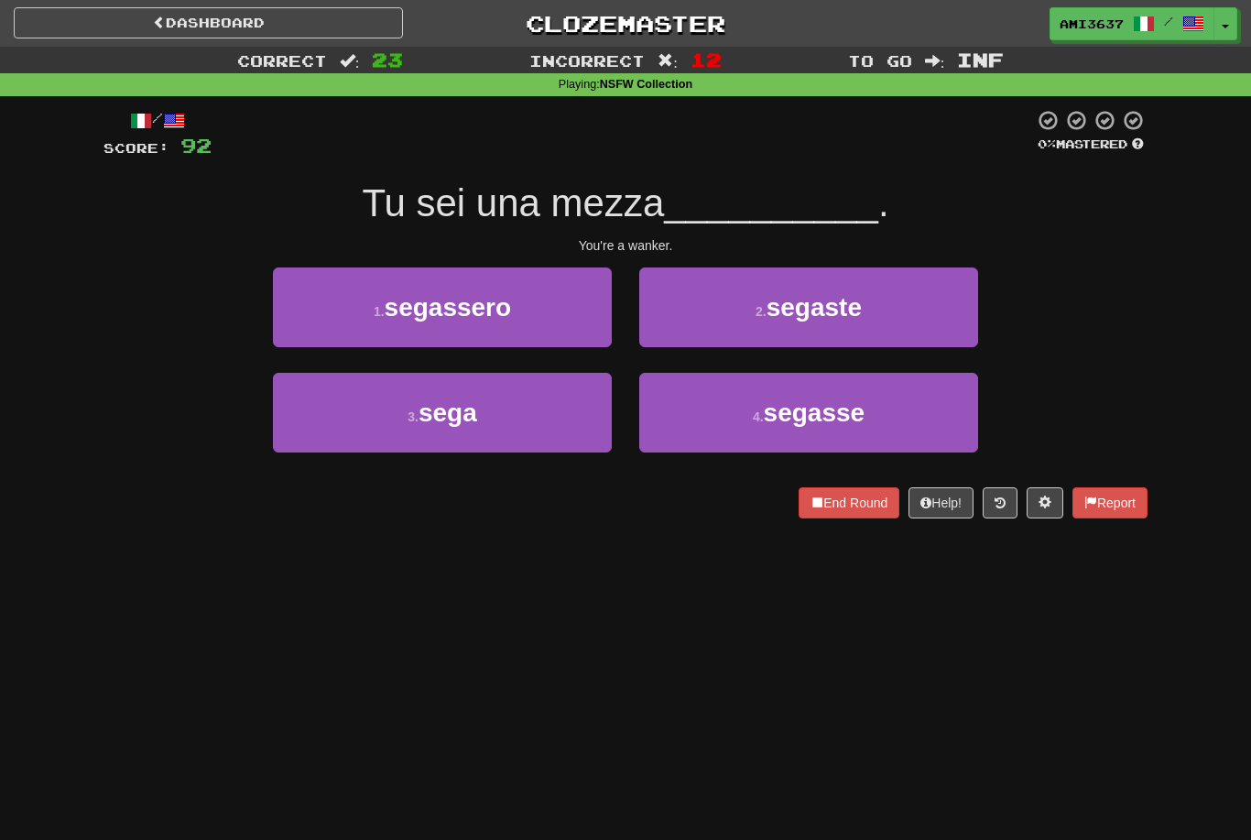
click at [491, 428] on button "3 . sega" at bounding box center [442, 413] width 339 height 80
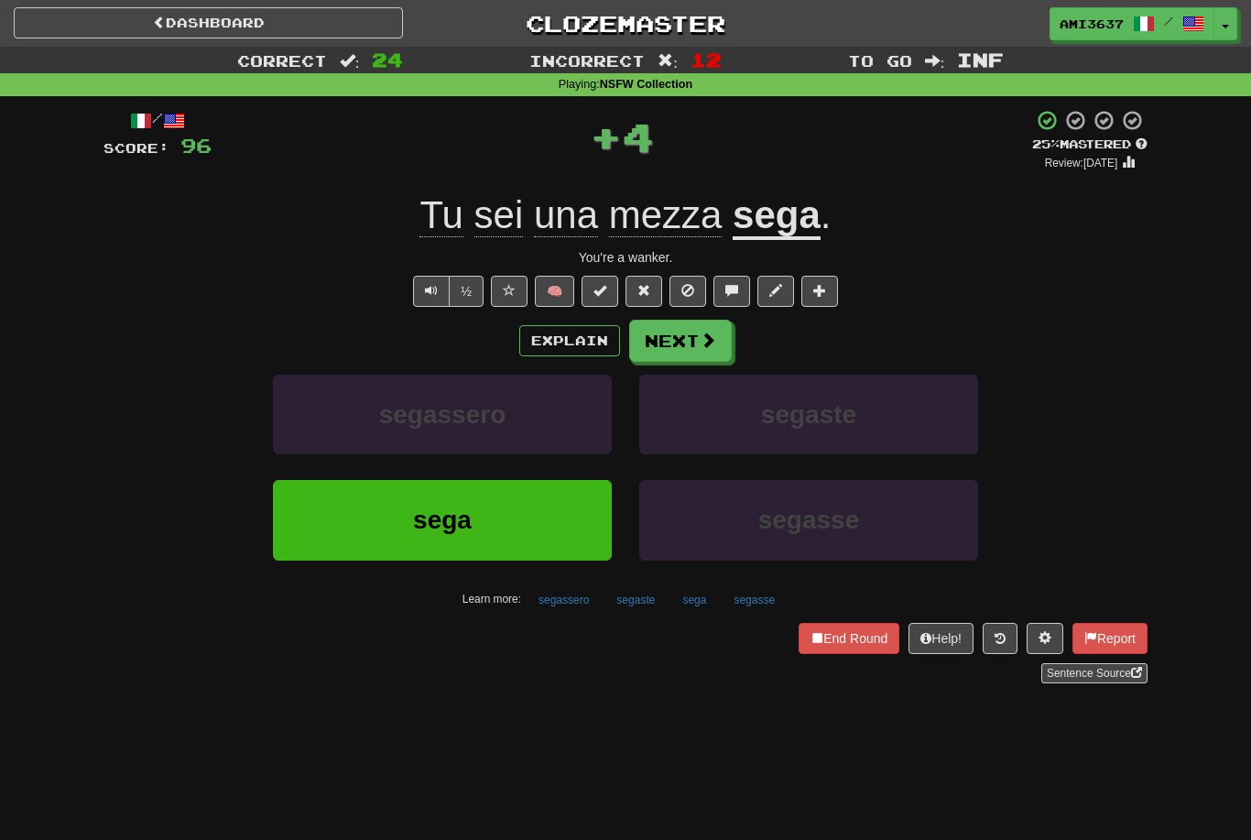
click at [434, 519] on span "sega" at bounding box center [442, 520] width 59 height 28
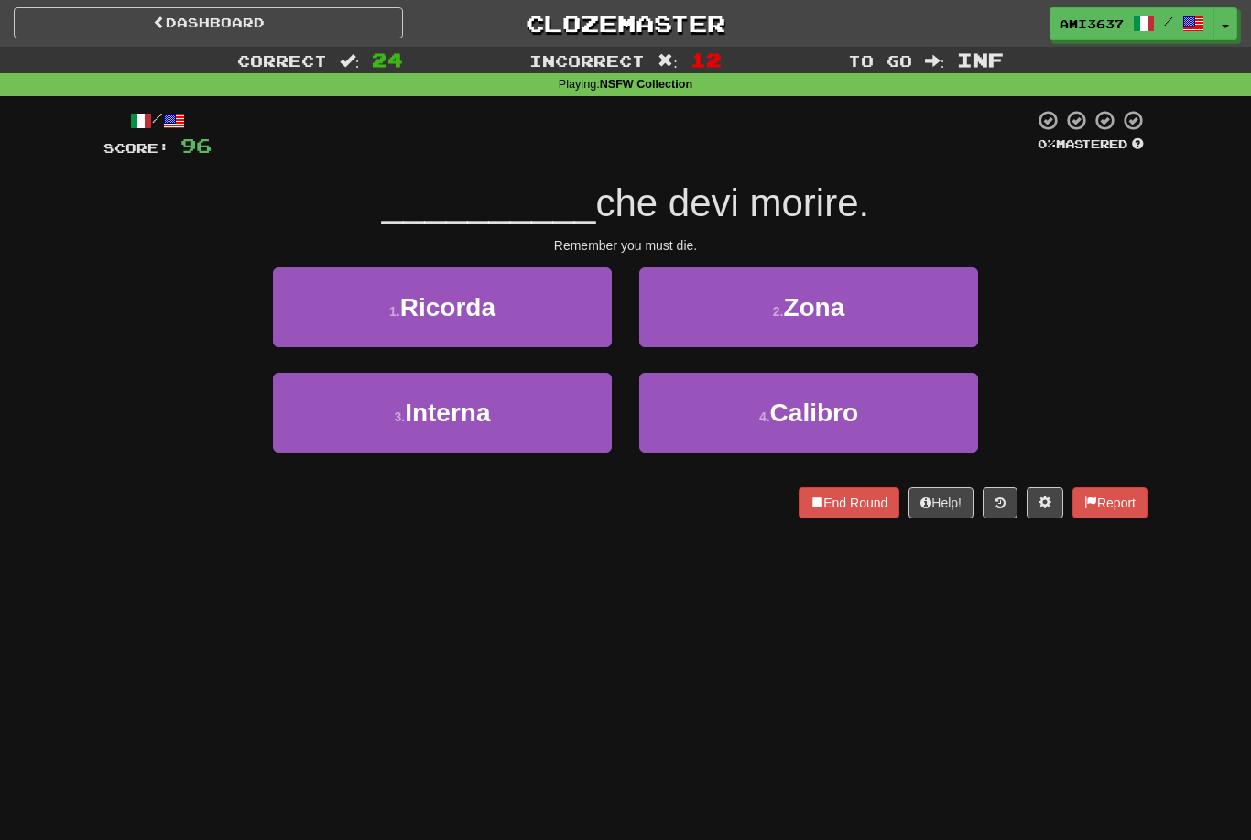
click at [498, 319] on button "1 . Ricorda" at bounding box center [442, 307] width 339 height 80
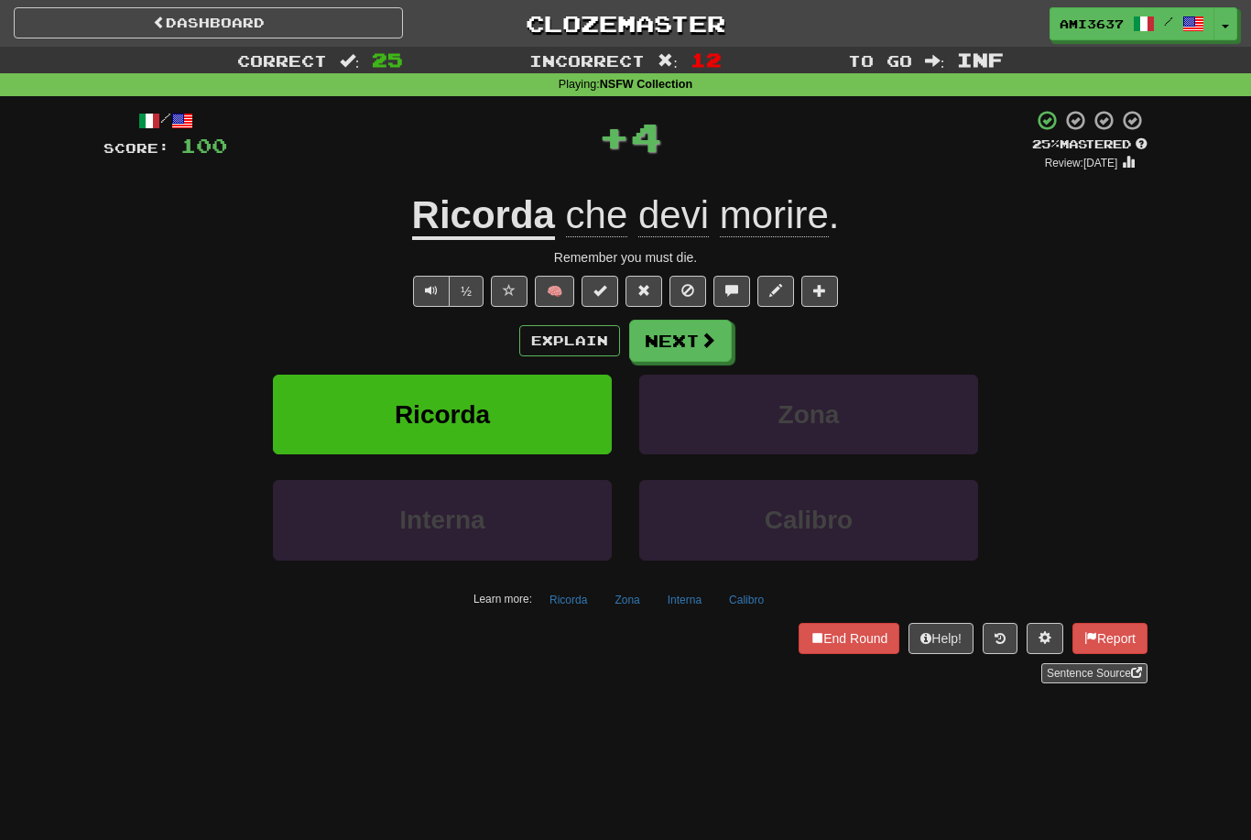
click at [477, 409] on span "Ricorda" at bounding box center [442, 414] width 95 height 28
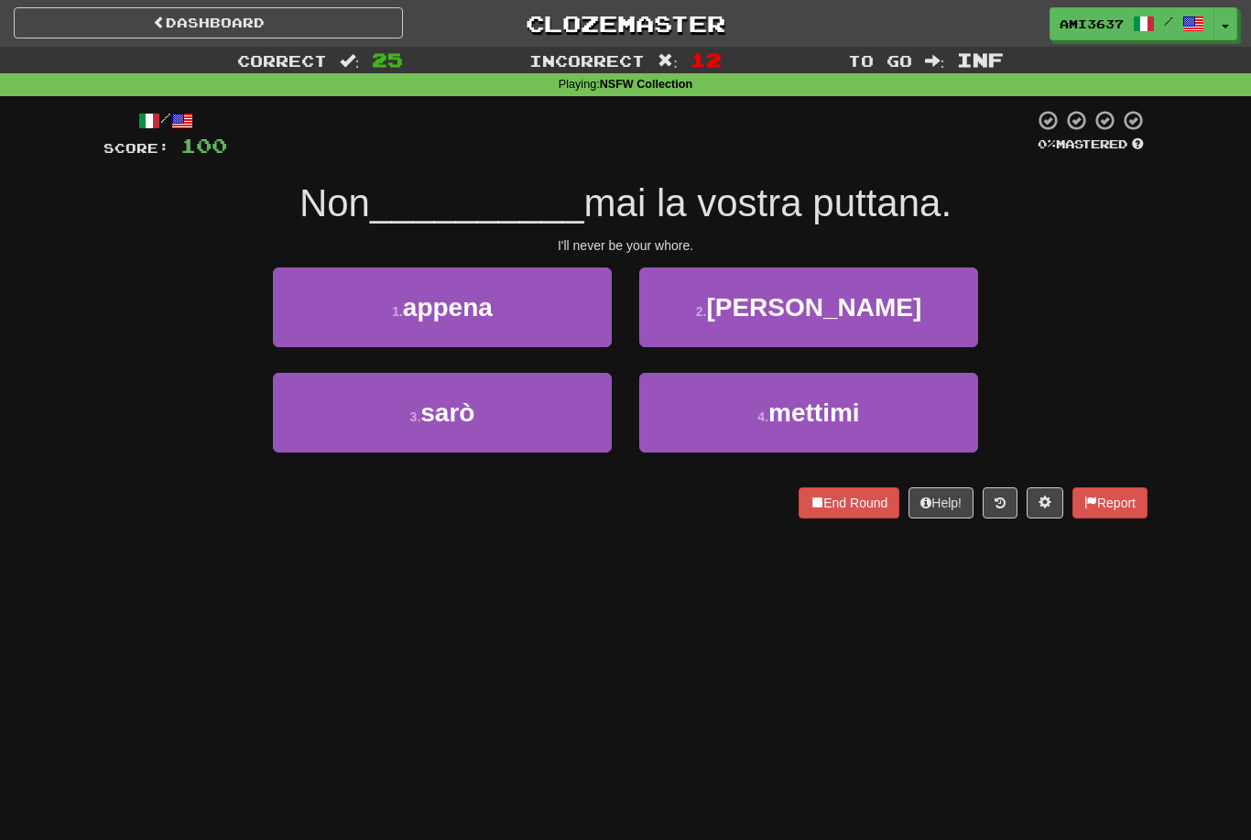
click at [772, 428] on button "4 . mettimi" at bounding box center [808, 413] width 339 height 80
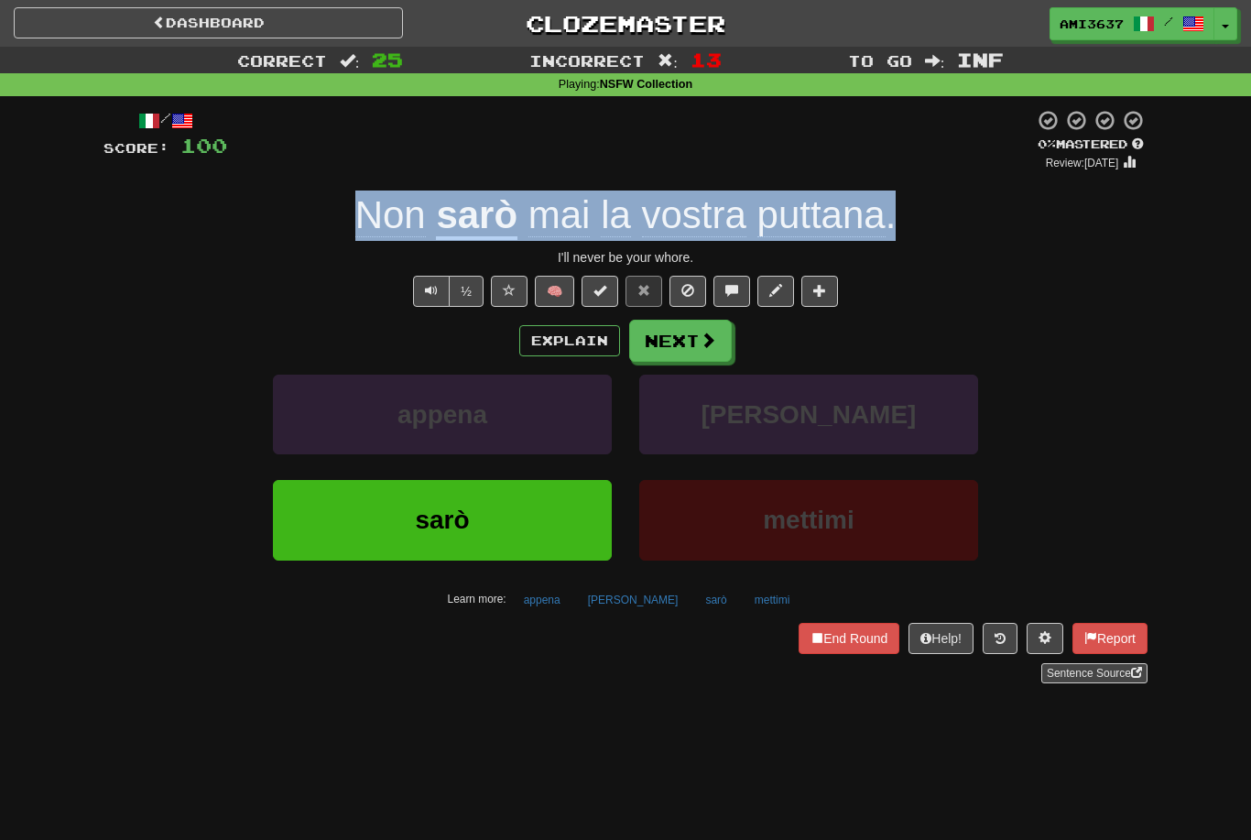
click at [712, 342] on span at bounding box center [708, 340] width 16 height 16
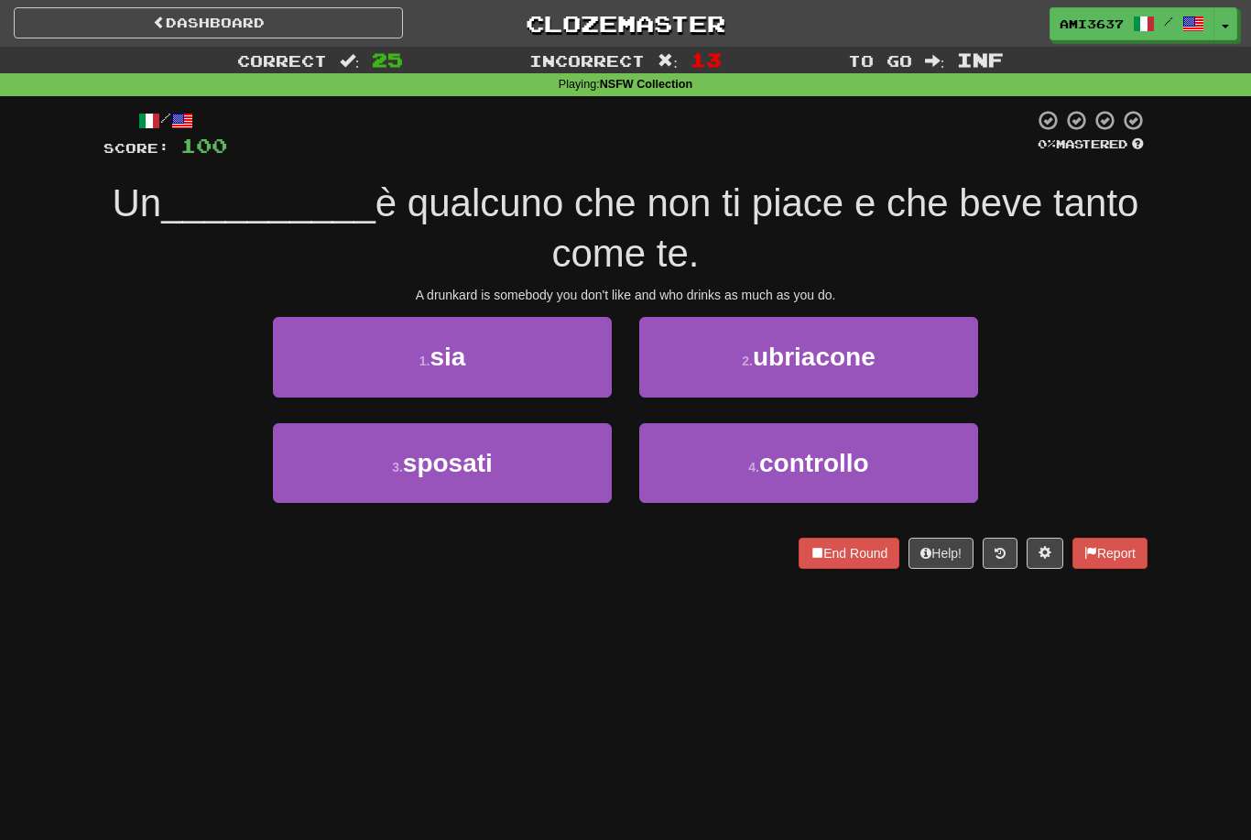
click at [794, 351] on span "ubriacone" at bounding box center [814, 357] width 123 height 28
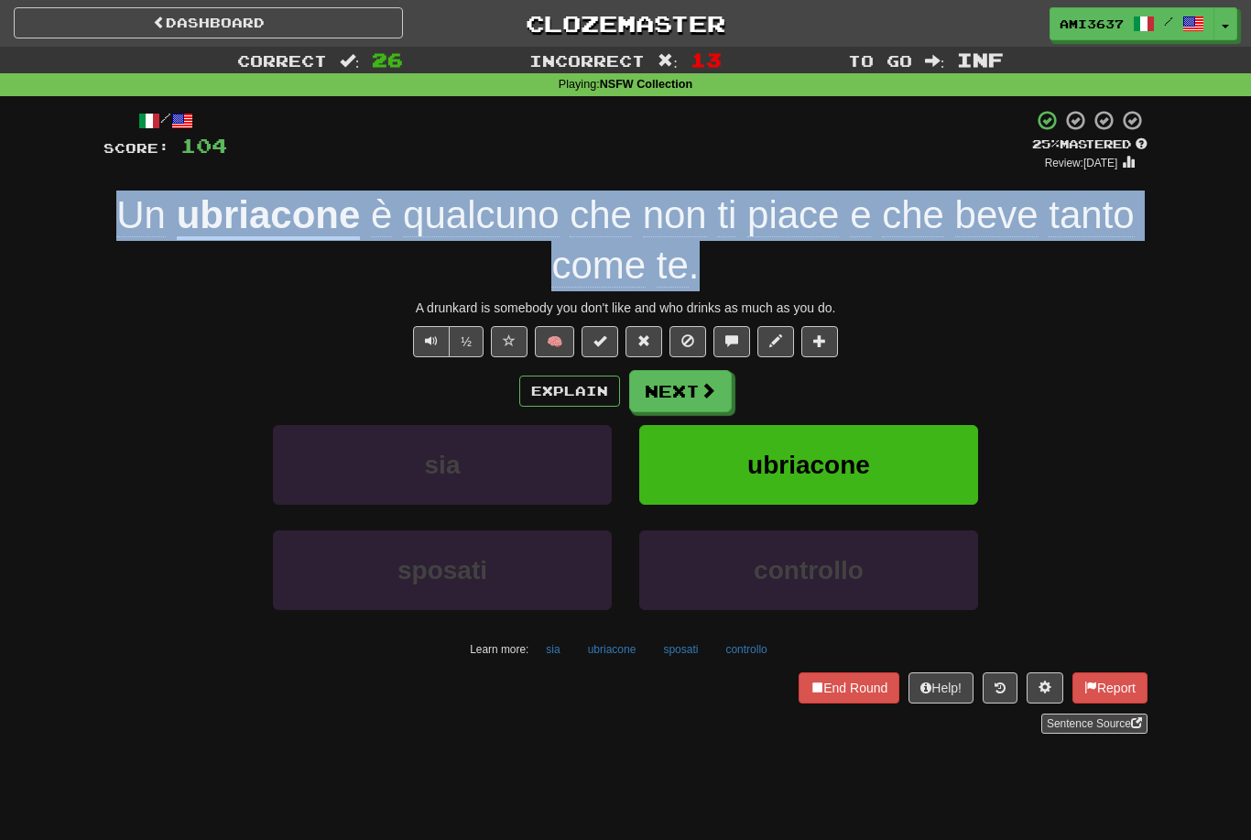
click at [921, 452] on button "ubriacone" at bounding box center [808, 465] width 339 height 80
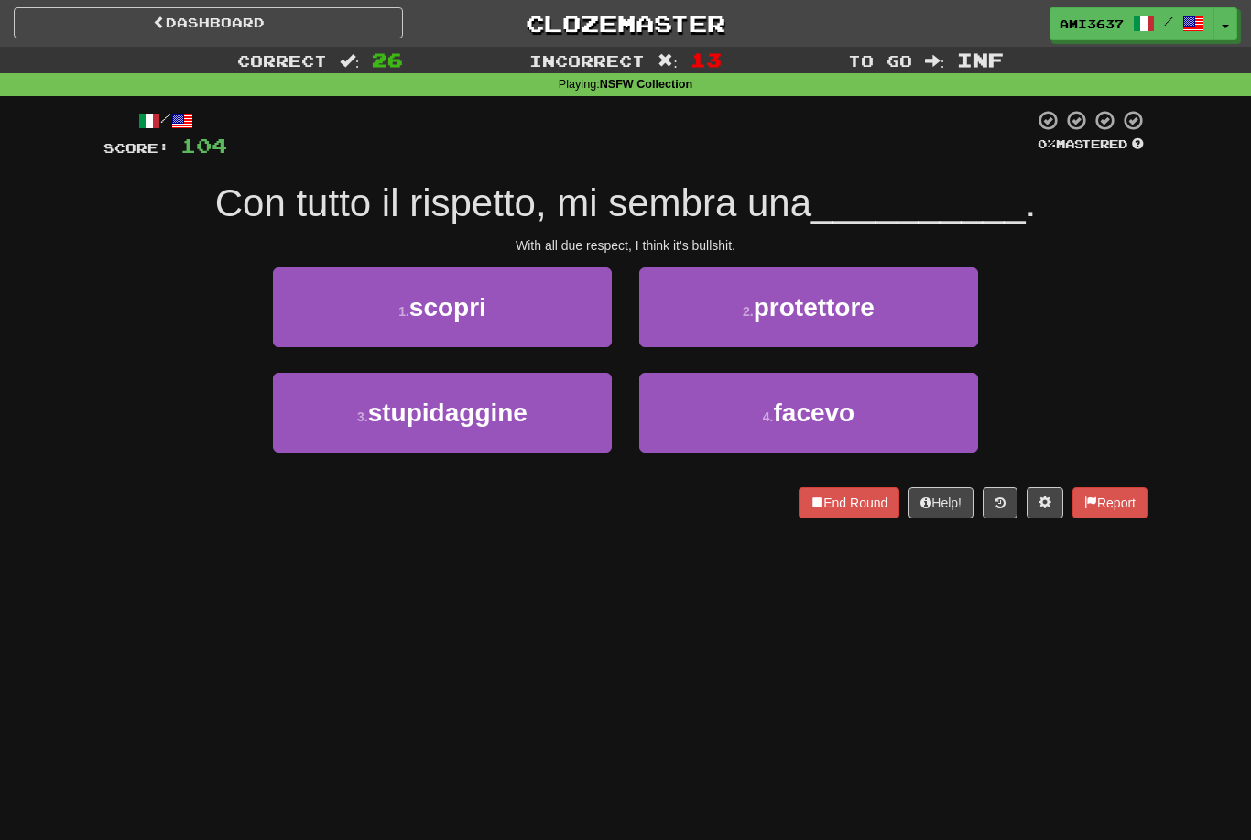
click at [531, 417] on button "3 . stupidaggine" at bounding box center [442, 413] width 339 height 80
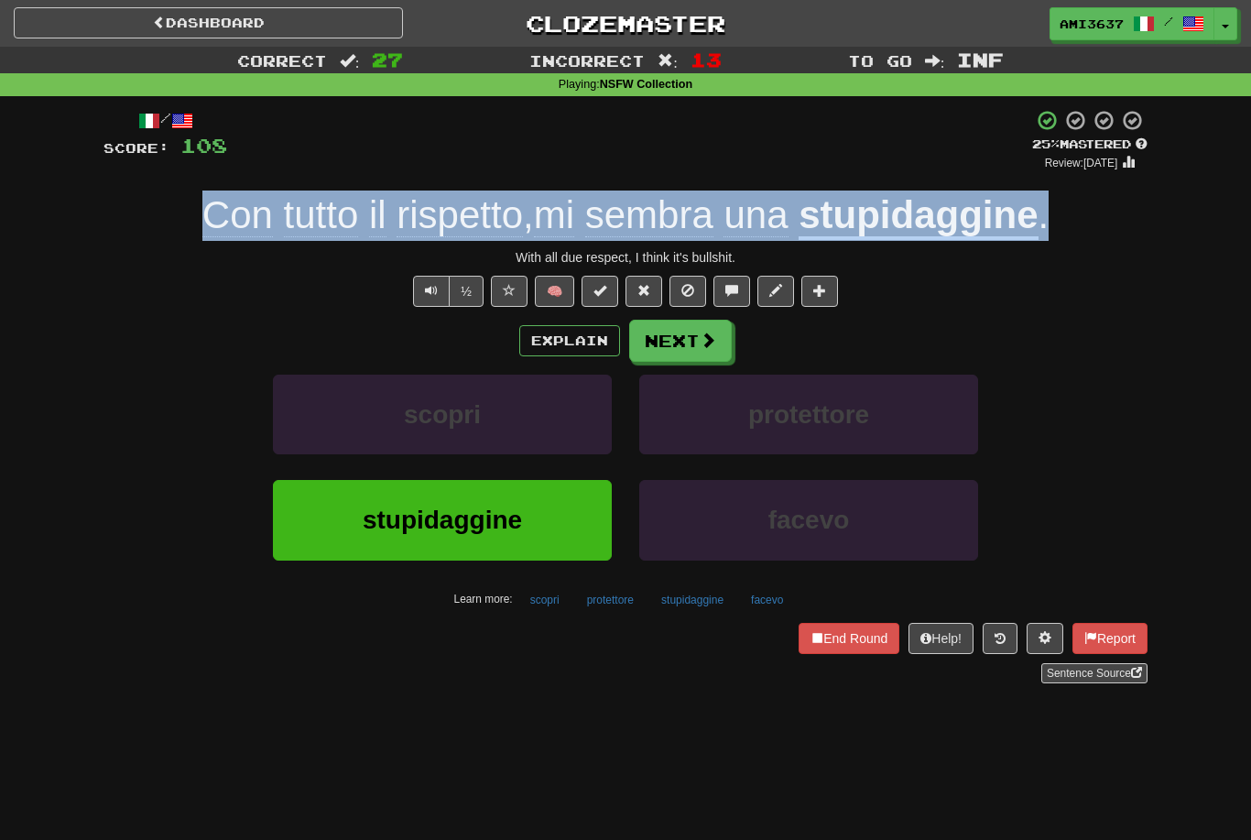
click at [509, 295] on span at bounding box center [509, 290] width 13 height 13
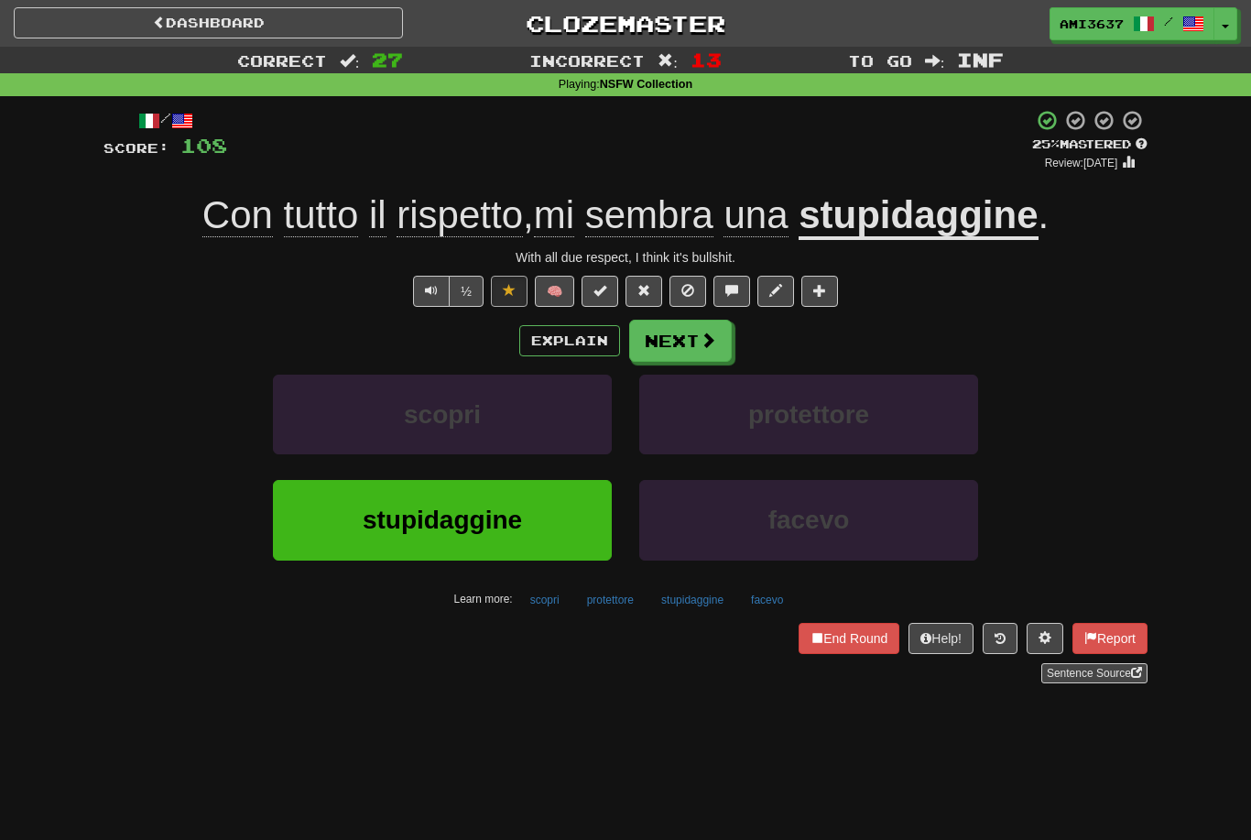
click at [703, 336] on span at bounding box center [708, 340] width 16 height 16
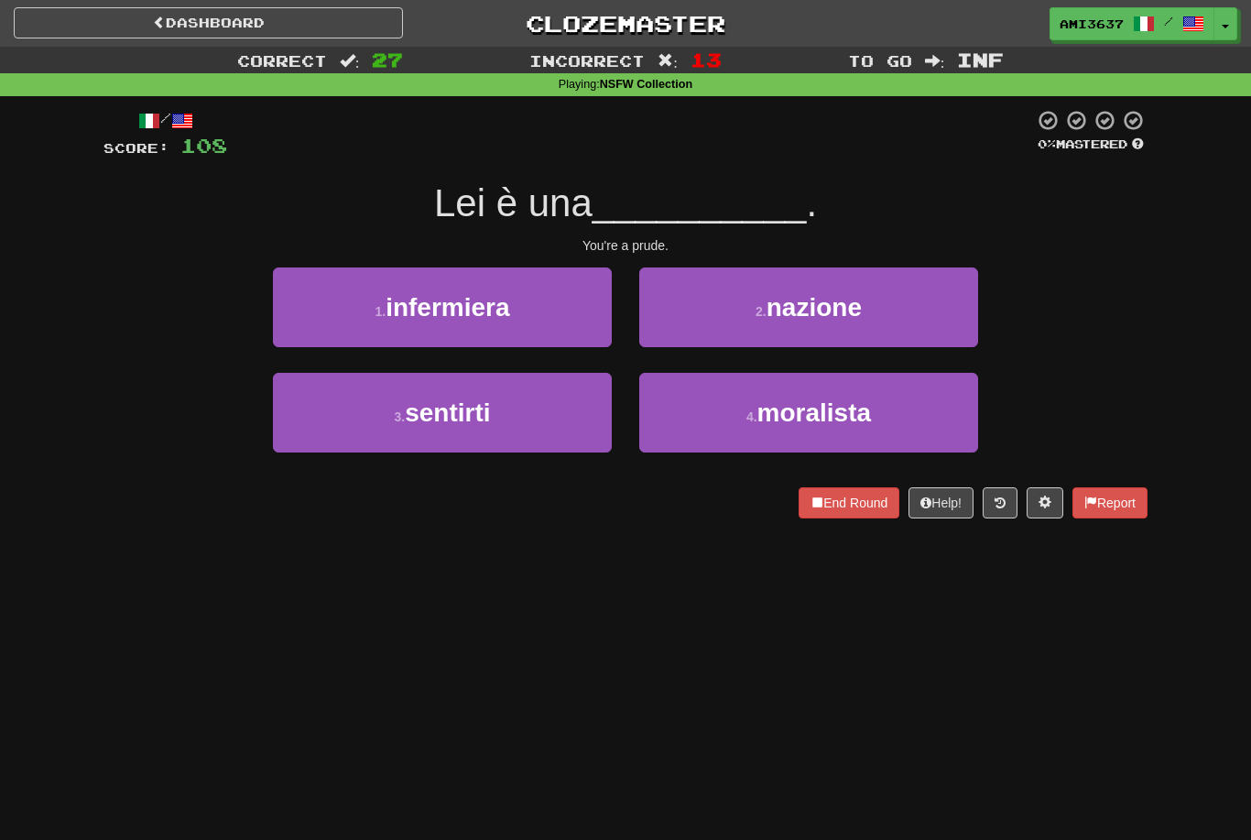
click at [920, 387] on button "4 . moralista" at bounding box center [808, 413] width 339 height 80
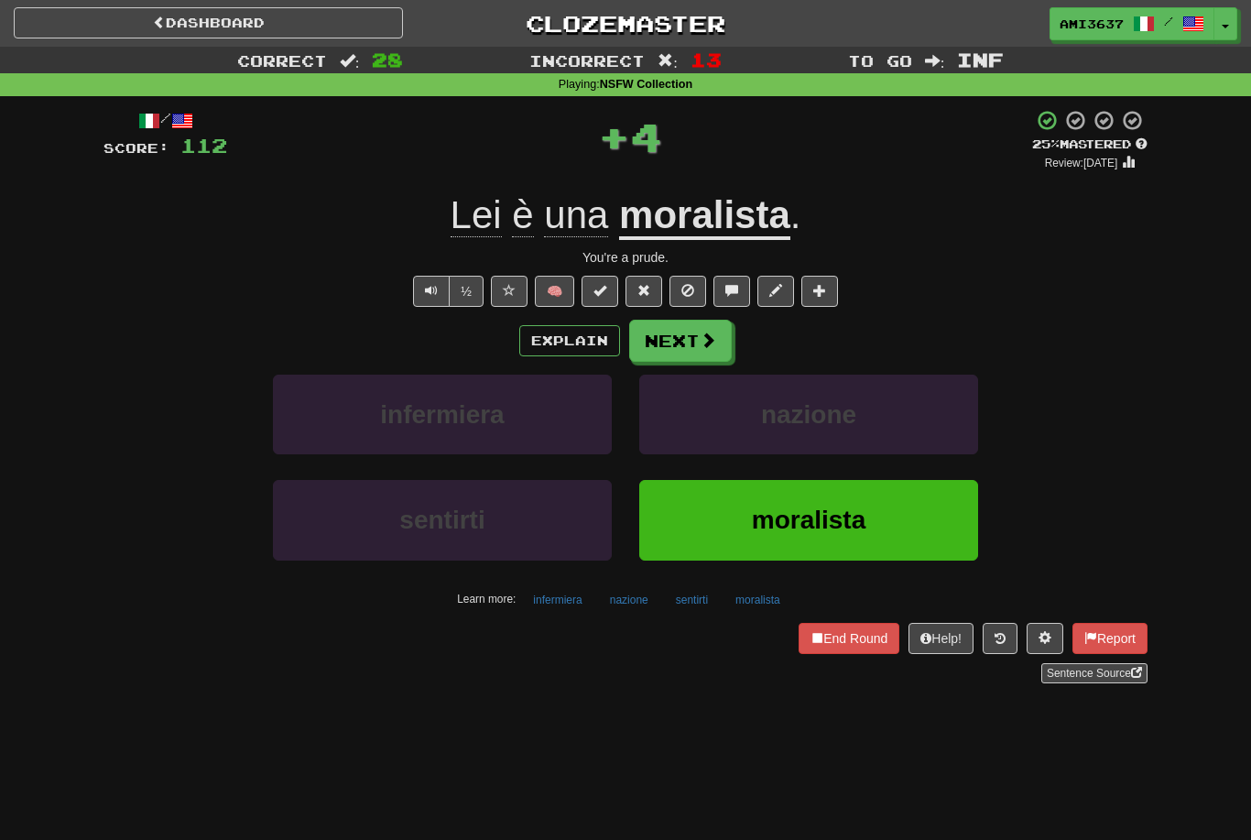
click at [938, 520] on button "moralista" at bounding box center [808, 520] width 339 height 80
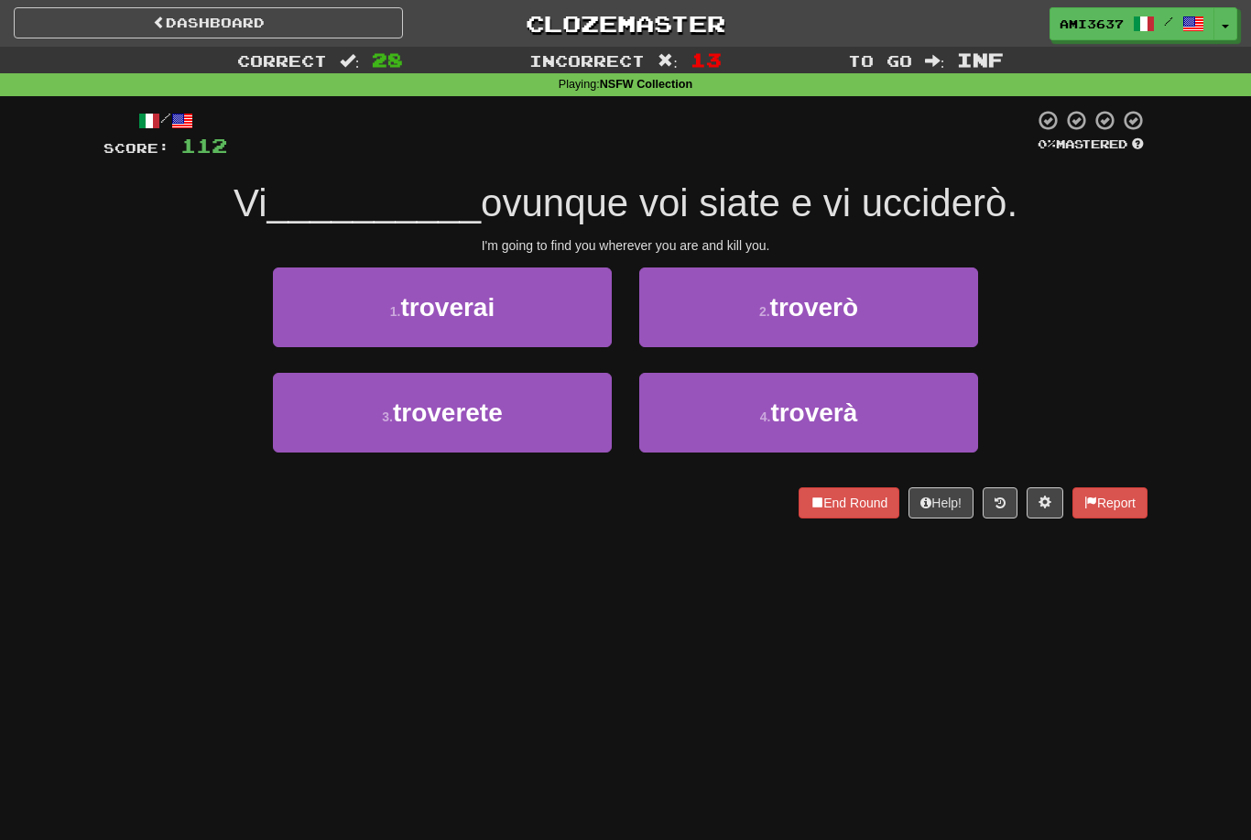
click at [337, 311] on button "1 . troverai" at bounding box center [442, 307] width 339 height 80
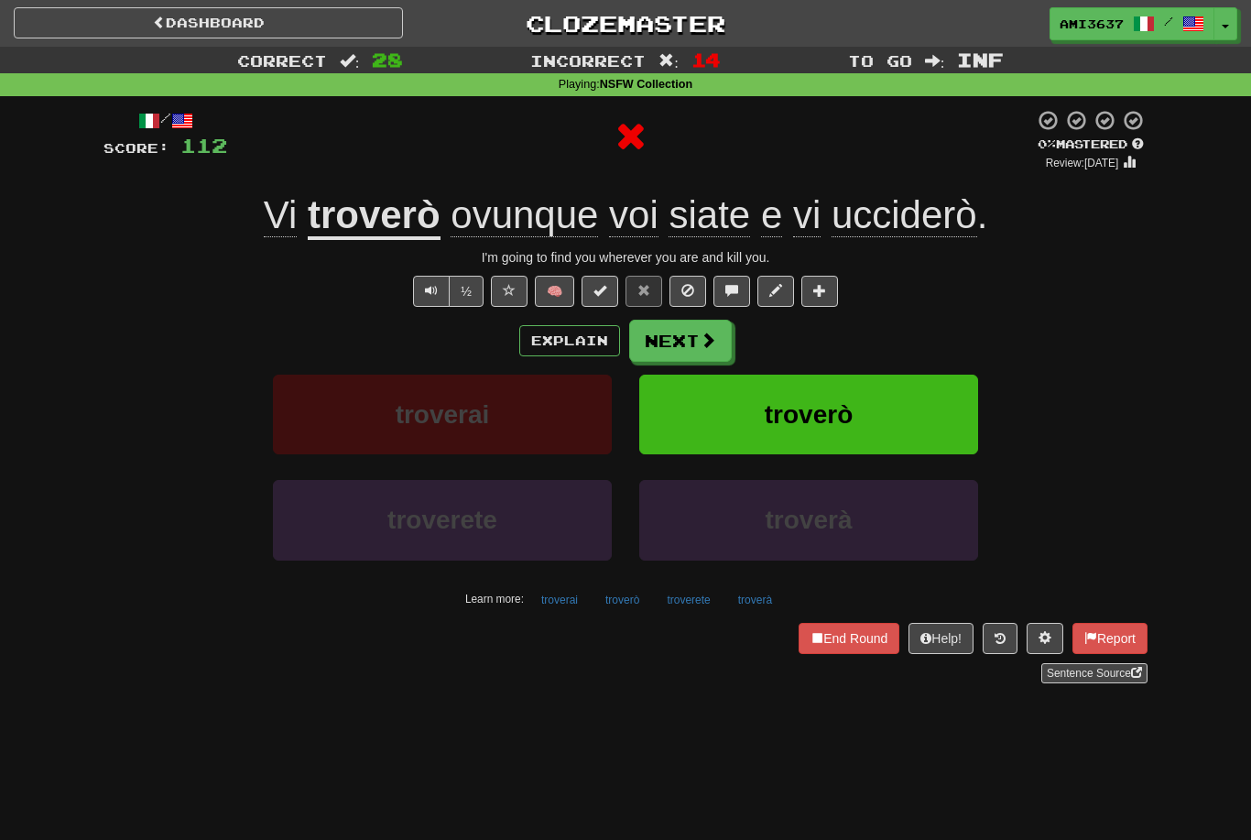
click at [349, 435] on button "troverai" at bounding box center [442, 415] width 339 height 80
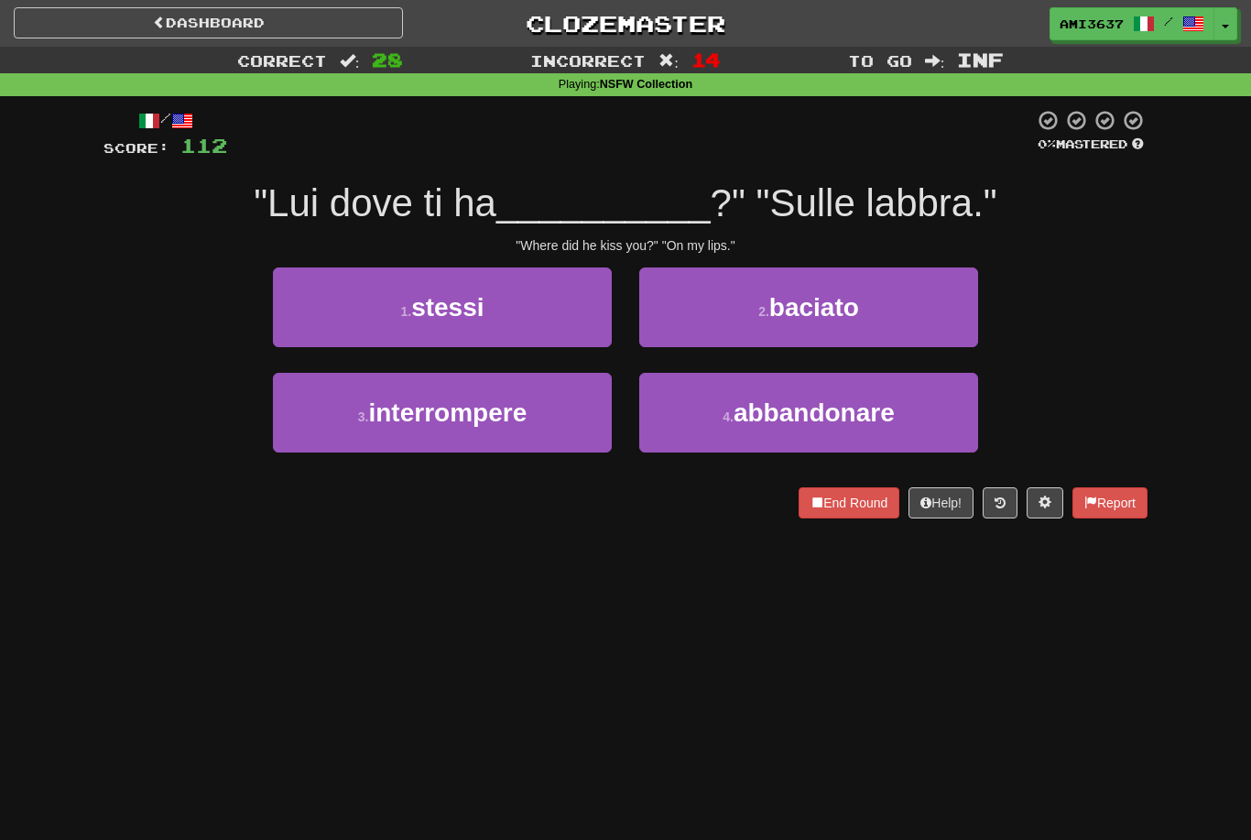
click at [742, 321] on button "2 . baciato" at bounding box center [808, 307] width 339 height 80
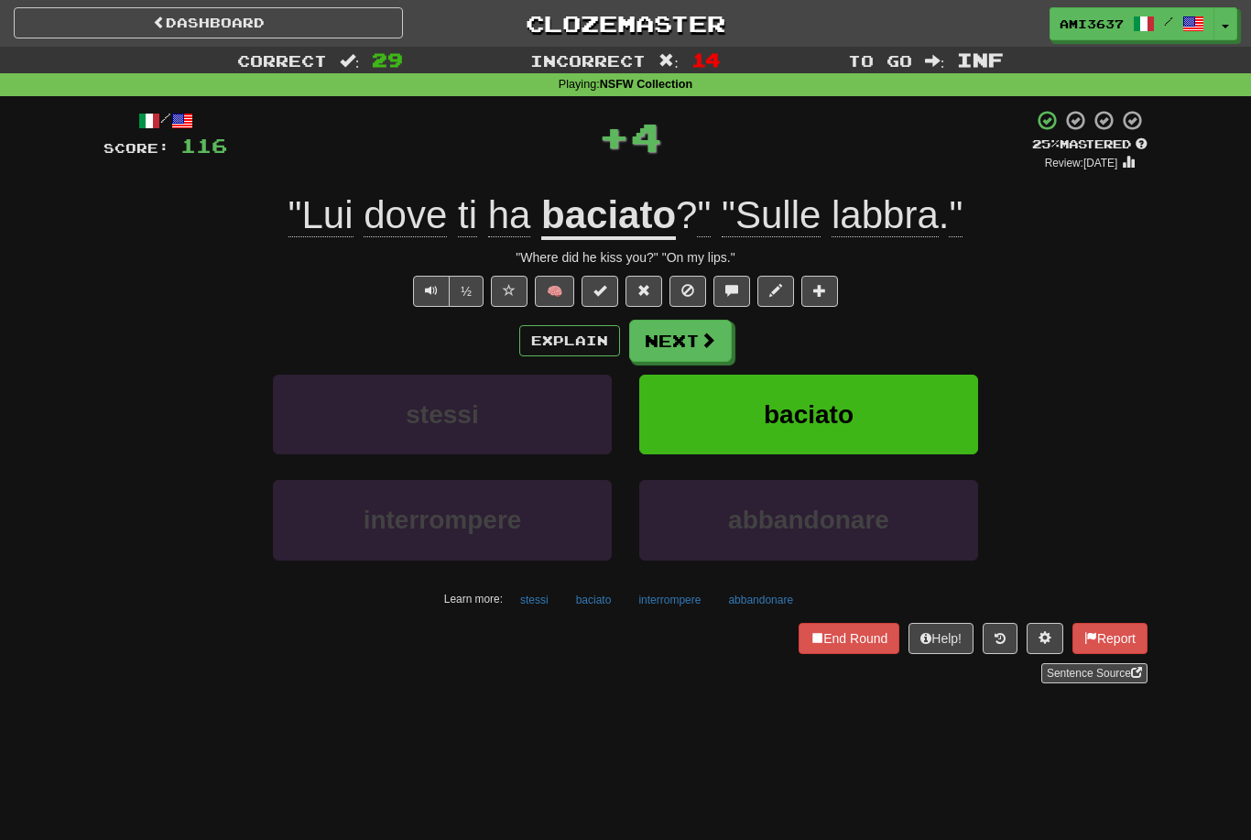
click at [742, 415] on button "baciato" at bounding box center [808, 415] width 339 height 80
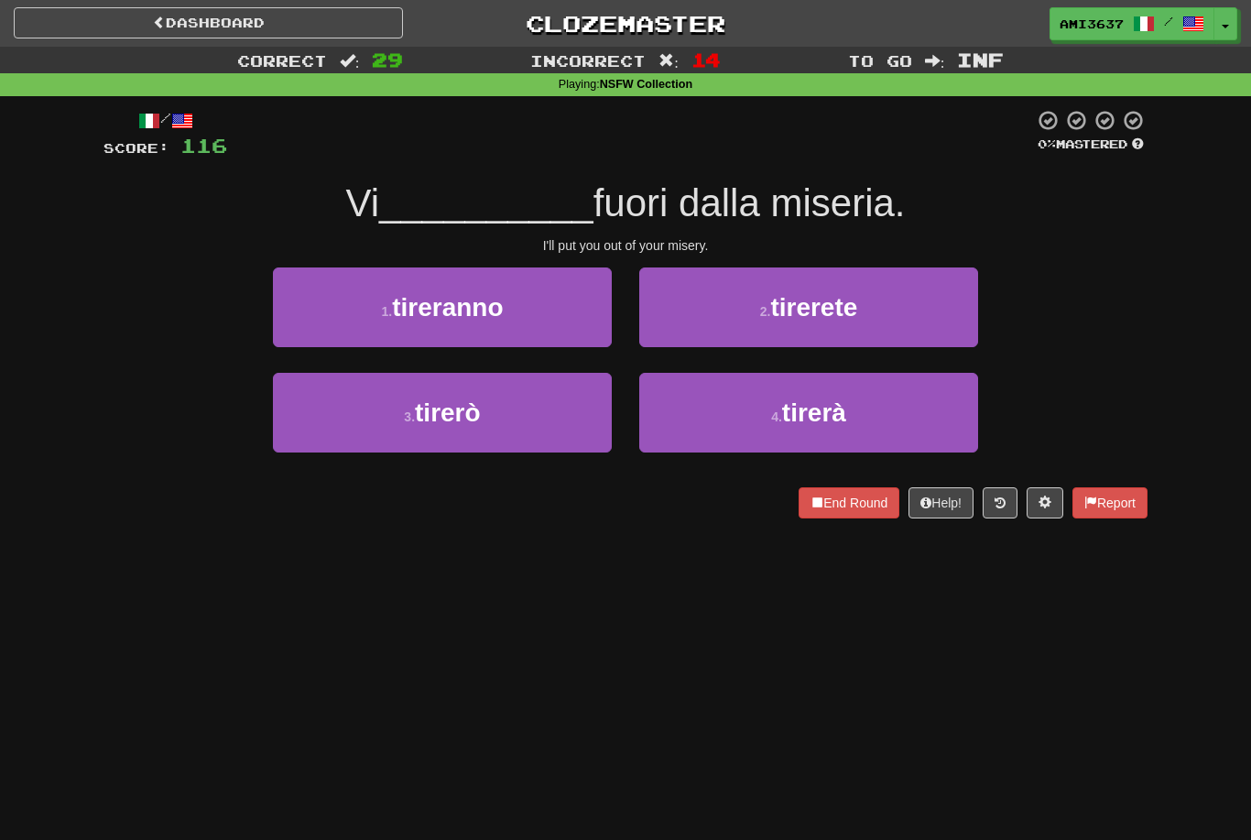
click at [440, 429] on button "3 . tirerò" at bounding box center [442, 413] width 339 height 80
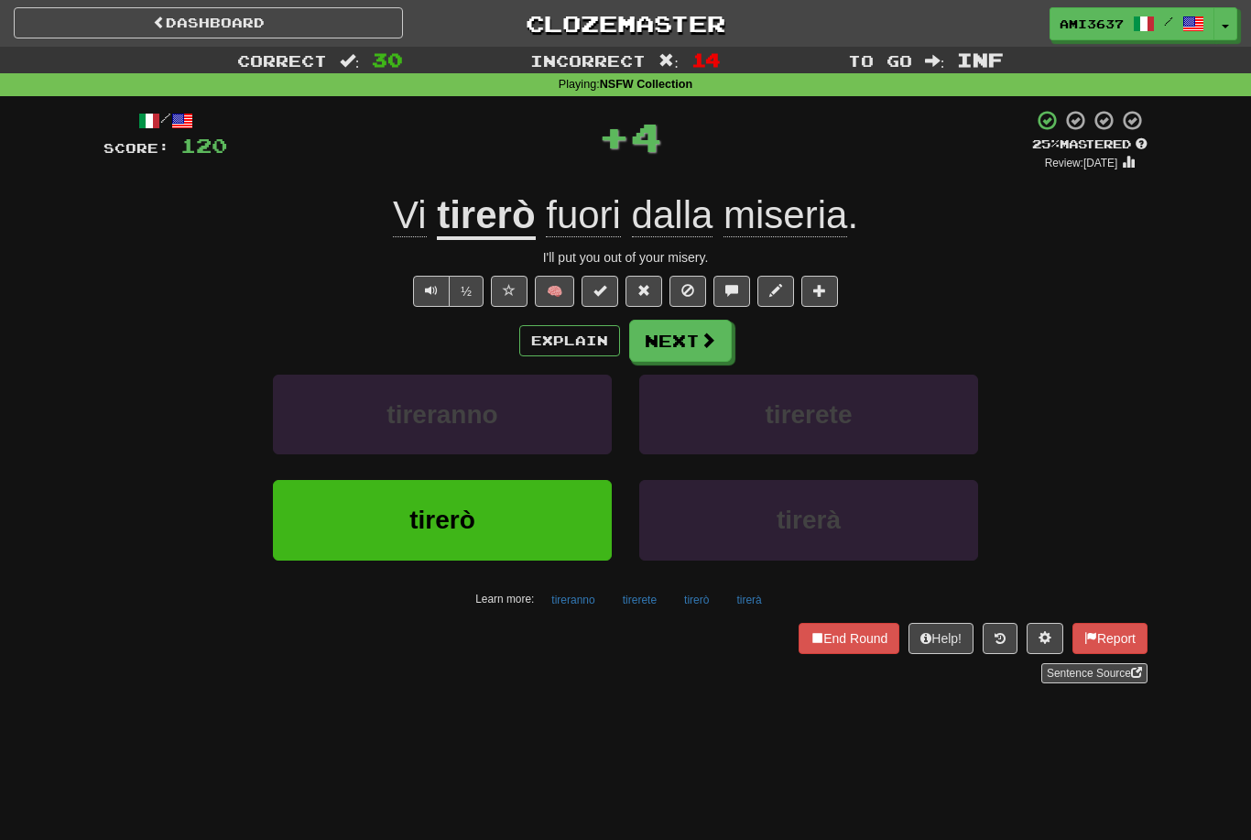
click at [403, 533] on button "tirerò" at bounding box center [442, 520] width 339 height 80
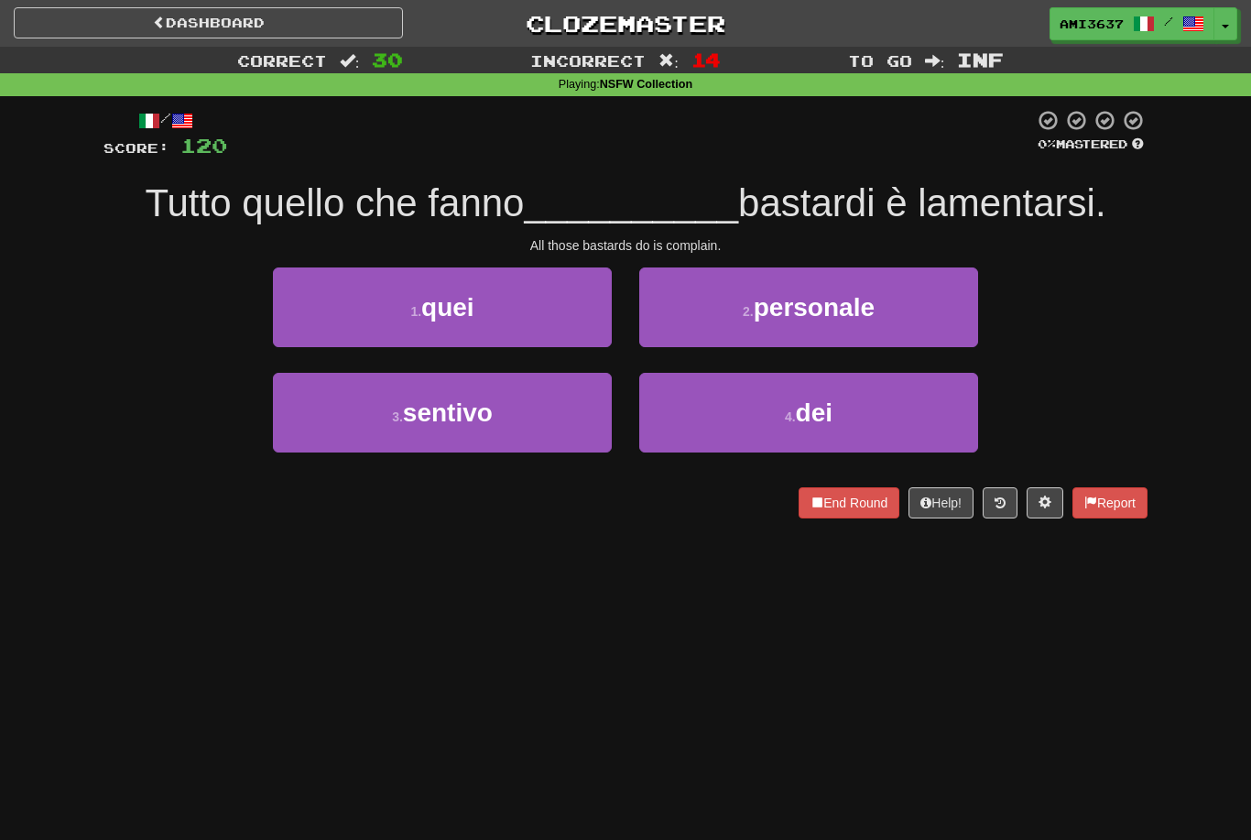
click at [883, 443] on button "4 . dei" at bounding box center [808, 413] width 339 height 80
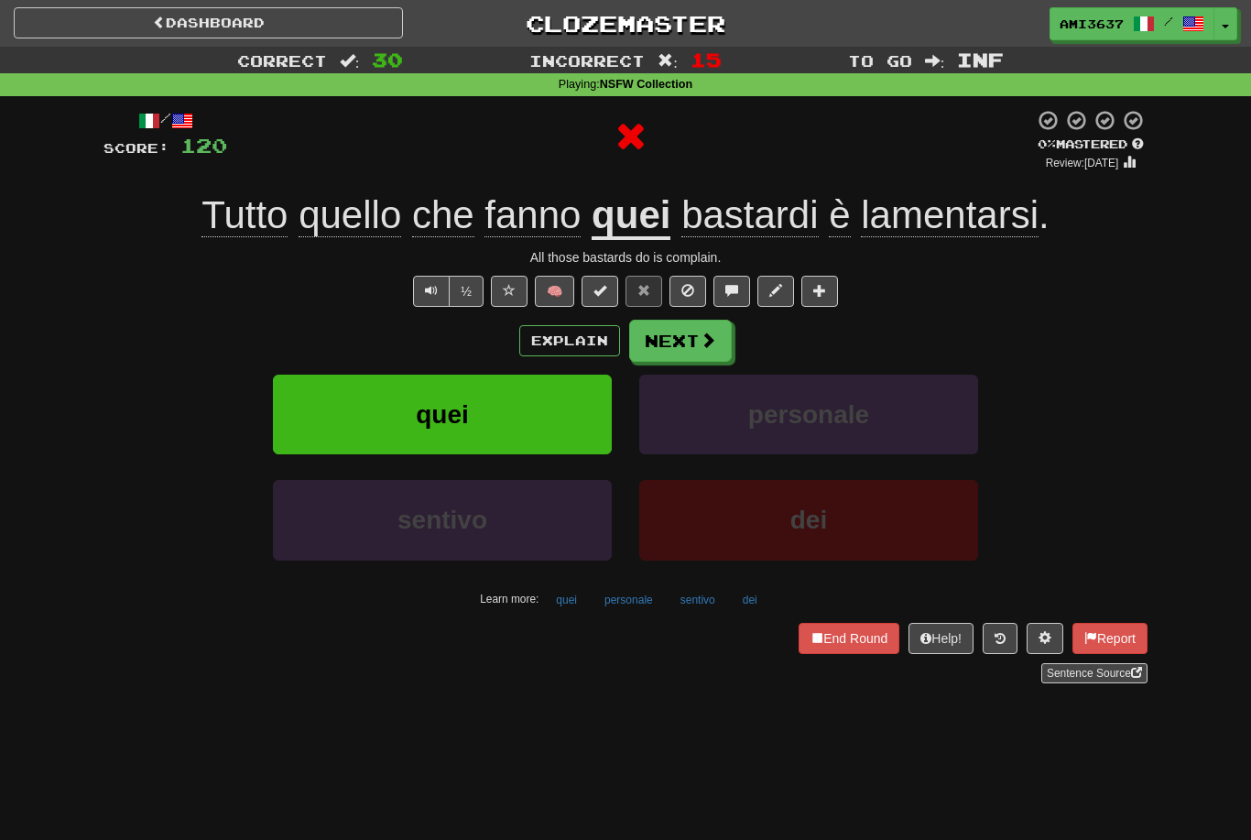
click at [868, 506] on button "dei" at bounding box center [808, 520] width 339 height 80
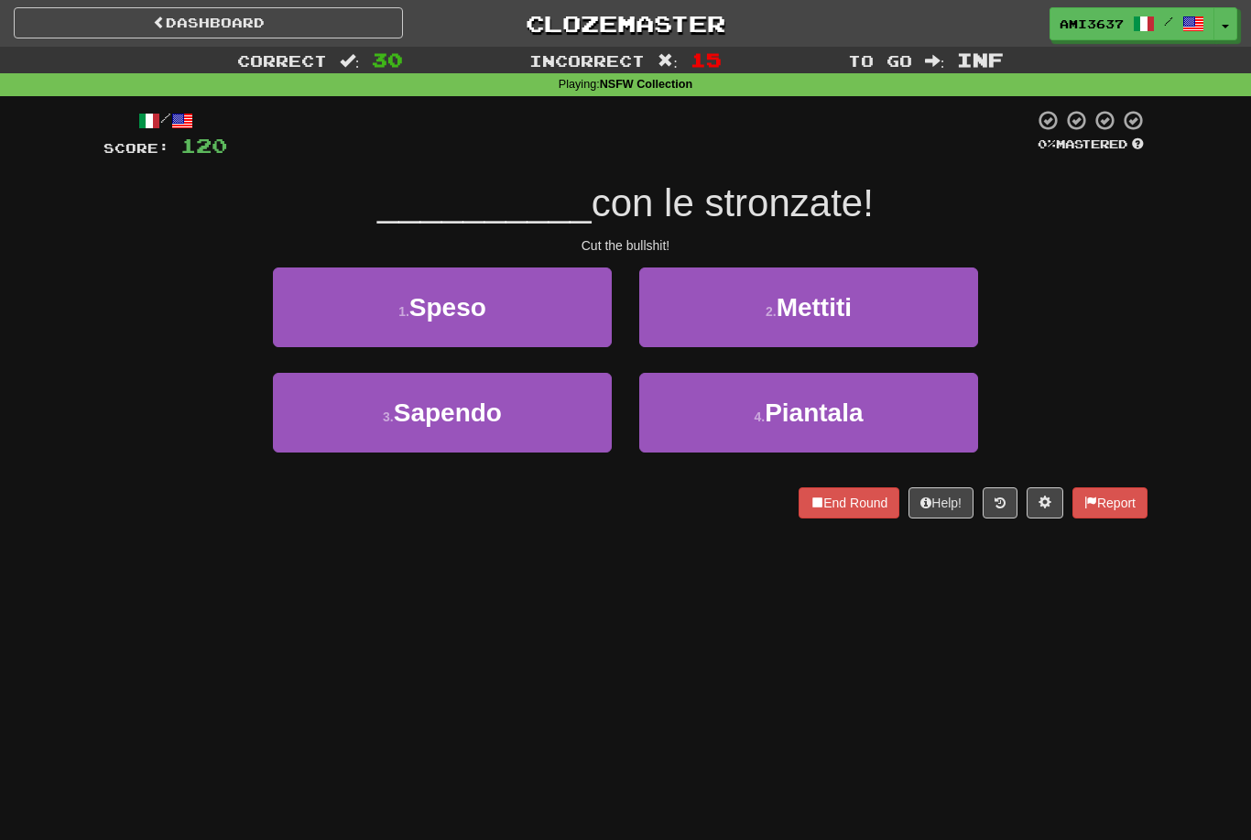
click at [898, 432] on button "4 . Piantala" at bounding box center [808, 413] width 339 height 80
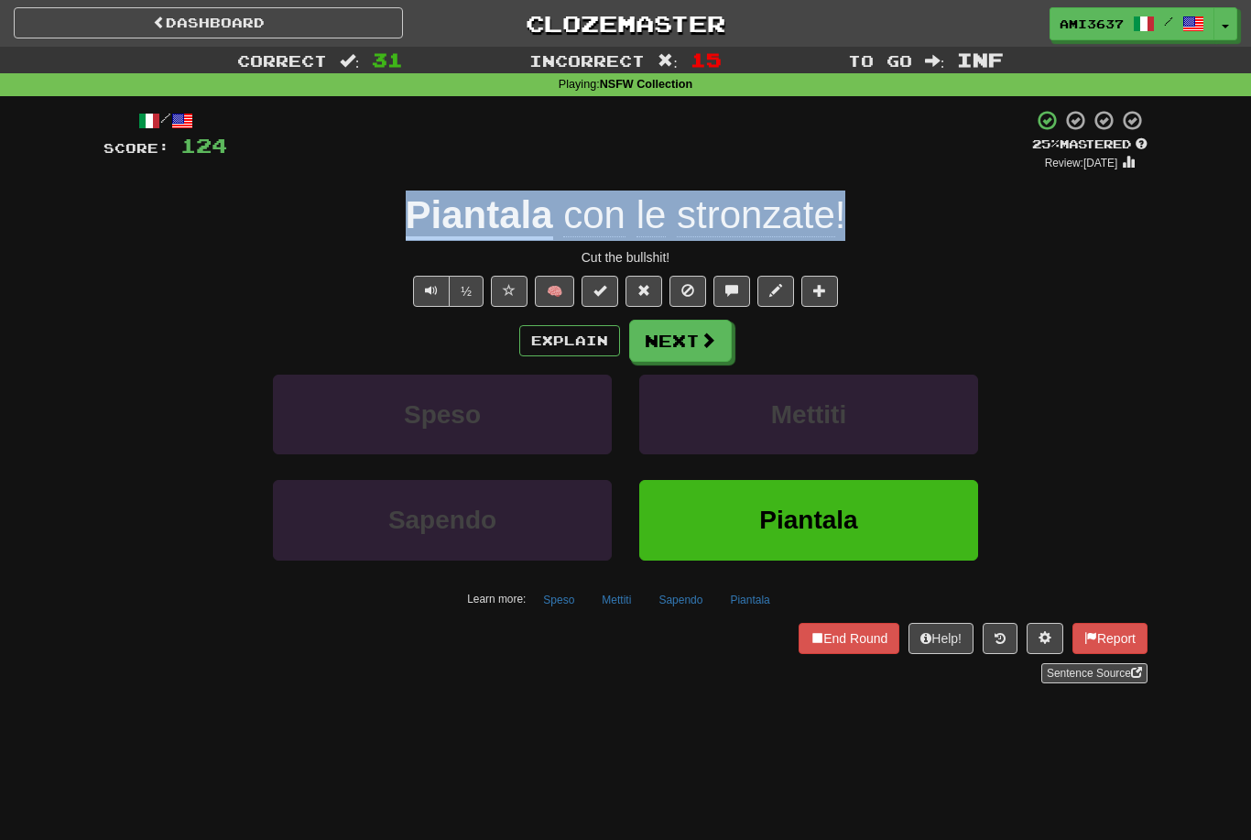
click at [512, 288] on span at bounding box center [509, 290] width 13 height 13
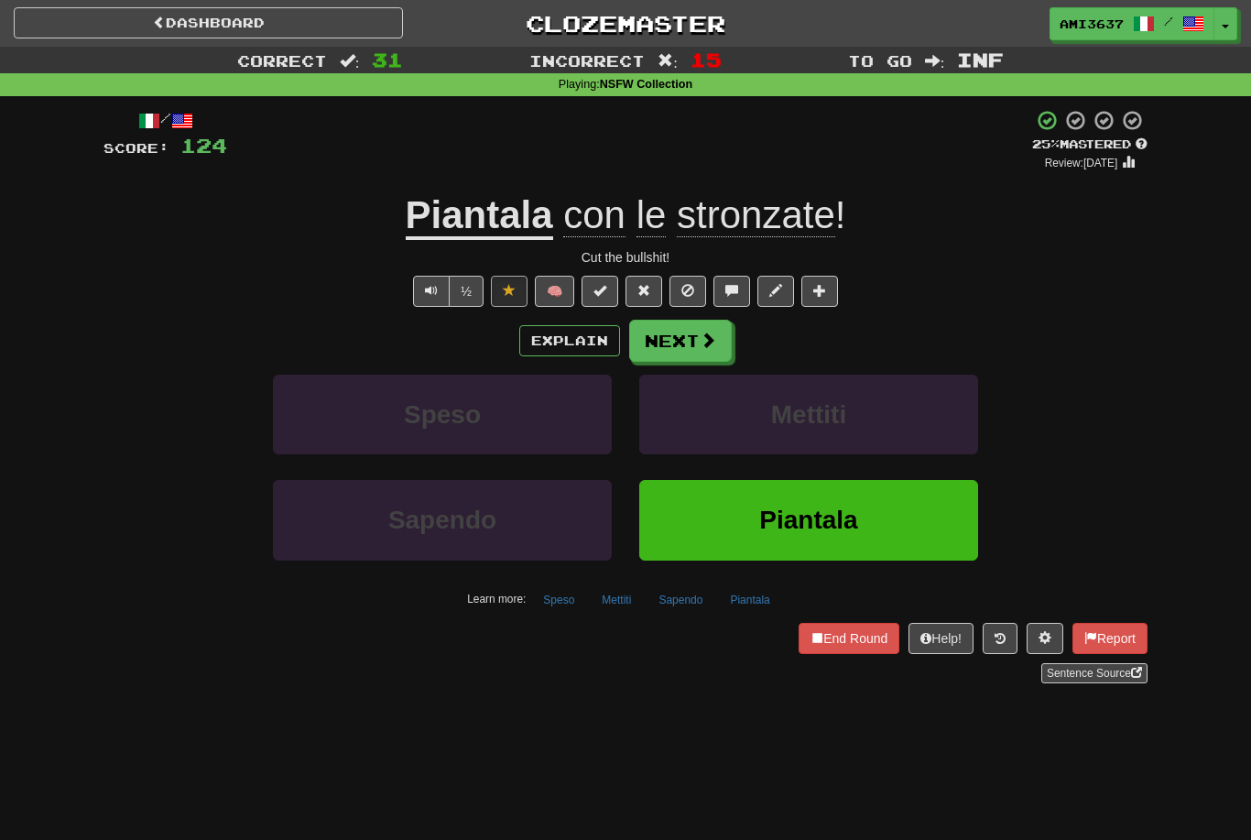
click at [689, 343] on button "Next" at bounding box center [680, 341] width 103 height 42
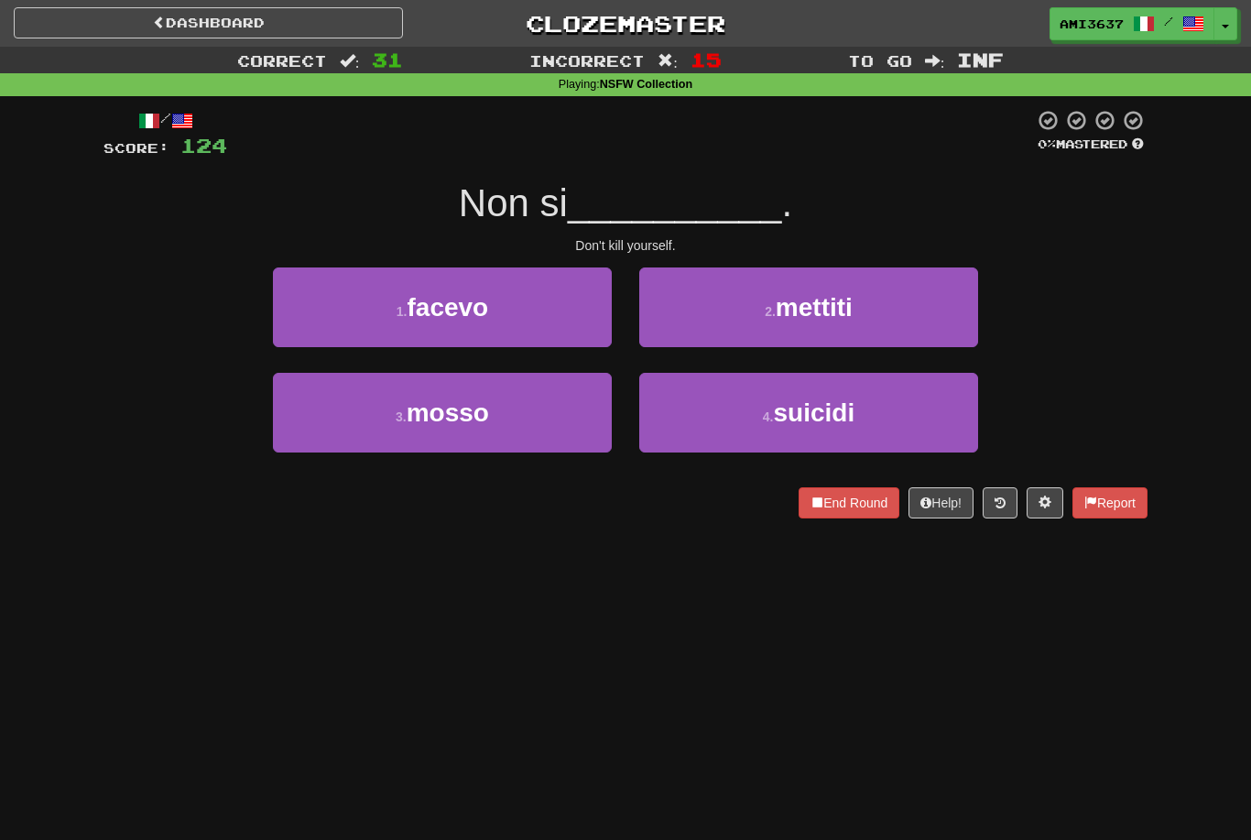
click at [756, 424] on button "4 . suicidi" at bounding box center [808, 413] width 339 height 80
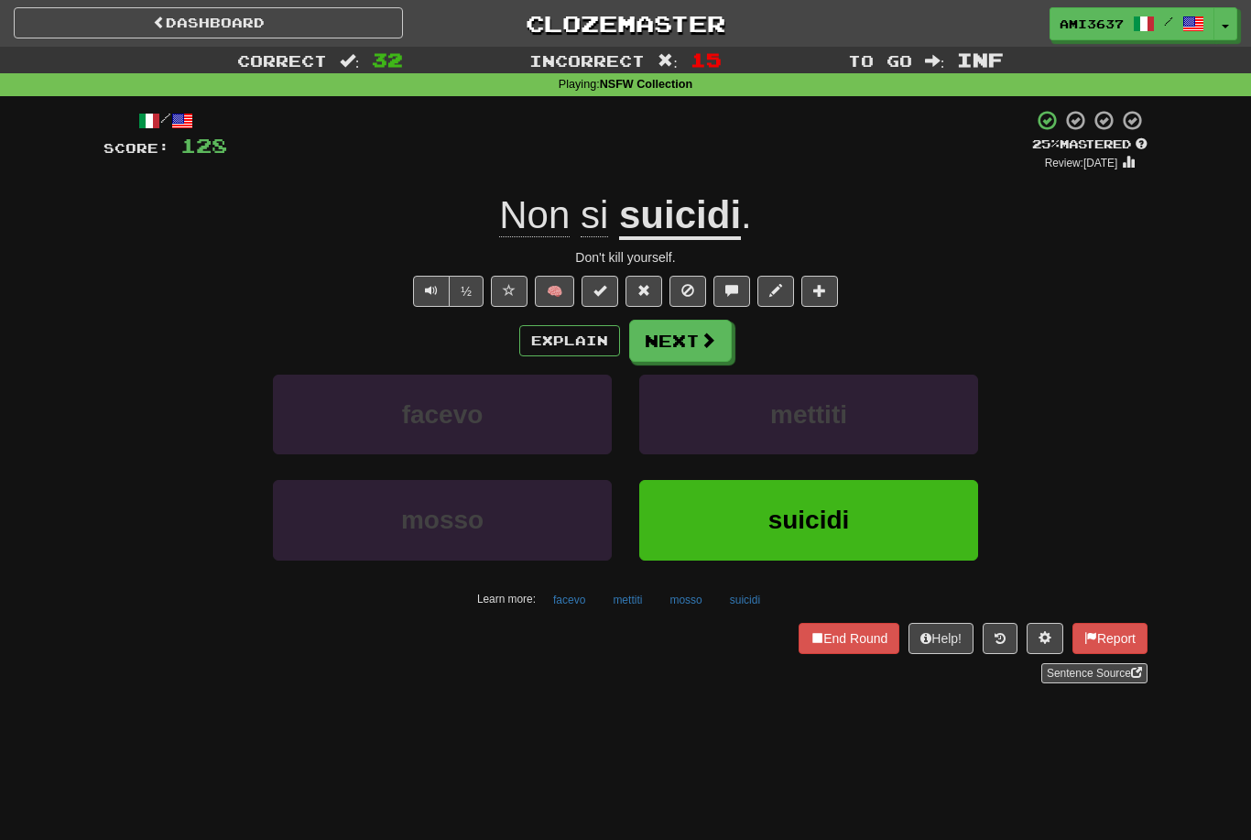
click at [759, 523] on button "suicidi" at bounding box center [808, 520] width 339 height 80
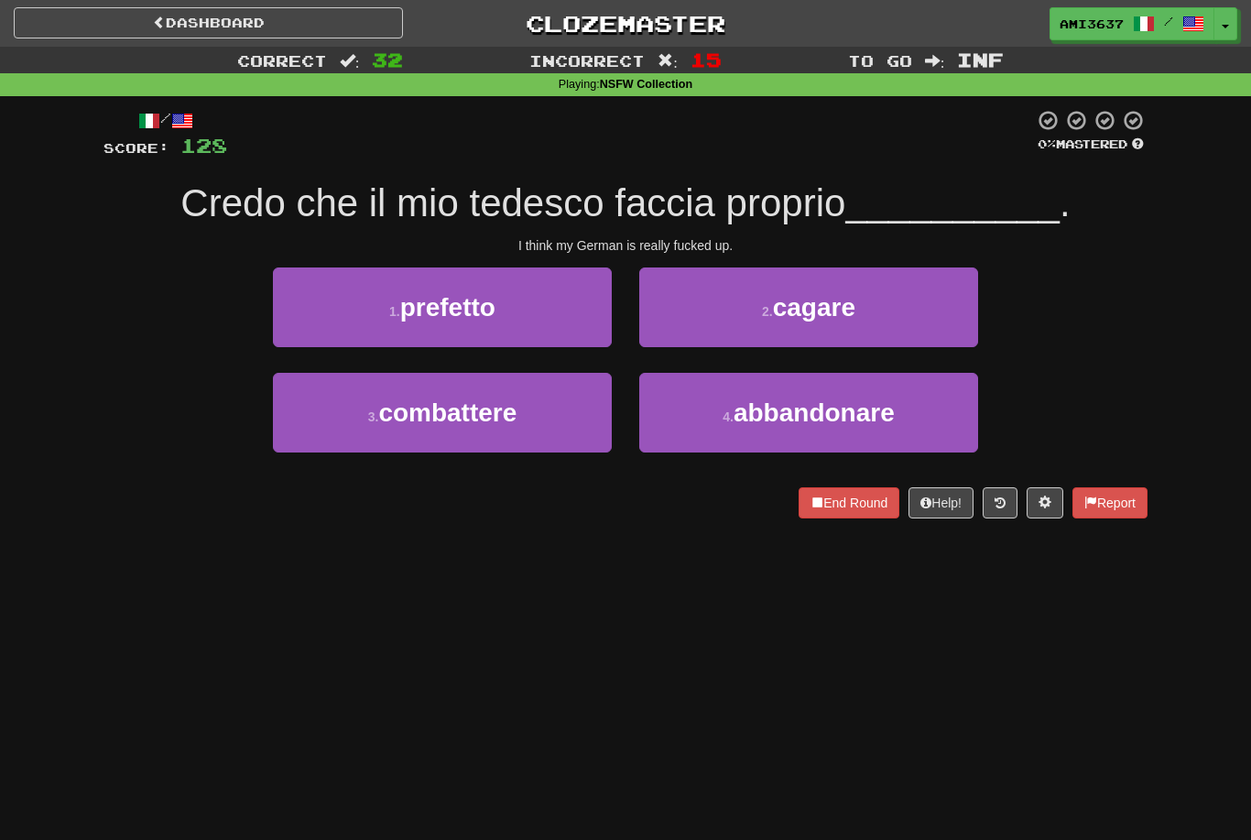
click at [547, 326] on button "1 . prefetto" at bounding box center [442, 307] width 339 height 80
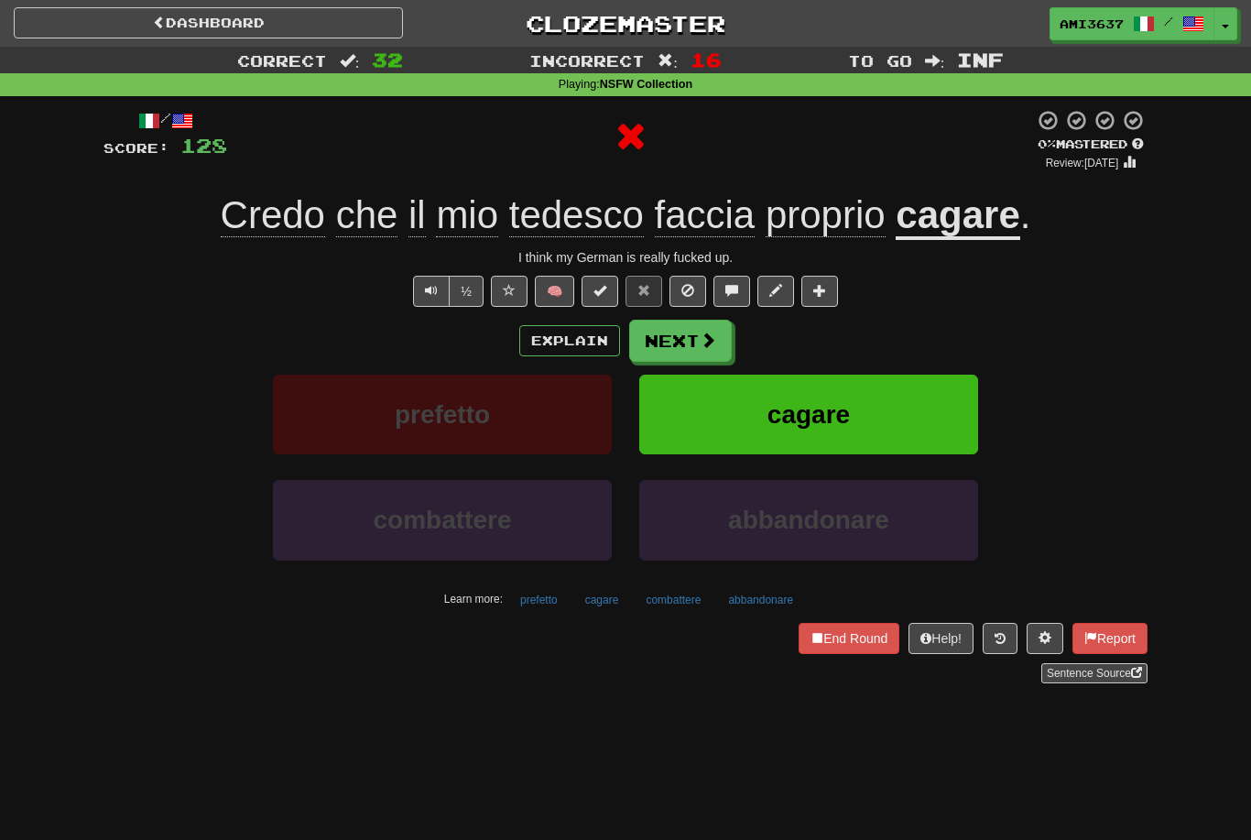
click at [862, 644] on button "End Round" at bounding box center [849, 638] width 101 height 31
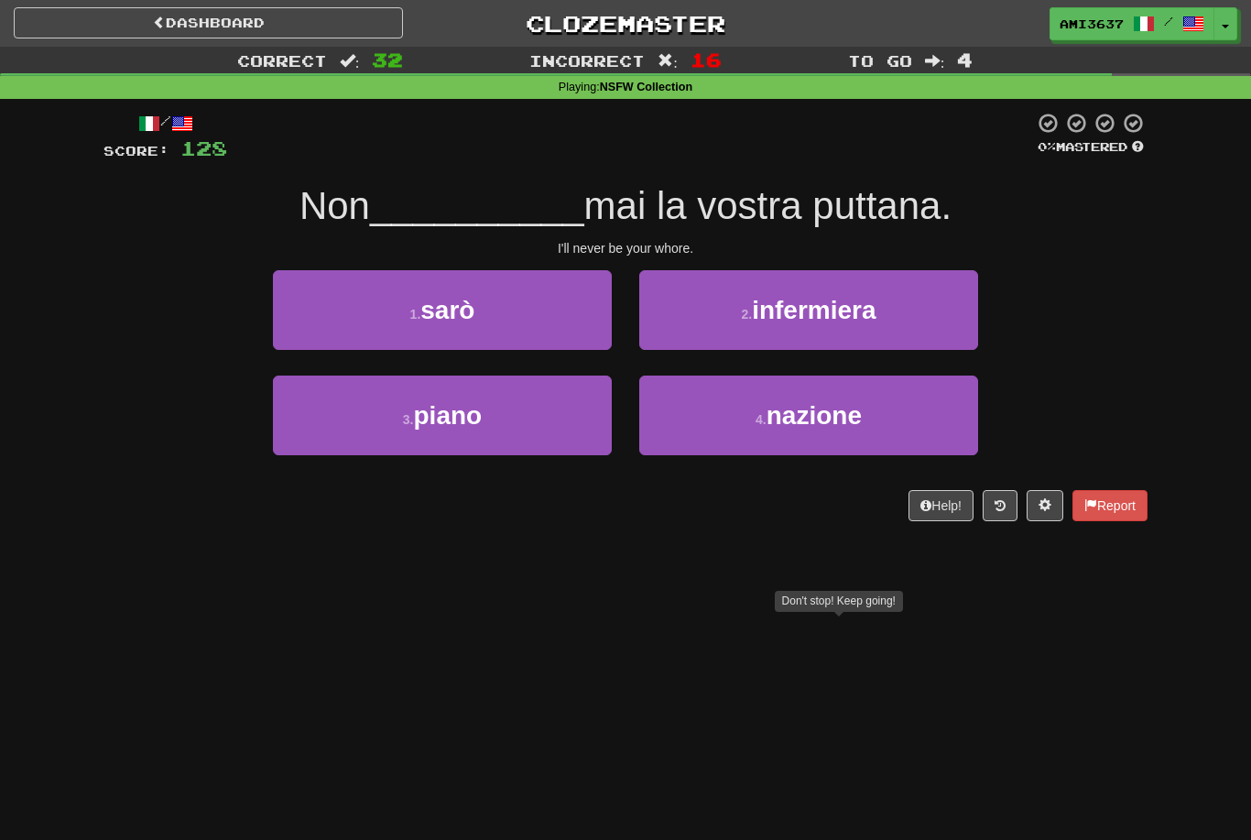
click at [575, 323] on button "1 . sarò" at bounding box center [442, 310] width 339 height 80
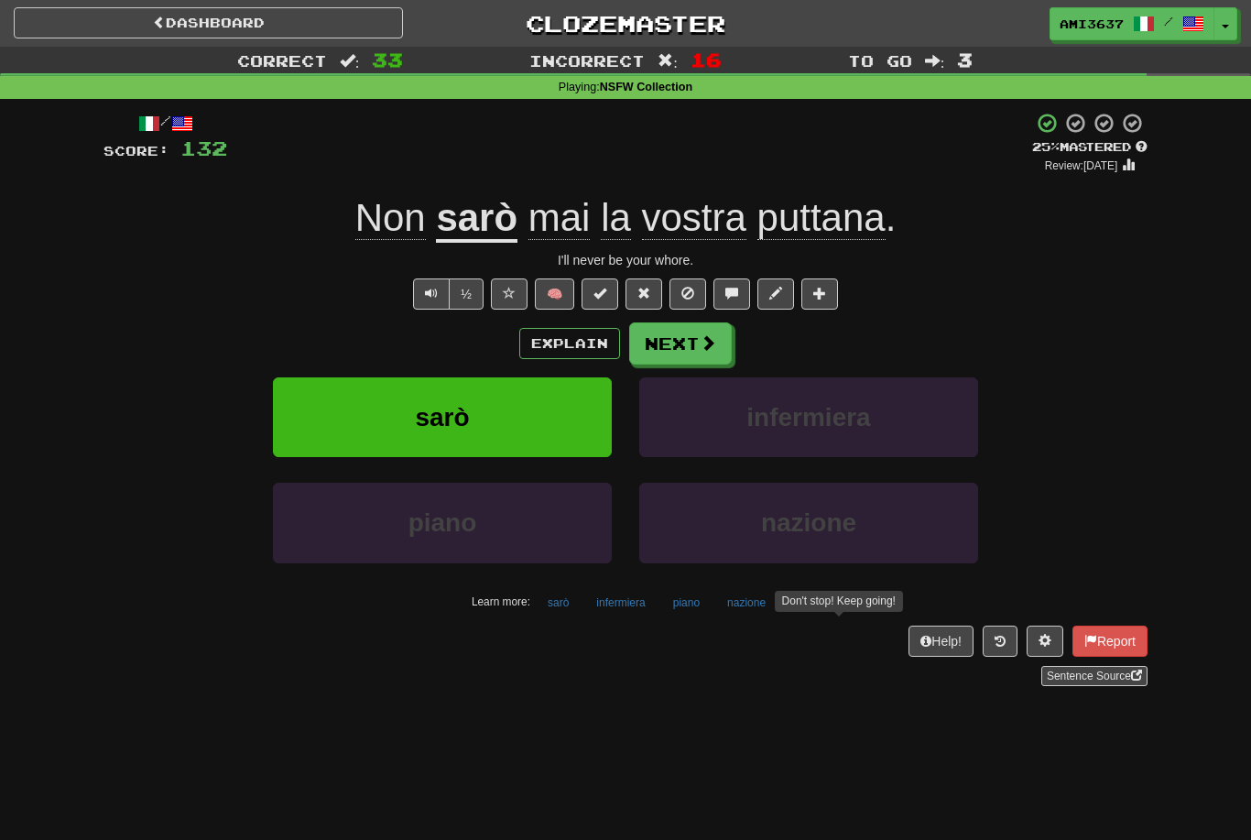
click at [484, 420] on button "sarò" at bounding box center [442, 417] width 339 height 80
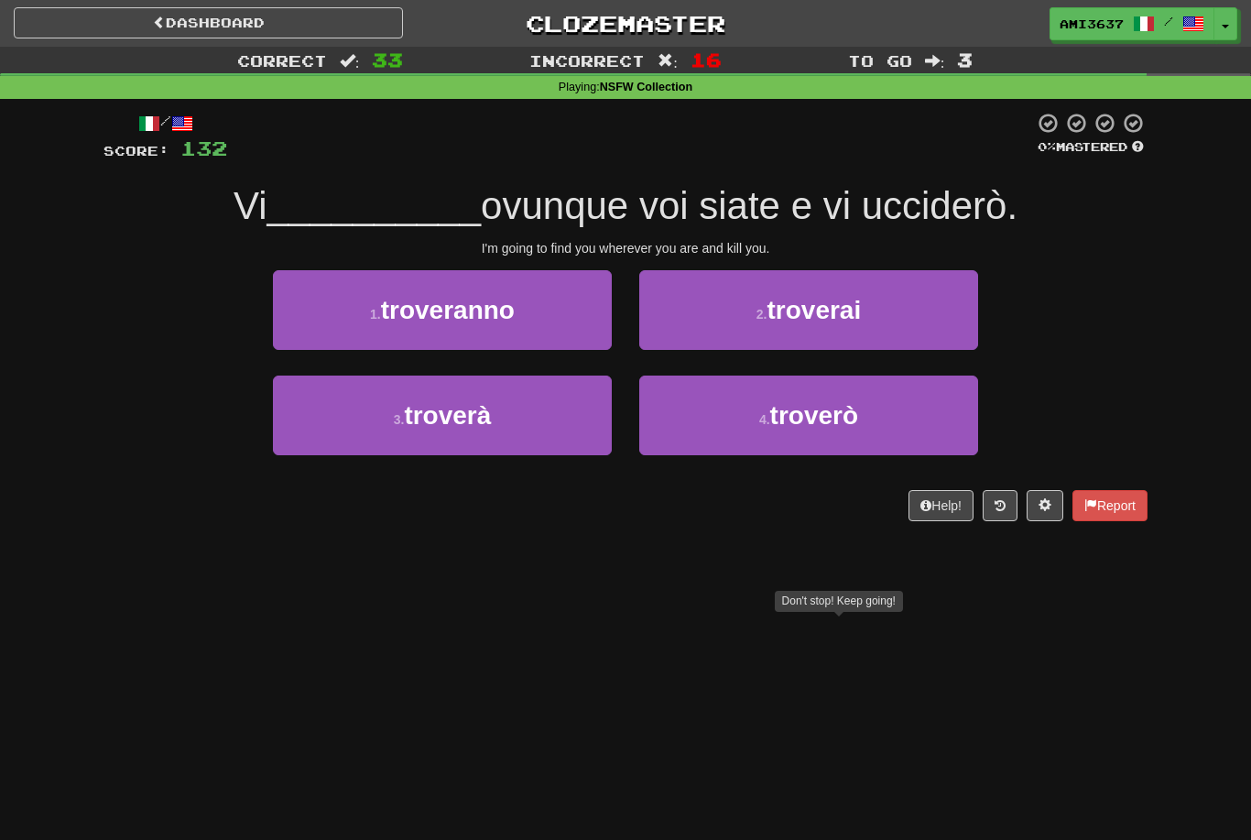
click at [519, 416] on button "3 . troverà" at bounding box center [442, 416] width 339 height 80
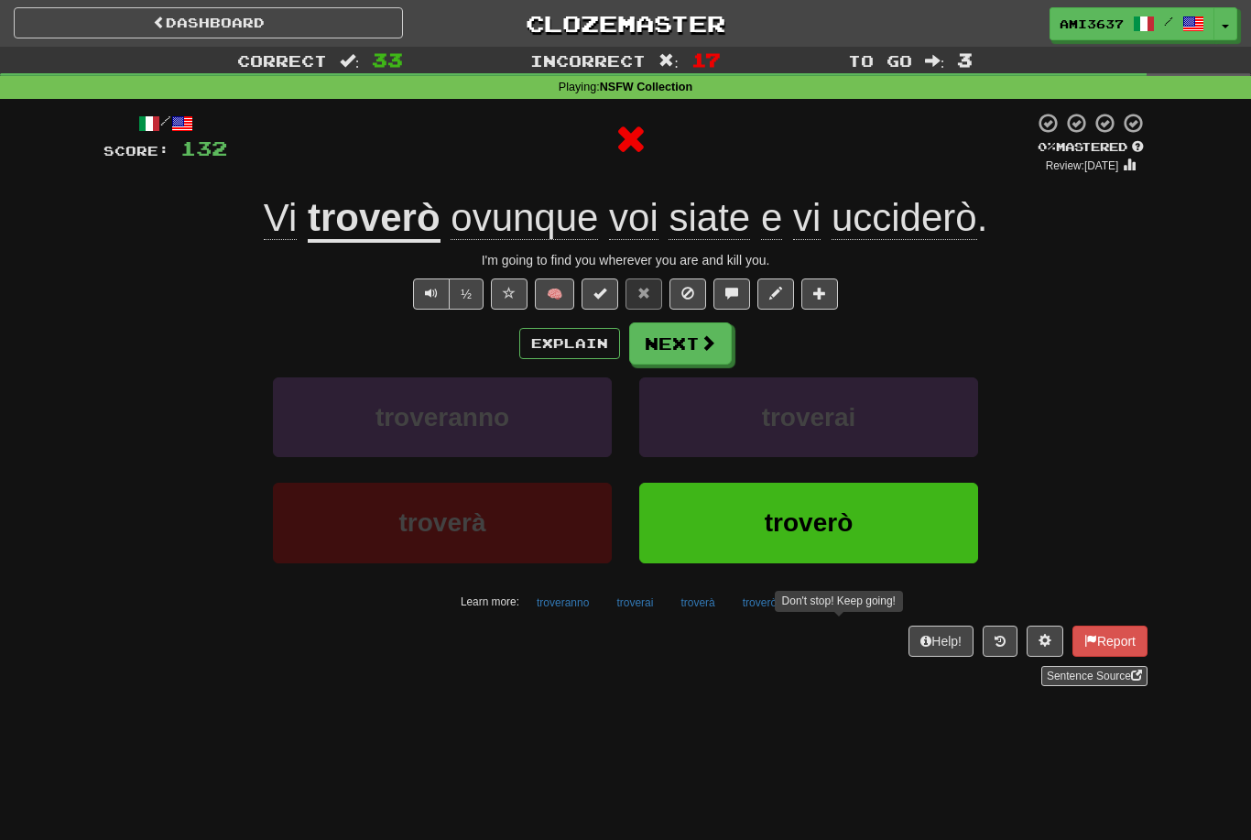
click at [738, 545] on button "troverò" at bounding box center [808, 523] width 339 height 80
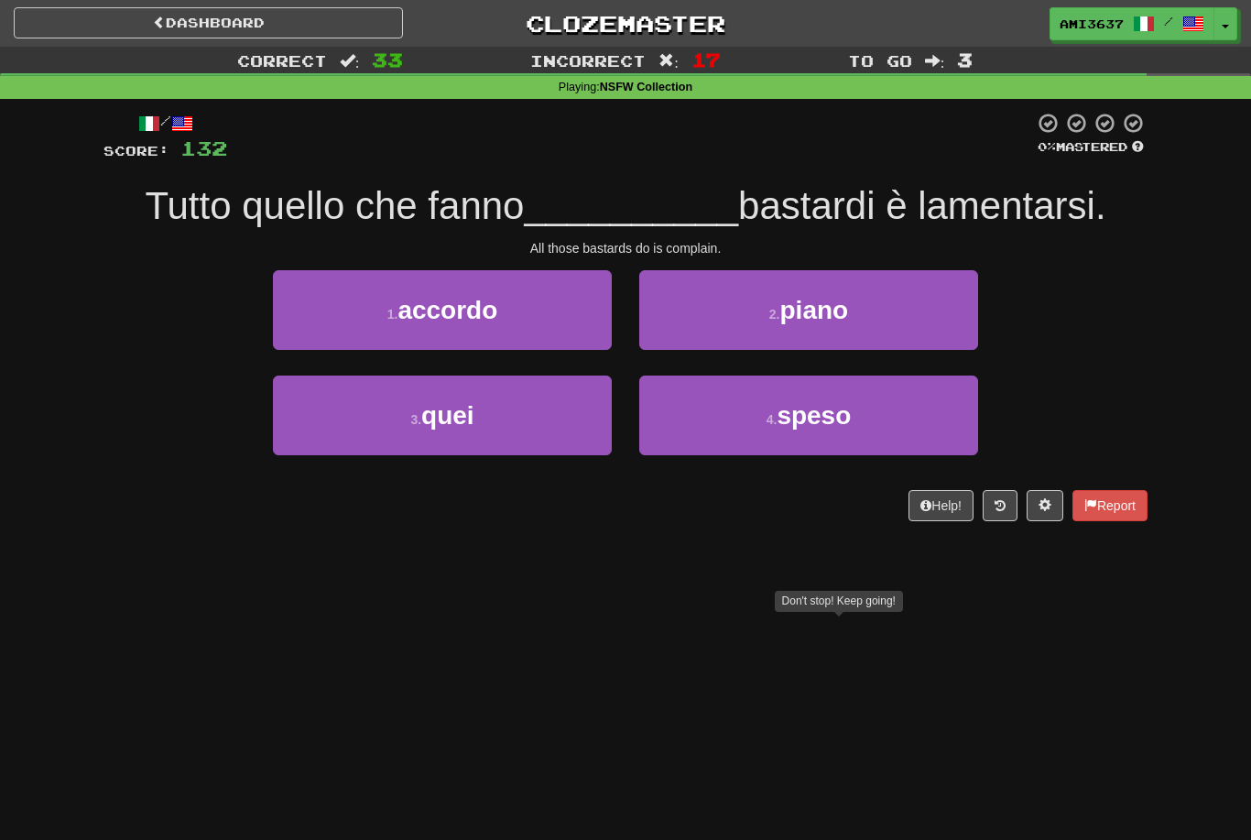
click at [528, 431] on button "3 . quei" at bounding box center [442, 416] width 339 height 80
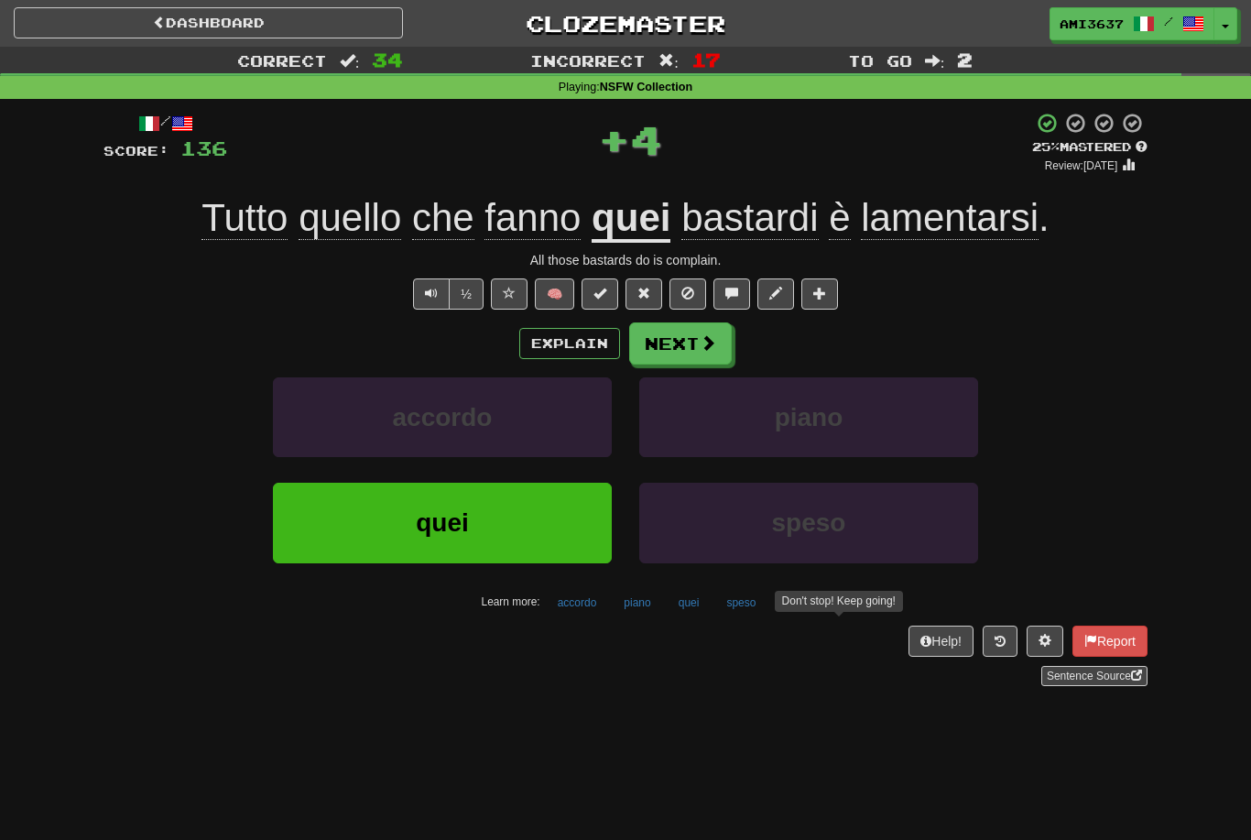
click at [563, 518] on button "quei" at bounding box center [442, 523] width 339 height 80
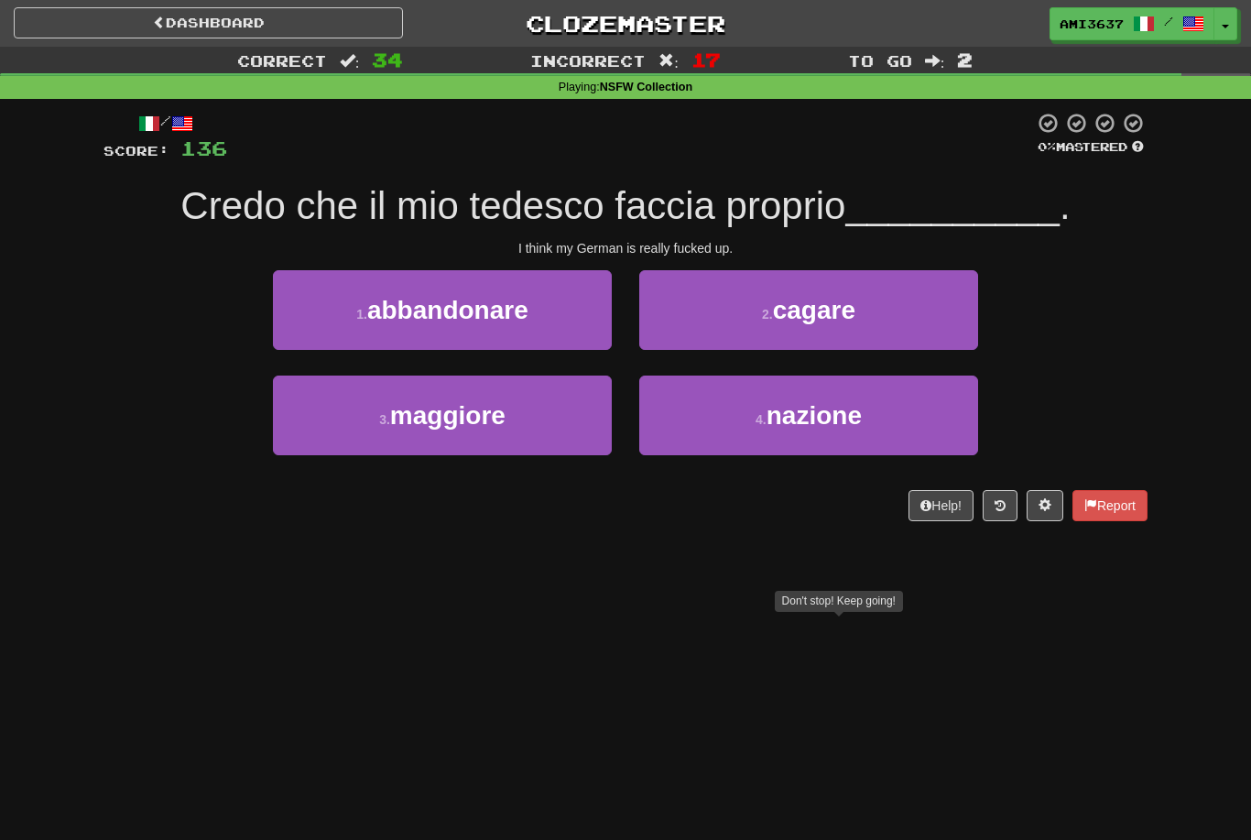
click at [934, 319] on button "2 . cagare" at bounding box center [808, 310] width 339 height 80
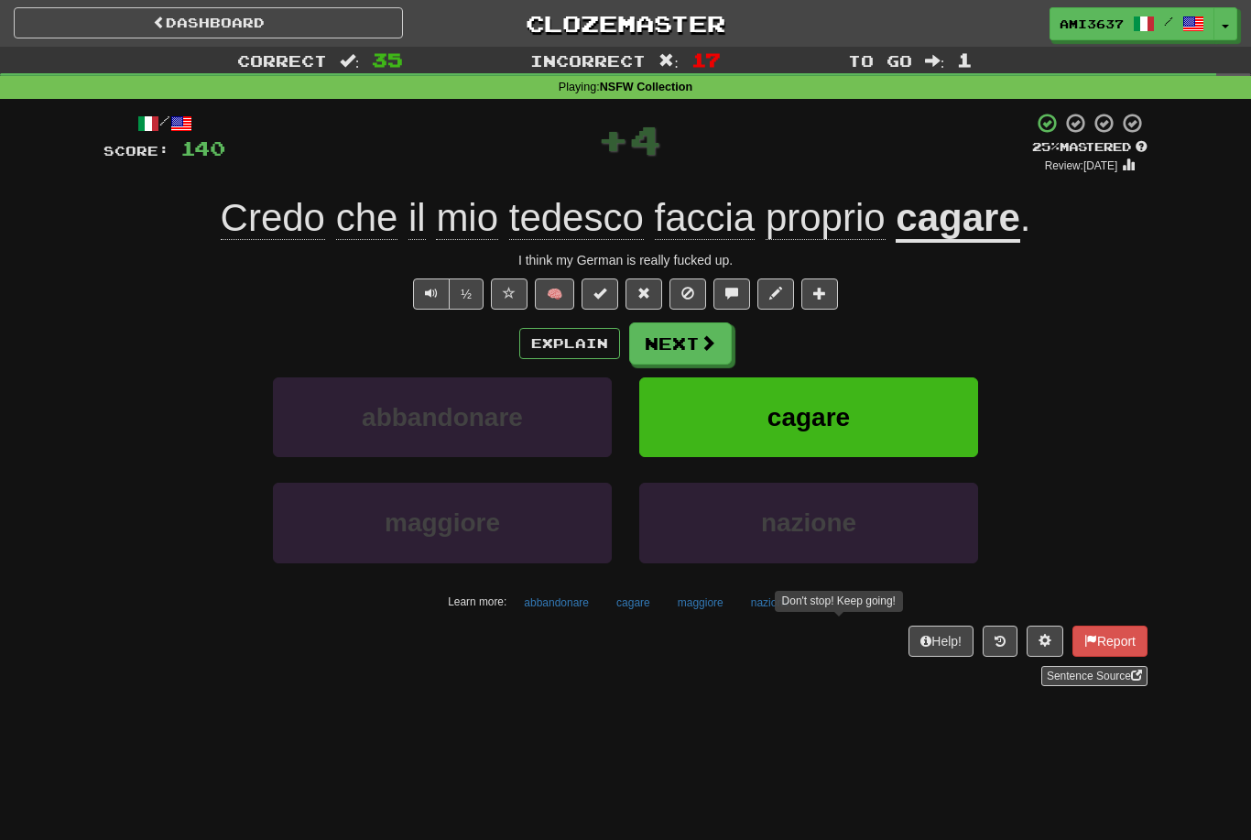
click at [904, 417] on button "cagare" at bounding box center [808, 417] width 339 height 80
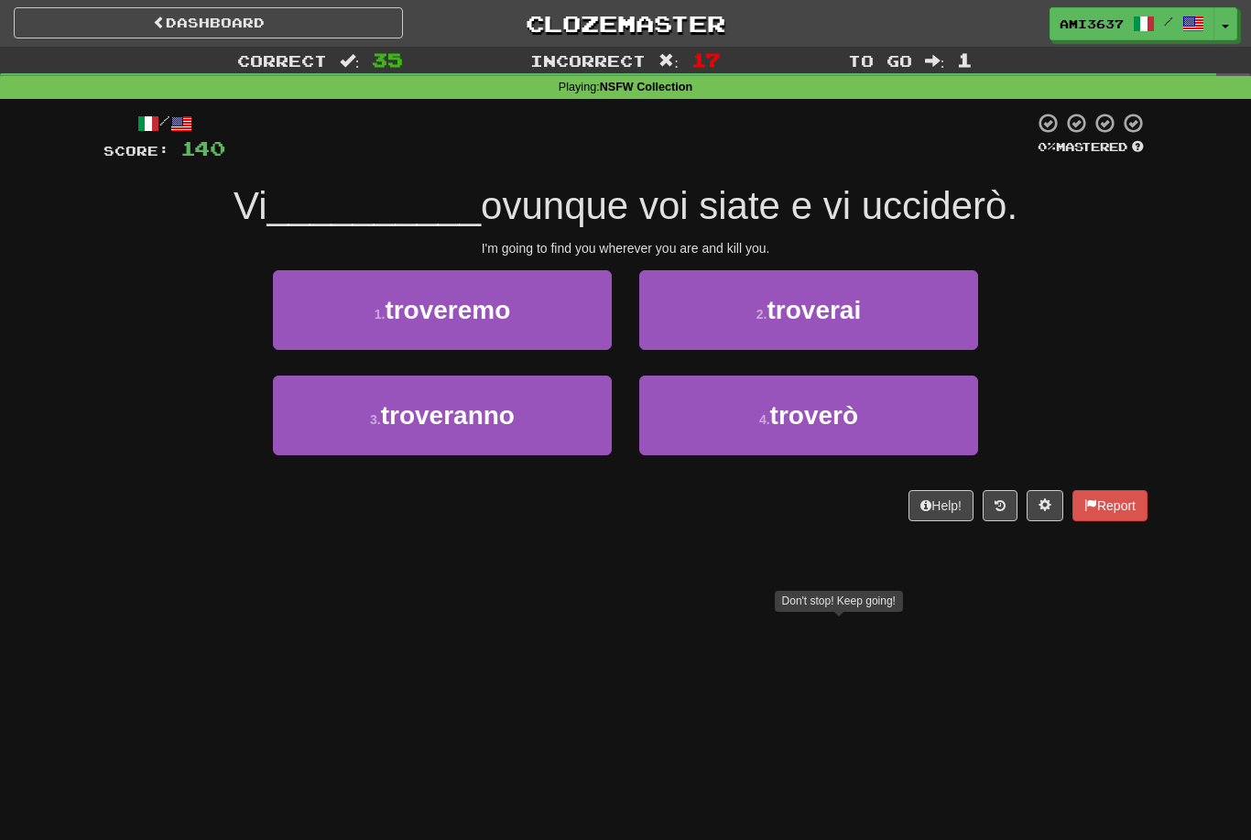
click at [921, 436] on button "4 . troverò" at bounding box center [808, 416] width 339 height 80
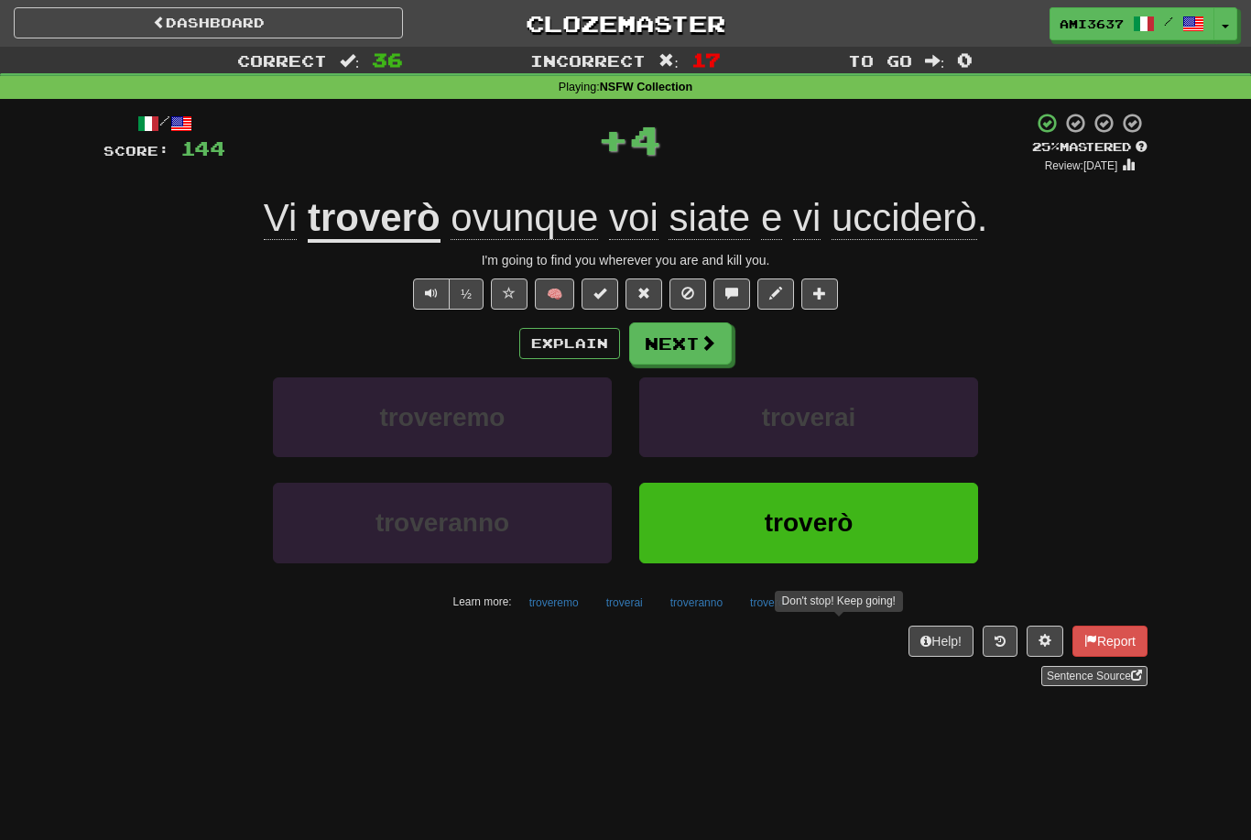
click at [926, 526] on button "troverò" at bounding box center [808, 523] width 339 height 80
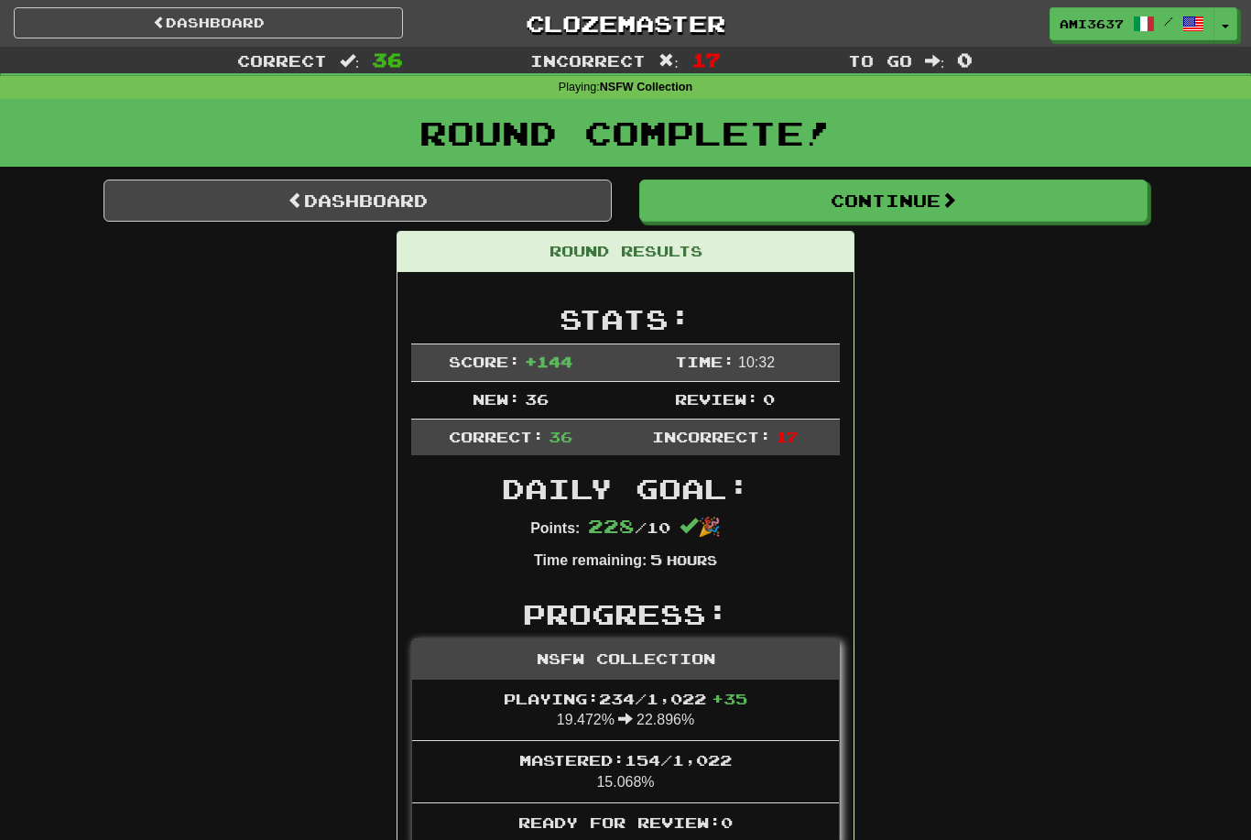
click at [541, 198] on link "Dashboard" at bounding box center [358, 201] width 508 height 42
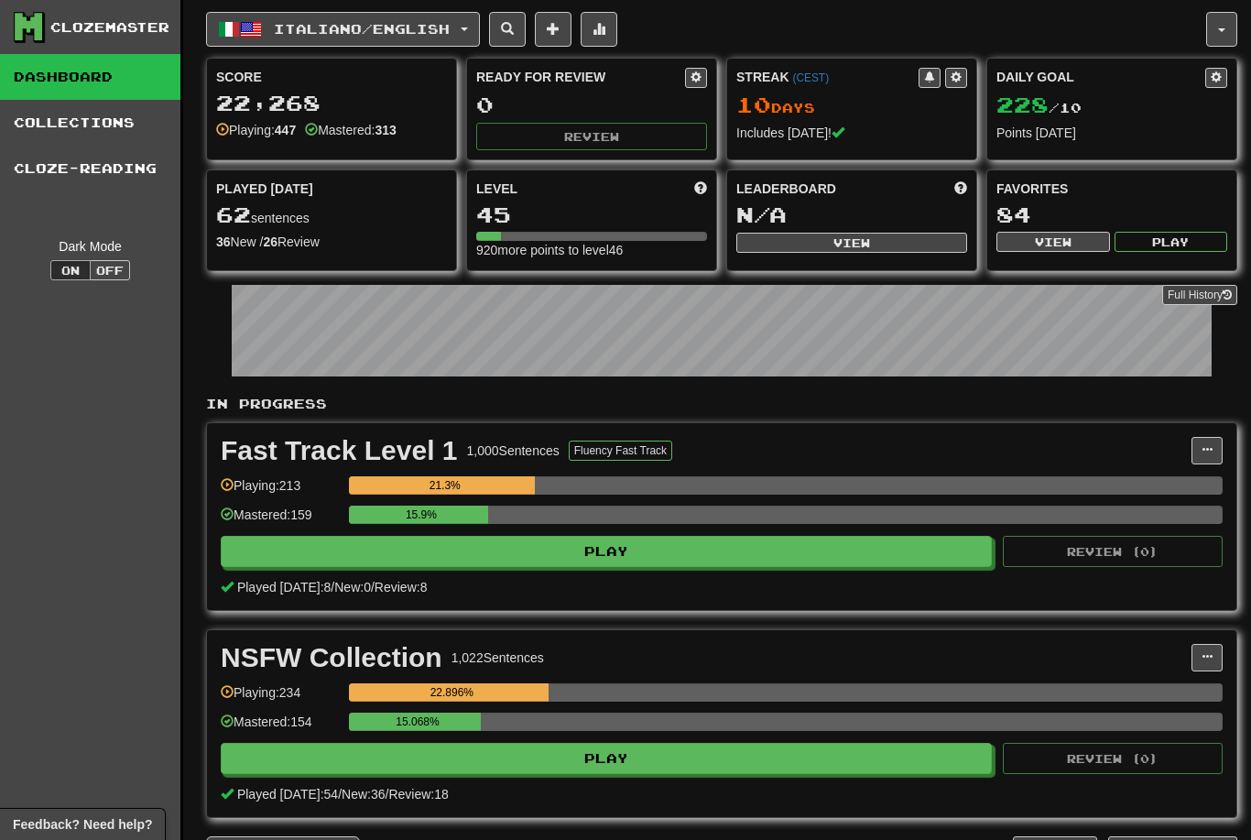
click at [1209, 78] on button at bounding box center [1216, 78] width 22 height 20
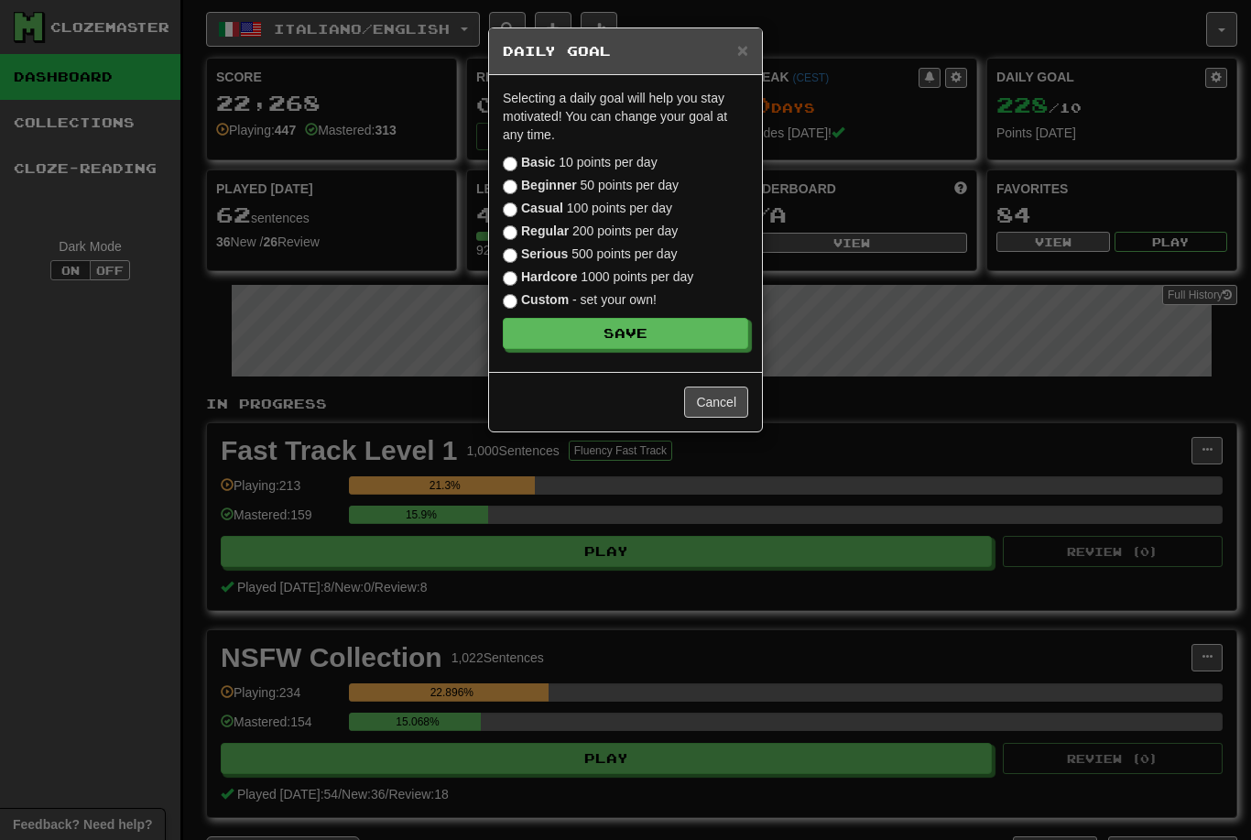
click at [548, 234] on strong "Regular" at bounding box center [545, 230] width 48 height 15
click at [623, 332] on button "Save" at bounding box center [625, 333] width 245 height 31
